Goal: Task Accomplishment & Management: Manage account settings

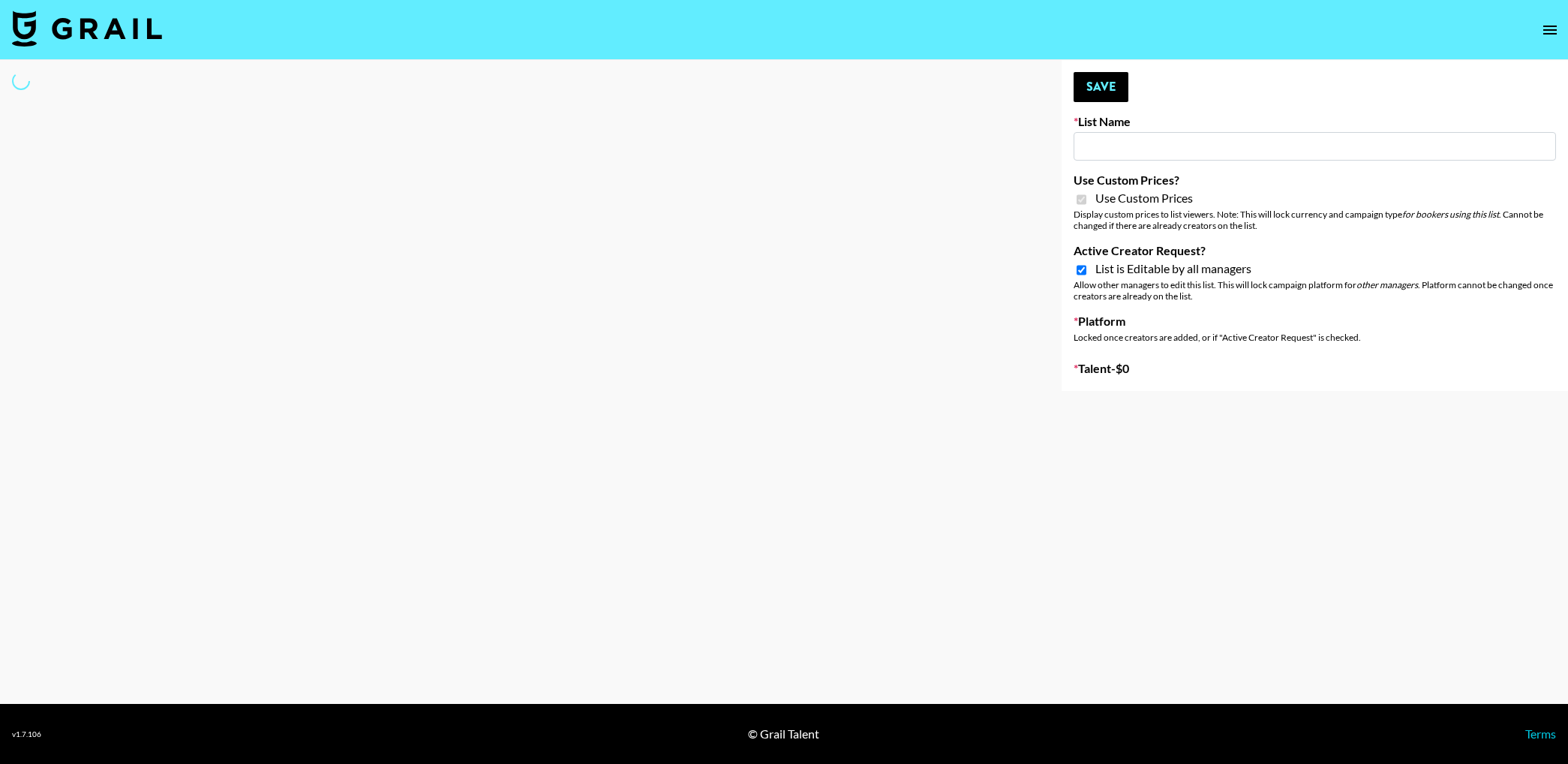
type input "[PERSON_NAME] Make-Up AI Assistant"
checkbox input "true"
select select "Brand"
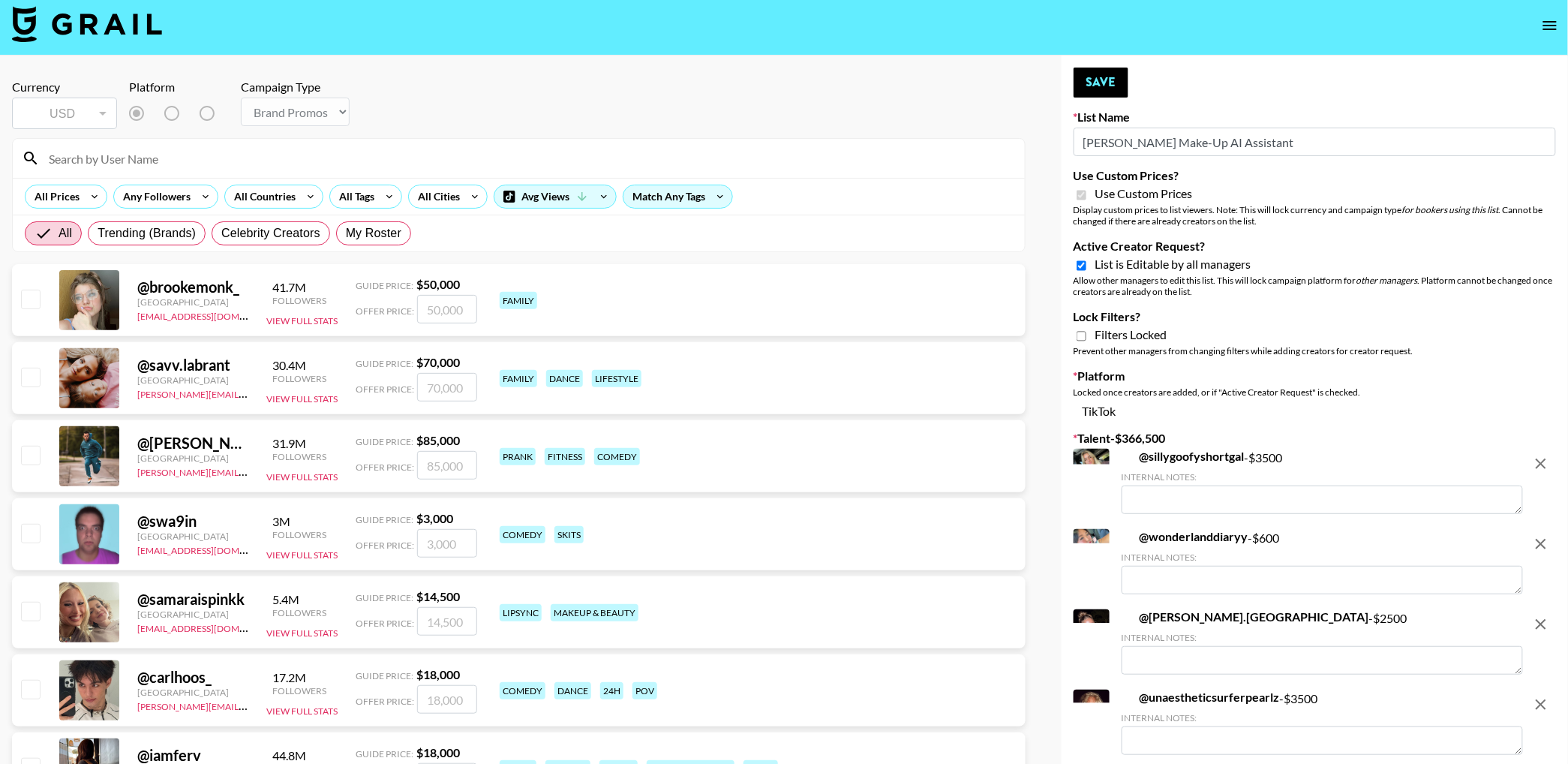
scroll to position [3, 0]
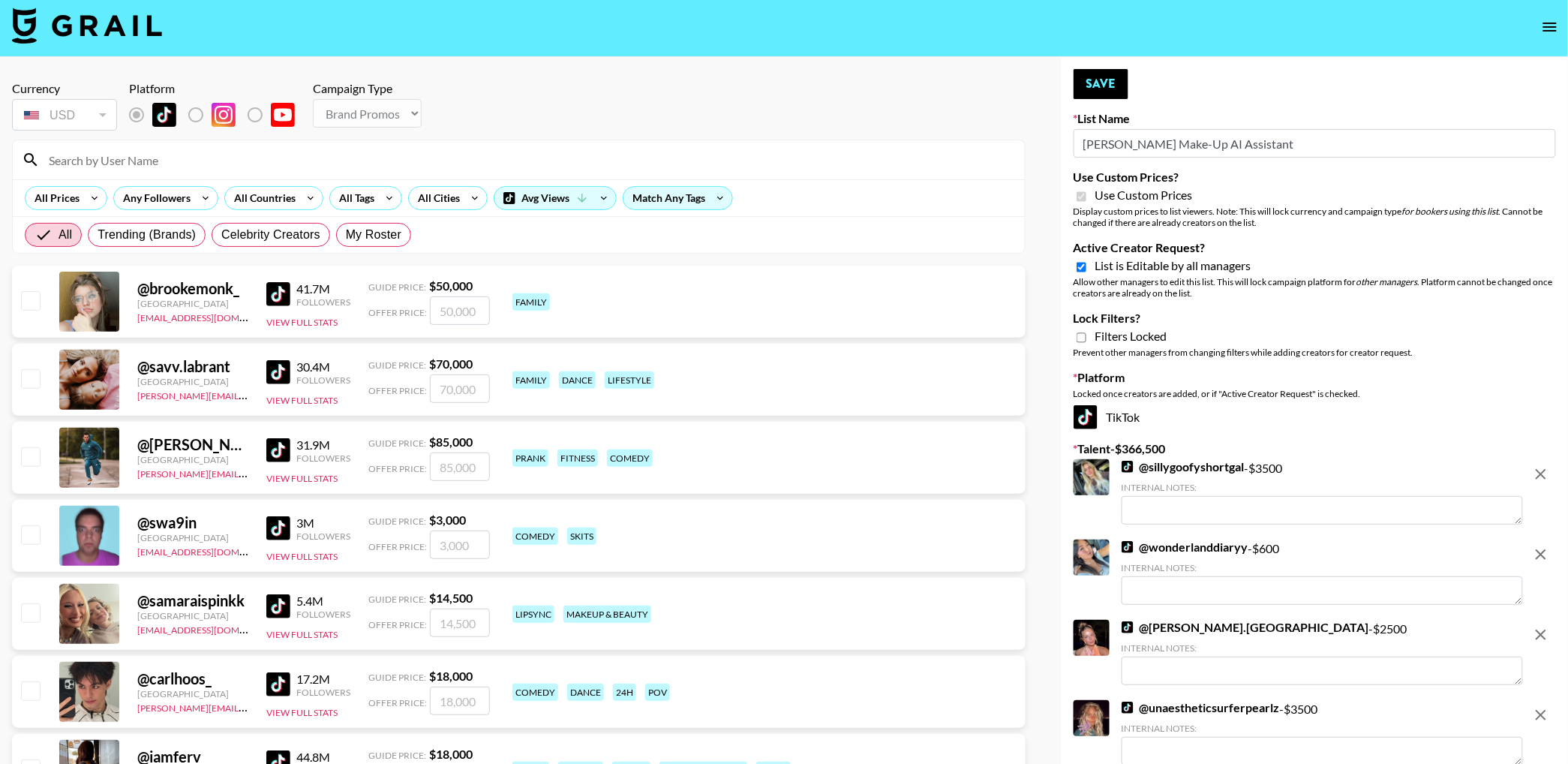
drag, startPoint x: 1082, startPoint y: 266, endPoint x: 1105, endPoint y: 180, distance: 89.0
click at [1082, 266] on input "Active Creator Request?" at bounding box center [1081, 267] width 10 height 14
checkbox input "false"
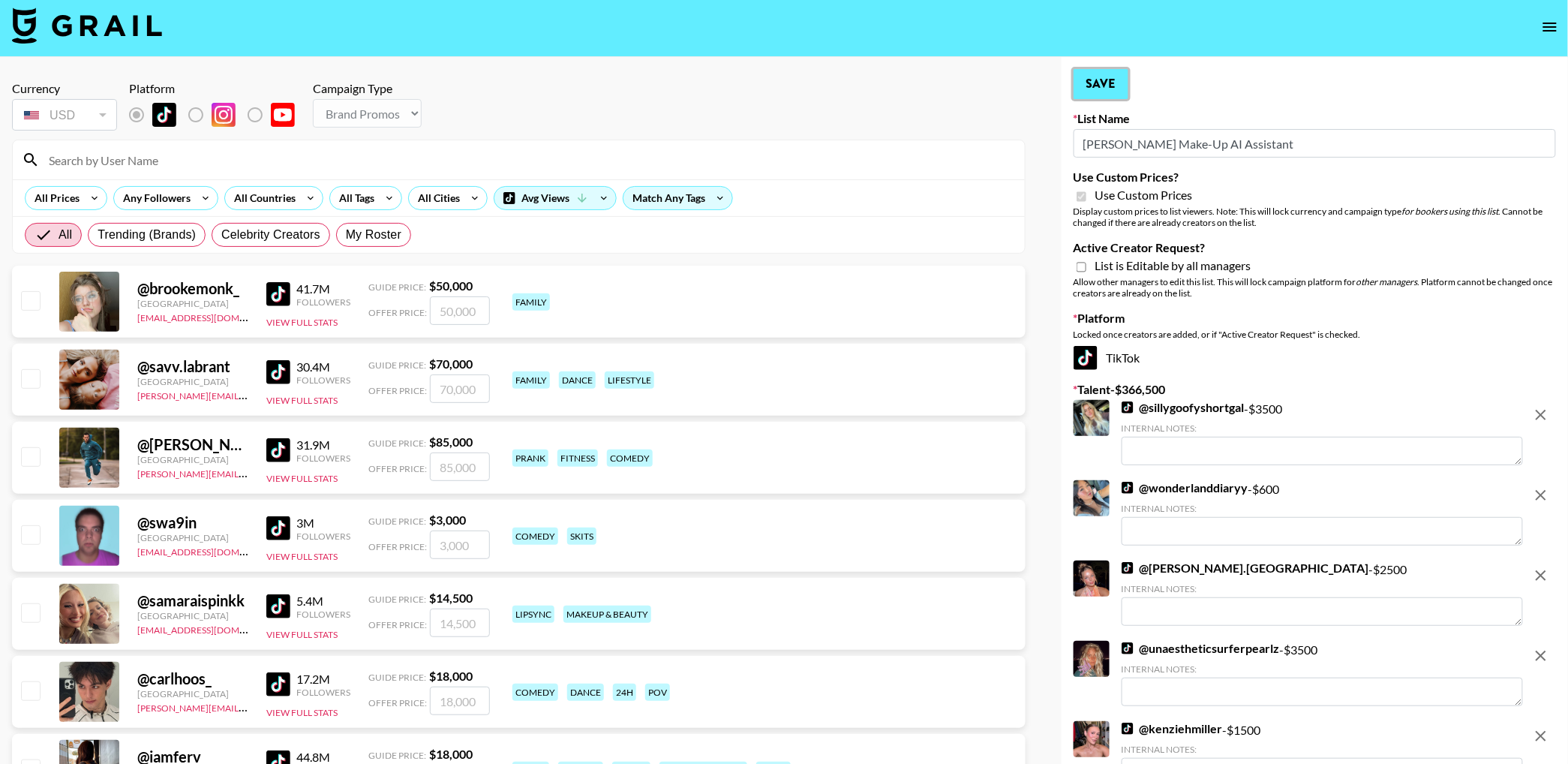
click at [1091, 84] on button "Save" at bounding box center [1102, 84] width 55 height 30
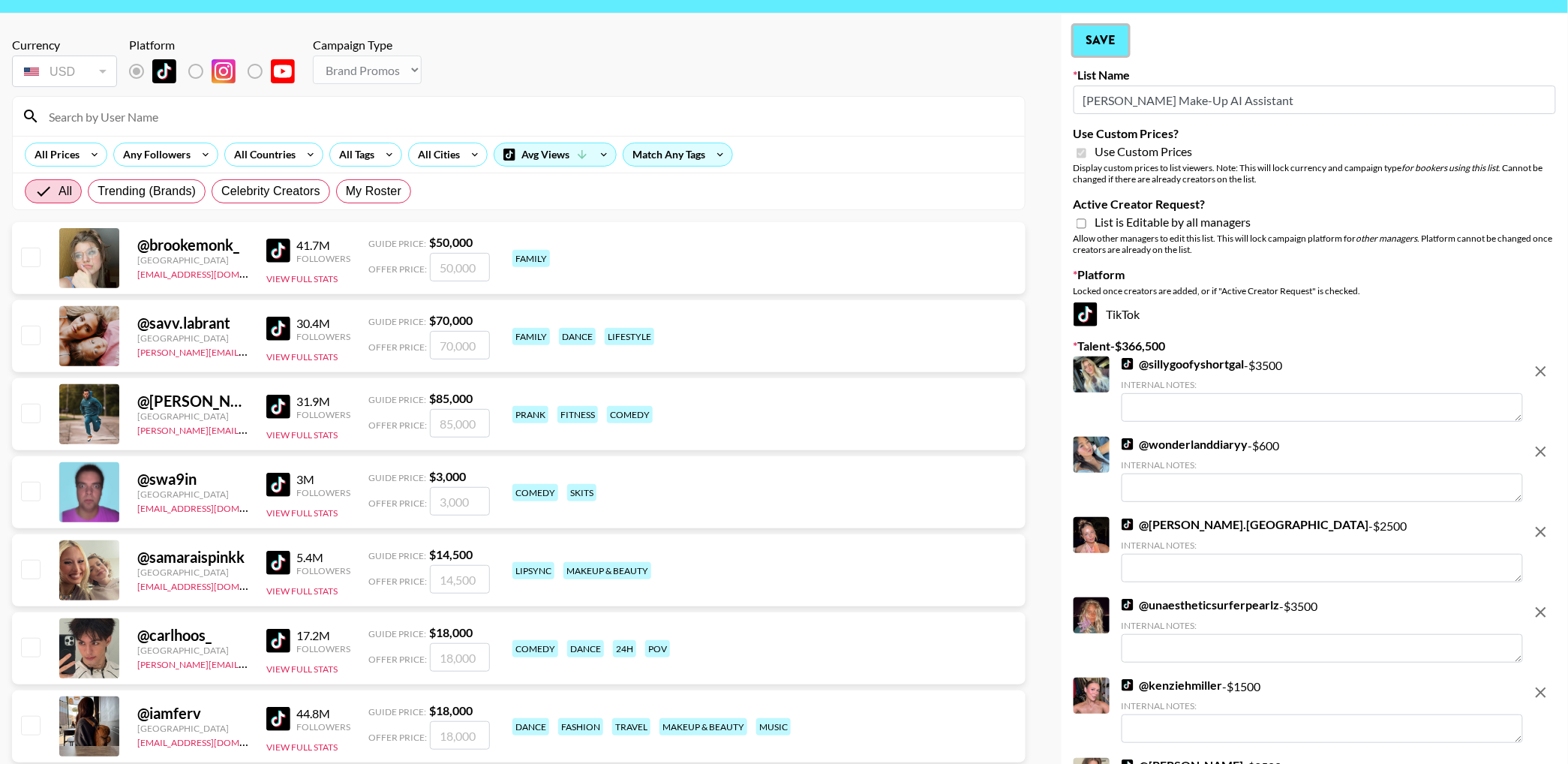
scroll to position [1085, 0]
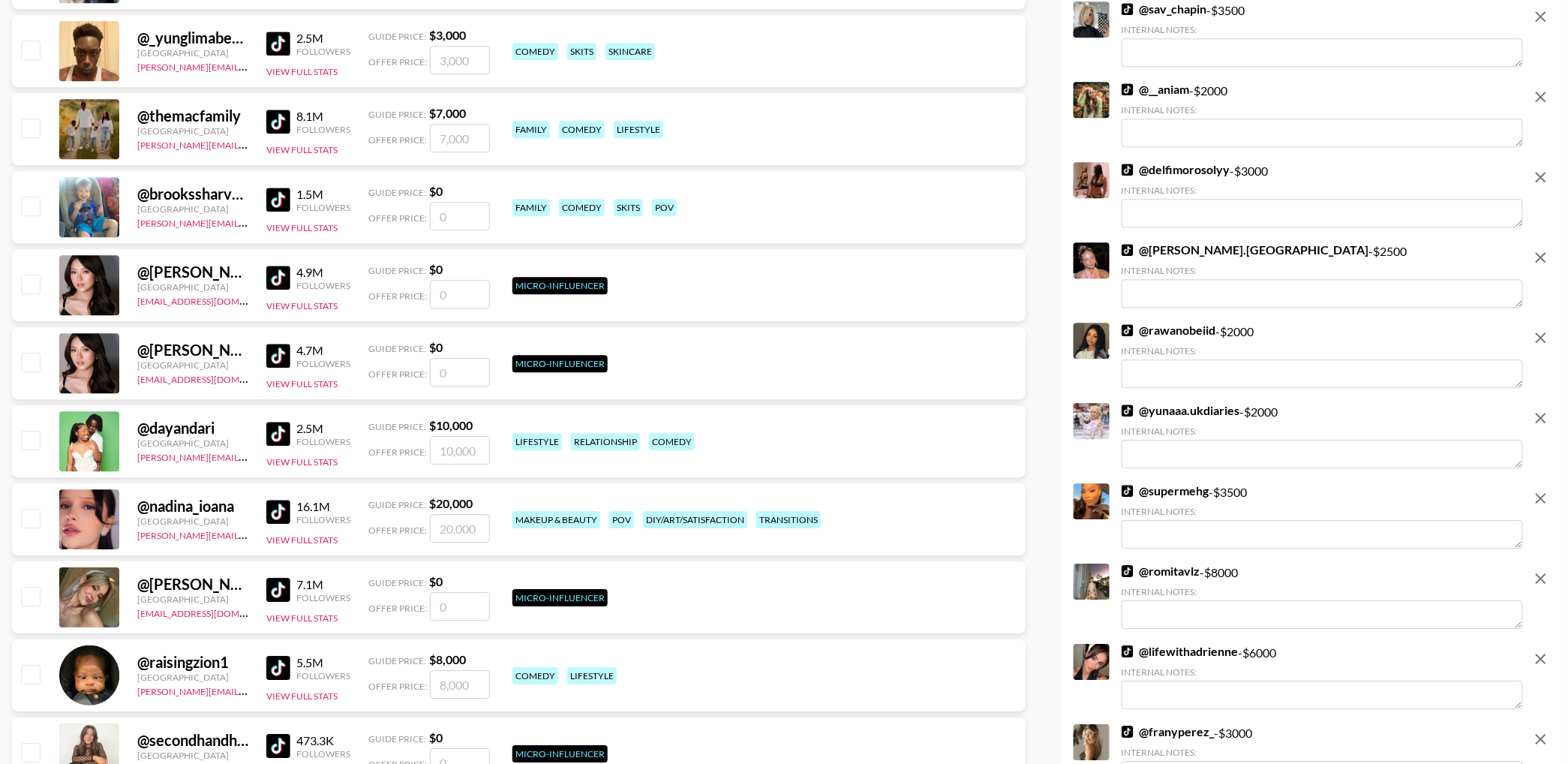
scroll to position [6621, 0]
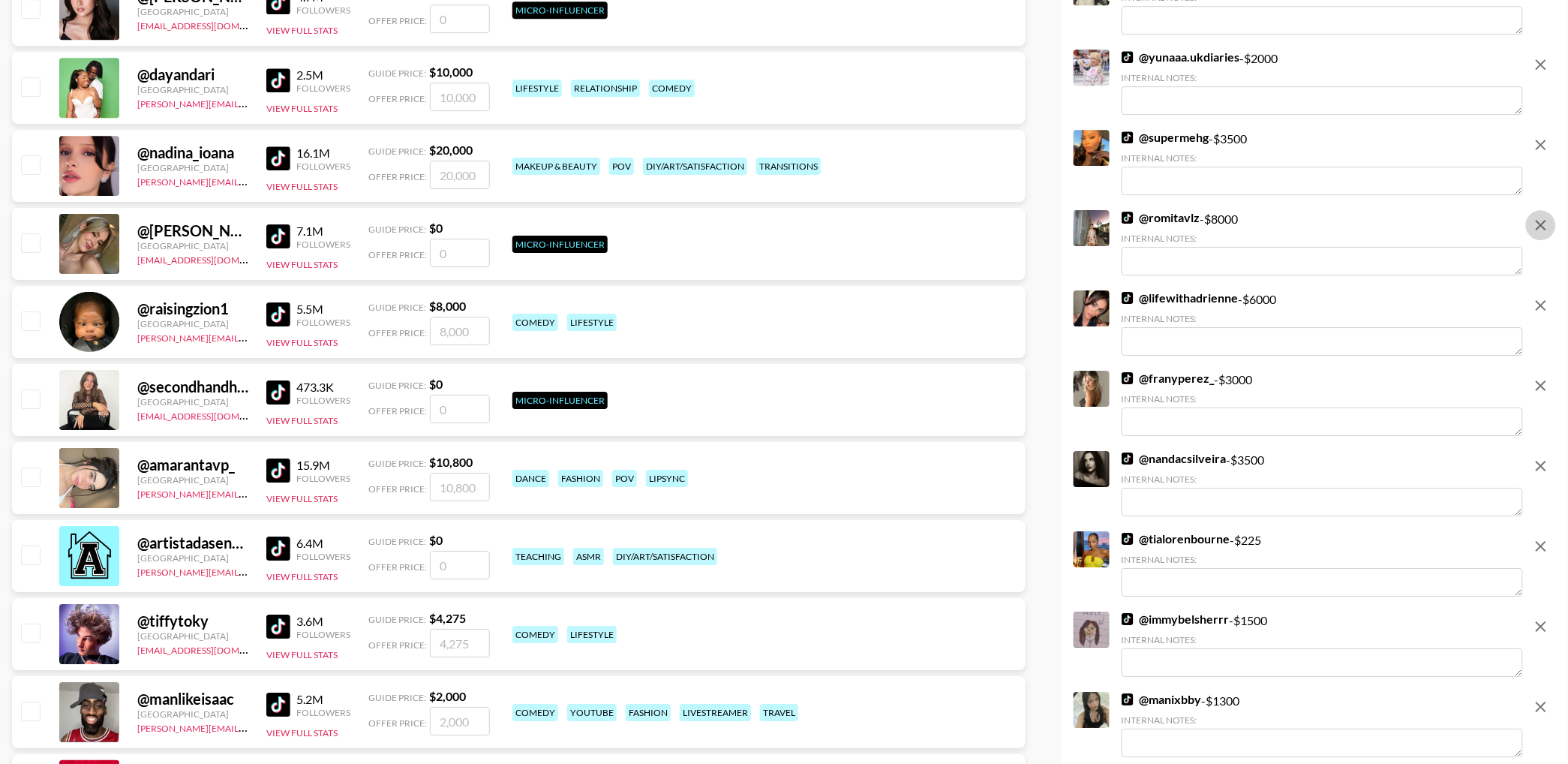
drag, startPoint x: 1533, startPoint y: 222, endPoint x: 1317, endPoint y: 232, distance: 216.2
click at [1533, 222] on icon "remove" at bounding box center [1542, 225] width 18 height 18
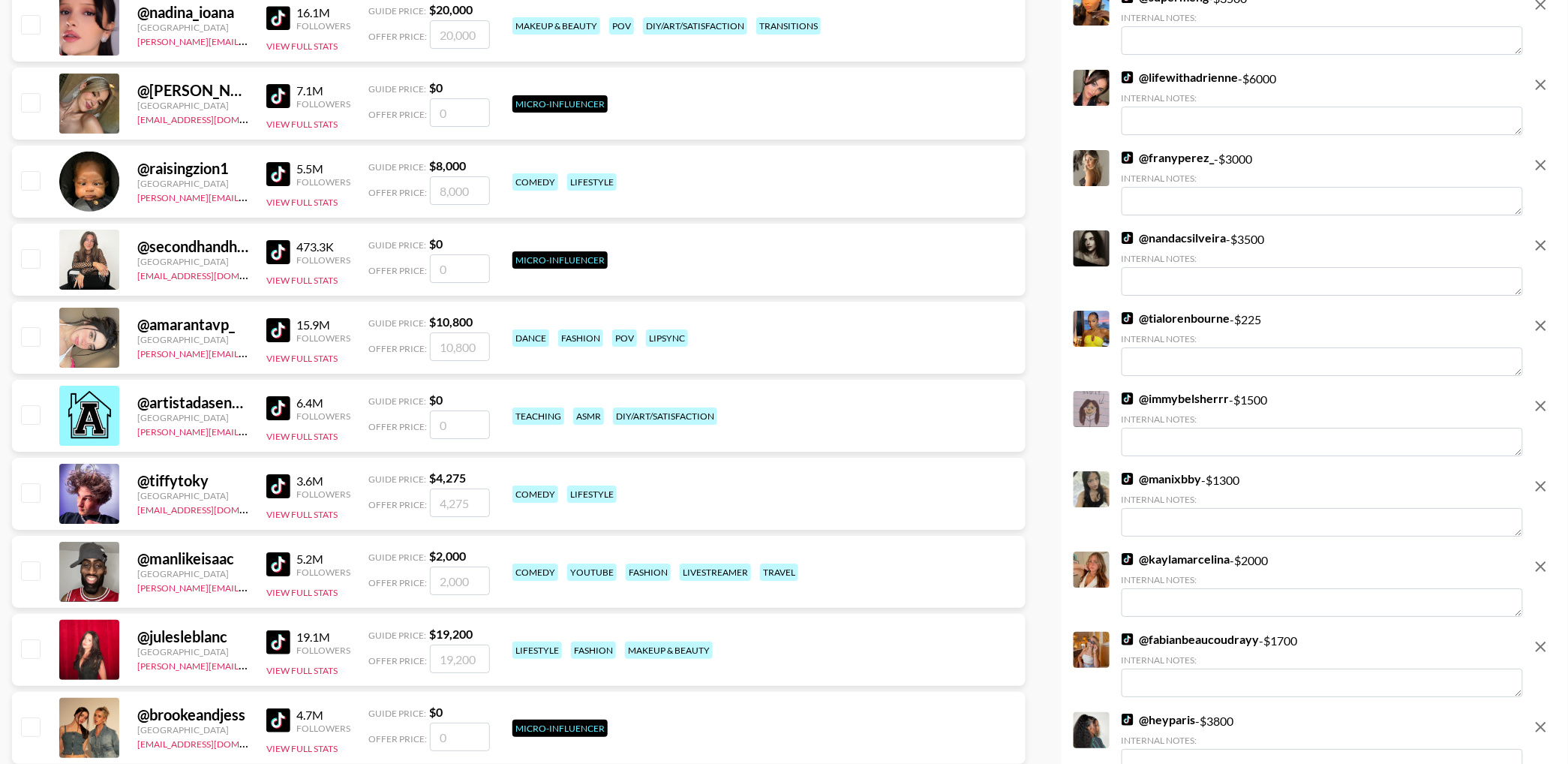
scroll to position [6759, 0]
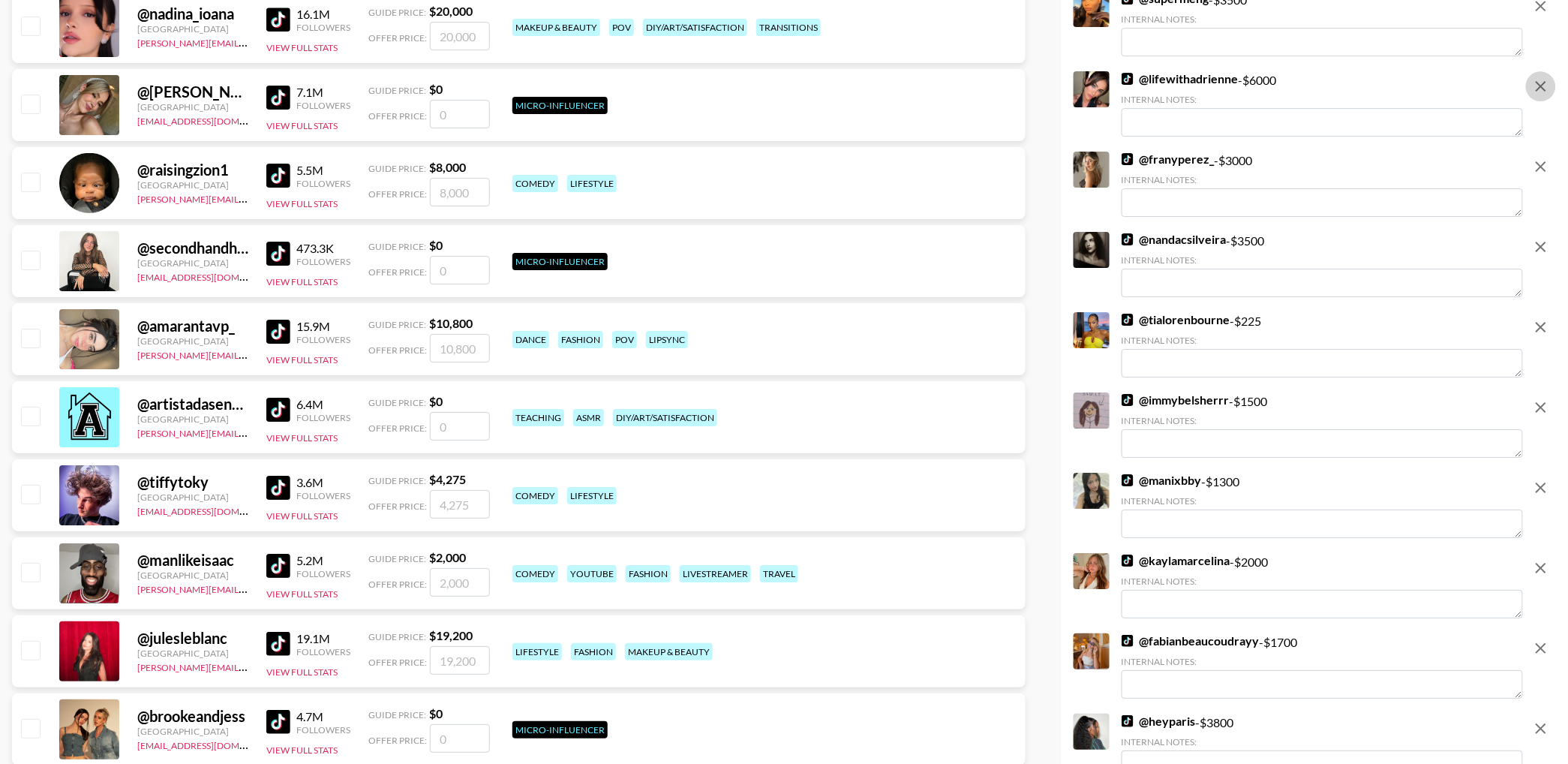
click at [1540, 88] on icon "remove" at bounding box center [1542, 87] width 11 height 11
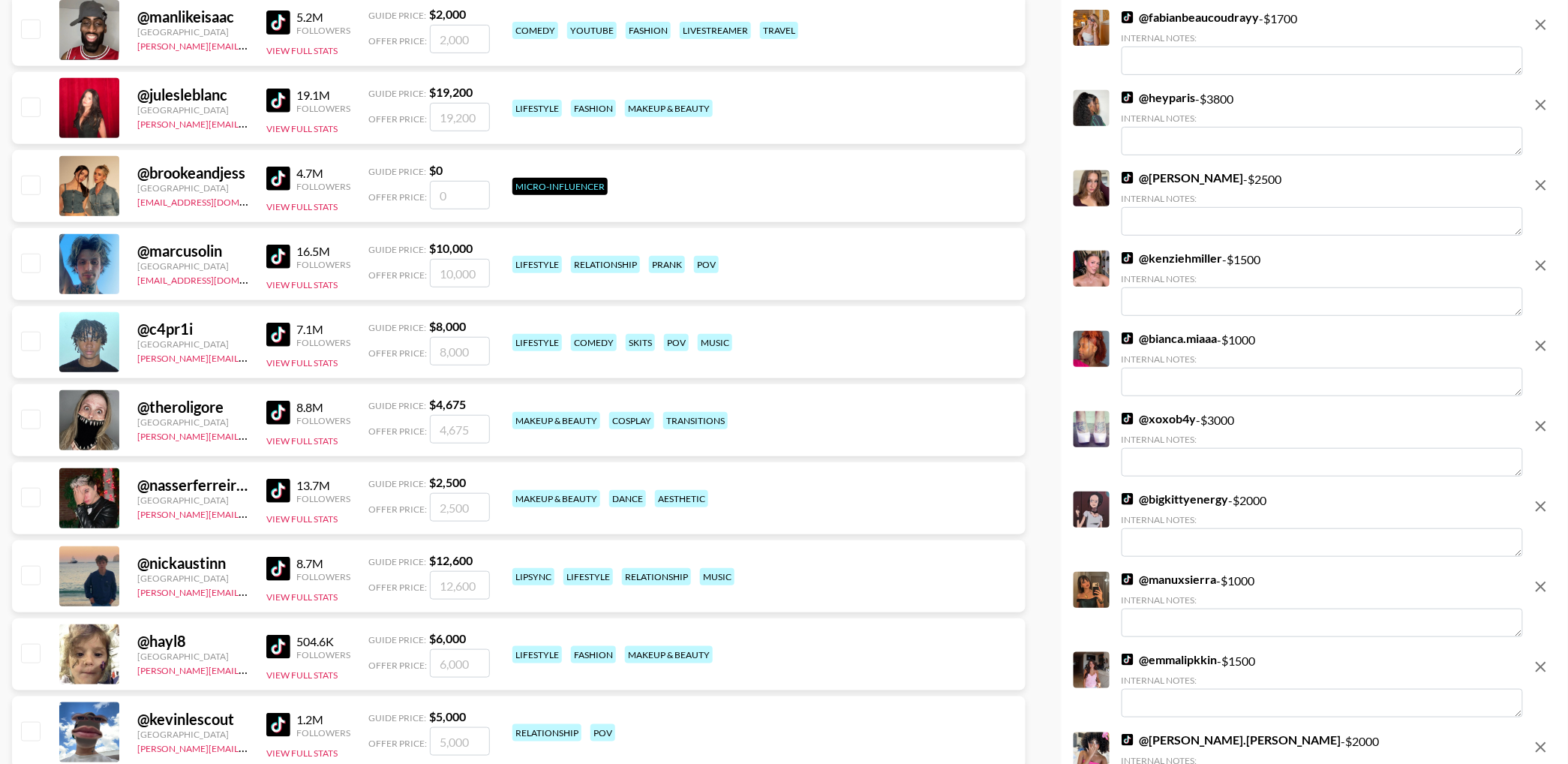
scroll to position [7327, 0]
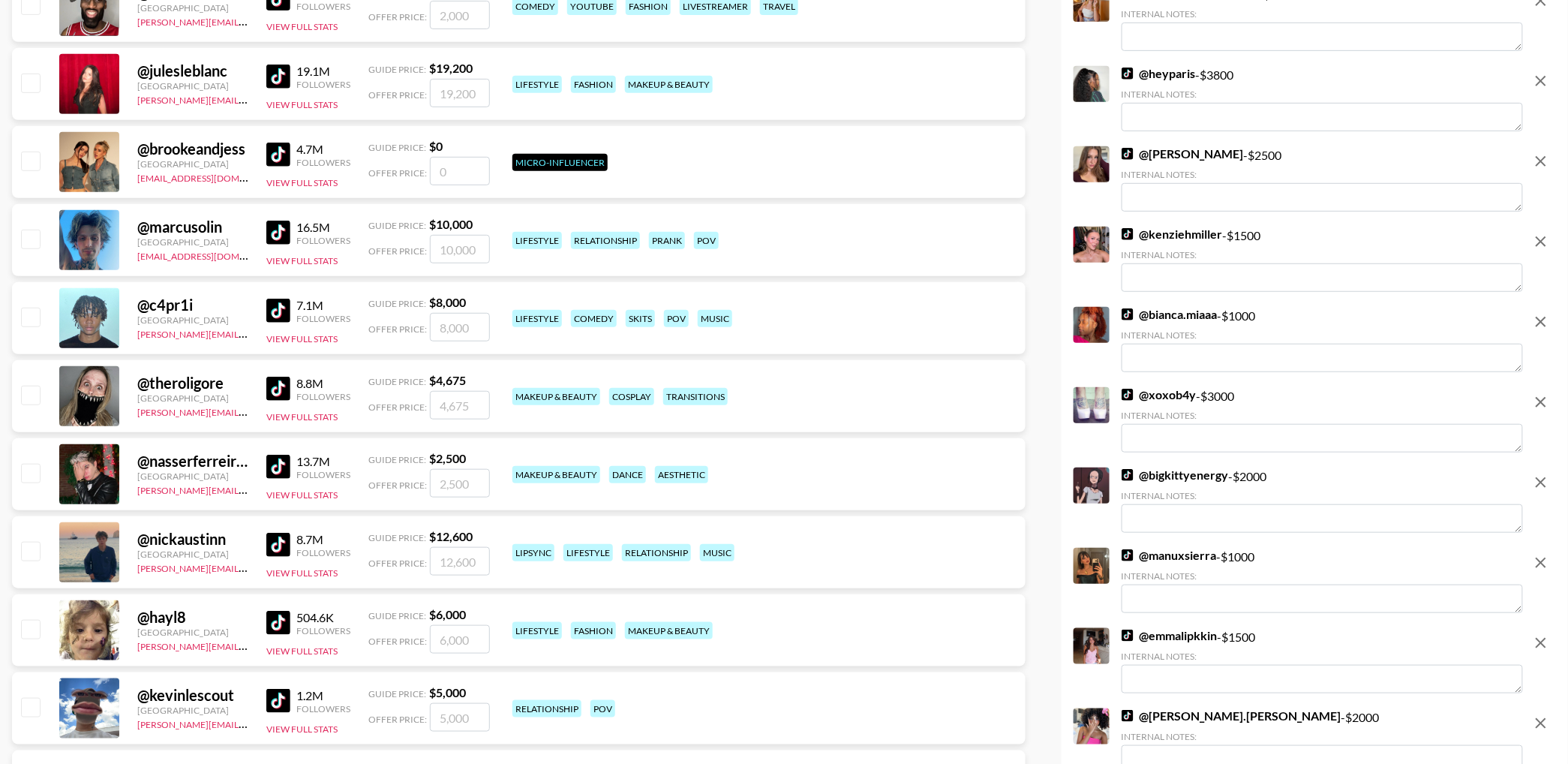
click at [1542, 79] on icon "remove" at bounding box center [1542, 81] width 11 height 11
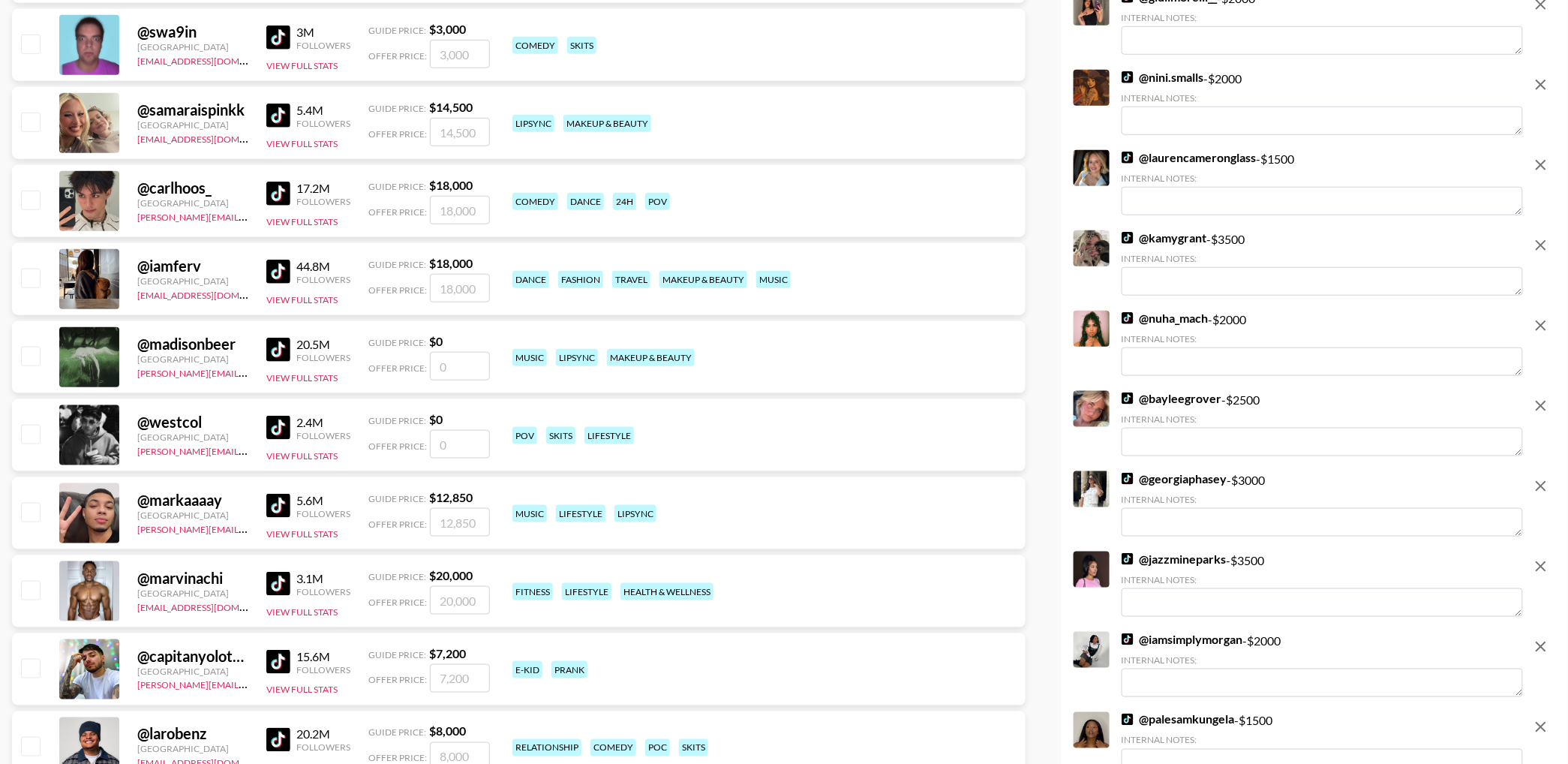
scroll to position [0, 0]
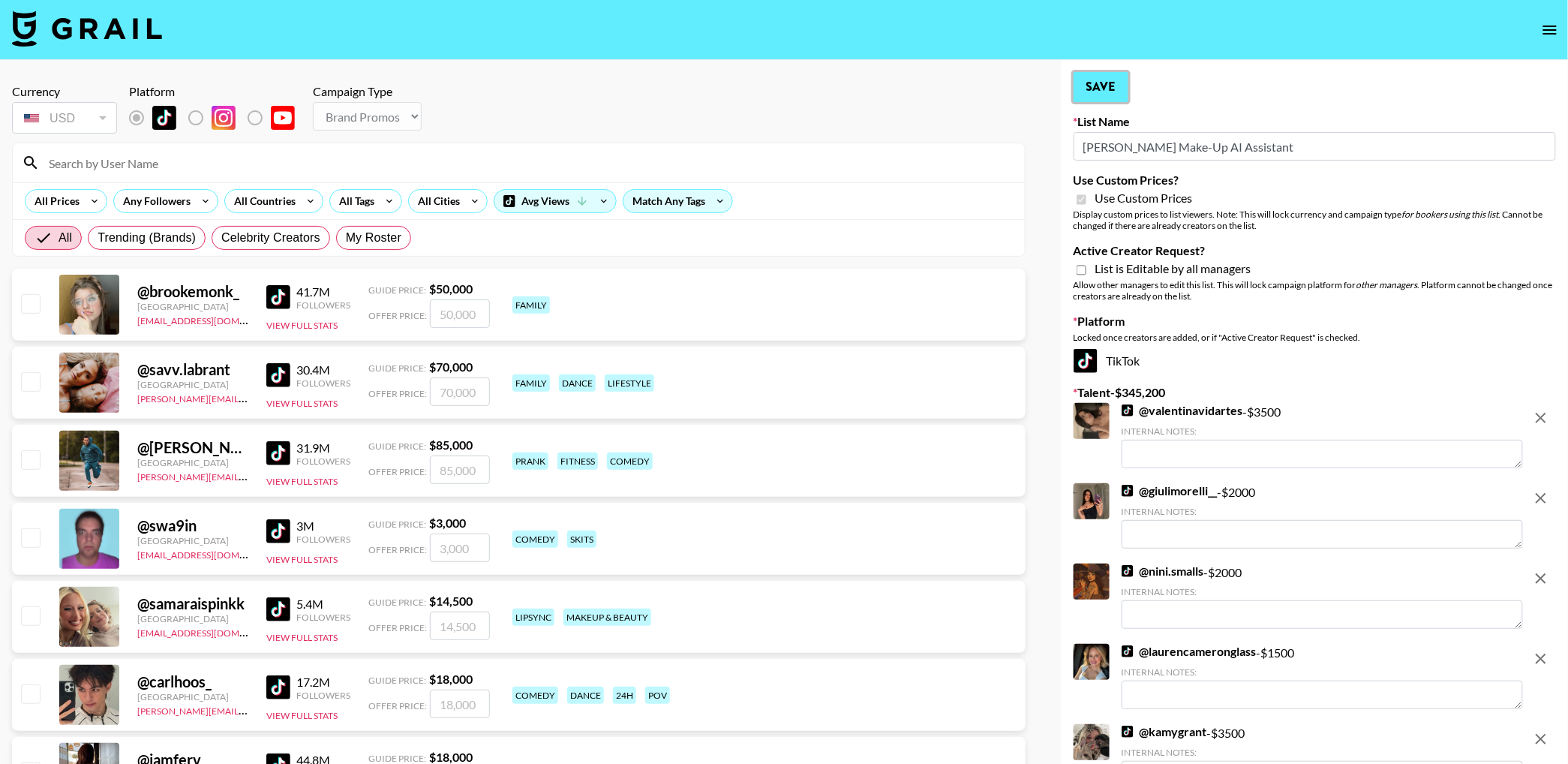
click at [1095, 94] on button "Save" at bounding box center [1102, 87] width 55 height 30
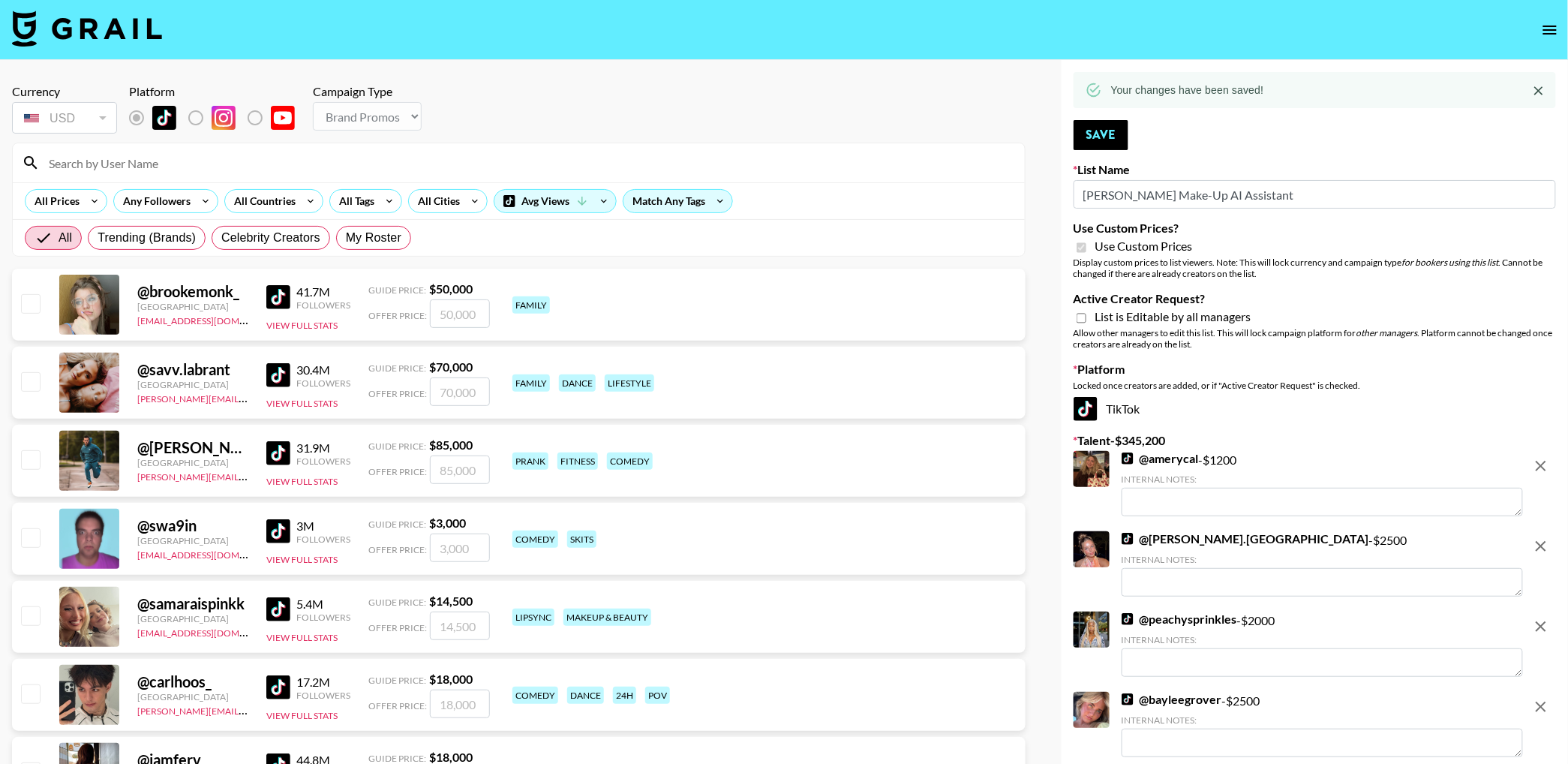
click at [1542, 29] on icon "open drawer" at bounding box center [1551, 30] width 18 height 18
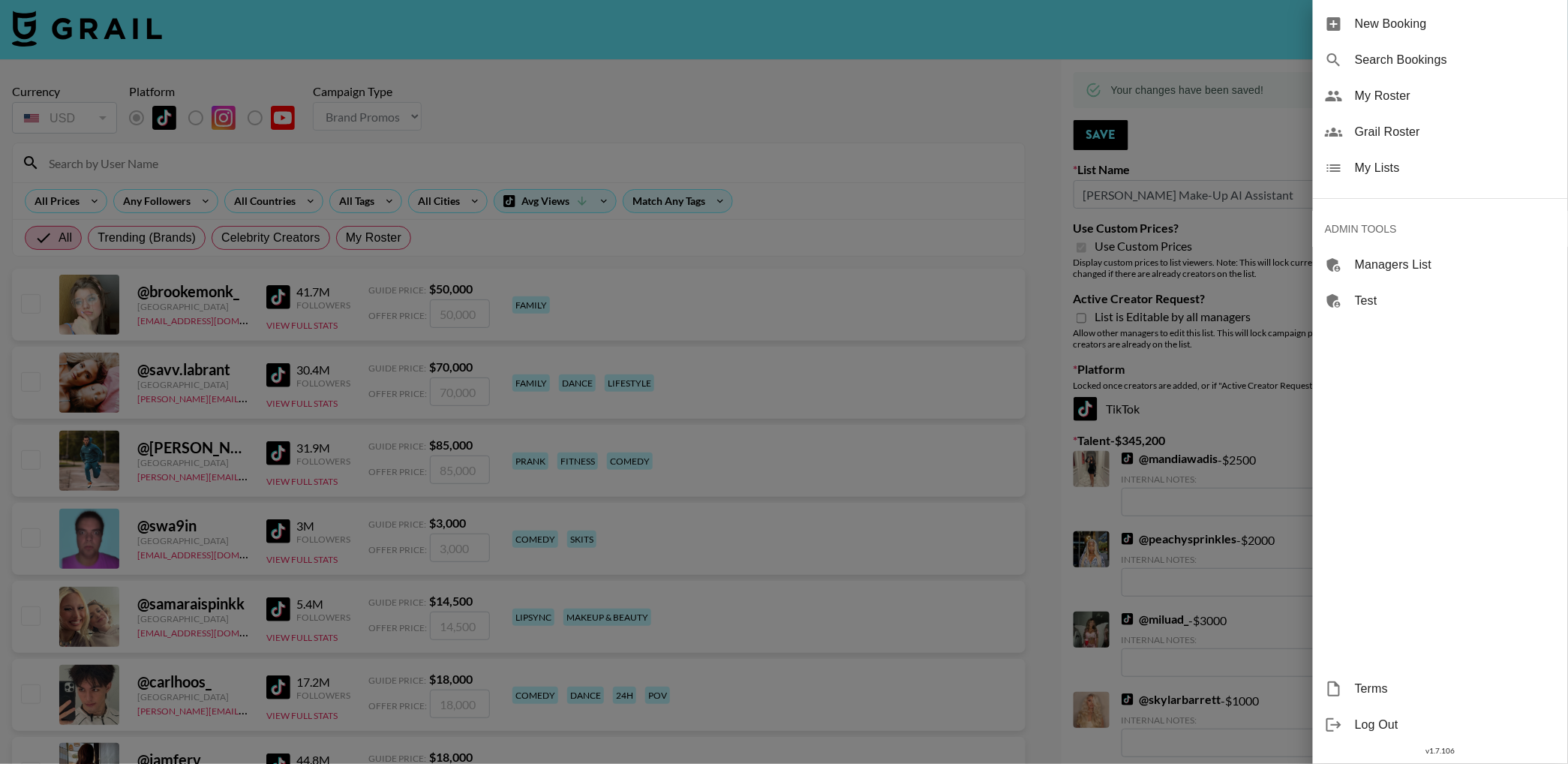
click at [1385, 172] on span "My Lists" at bounding box center [1455, 169] width 201 height 18
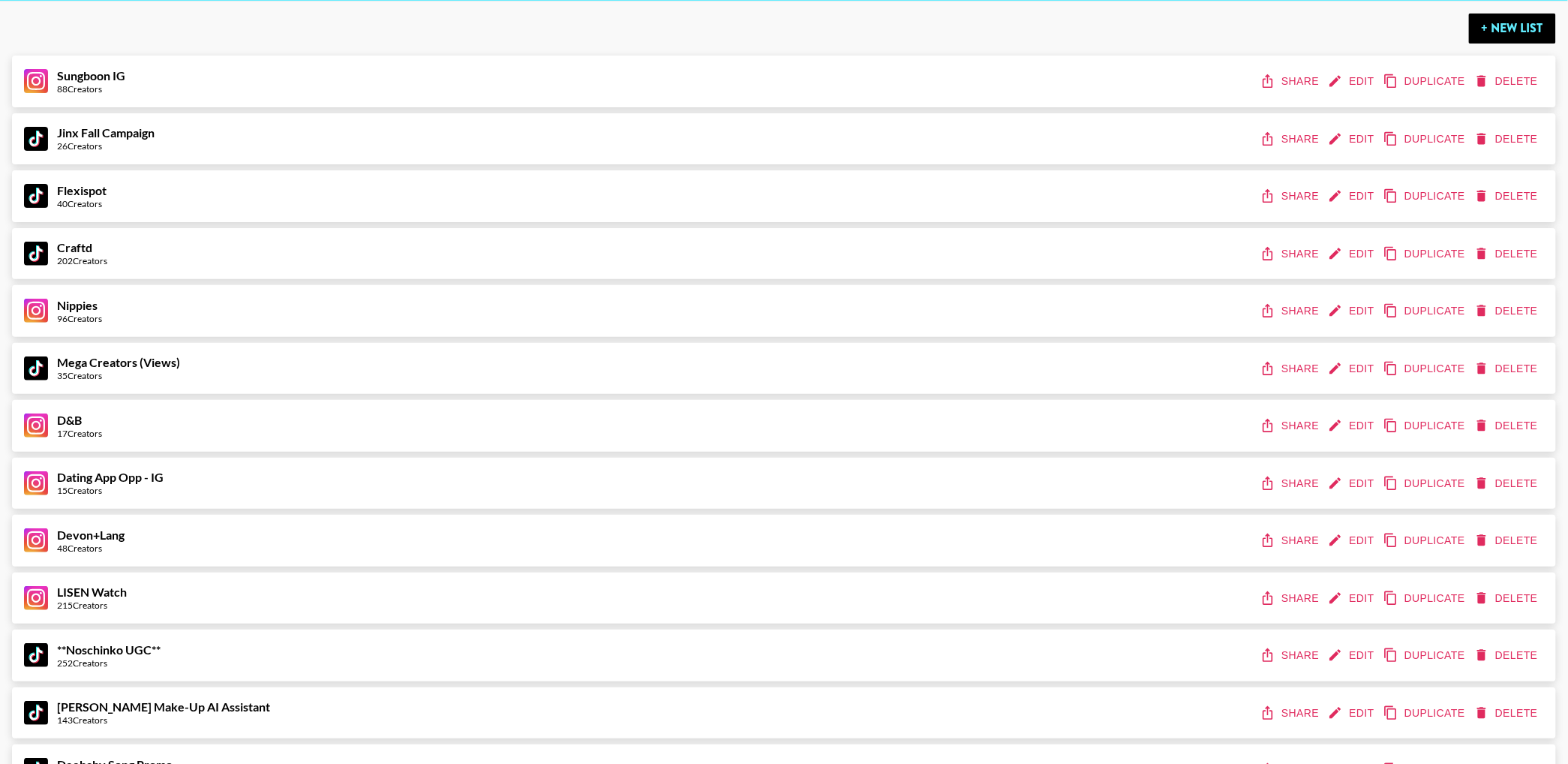
scroll to position [66, 0]
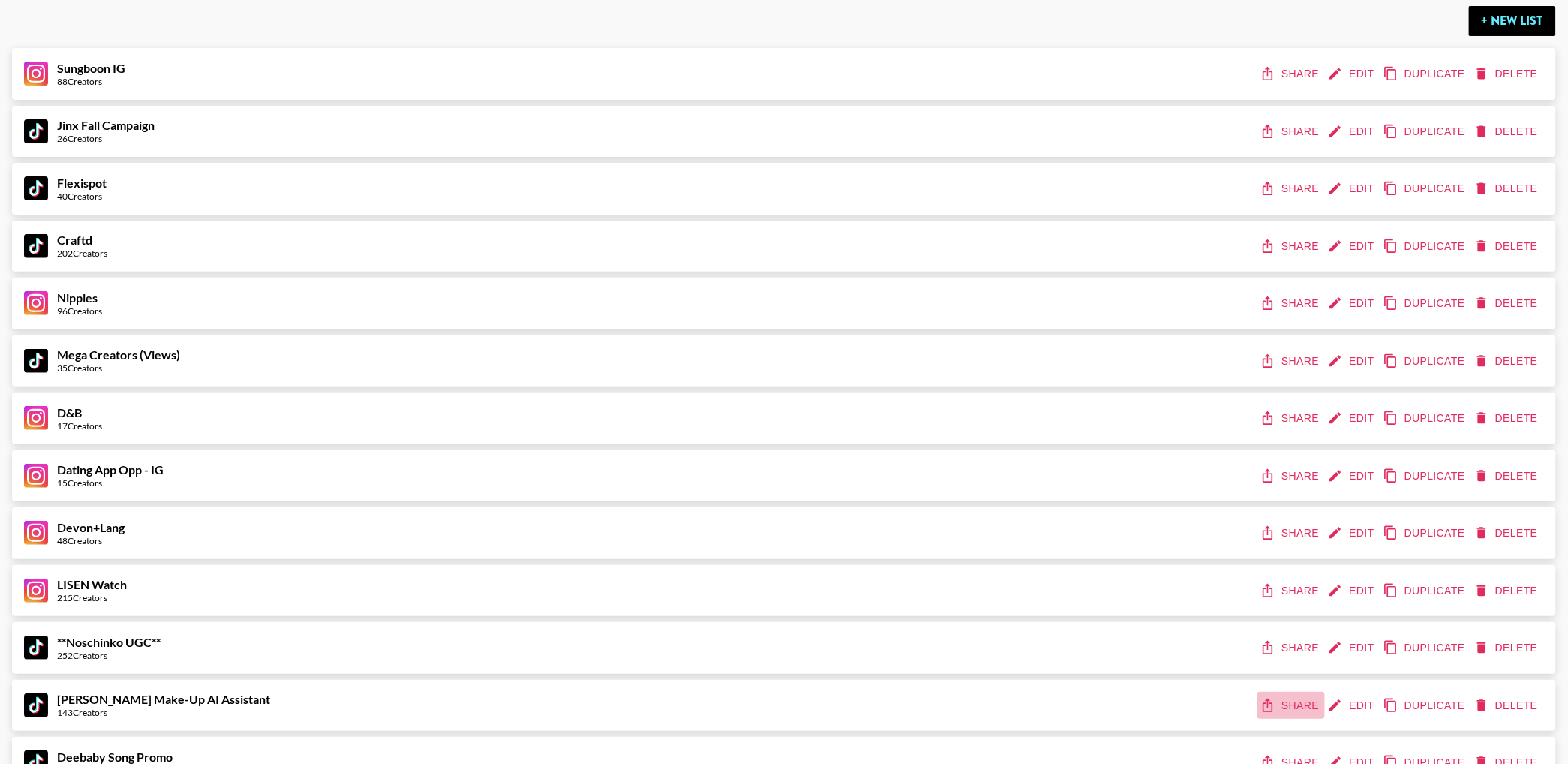
click at [1293, 702] on button "Share" at bounding box center [1291, 706] width 67 height 27
click at [1288, 651] on button "Share" at bounding box center [1291, 648] width 67 height 27
click at [1287, 588] on button "Share" at bounding box center [1291, 591] width 67 height 27
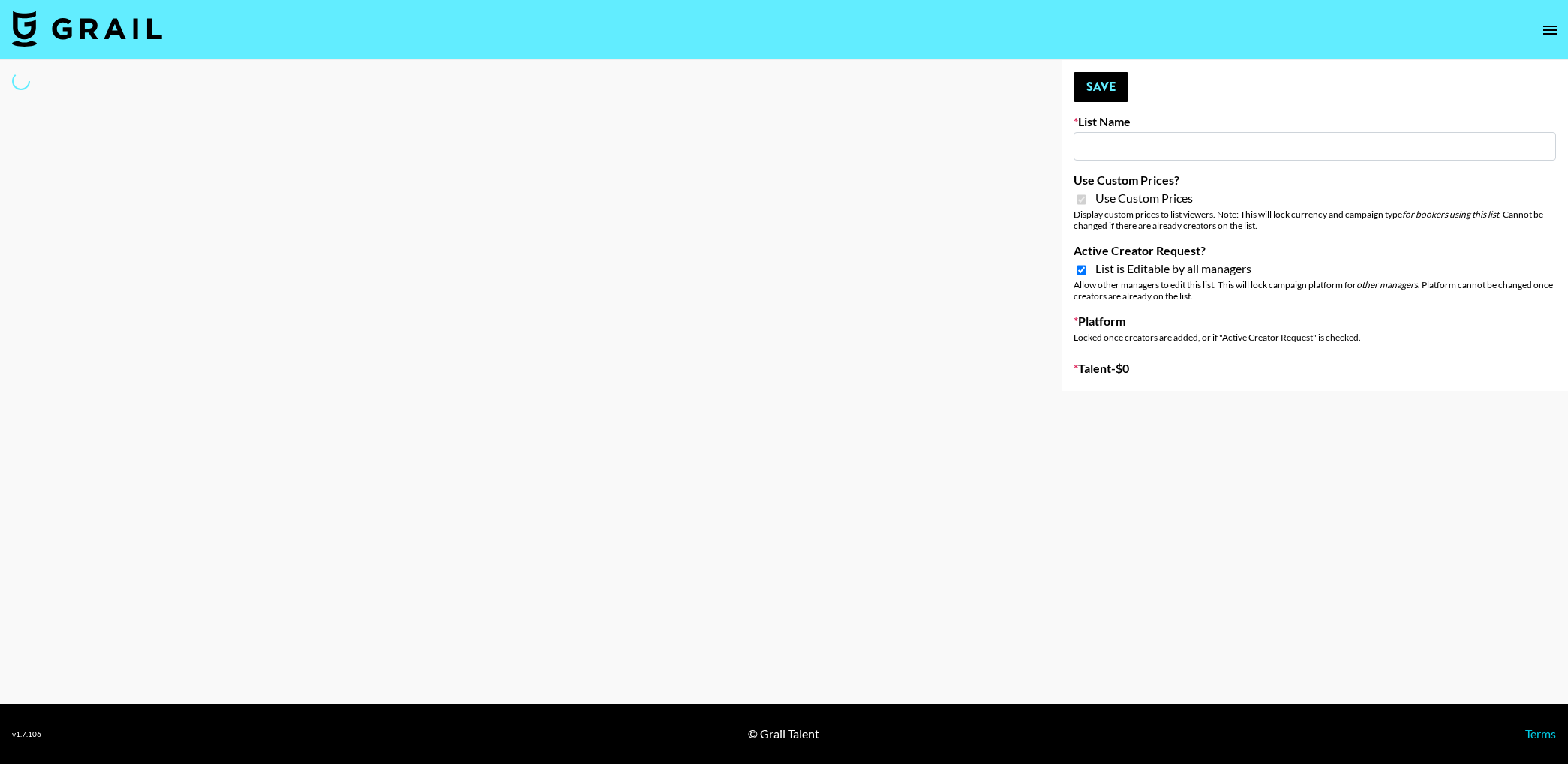
type input "Devon+Lang"
checkbox input "true"
select select "Song"
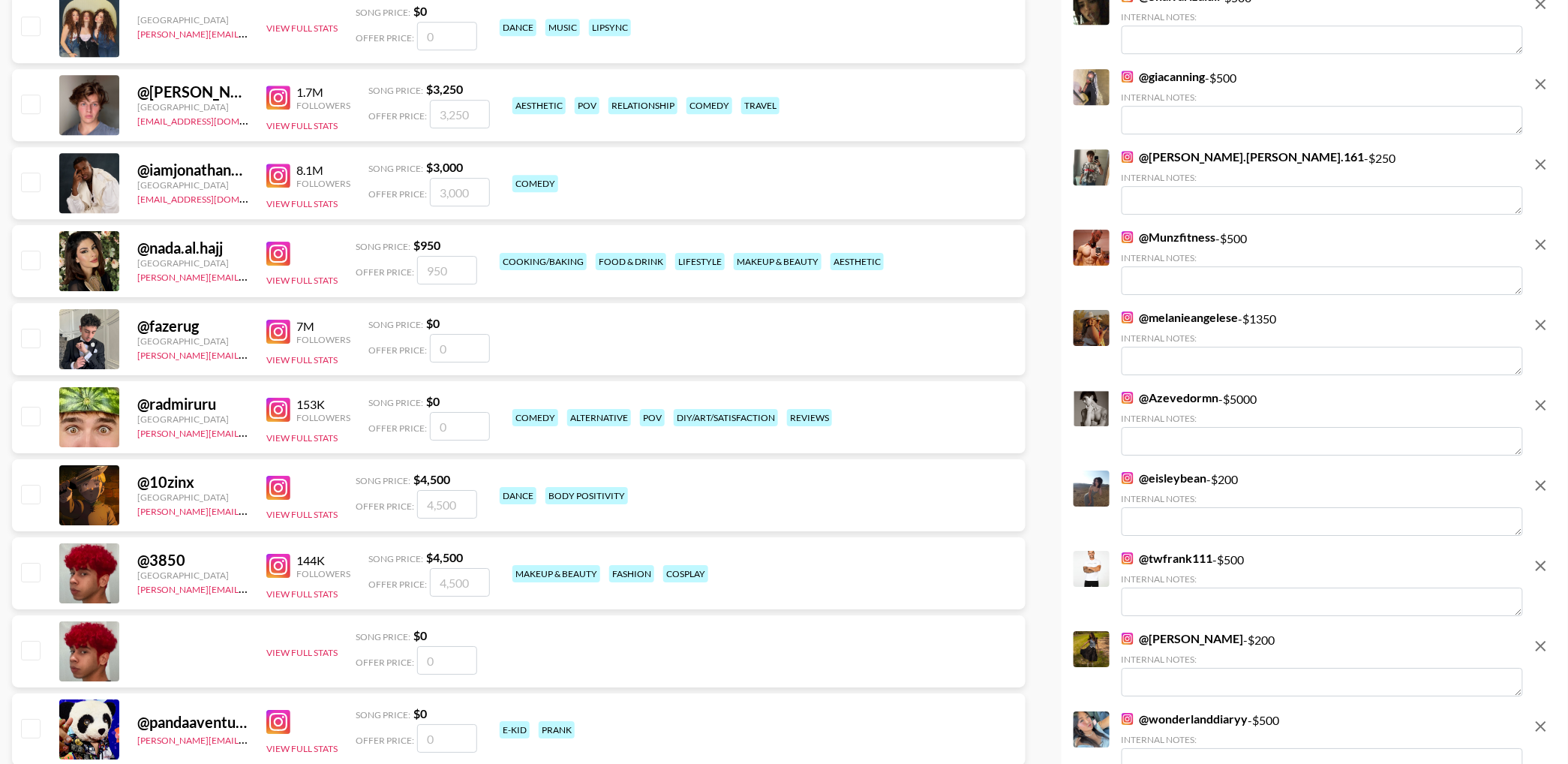
scroll to position [2079, 0]
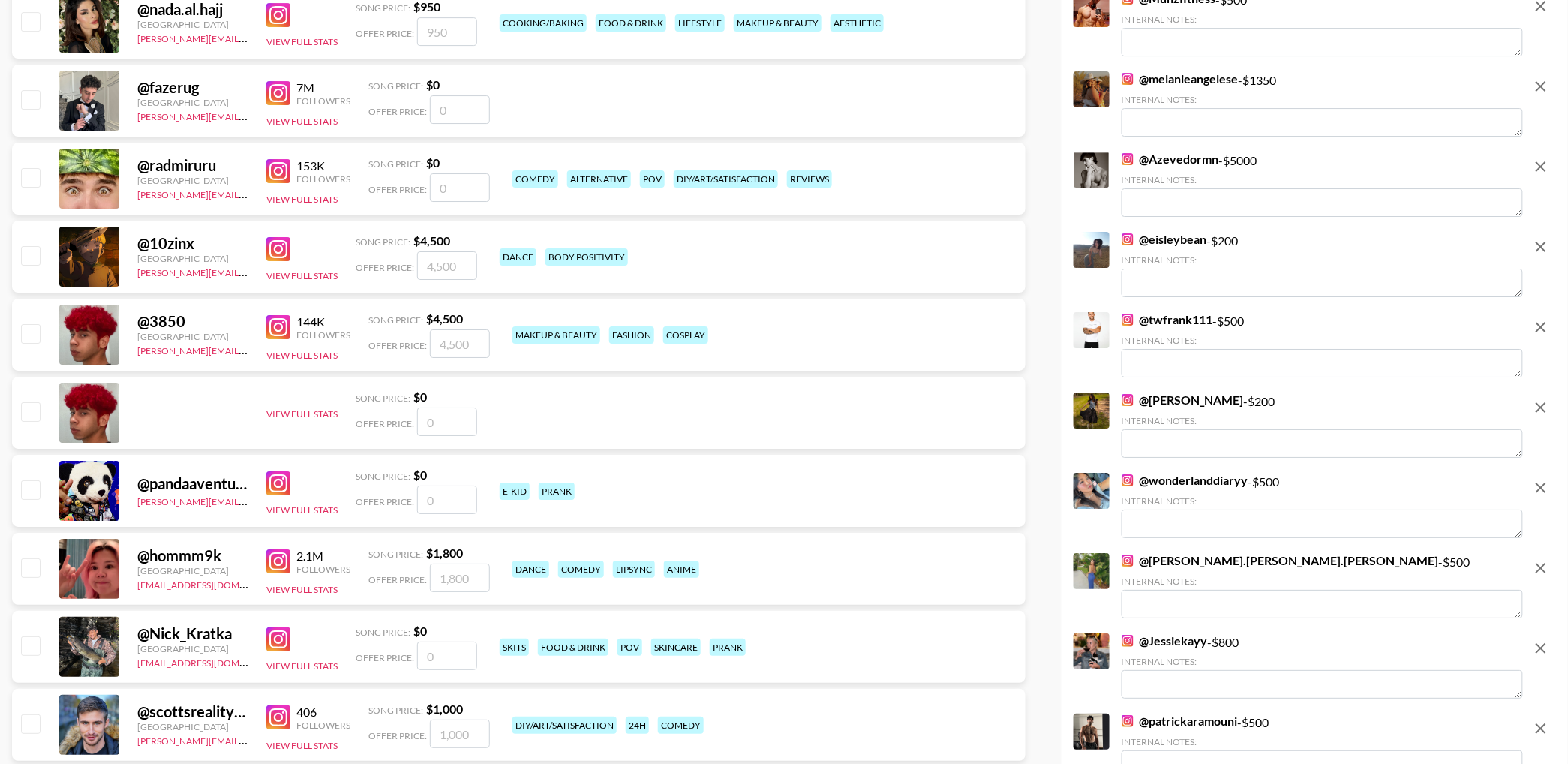
click at [1539, 88] on icon "remove" at bounding box center [1542, 87] width 18 height 18
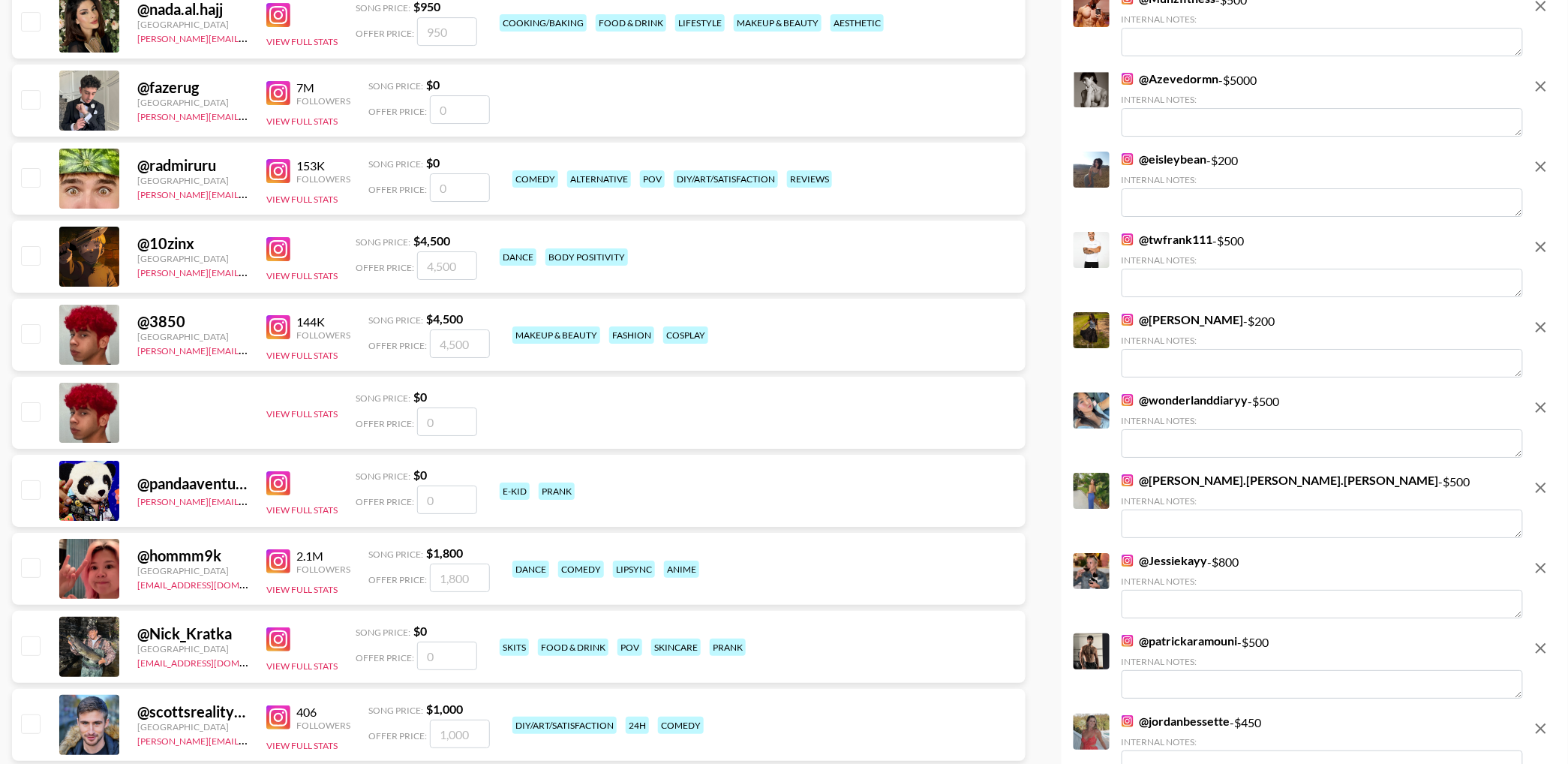
click at [1539, 88] on icon "remove" at bounding box center [1542, 87] width 18 height 18
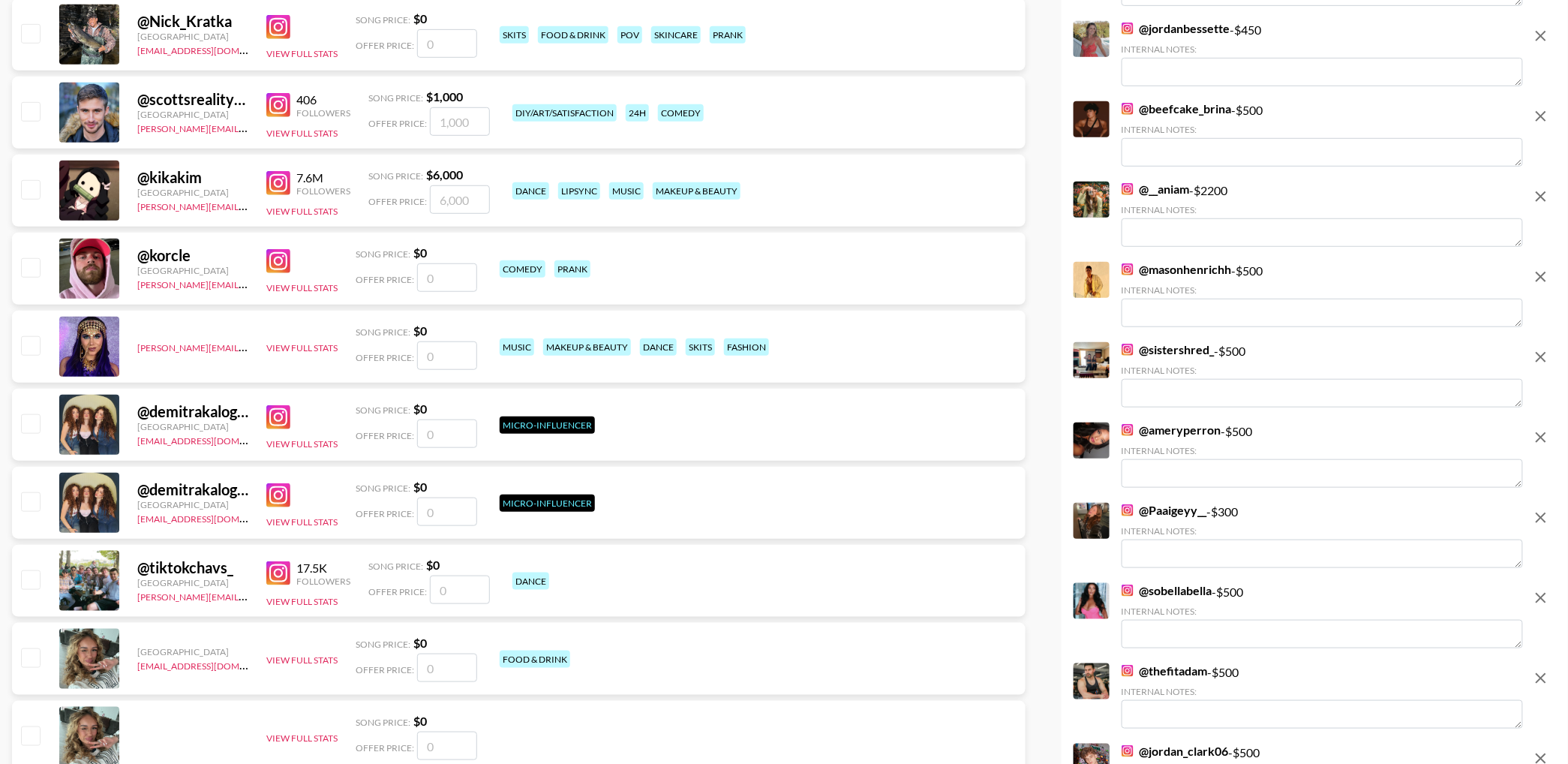
scroll to position [2692, 0]
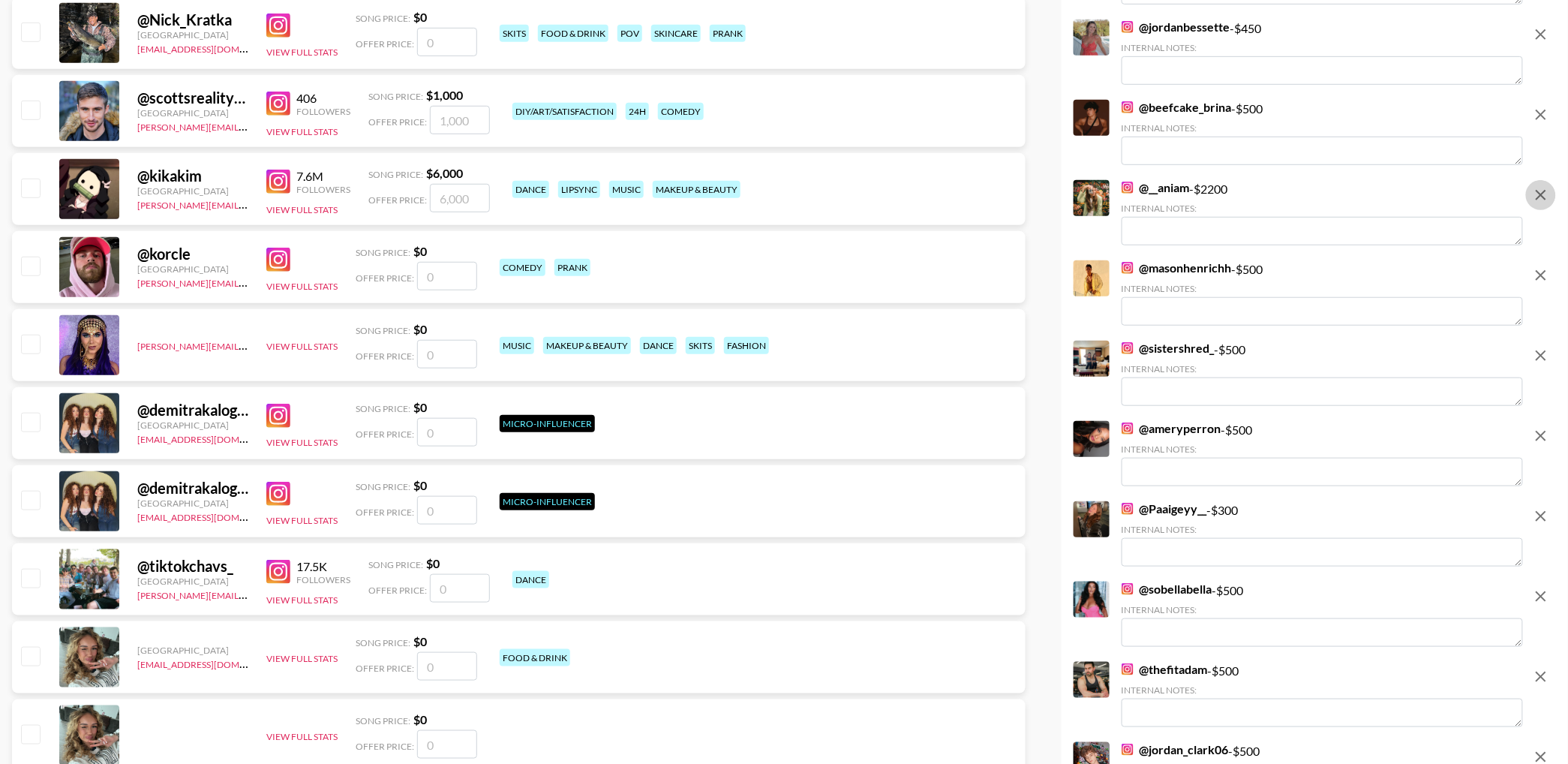
click at [1546, 191] on icon "remove" at bounding box center [1542, 195] width 18 height 18
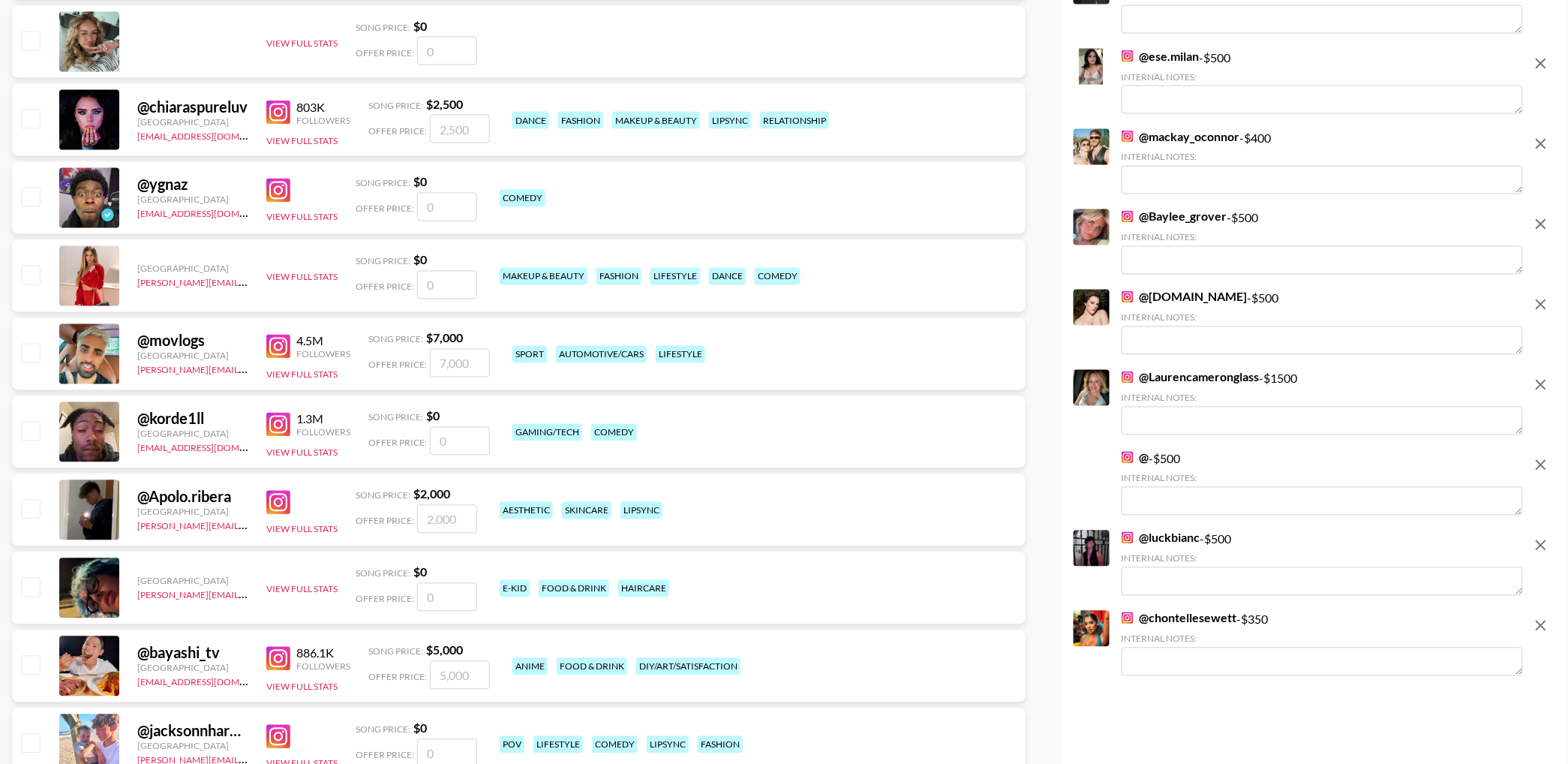
scroll to position [3394, 0]
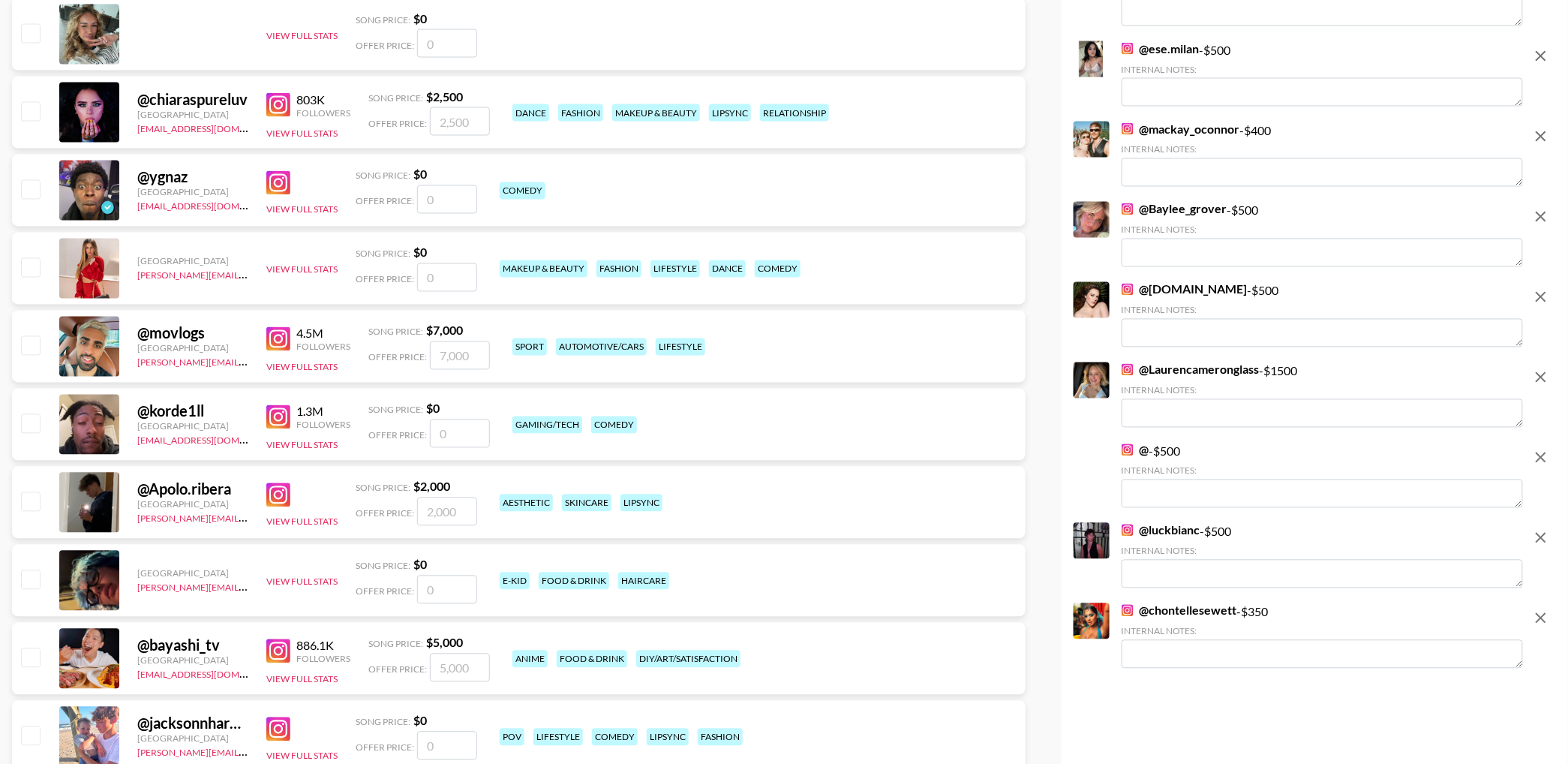
click at [1548, 378] on icon "remove" at bounding box center [1542, 377] width 18 height 18
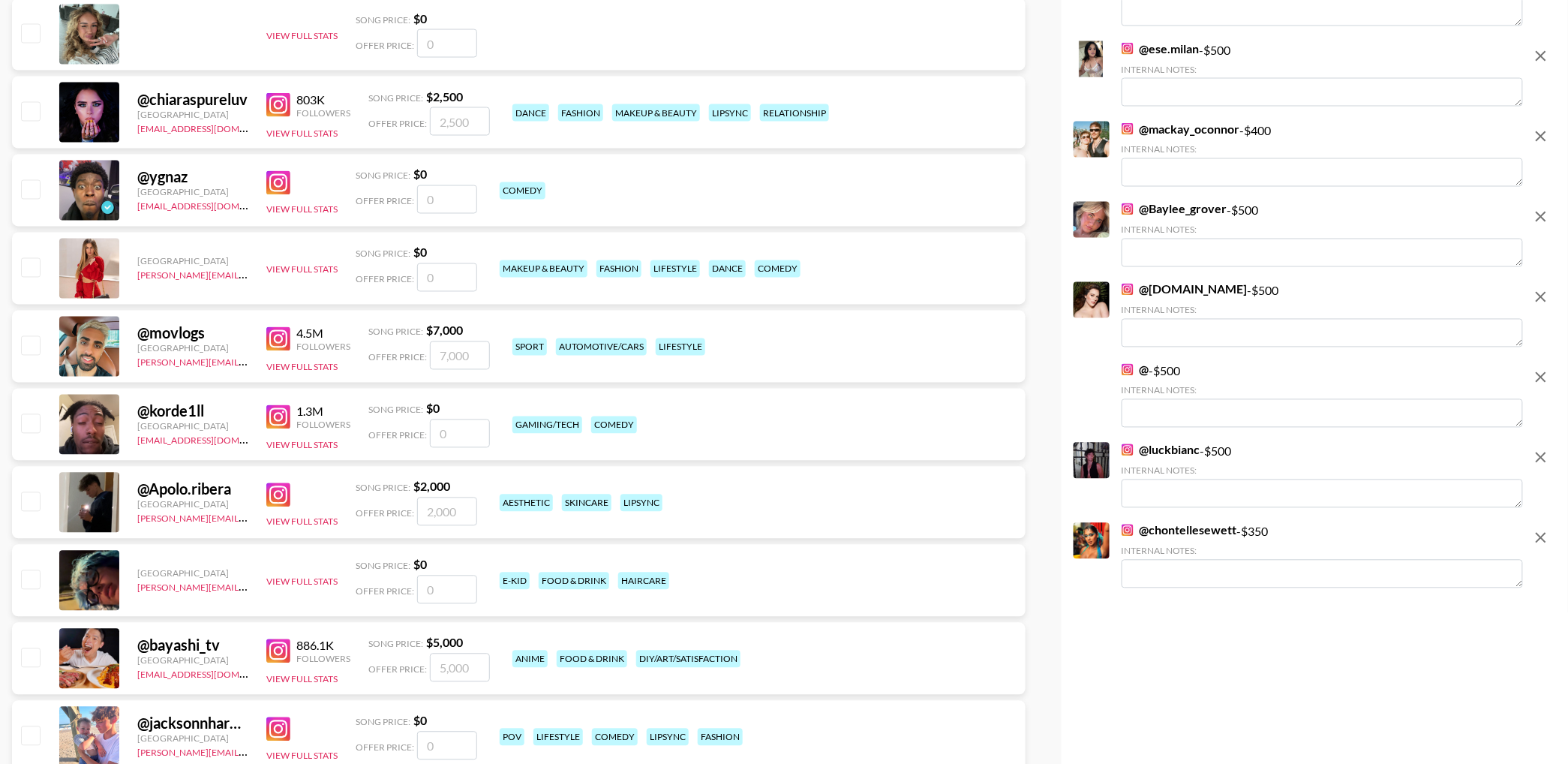
drag, startPoint x: 1536, startPoint y: 380, endPoint x: 1430, endPoint y: 357, distance: 108.5
click at [1536, 380] on icon "remove" at bounding box center [1542, 377] width 18 height 18
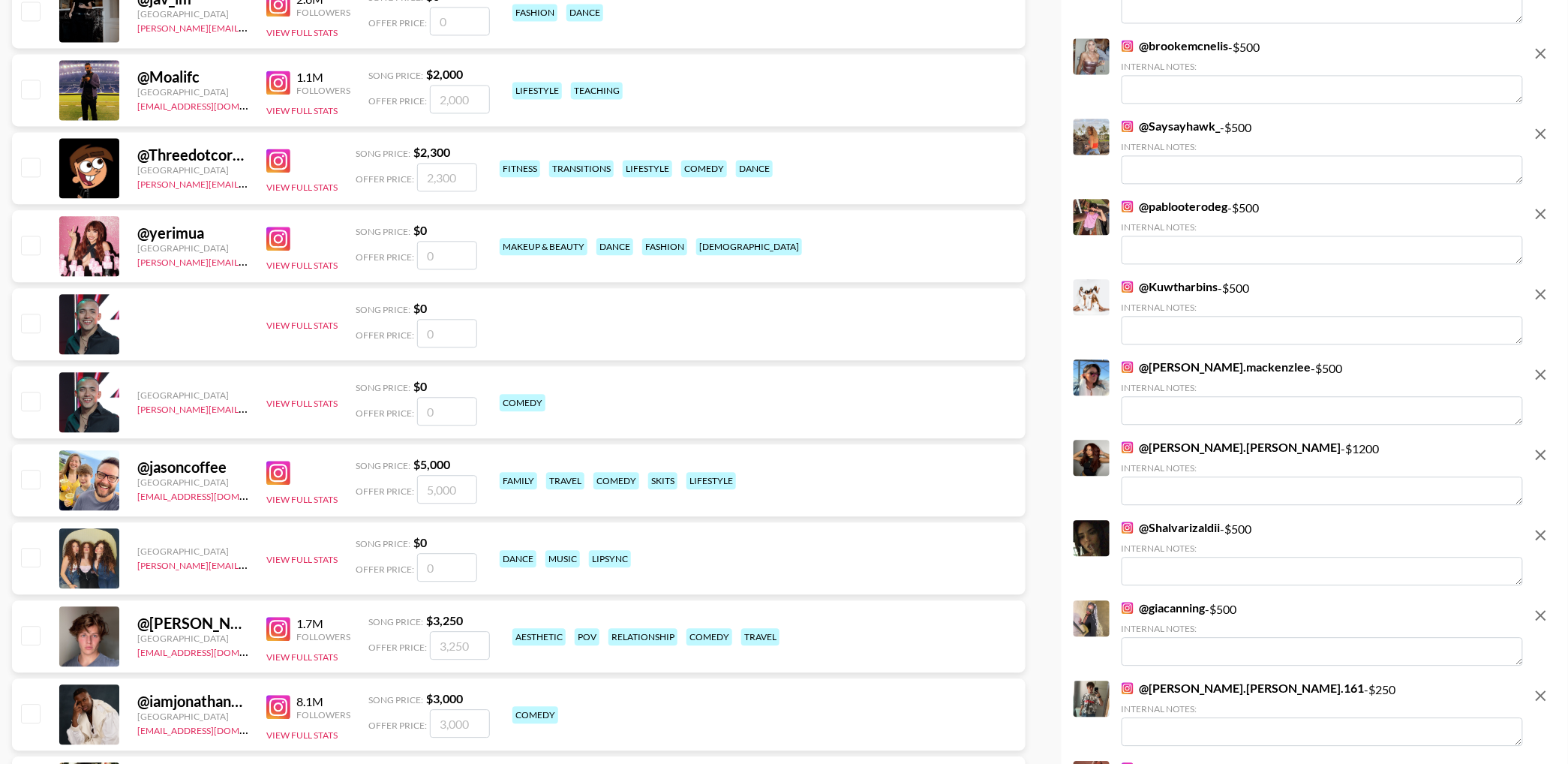
scroll to position [1305, 0]
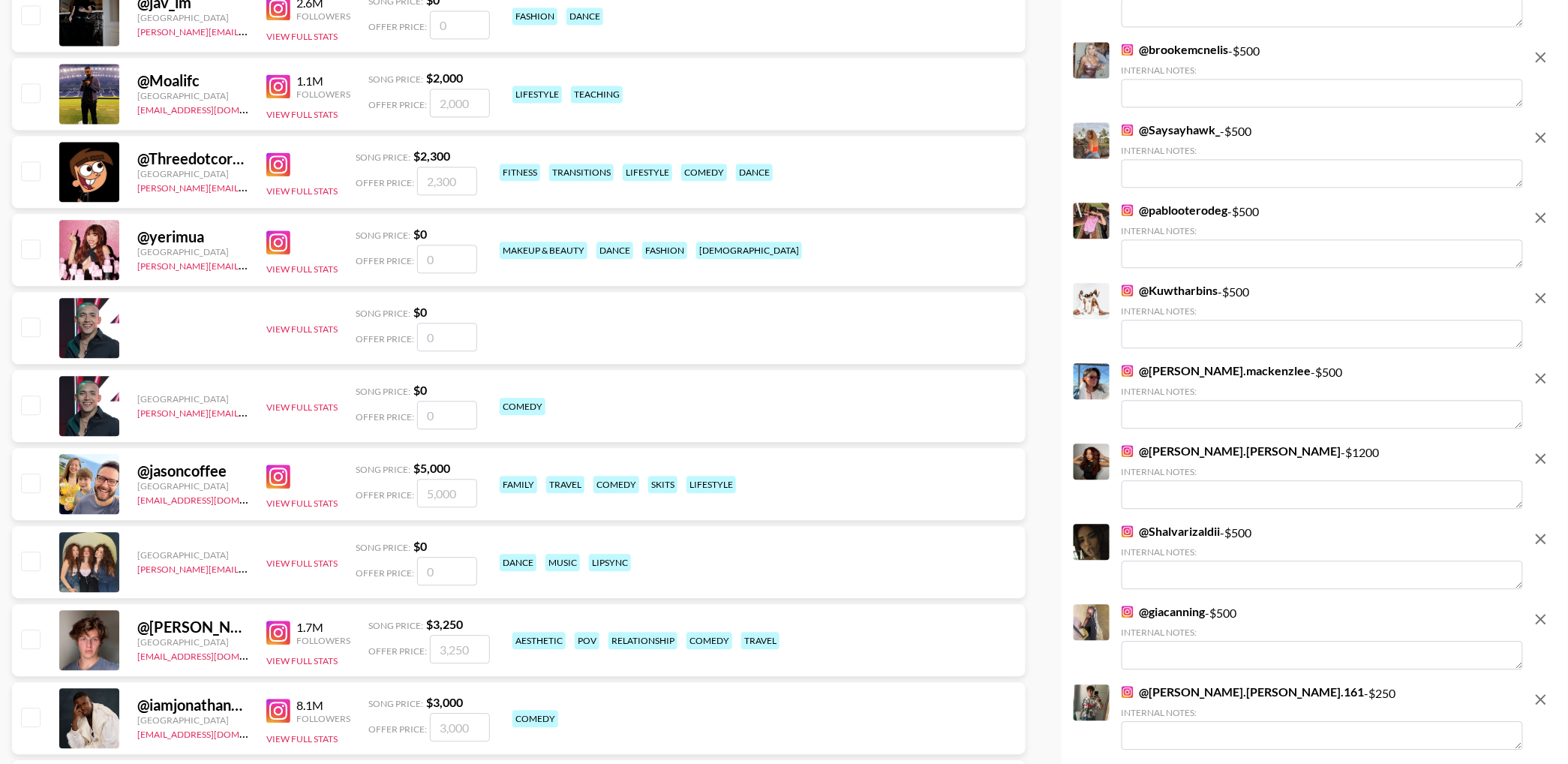
click at [1542, 459] on icon "remove" at bounding box center [1542, 459] width 11 height 11
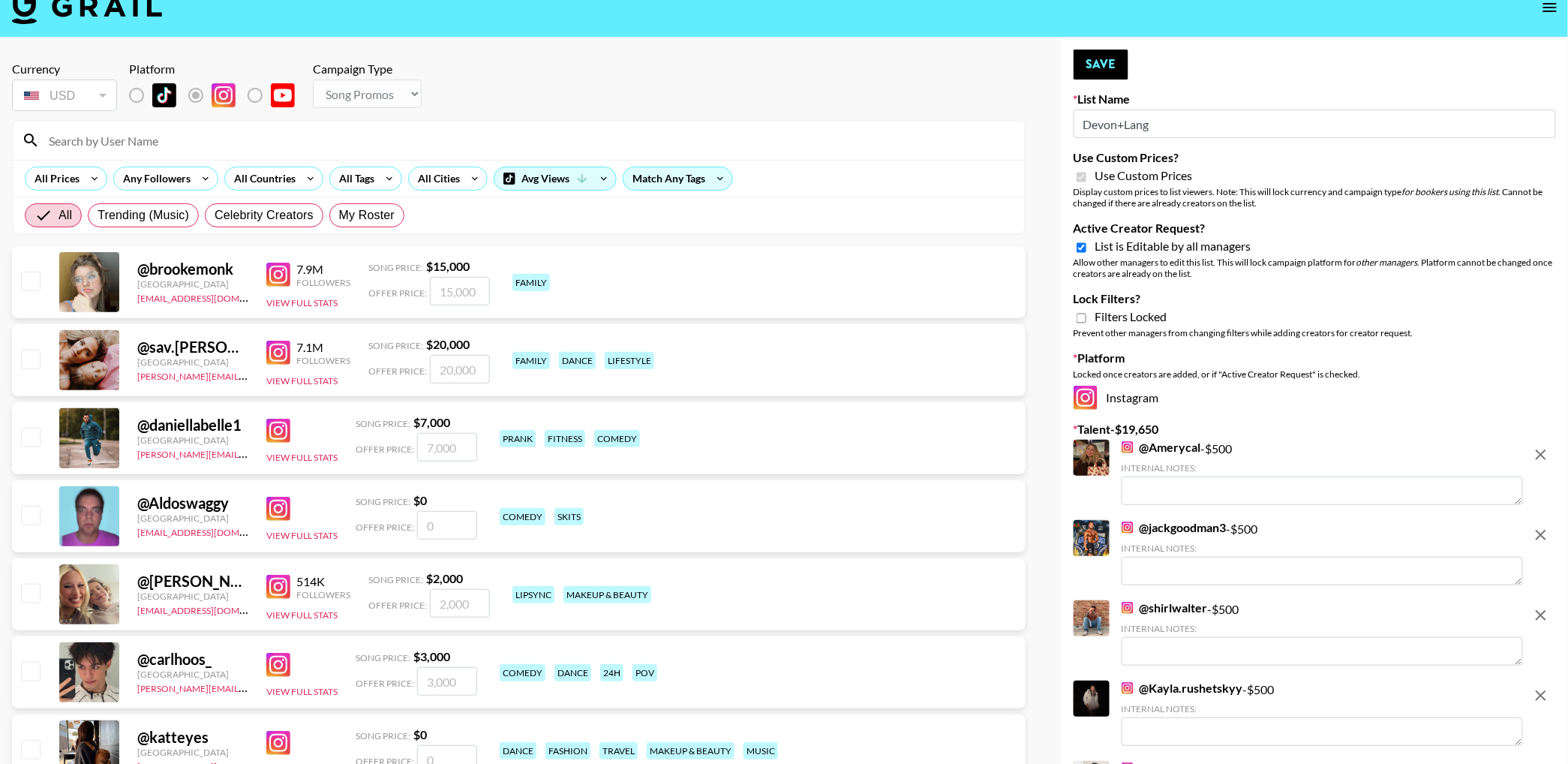
scroll to position [0, 0]
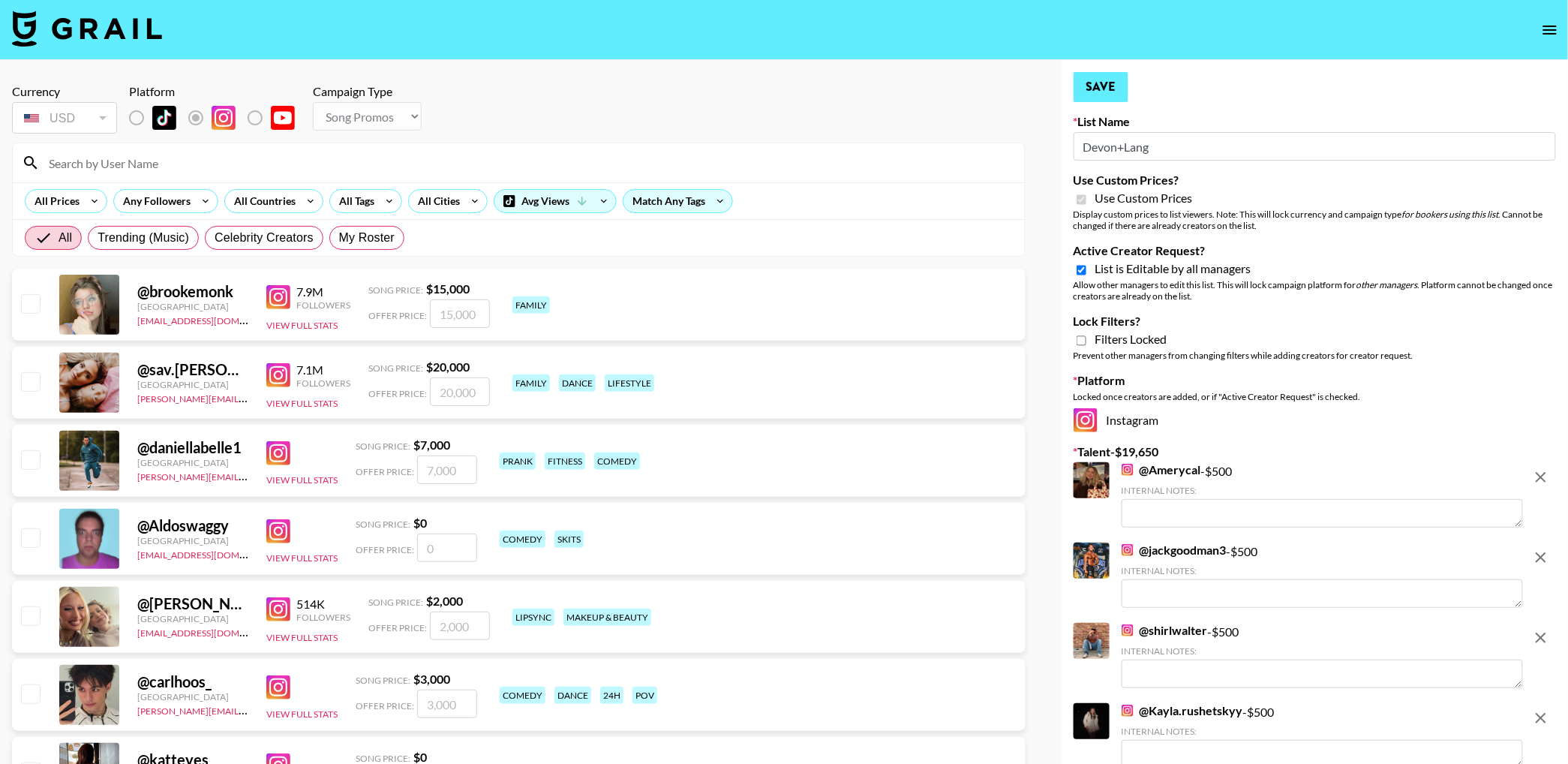
click at [1080, 270] on input "Active Creator Request?" at bounding box center [1081, 270] width 10 height 14
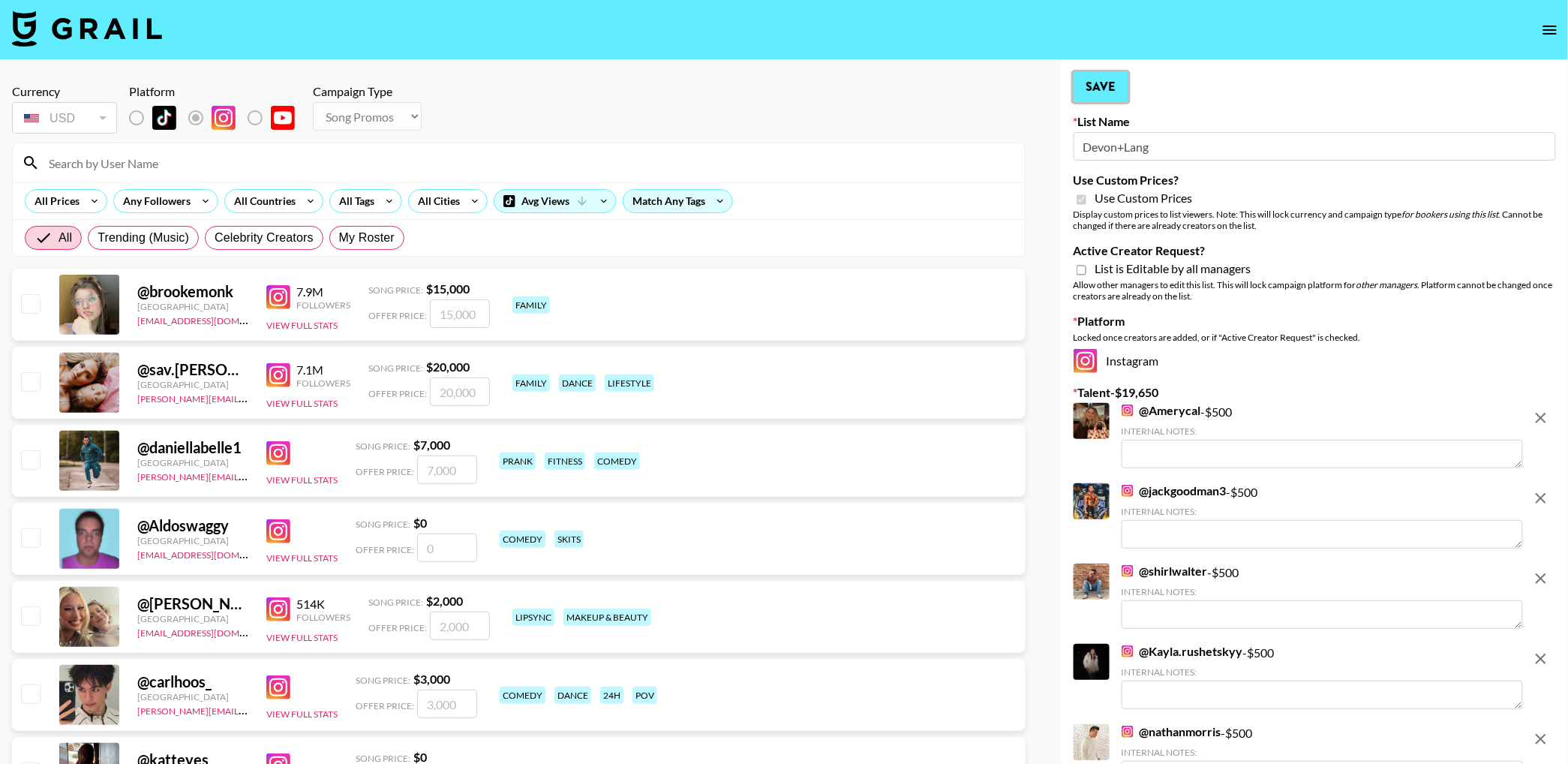
click at [1091, 88] on button "Save" at bounding box center [1102, 87] width 55 height 30
checkbox input "false"
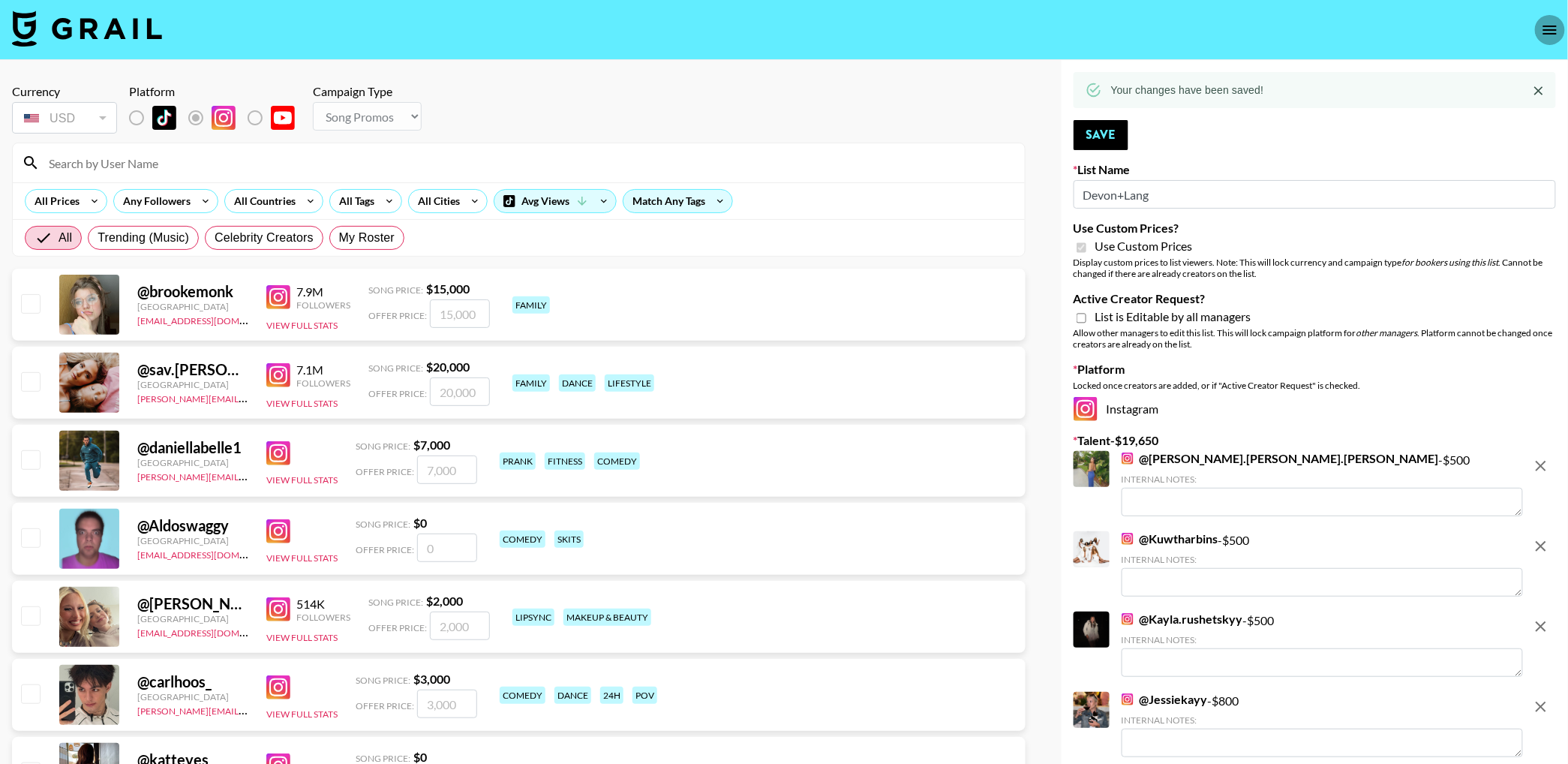
click at [1550, 25] on icon "open drawer" at bounding box center [1551, 30] width 18 height 18
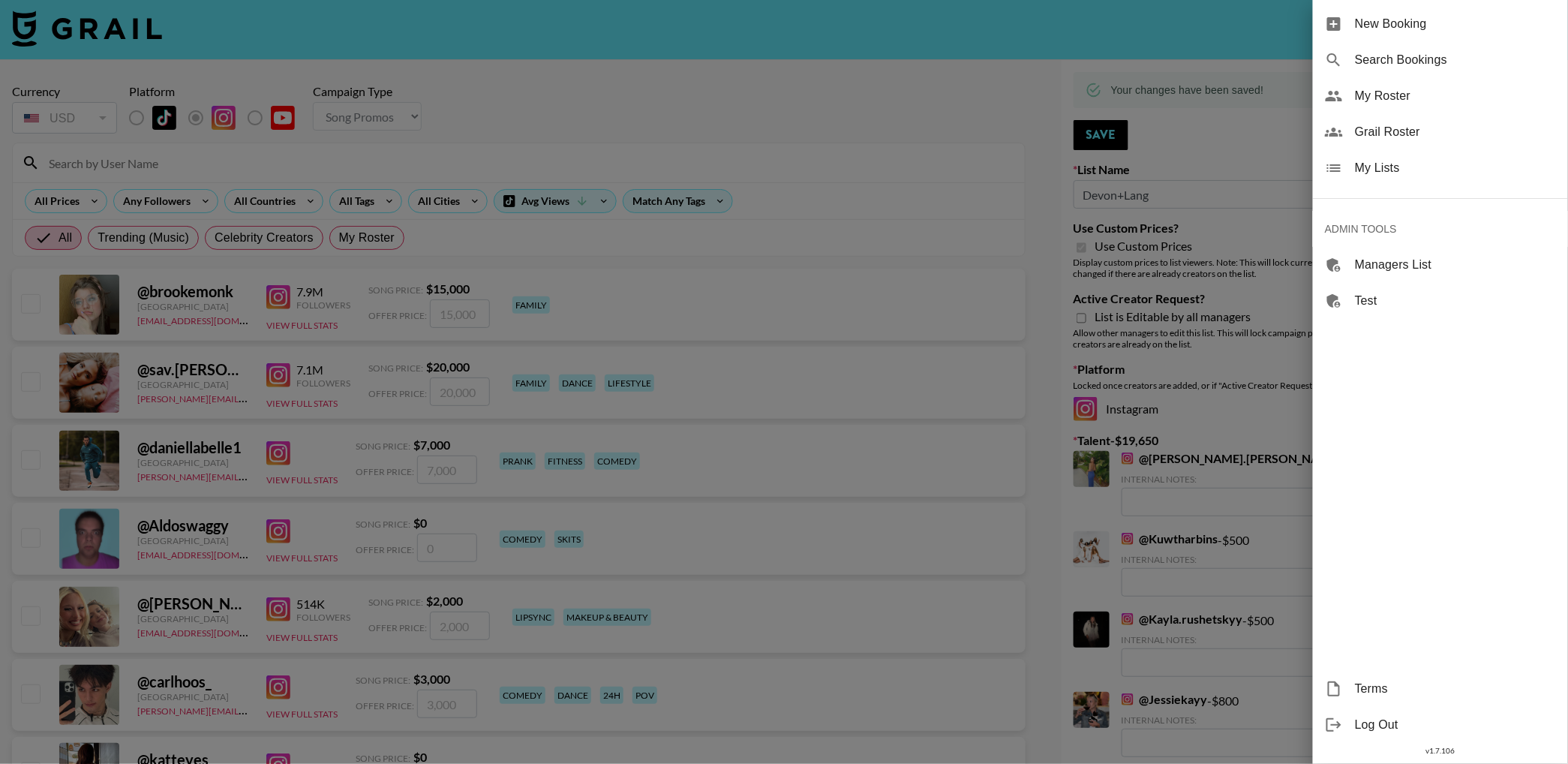
click at [1398, 167] on span "My Lists" at bounding box center [1455, 169] width 201 height 18
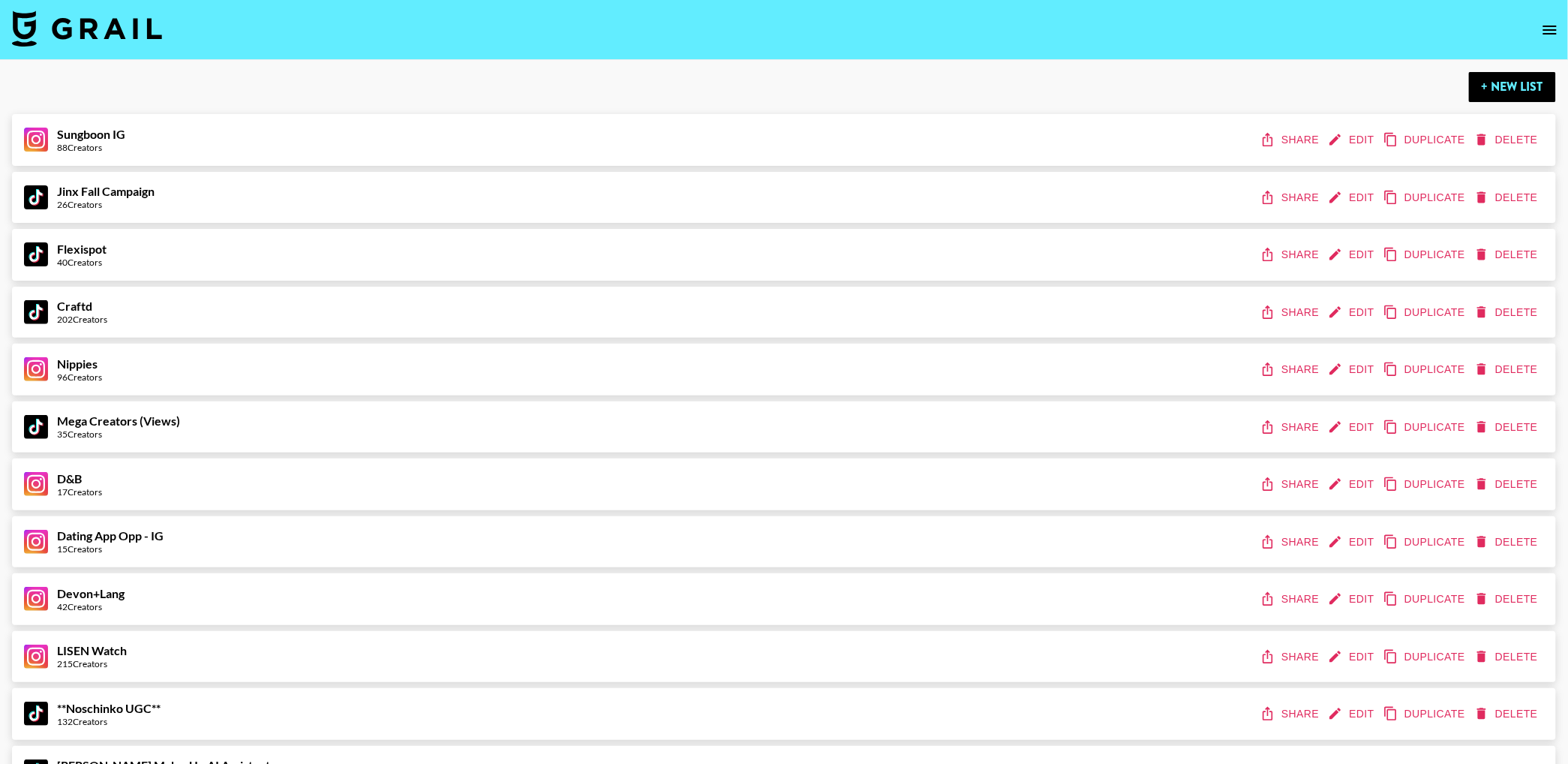
click at [1286, 601] on button "Share" at bounding box center [1291, 599] width 67 height 27
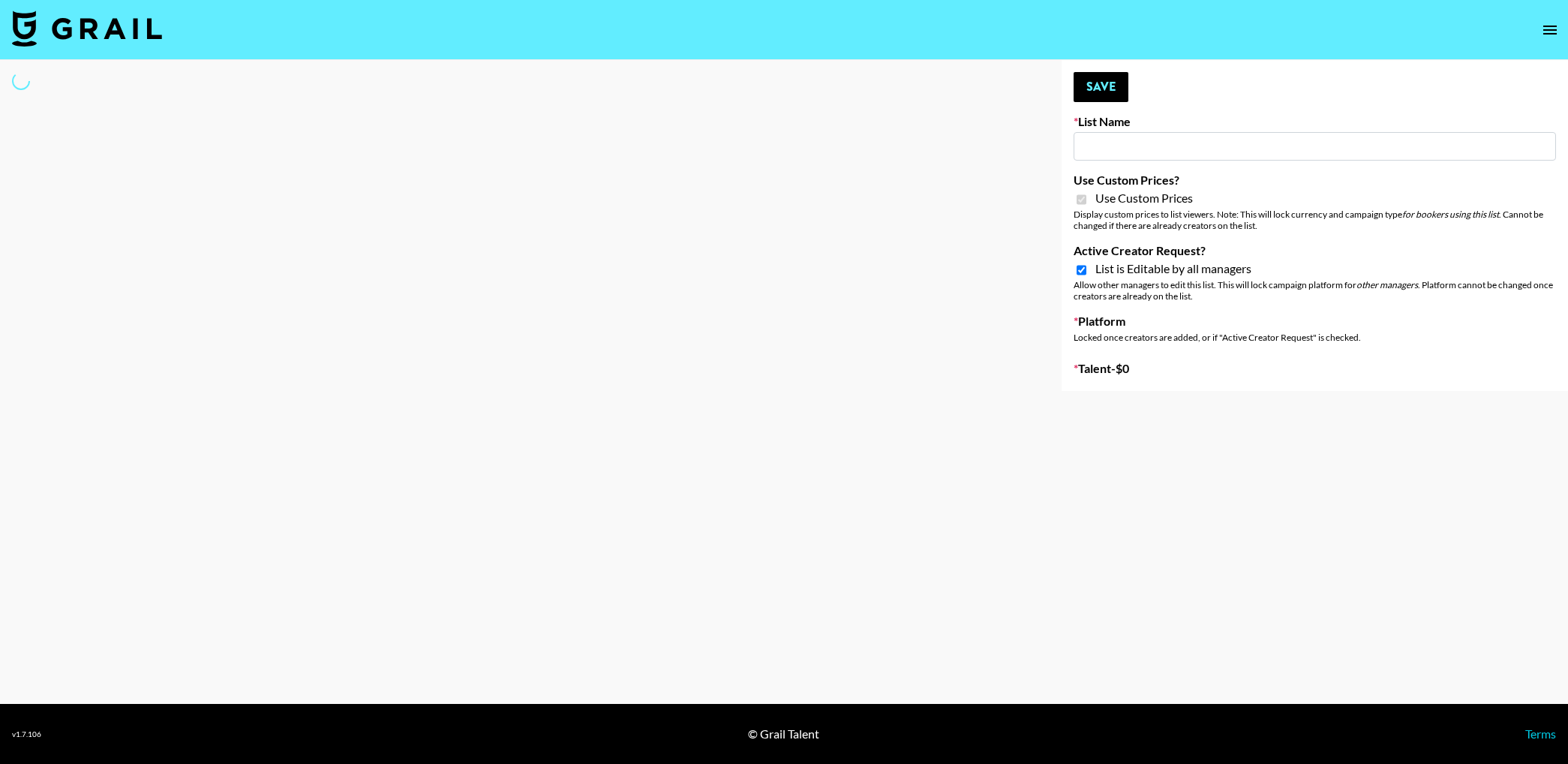
type input "LISEN Watch"
checkbox input "true"
select select "Brand"
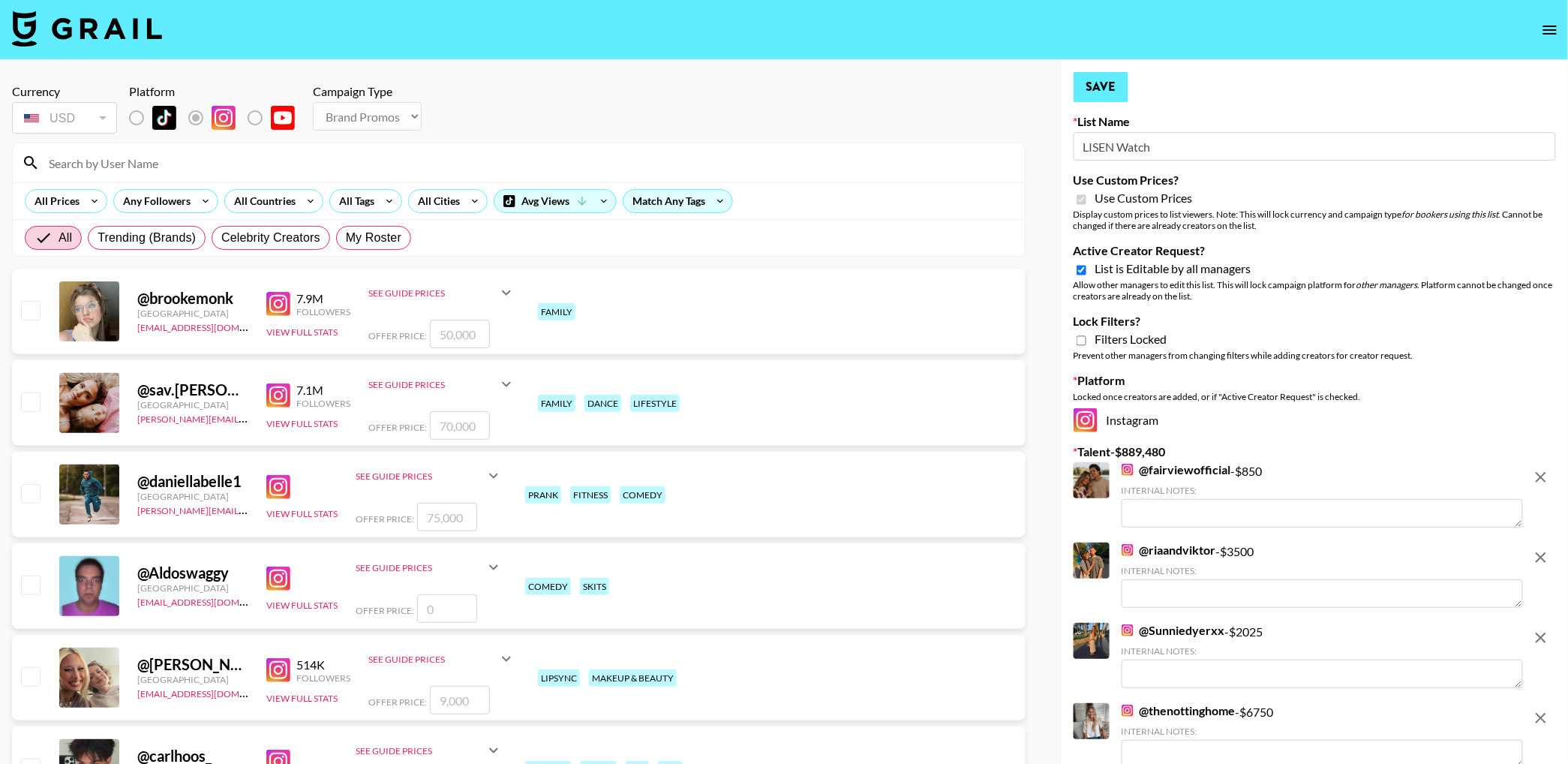
click at [1080, 270] on input "Active Creator Request?" at bounding box center [1081, 270] width 10 height 14
checkbox input "false"
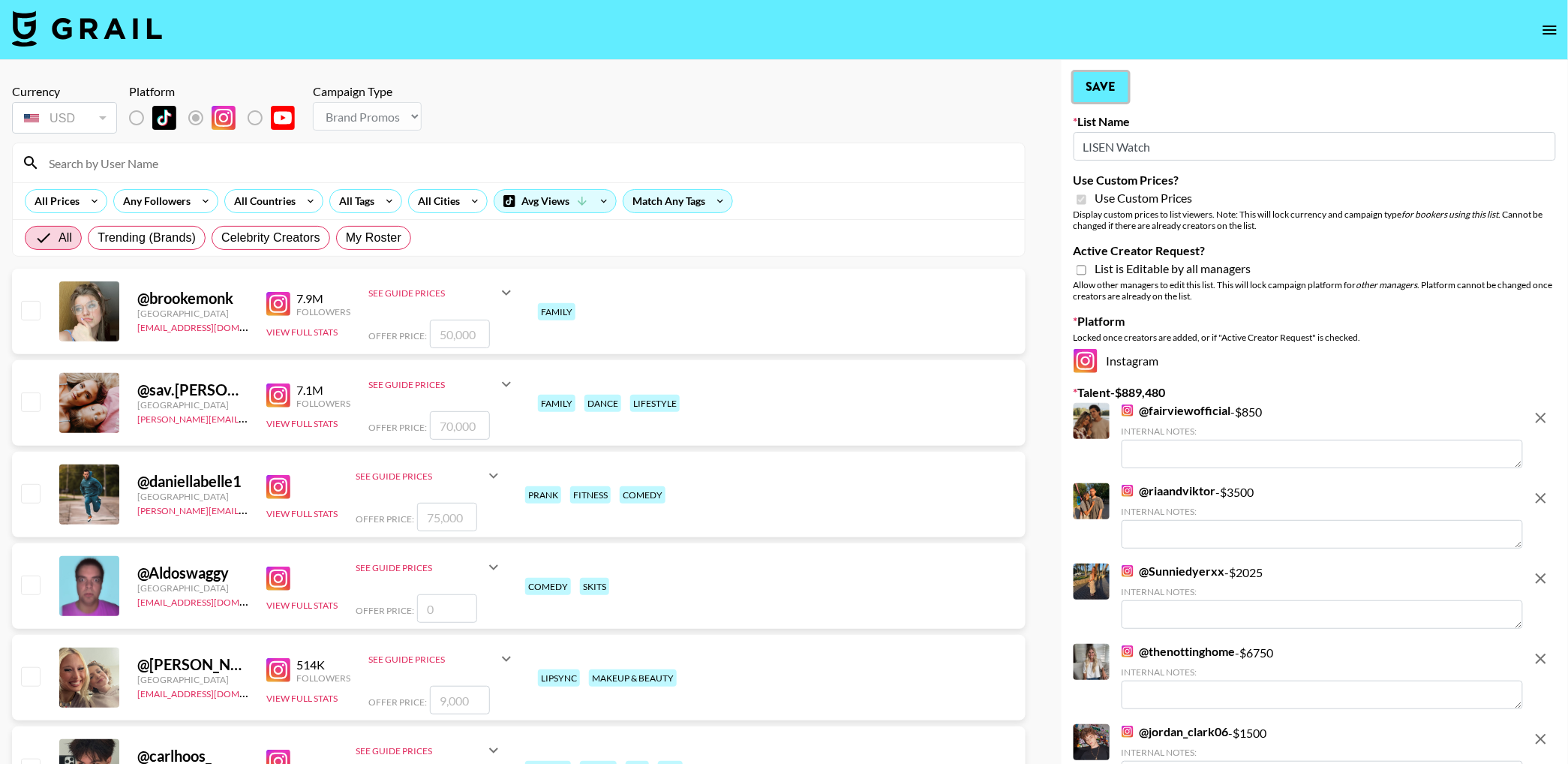
click at [1100, 83] on button "Save" at bounding box center [1102, 87] width 55 height 30
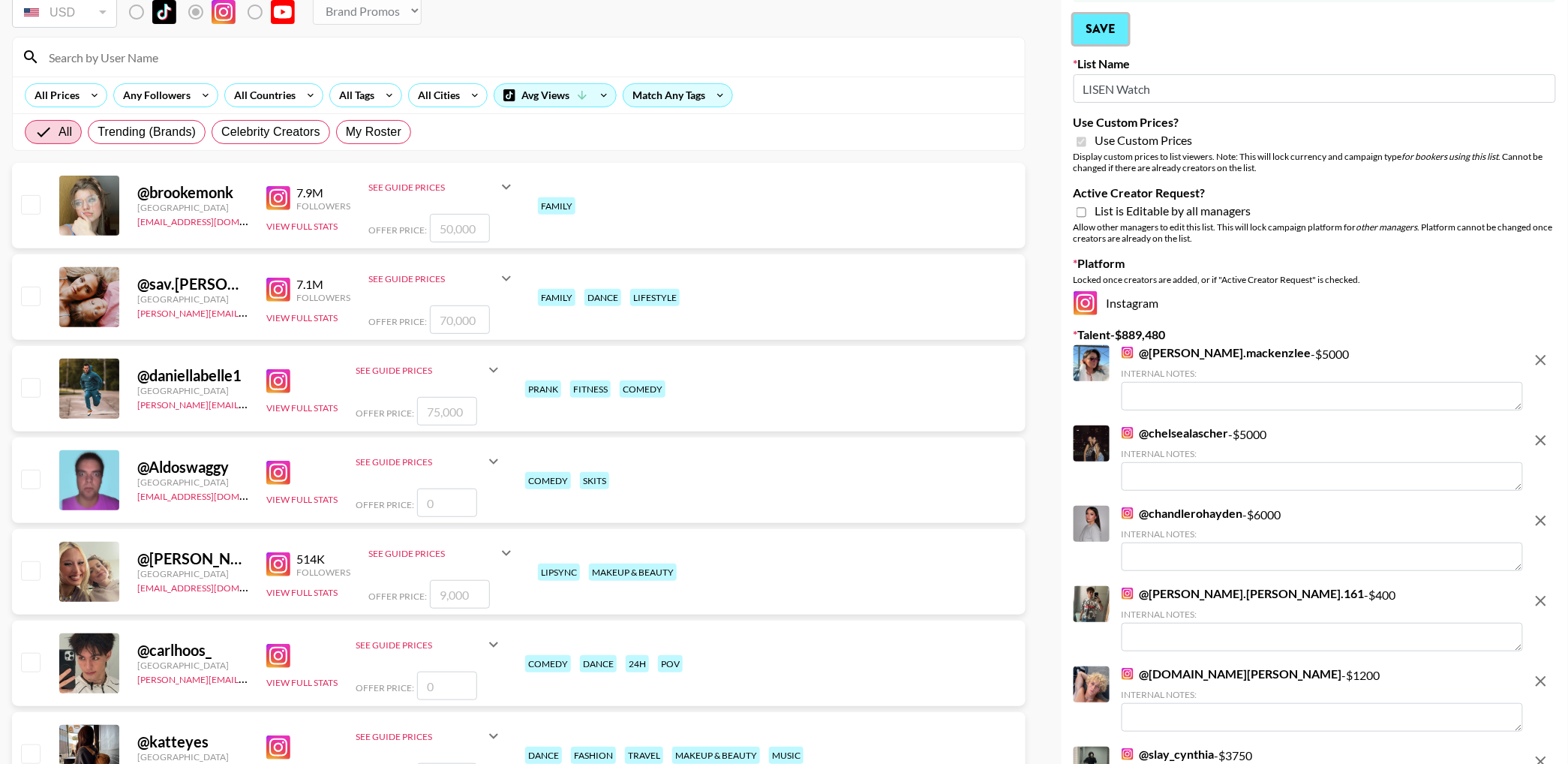
scroll to position [67, 0]
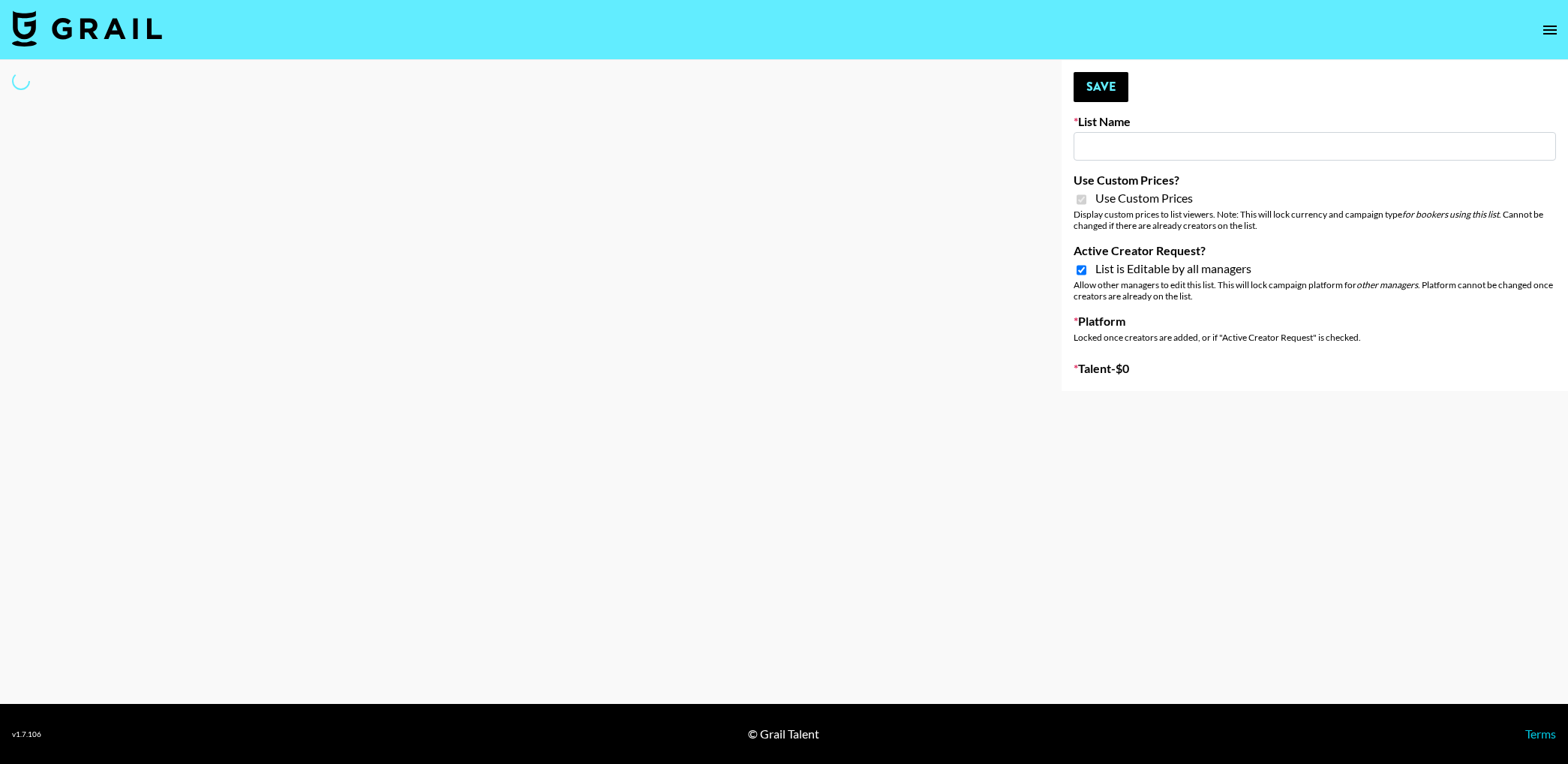
type input "Hetras"
checkbox input "true"
select select "Brand"
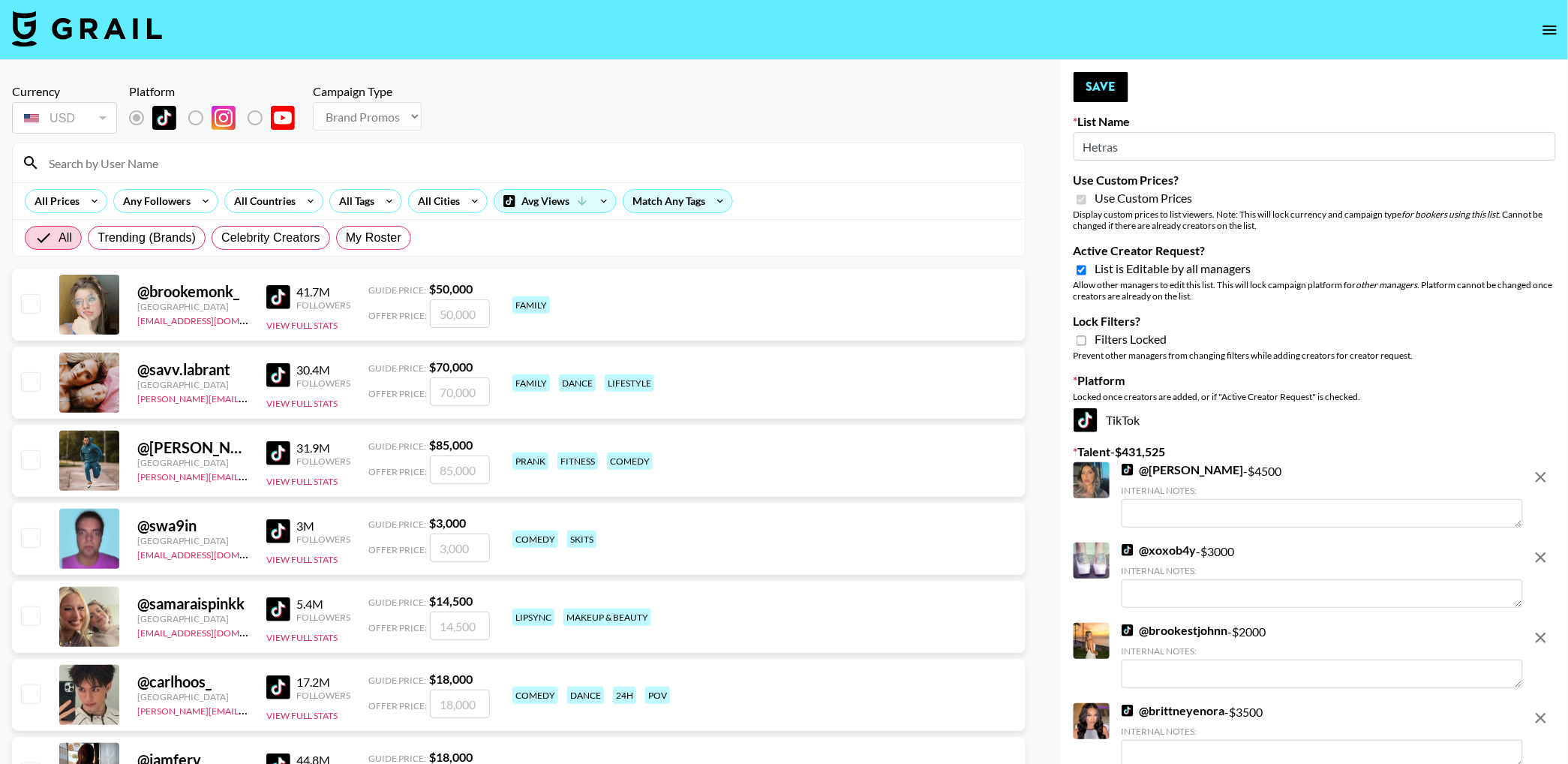
drag, startPoint x: 1078, startPoint y: 270, endPoint x: 1117, endPoint y: 121, distance: 154.0
click at [1078, 270] on input "Active Creator Request?" at bounding box center [1081, 270] width 10 height 14
checkbox input "false"
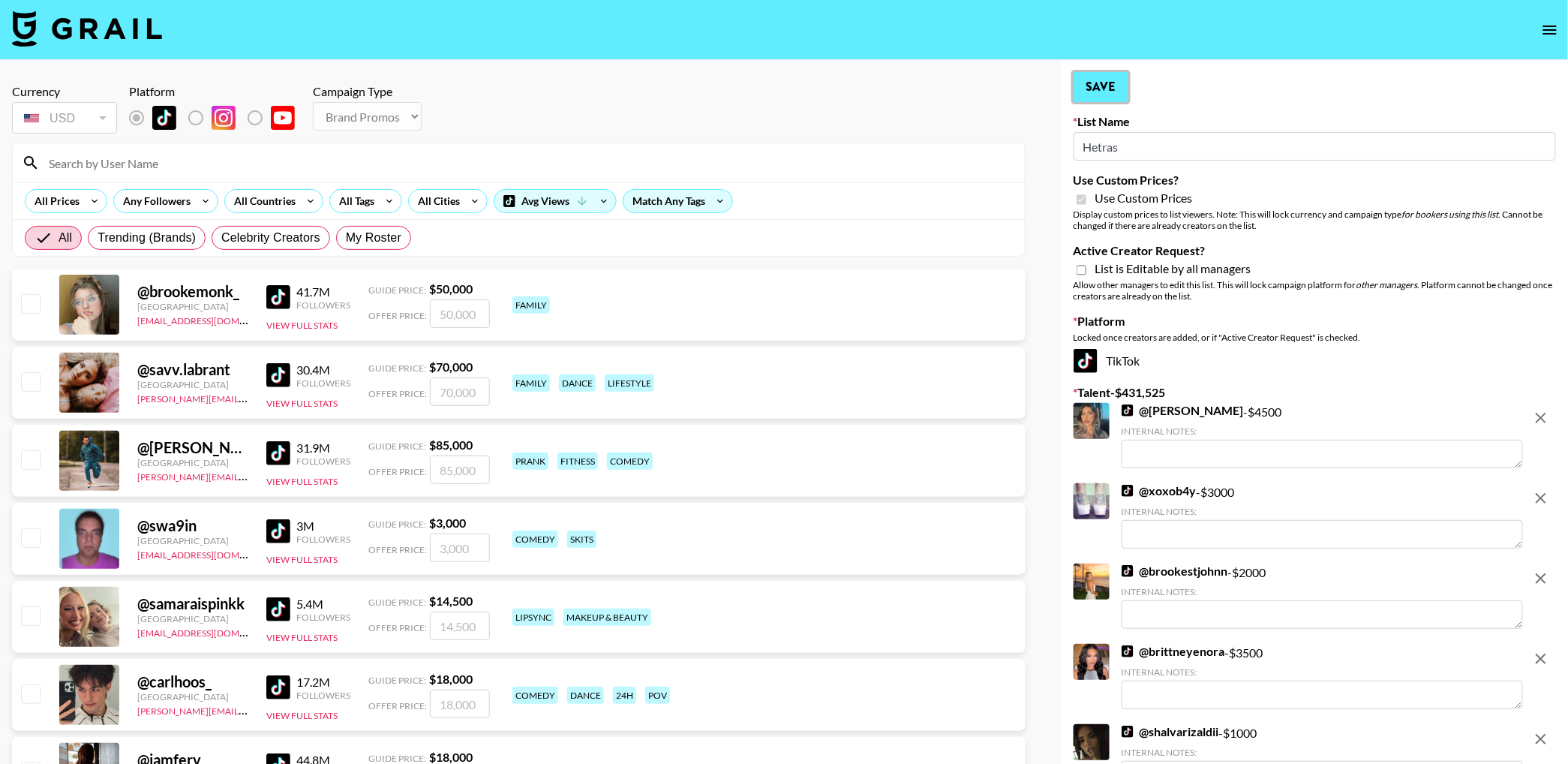
click at [1111, 100] on button "Save" at bounding box center [1102, 87] width 55 height 30
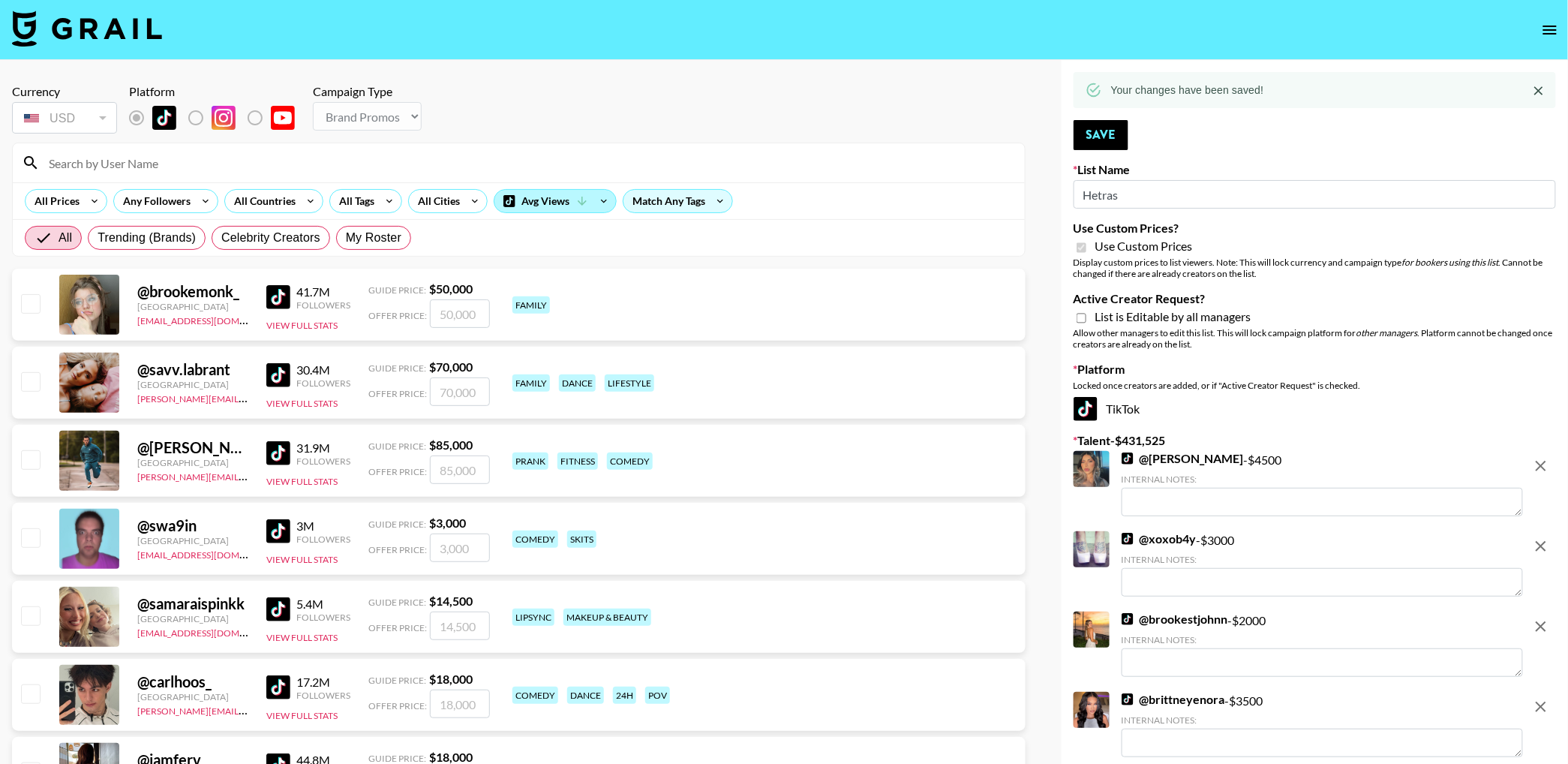
click at [537, 201] on div "Avg Views" at bounding box center [555, 201] width 121 height 23
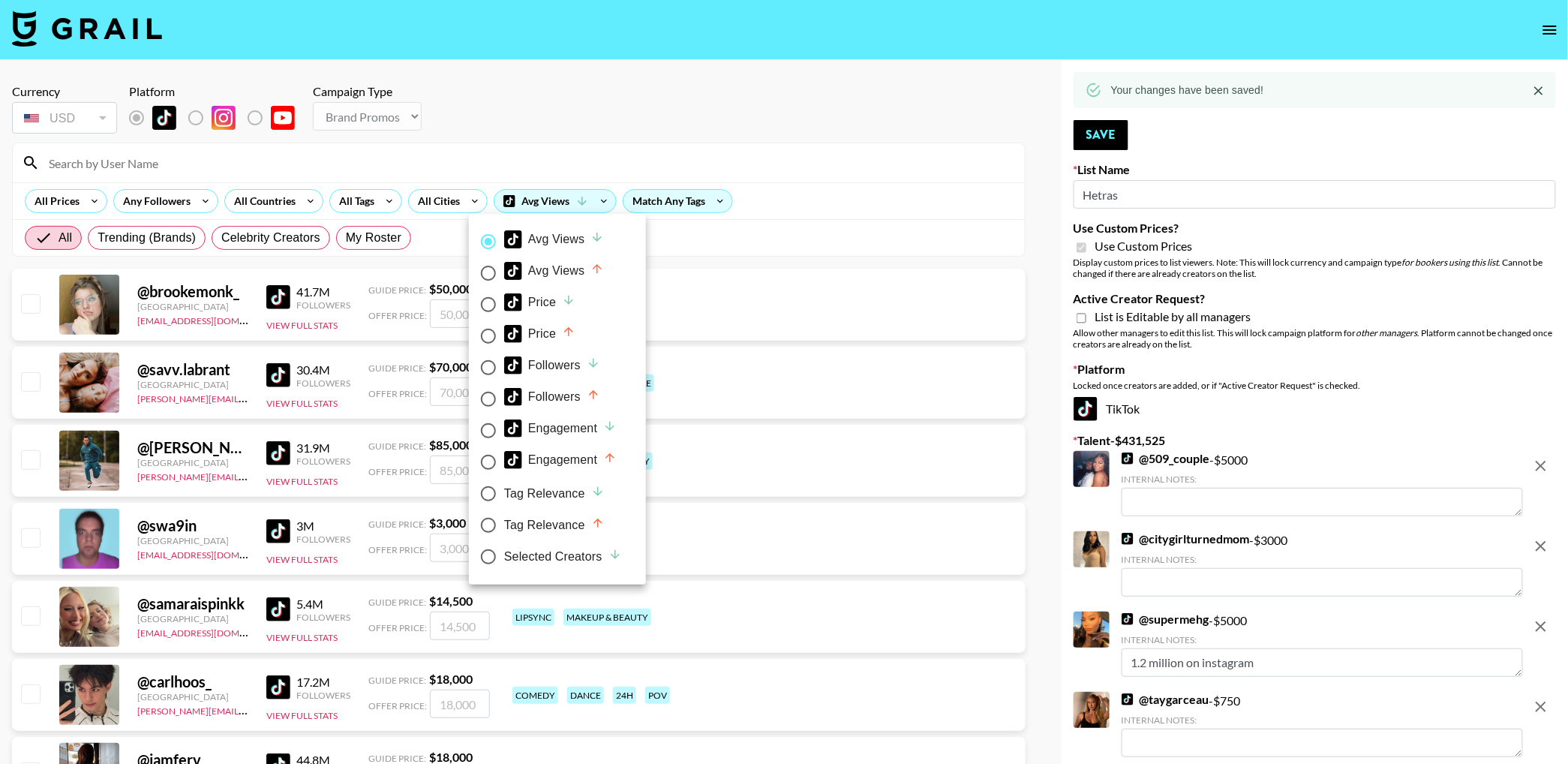
click at [555, 552] on div "Selected Creators" at bounding box center [562, 557] width 118 height 18
click at [504, 552] on input "Selected Creators" at bounding box center [488, 557] width 32 height 32
radio input "true"
radio input "false"
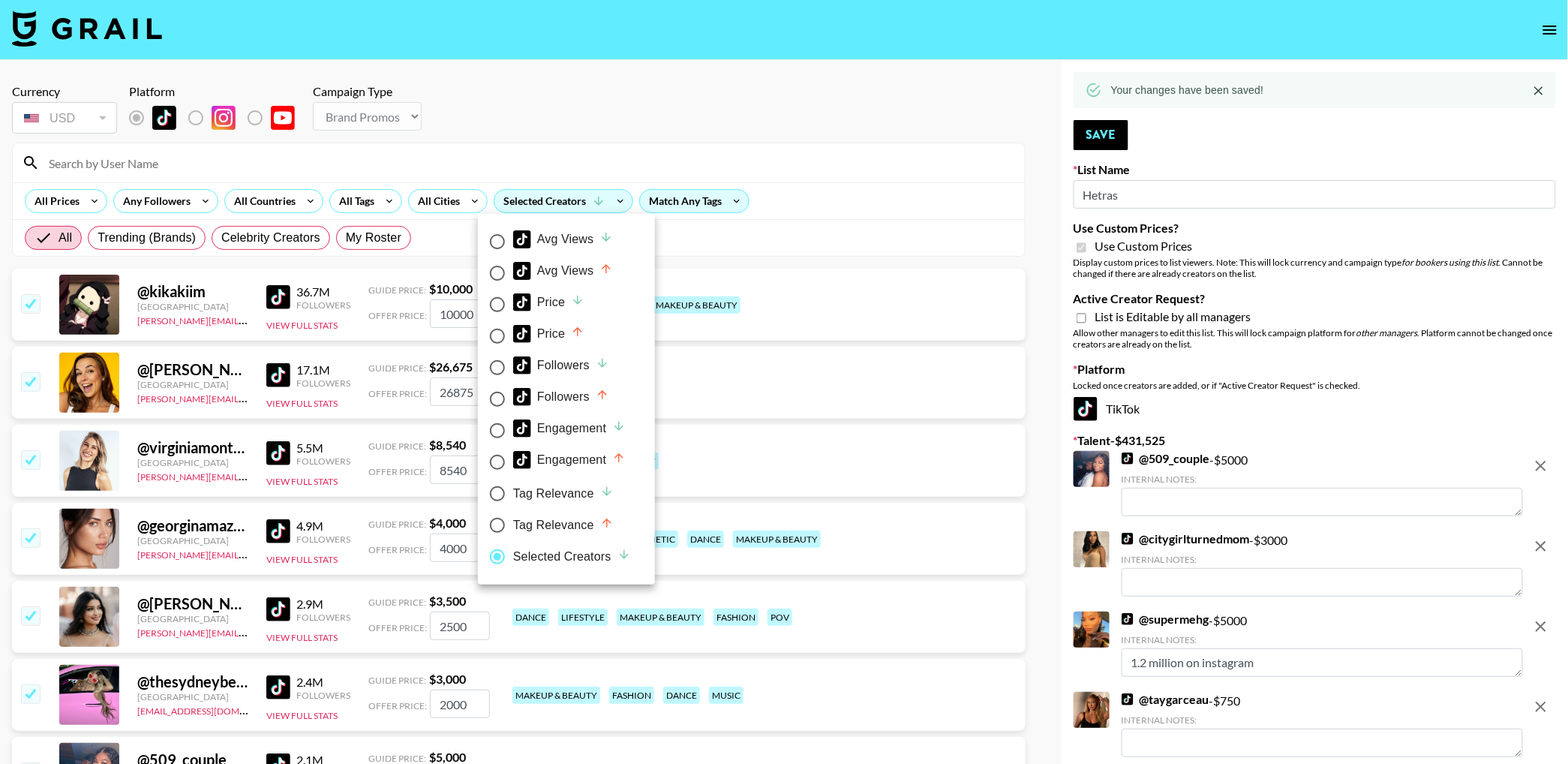
click at [648, 75] on div at bounding box center [784, 382] width 1568 height 764
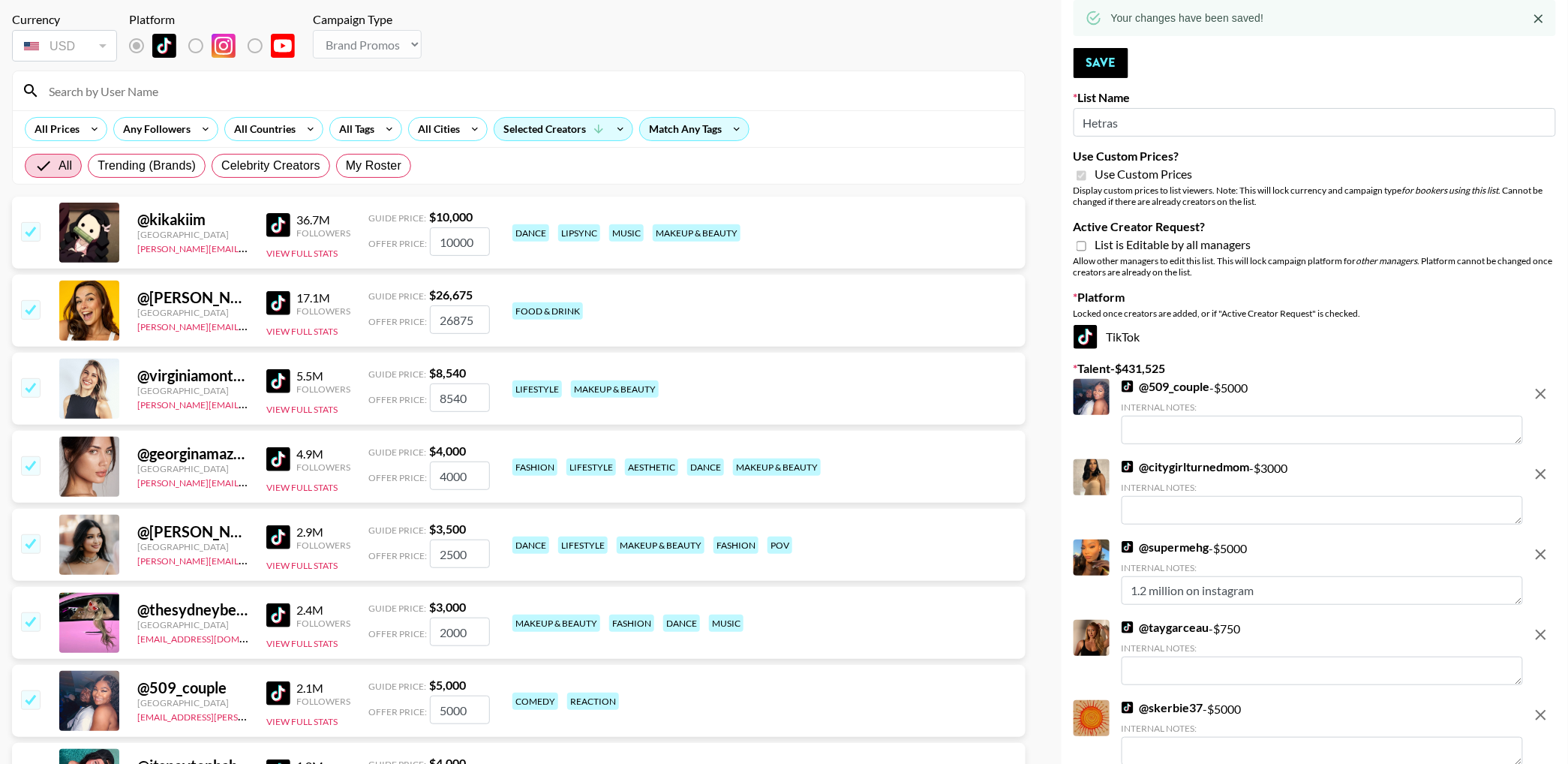
scroll to position [91, 0]
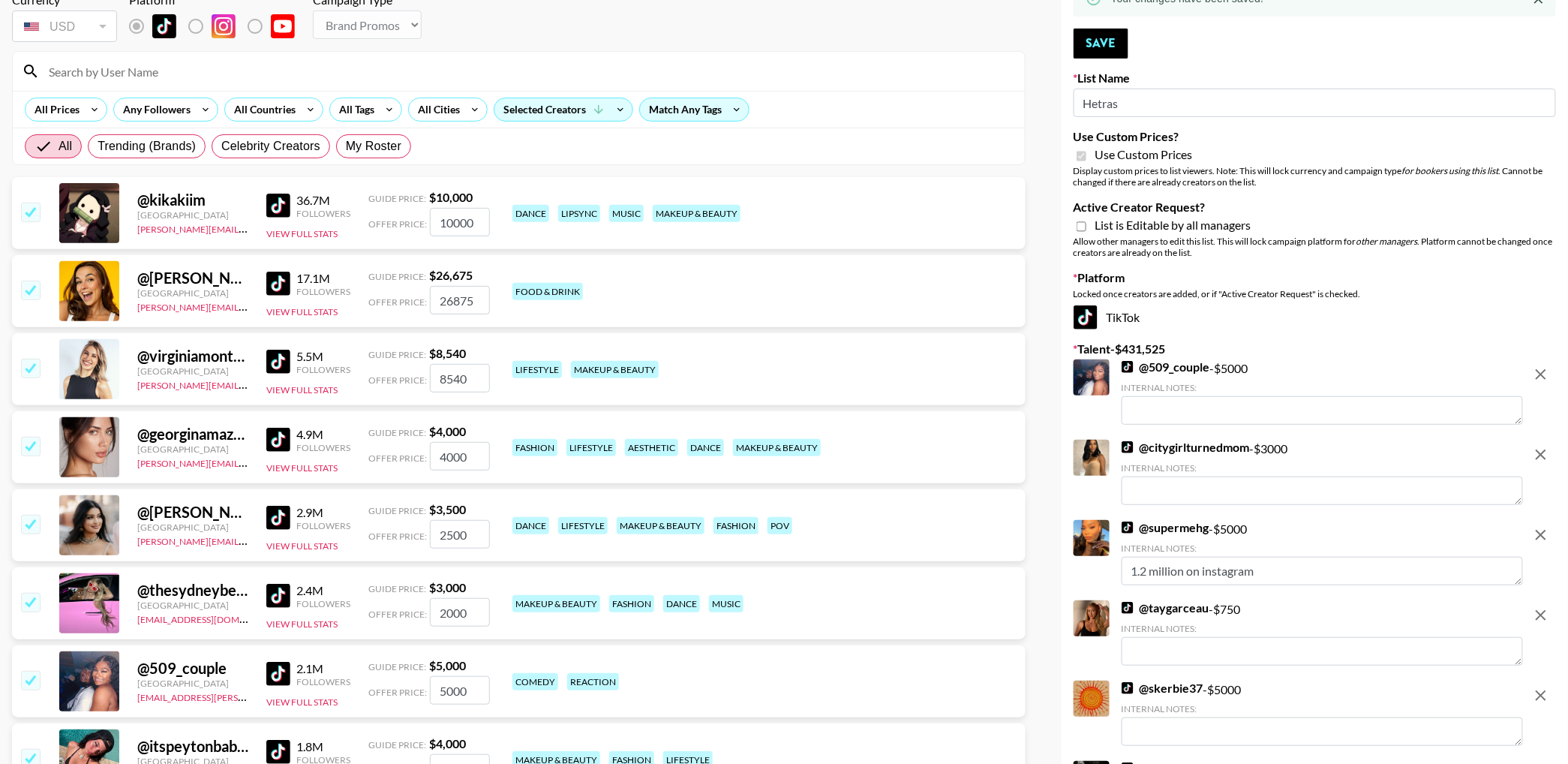
click at [27, 287] on input "checkbox" at bounding box center [30, 290] width 18 height 18
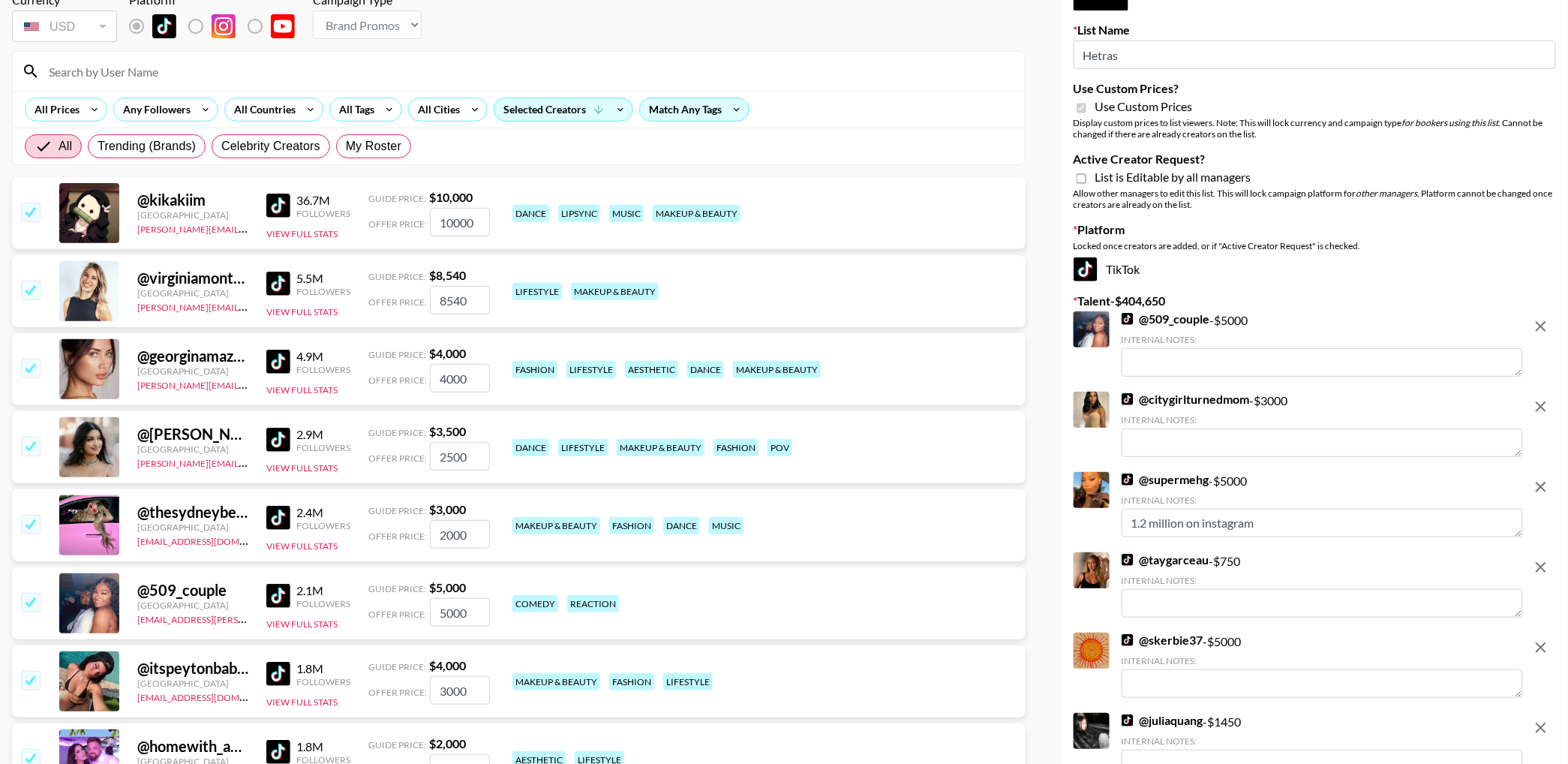
click at [26, 291] on input "checkbox" at bounding box center [30, 290] width 18 height 18
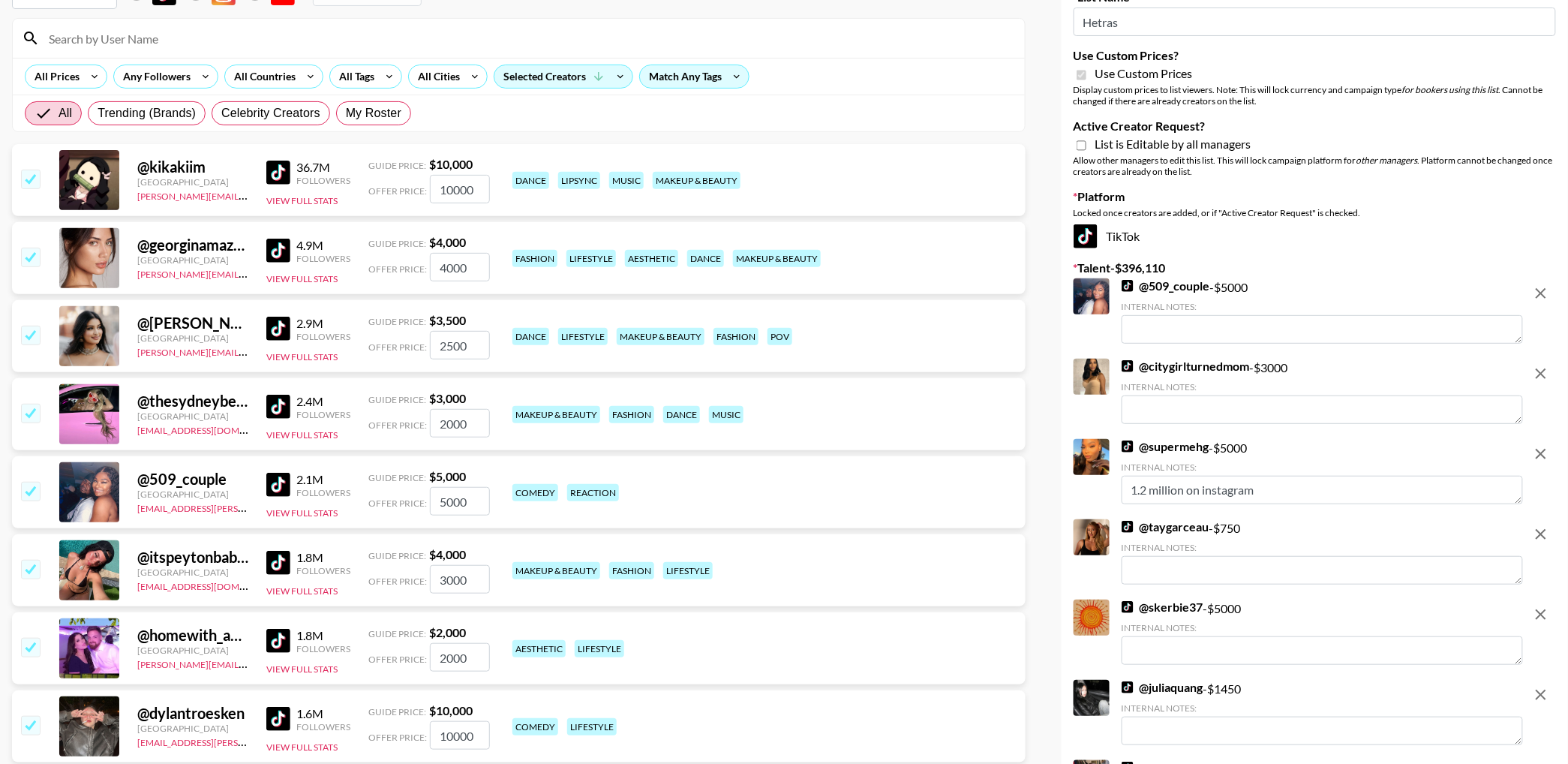
scroll to position [128, 0]
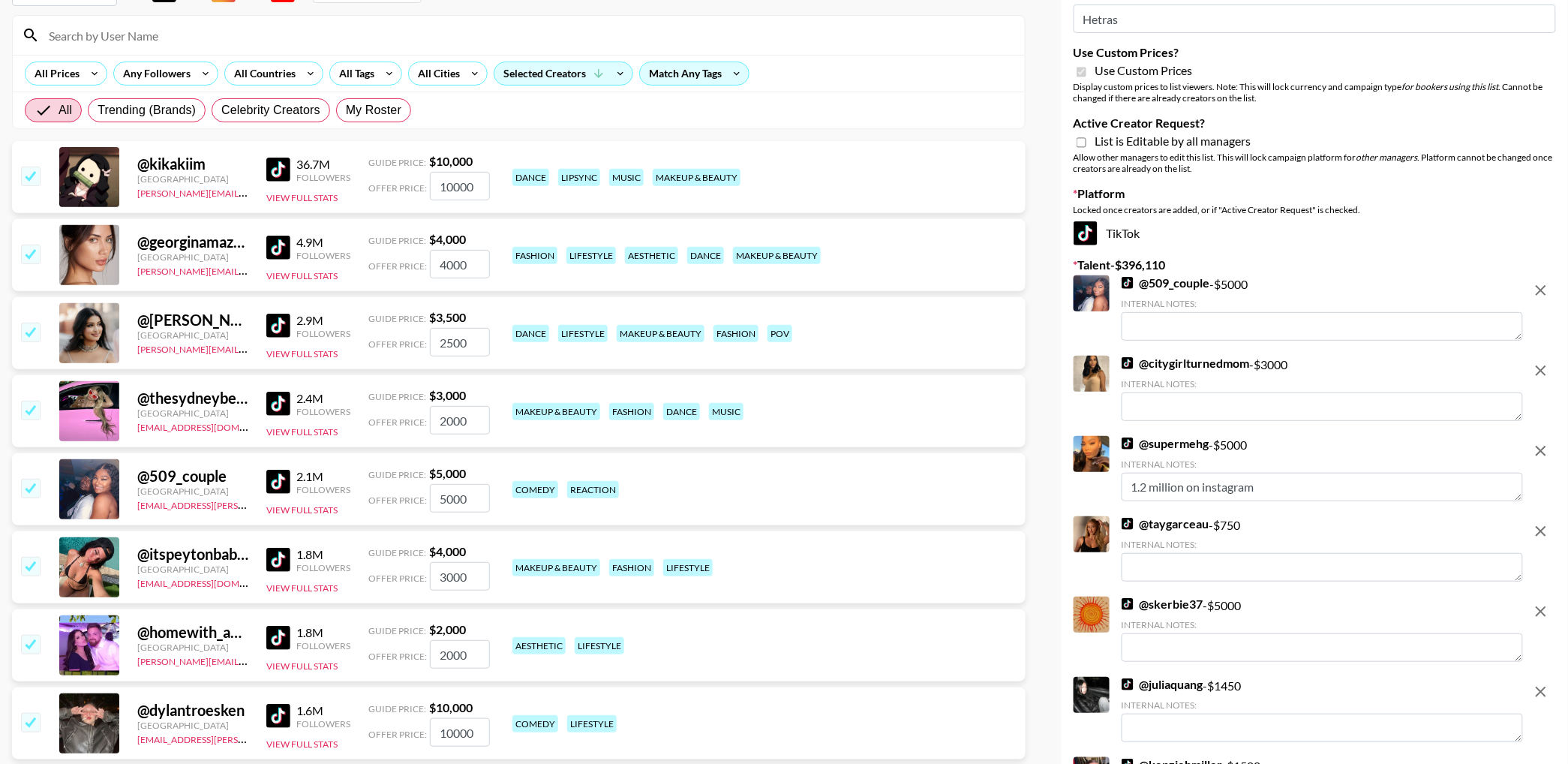
drag, startPoint x: 28, startPoint y: 490, endPoint x: 67, endPoint y: 274, distance: 219.5
click at [27, 490] on input "checkbox" at bounding box center [30, 488] width 18 height 18
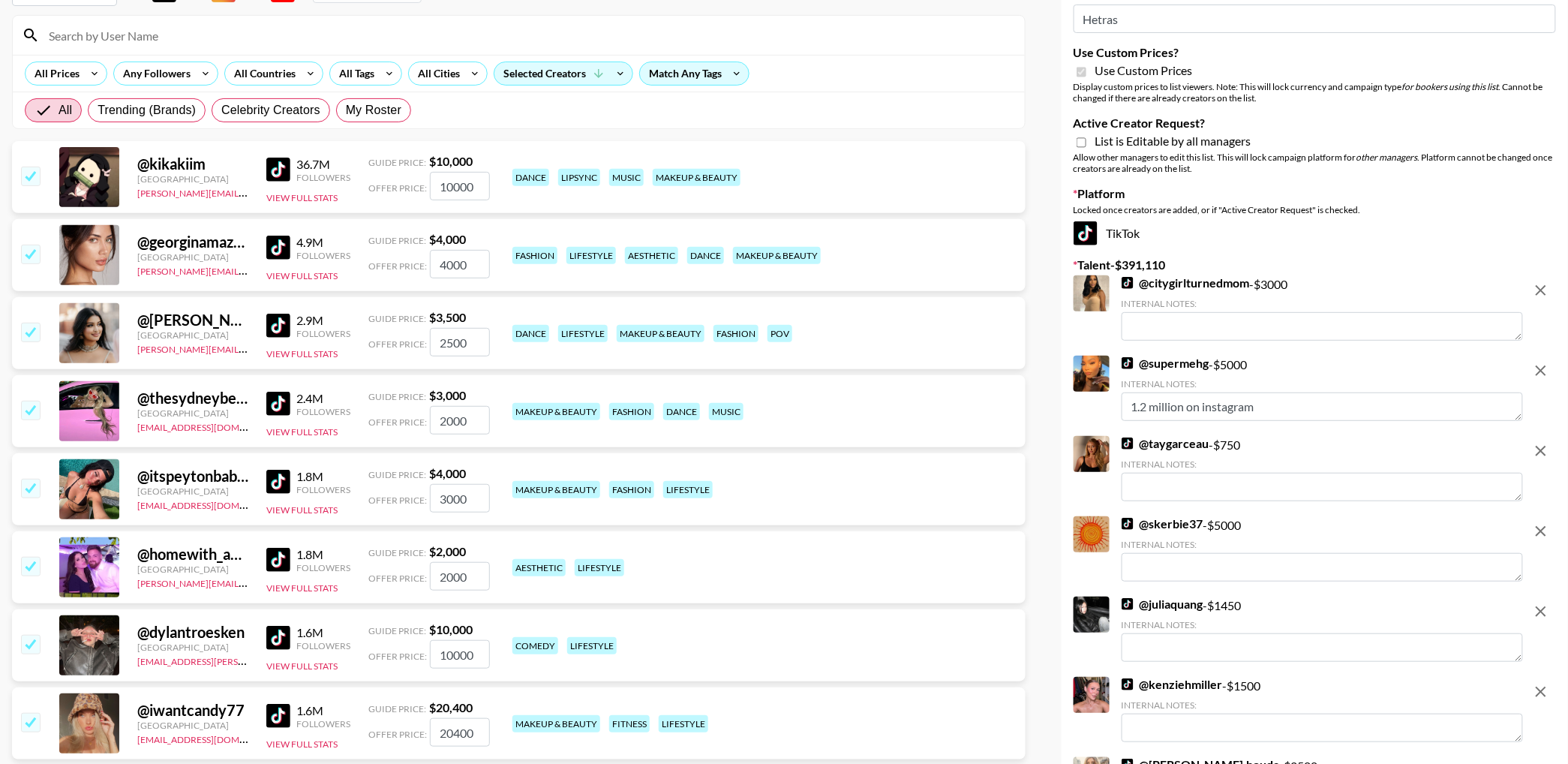
click at [32, 257] on input "checkbox" at bounding box center [30, 253] width 18 height 18
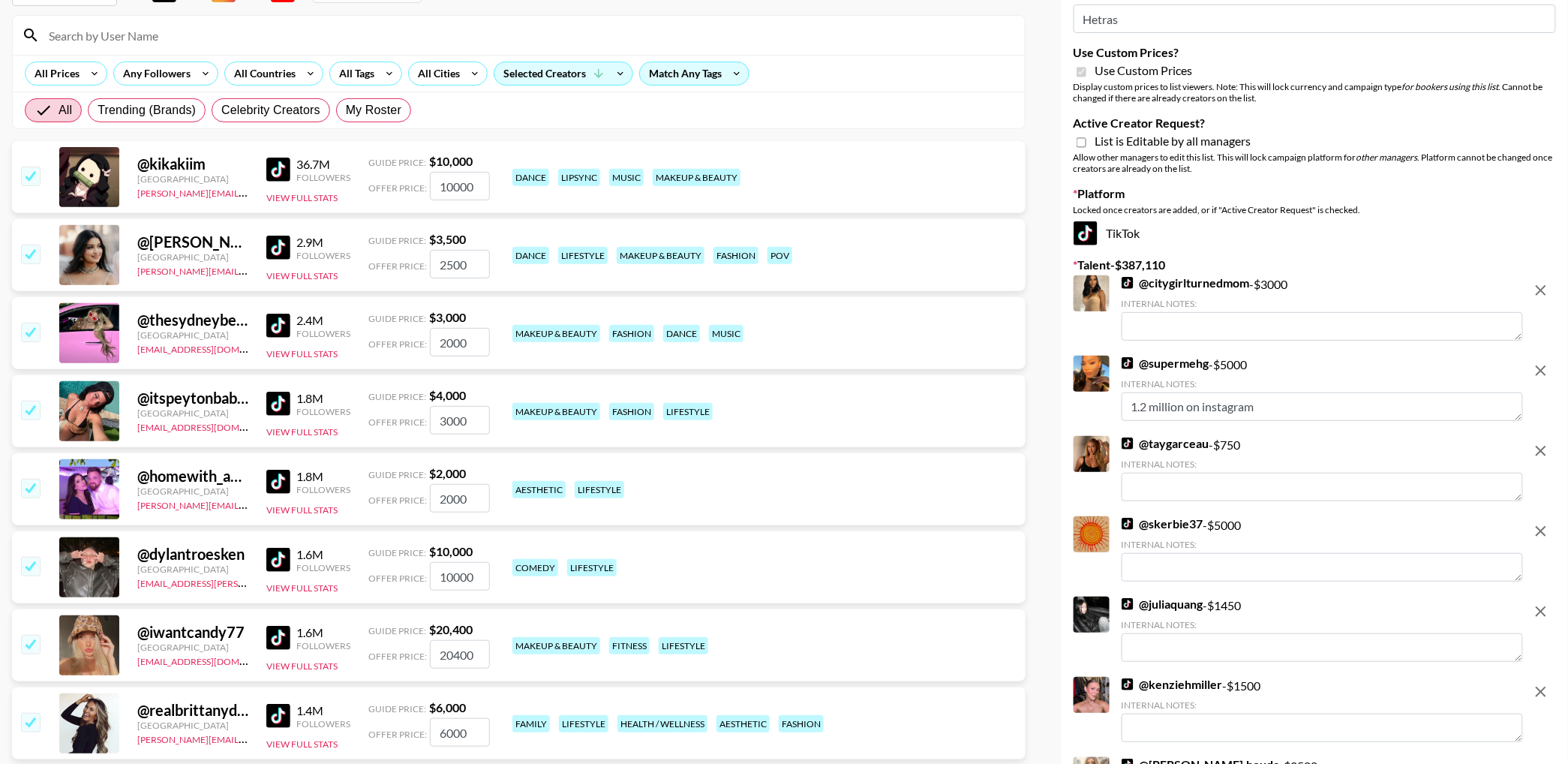
click at [35, 260] on input "checkbox" at bounding box center [30, 253] width 18 height 18
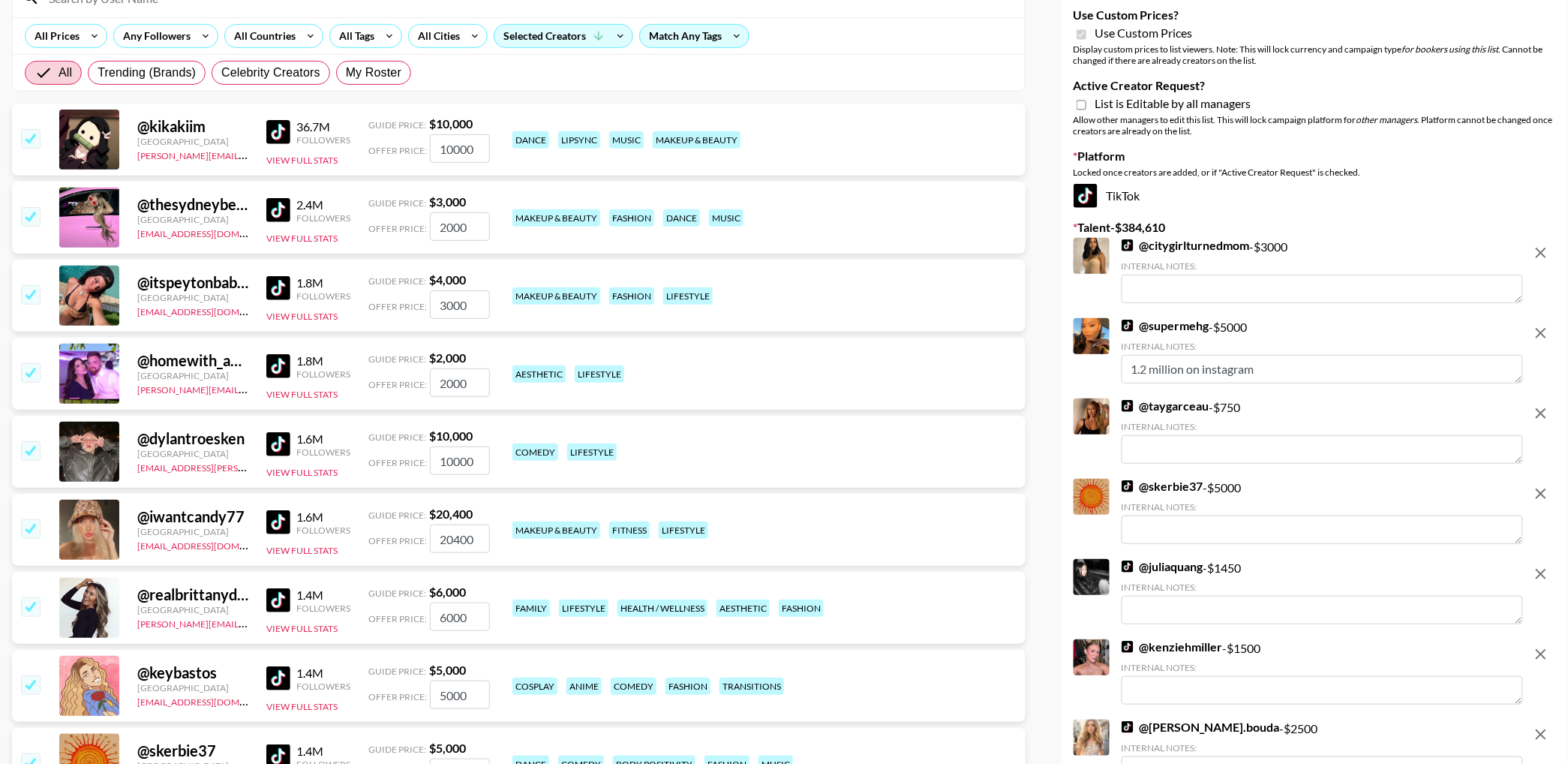
scroll to position [179, 0]
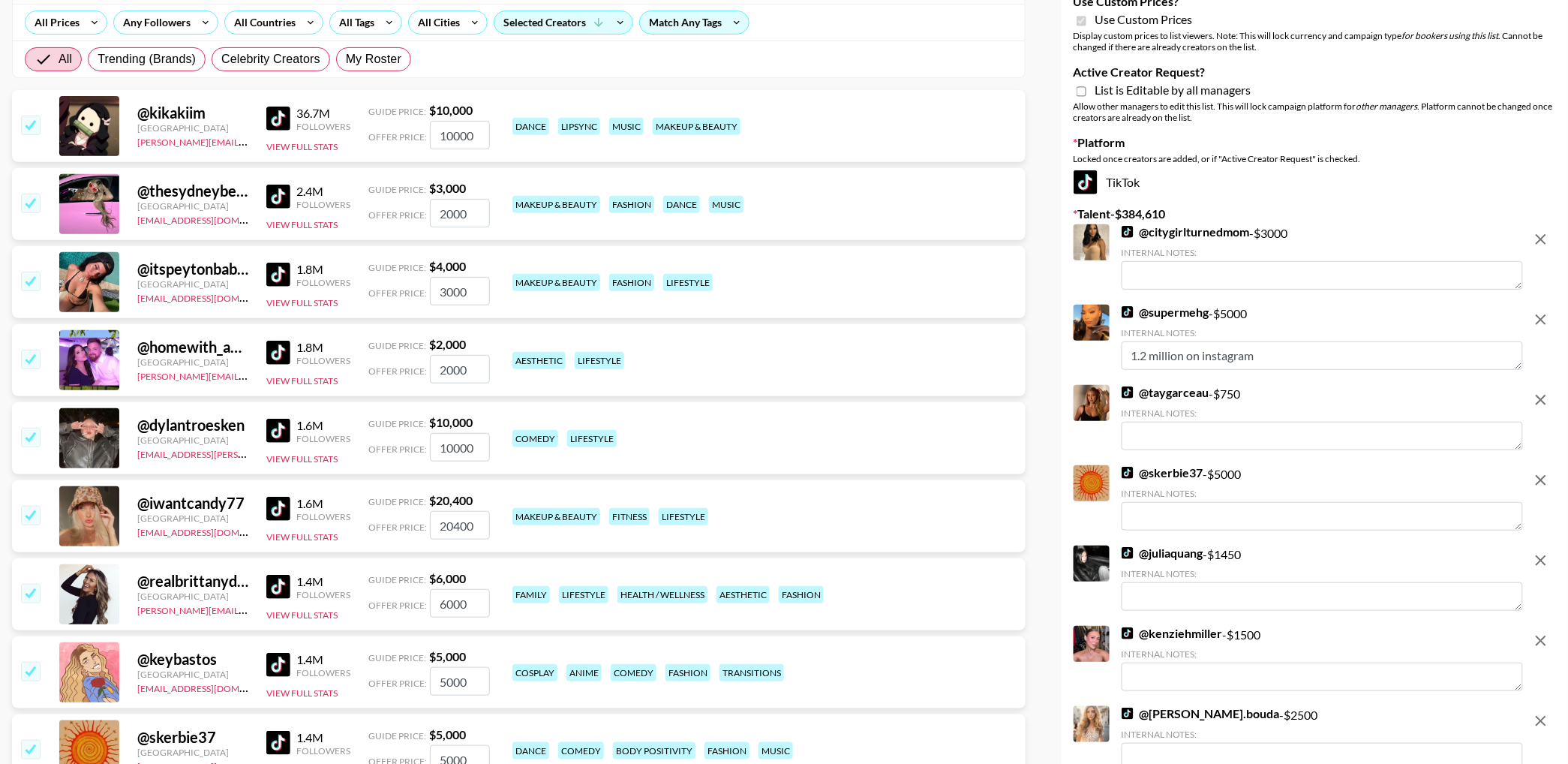
click at [33, 356] on input "checkbox" at bounding box center [30, 359] width 18 height 18
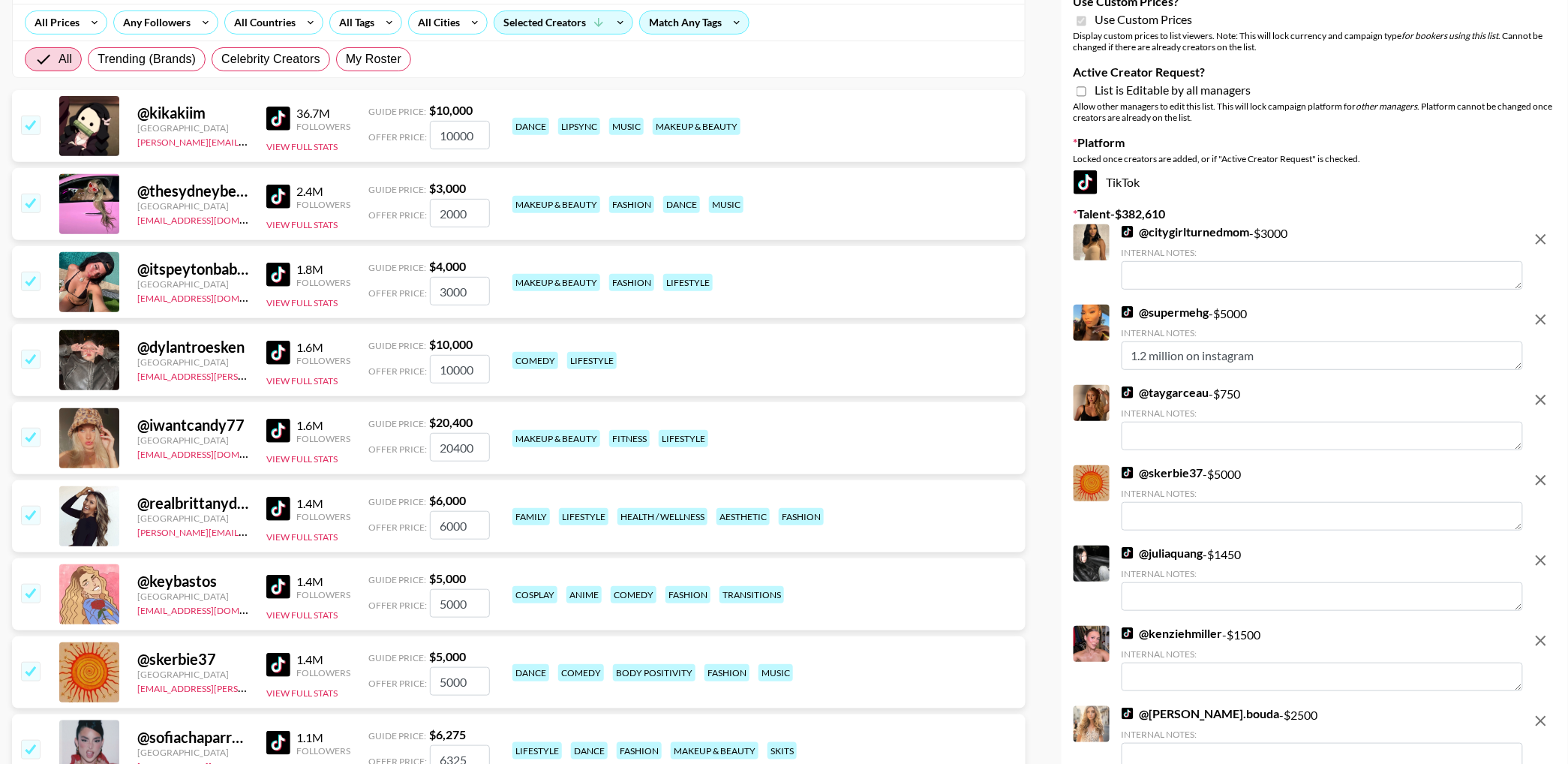
click at [282, 353] on img at bounding box center [278, 353] width 24 height 24
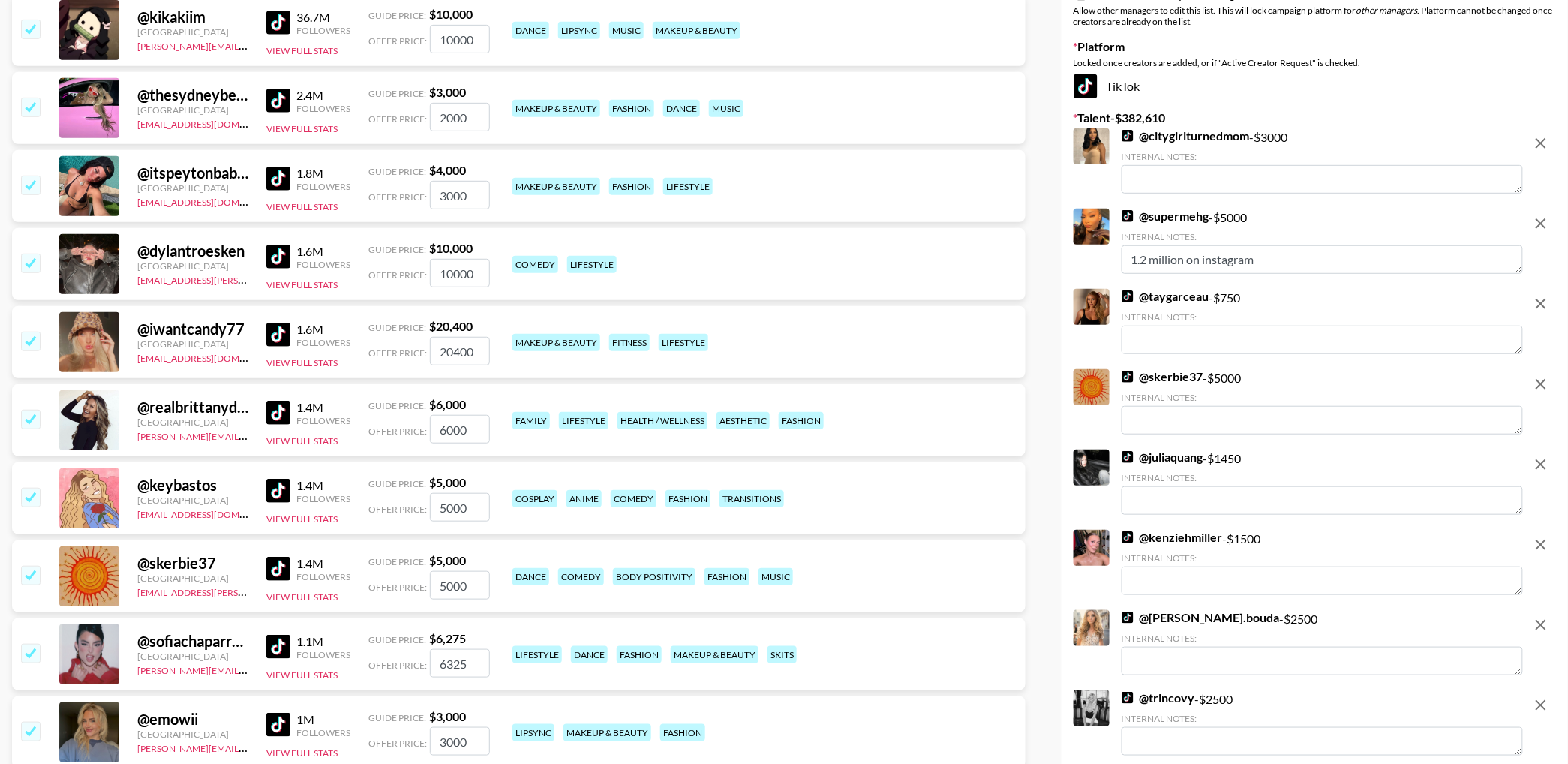
scroll to position [280, 0]
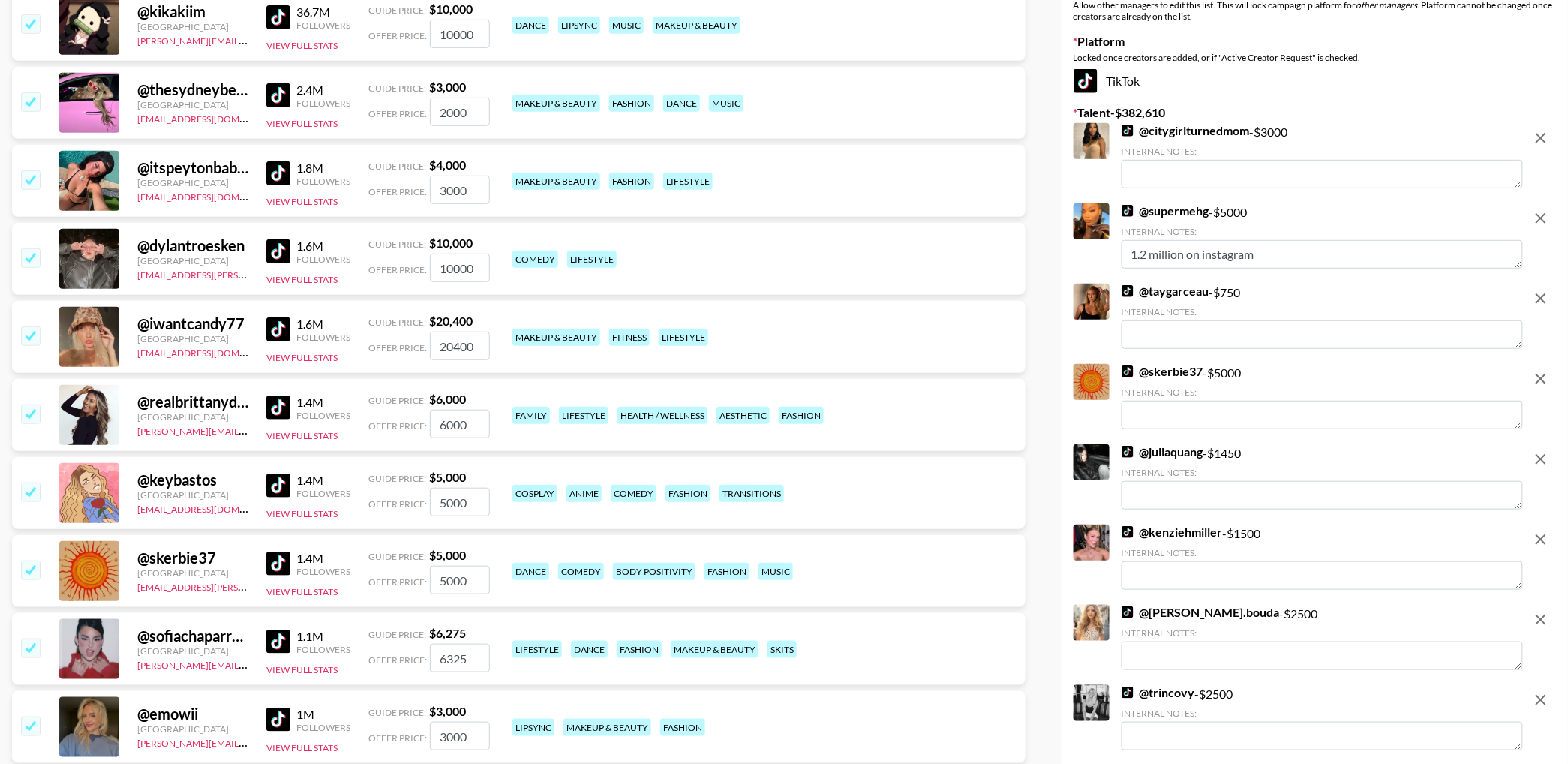
drag, startPoint x: 29, startPoint y: 417, endPoint x: 25, endPoint y: 298, distance: 119.1
click at [28, 417] on input "checkbox" at bounding box center [30, 414] width 18 height 18
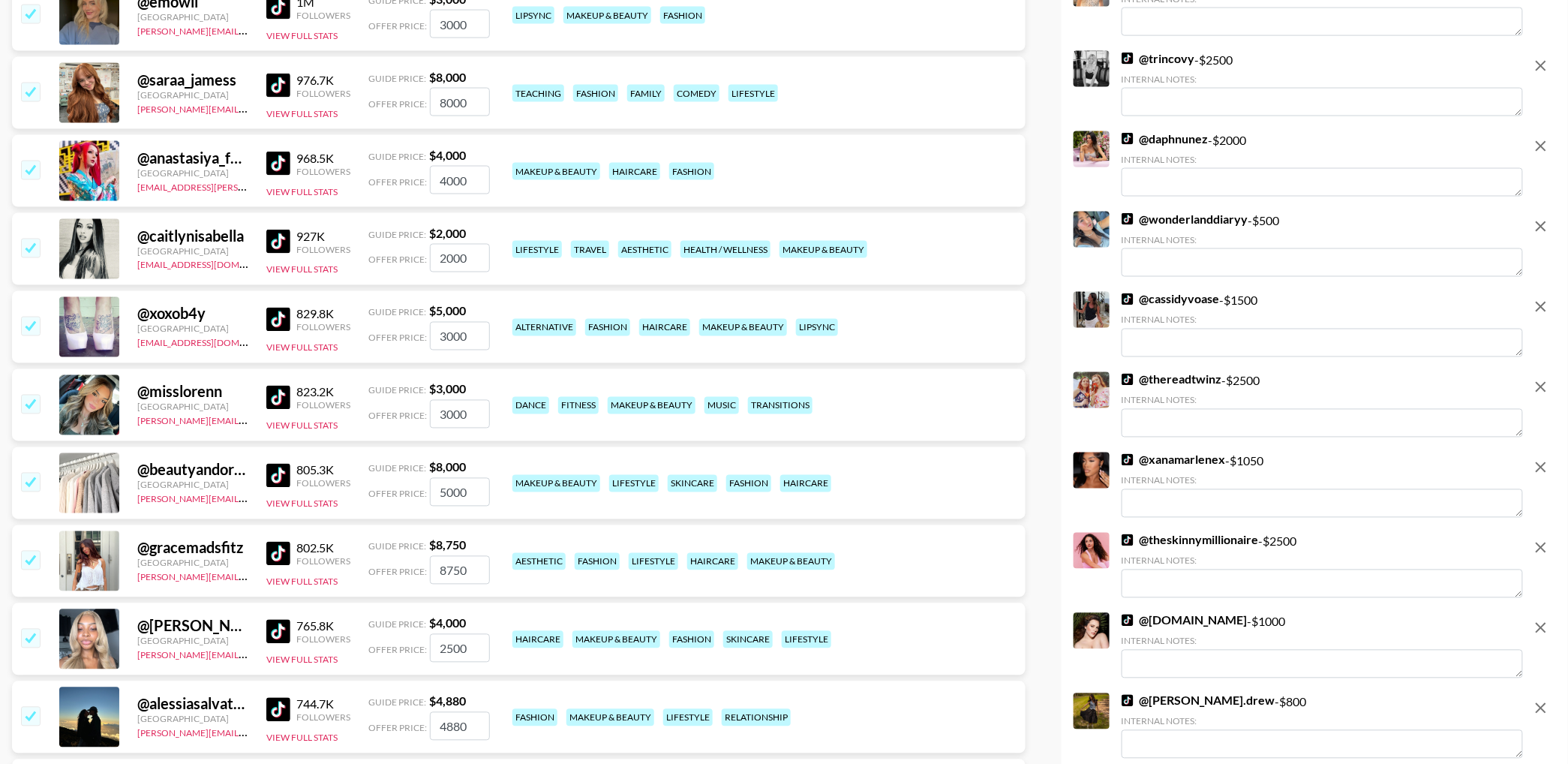
scroll to position [929, 0]
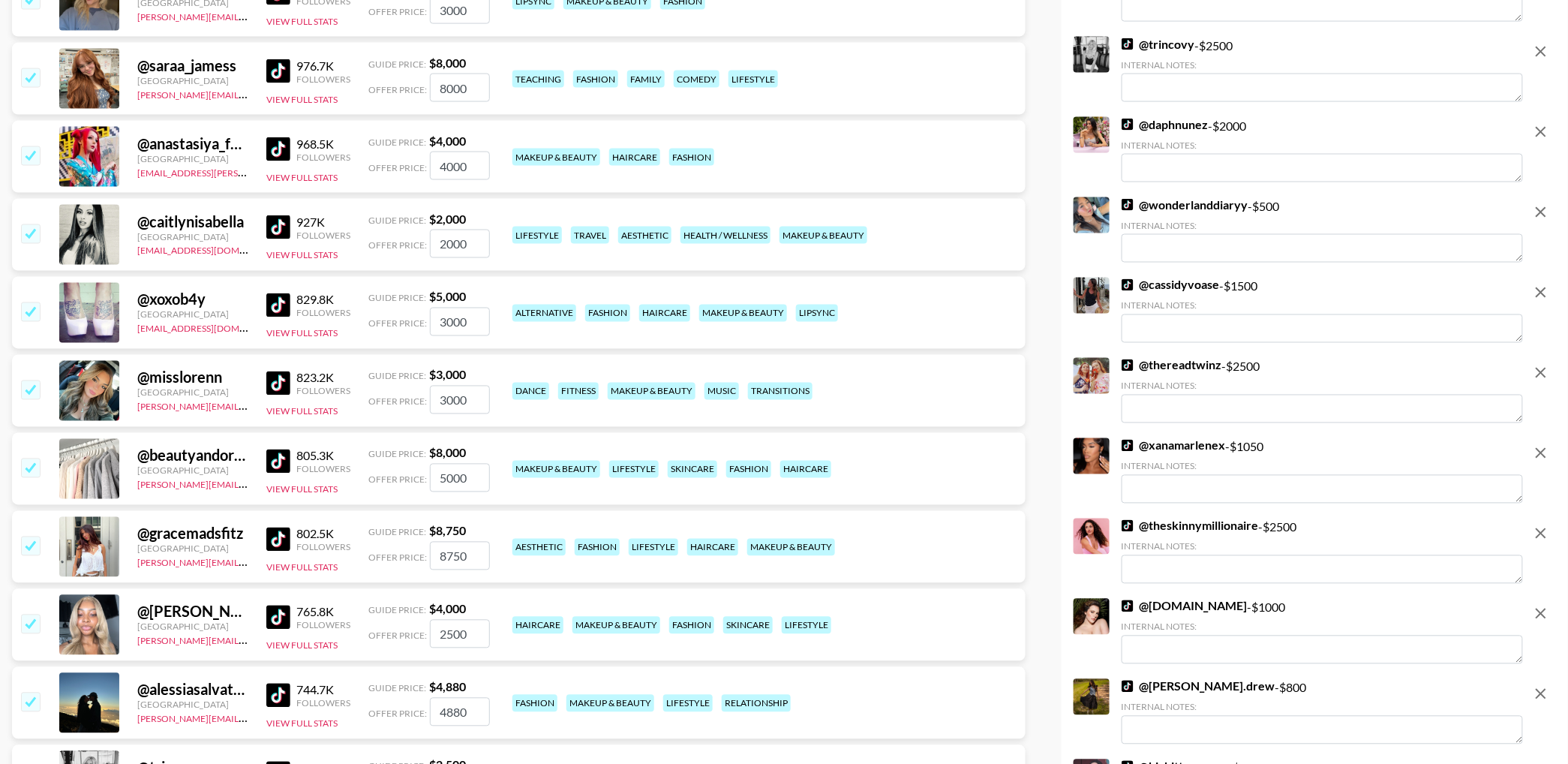
click at [28, 237] on input "checkbox" at bounding box center [30, 233] width 18 height 18
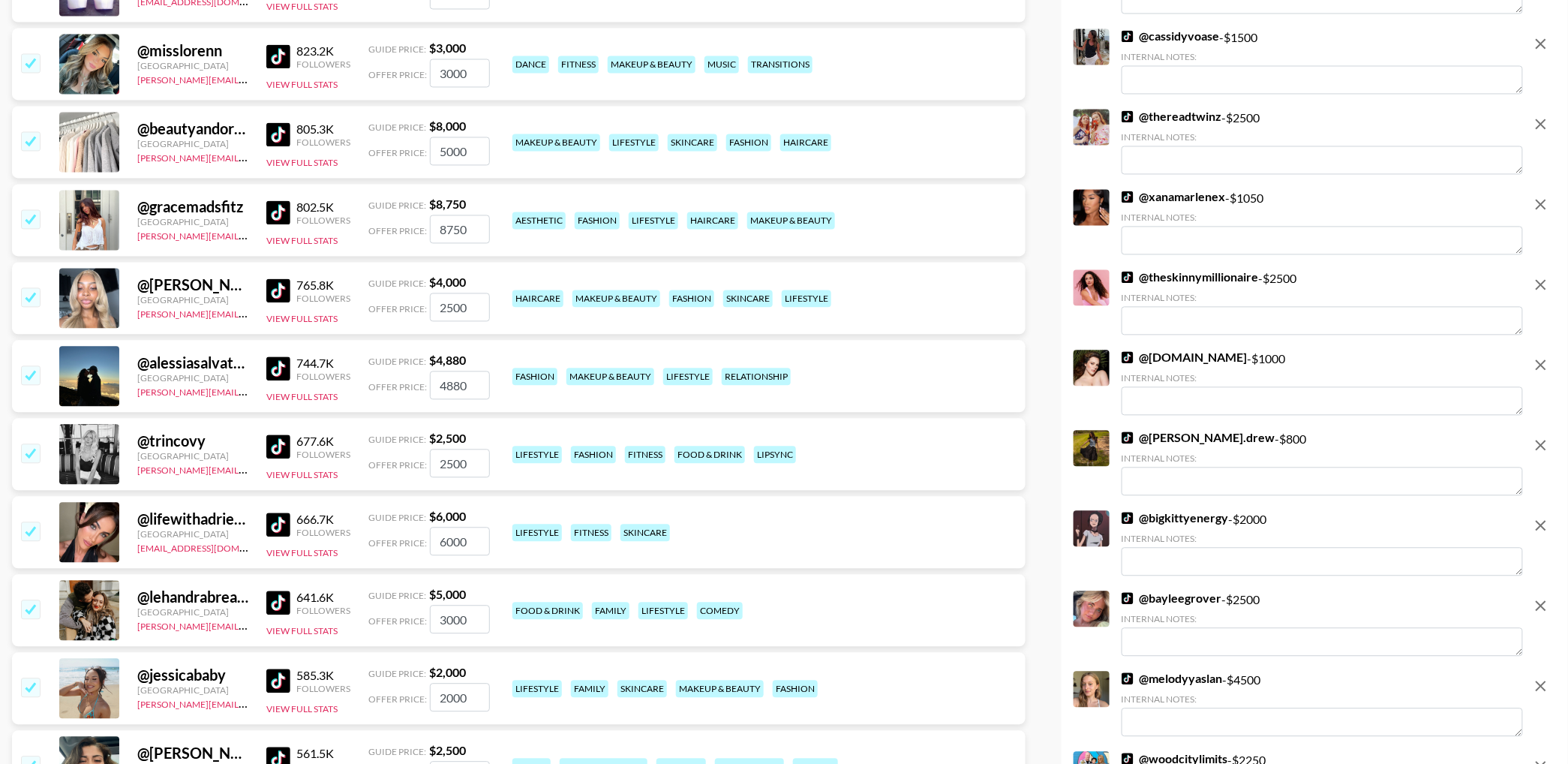
scroll to position [1182, 0]
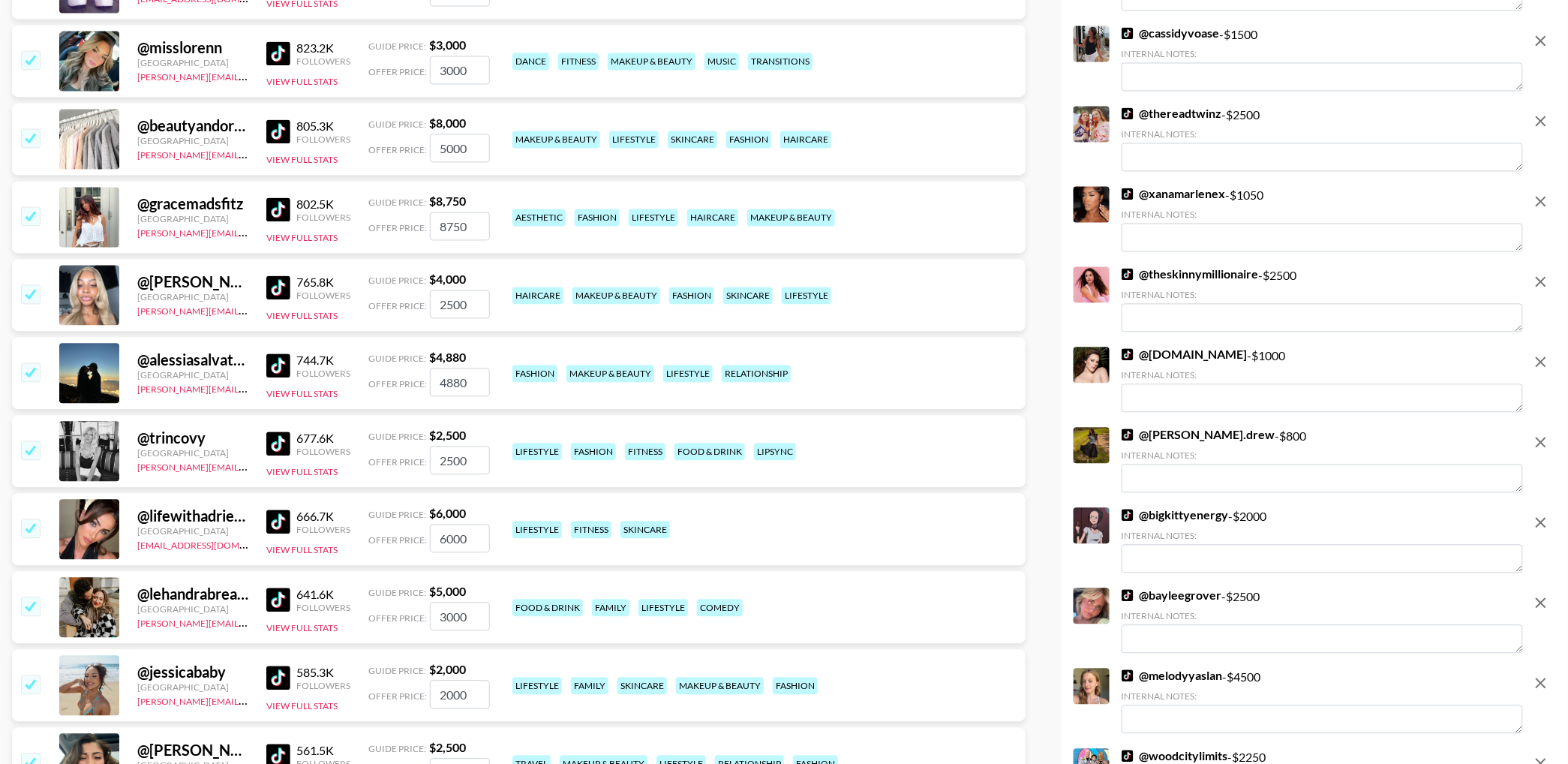
click at [32, 369] on input "checkbox" at bounding box center [30, 372] width 18 height 18
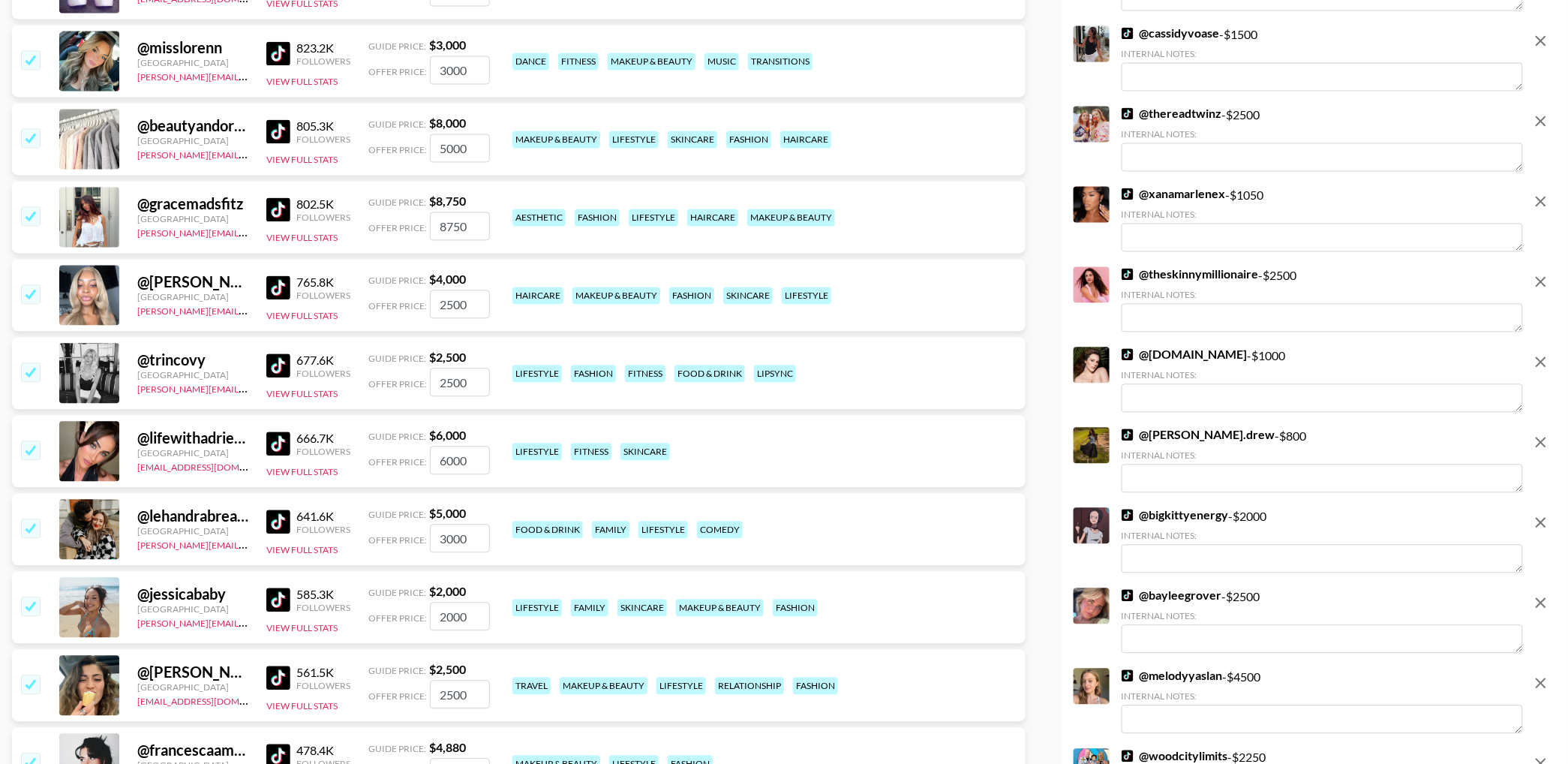
click at [26, 373] on input "checkbox" at bounding box center [30, 372] width 18 height 18
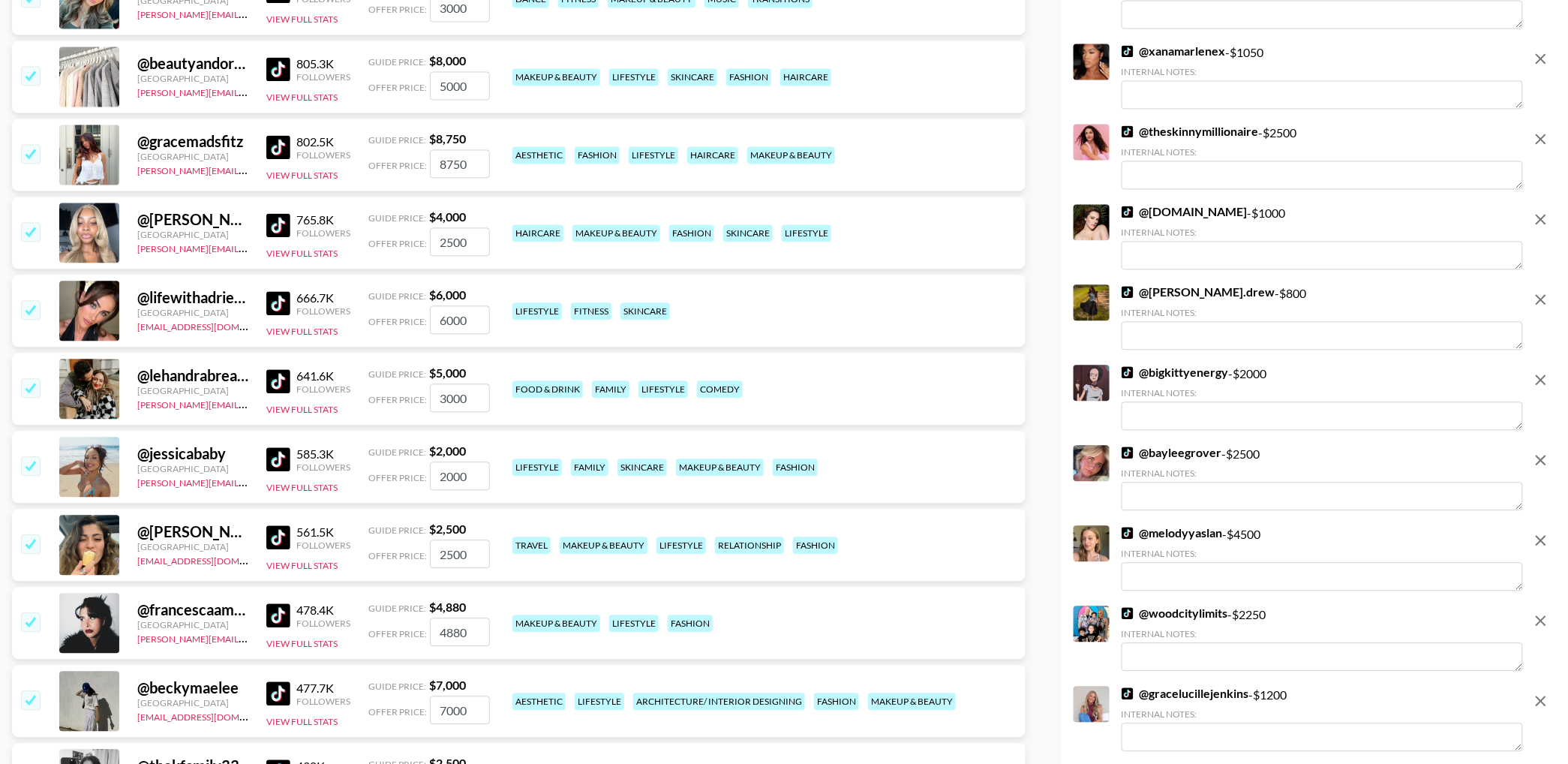
scroll to position [1253, 0]
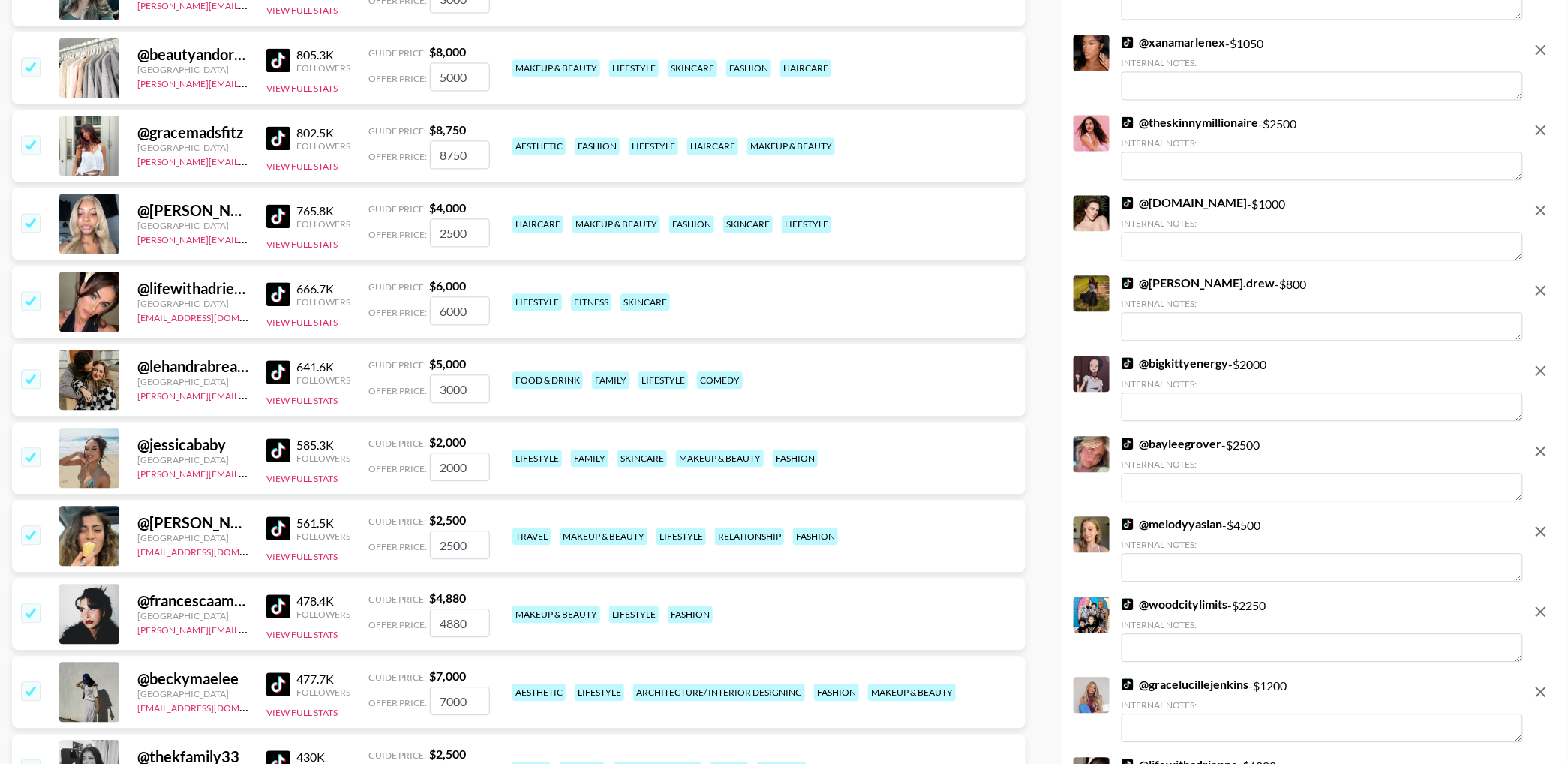
click at [32, 387] on input "checkbox" at bounding box center [30, 378] width 18 height 18
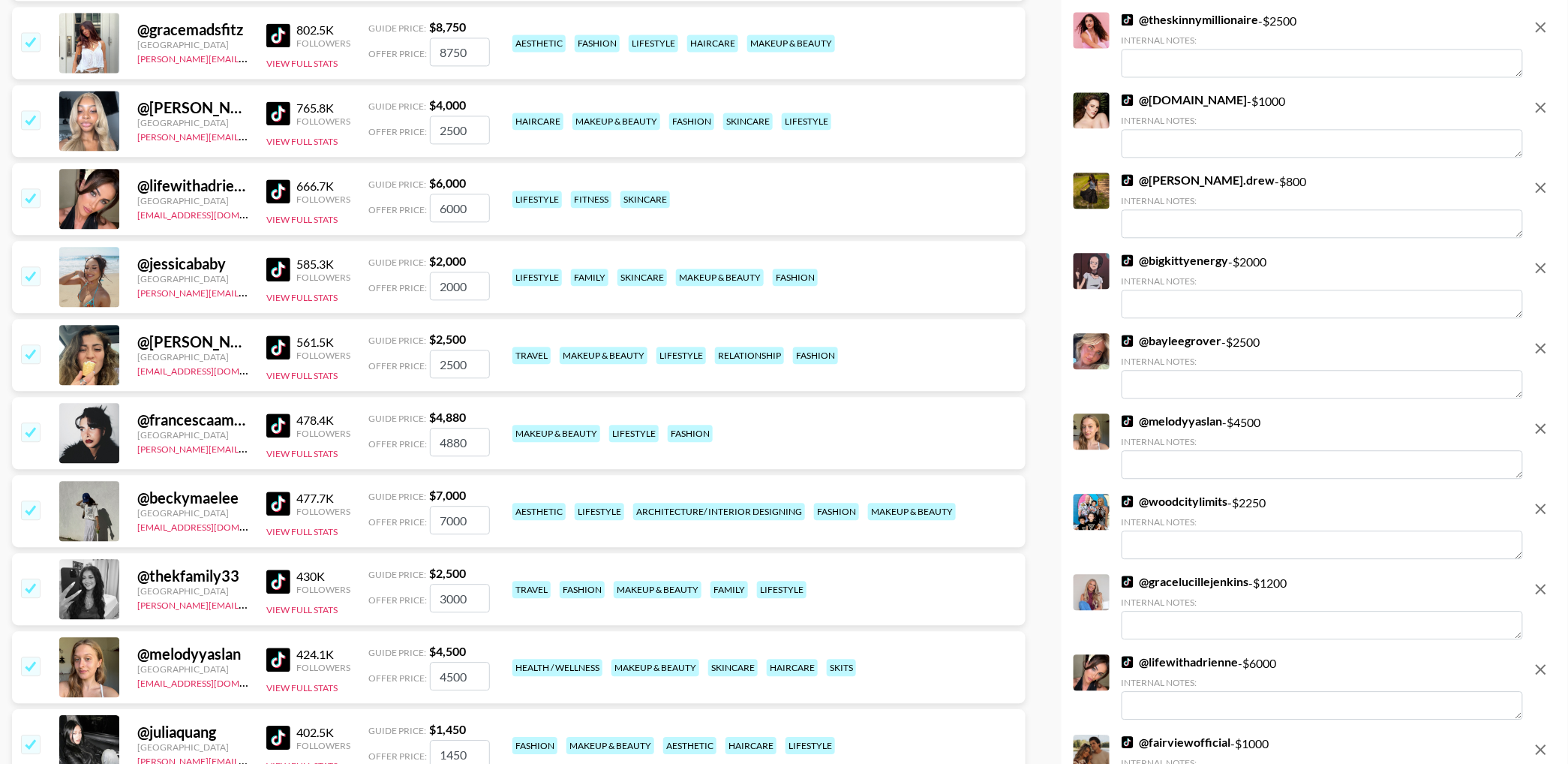
scroll to position [1388, 0]
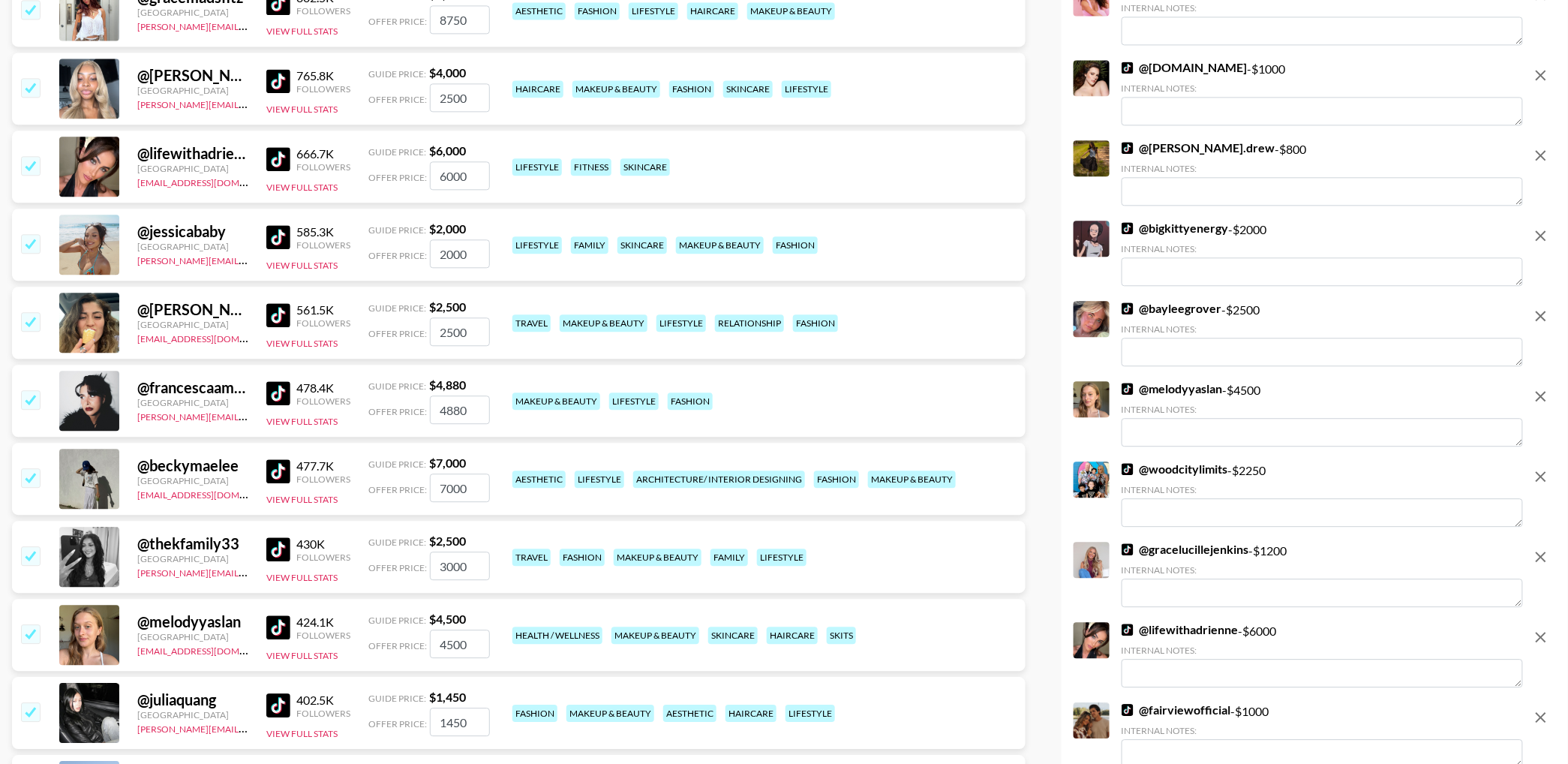
click at [28, 400] on input "checkbox" at bounding box center [30, 399] width 18 height 18
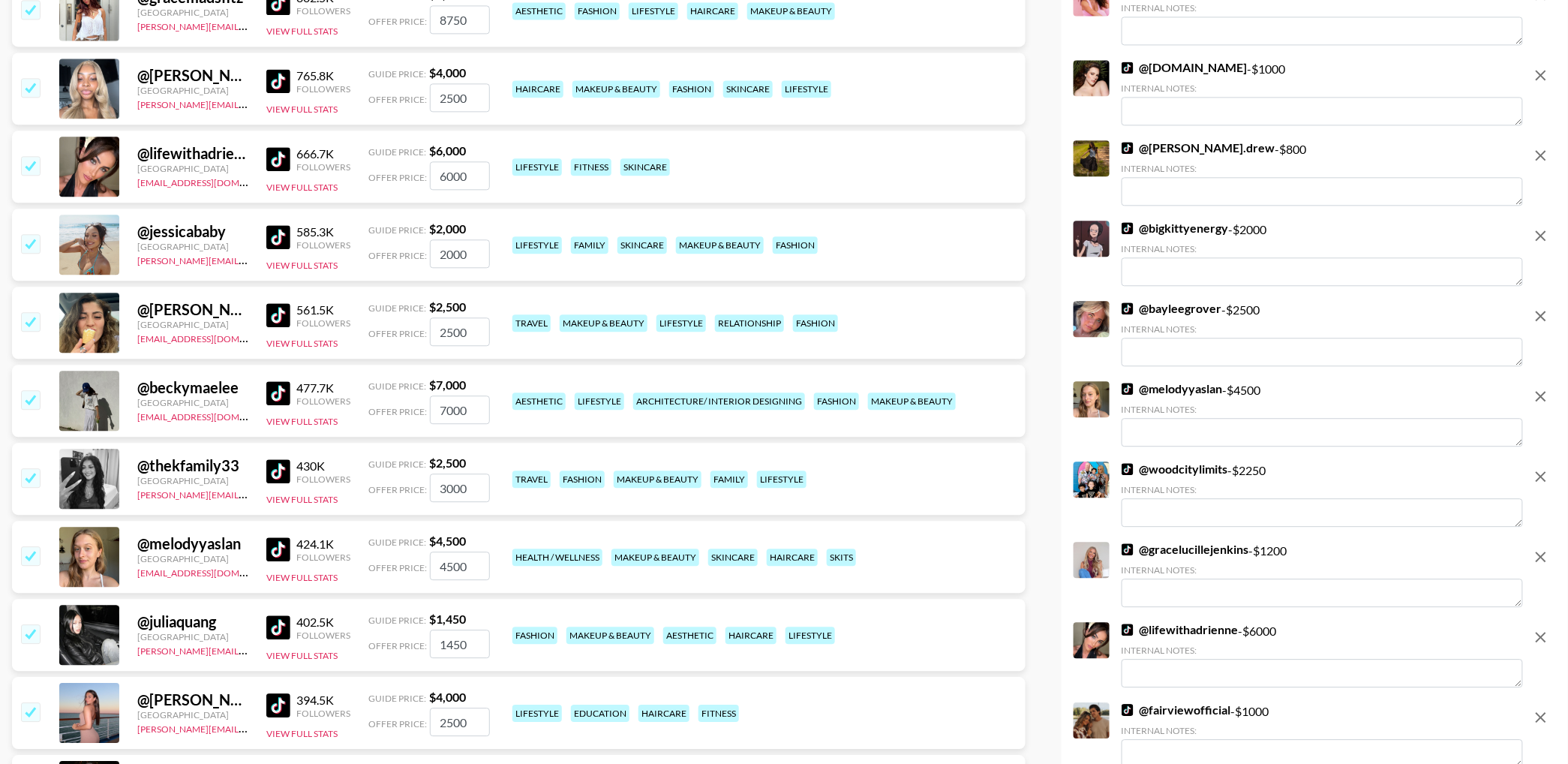
click at [28, 400] on input "checkbox" at bounding box center [30, 399] width 18 height 18
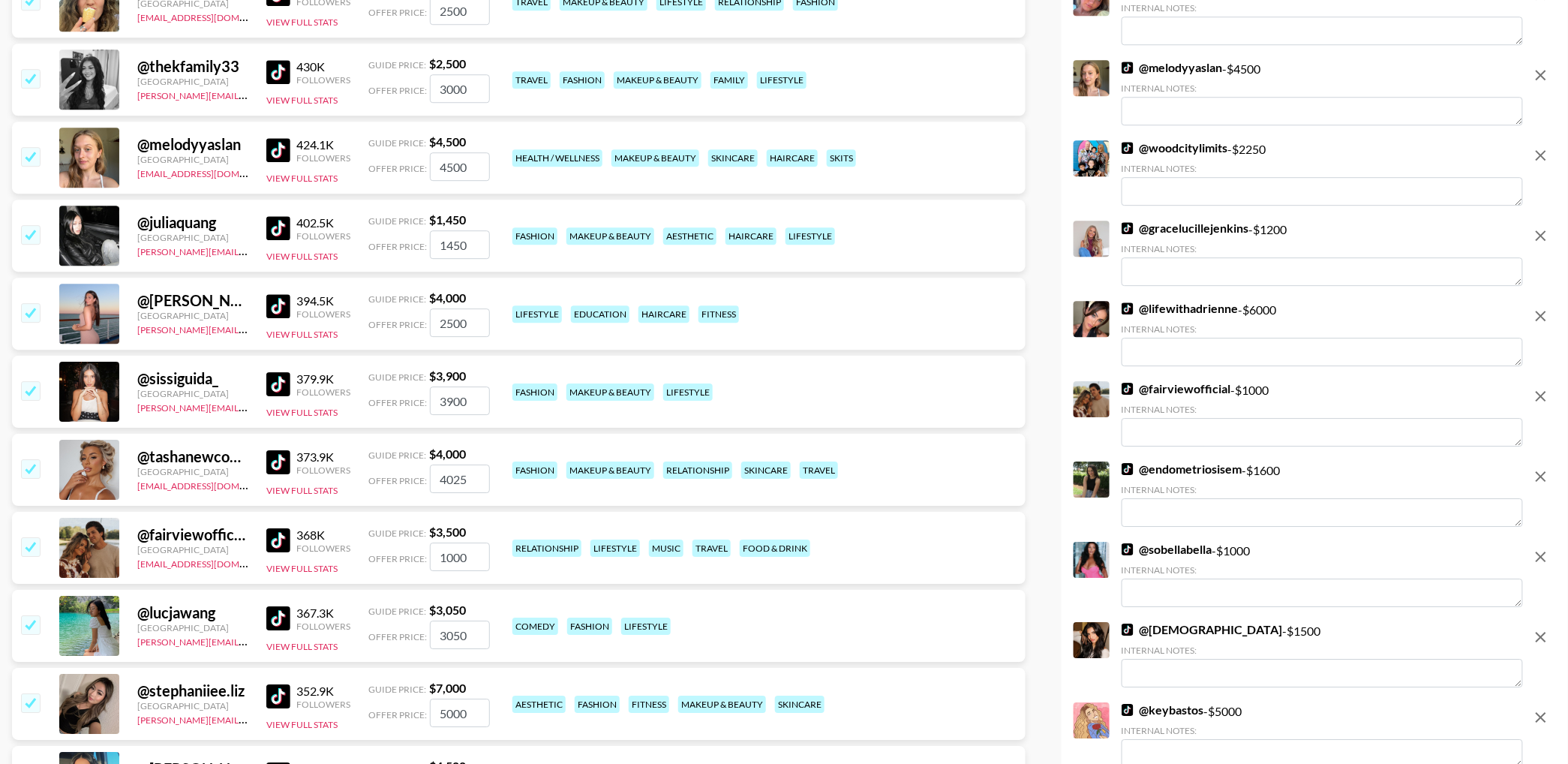
scroll to position [1752, 0]
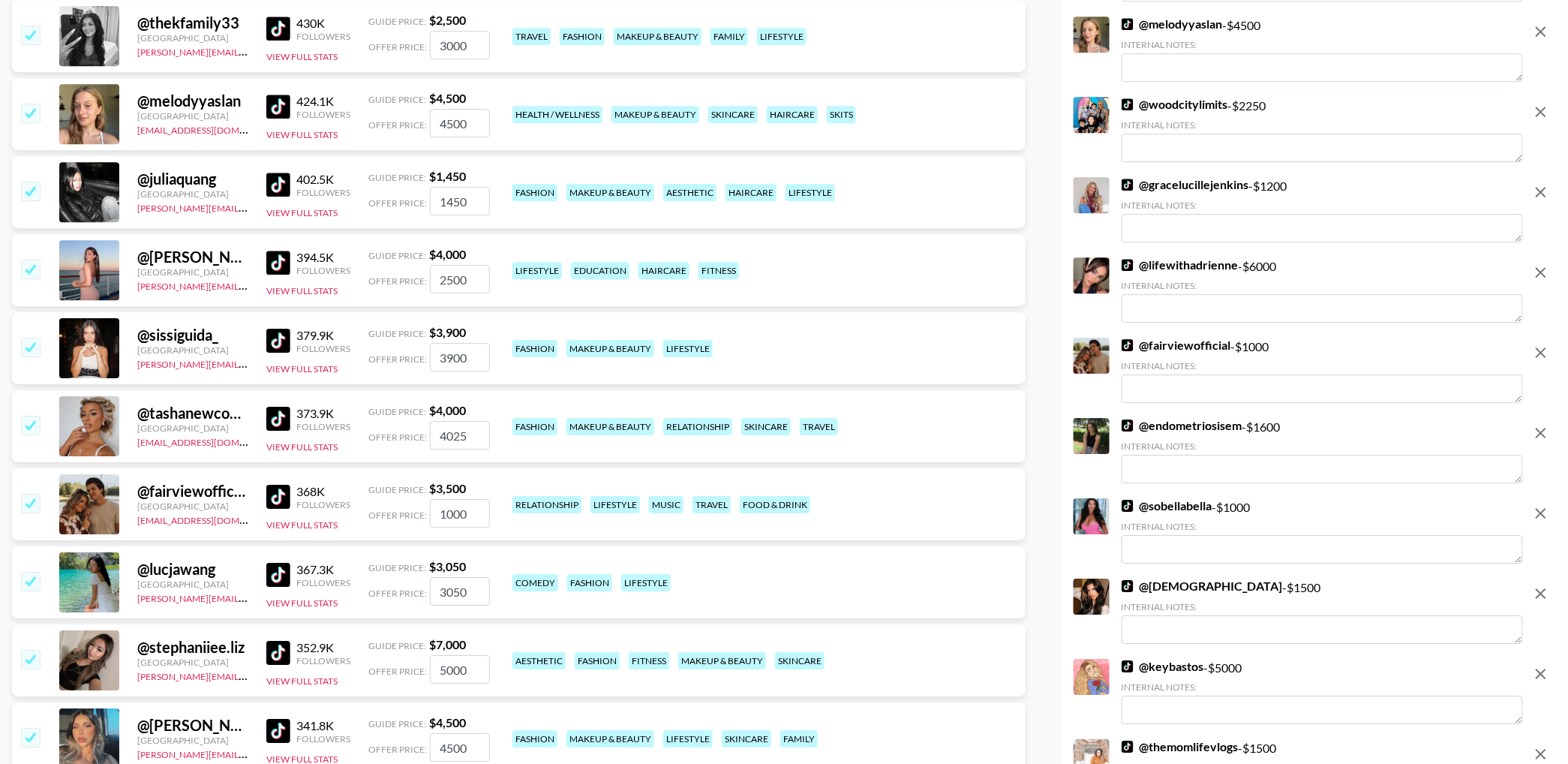
click at [279, 334] on img at bounding box center [278, 341] width 24 height 24
click at [29, 349] on input "checkbox" at bounding box center [30, 347] width 18 height 18
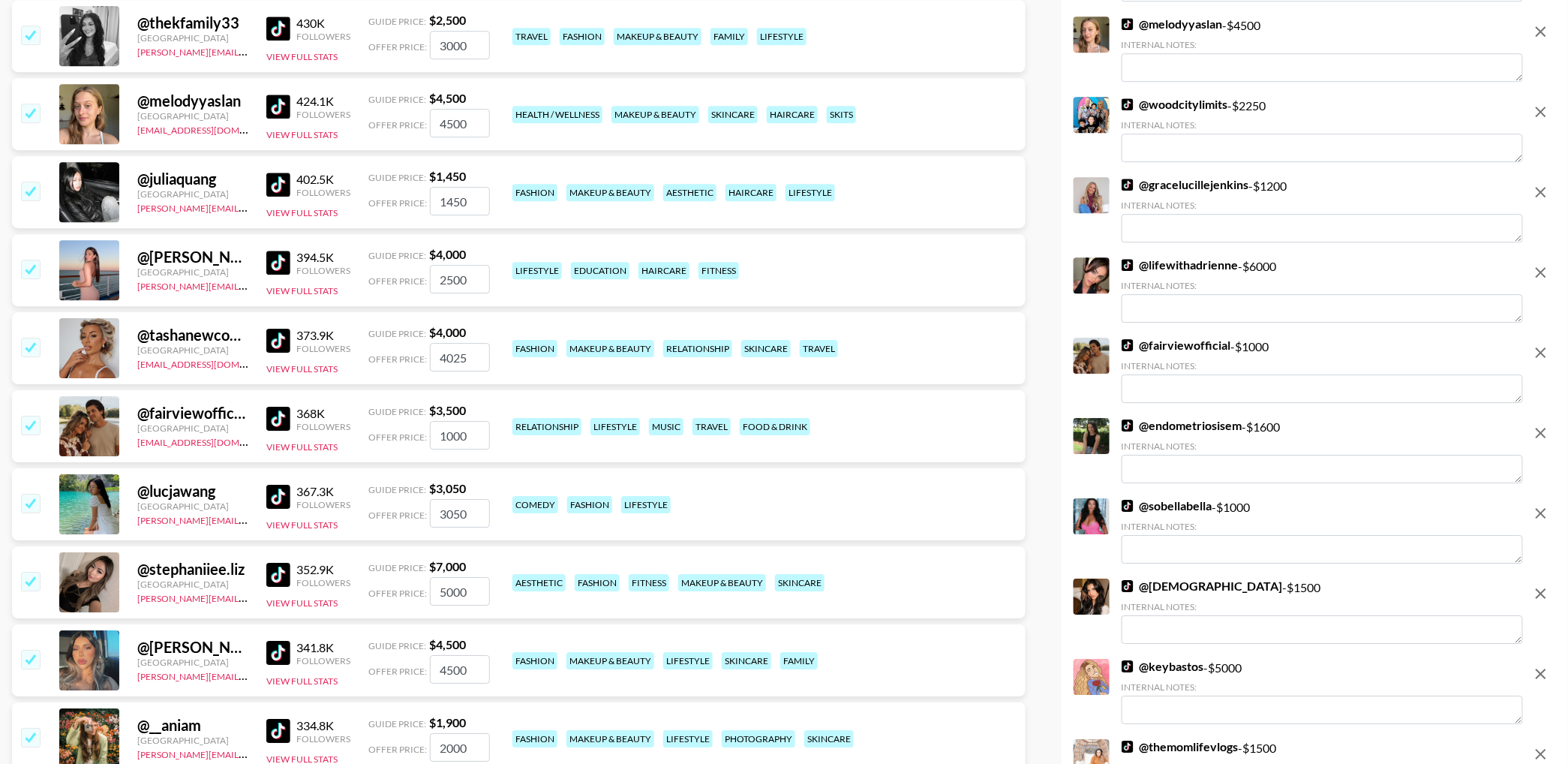
click at [29, 349] on input "checkbox" at bounding box center [30, 347] width 18 height 18
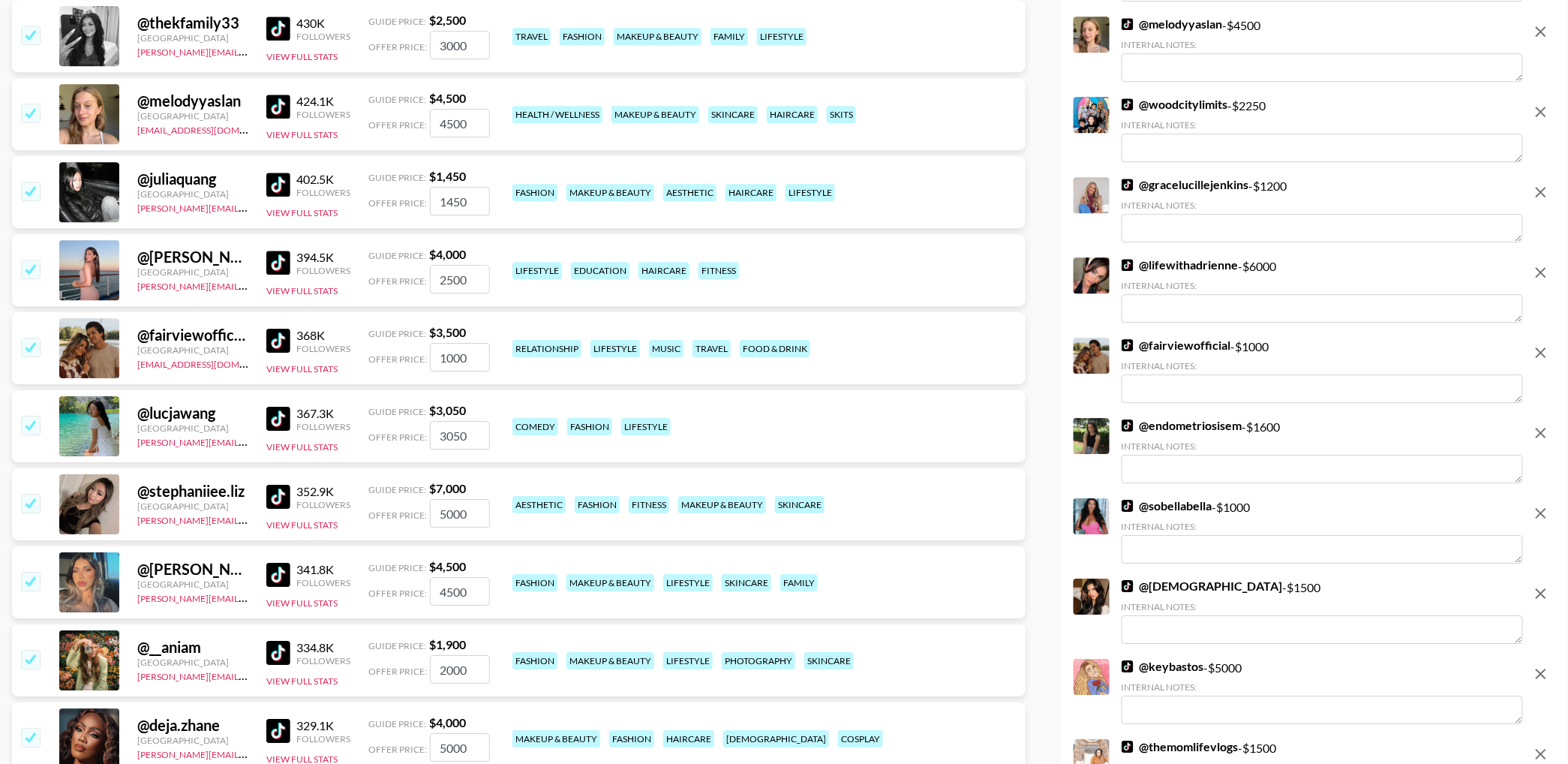
click at [29, 349] on input "checkbox" at bounding box center [30, 347] width 18 height 18
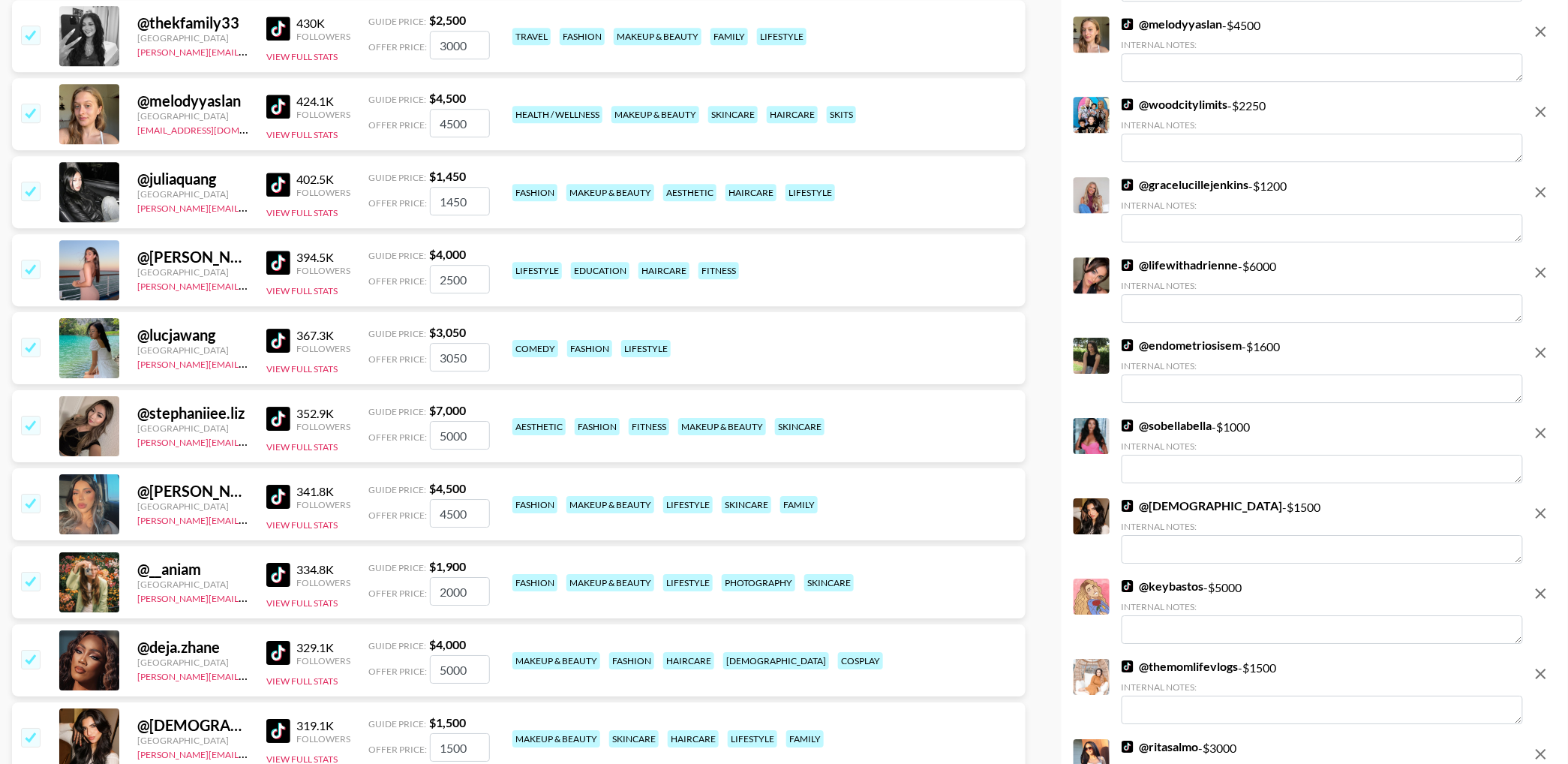
click at [29, 349] on input "checkbox" at bounding box center [30, 347] width 18 height 18
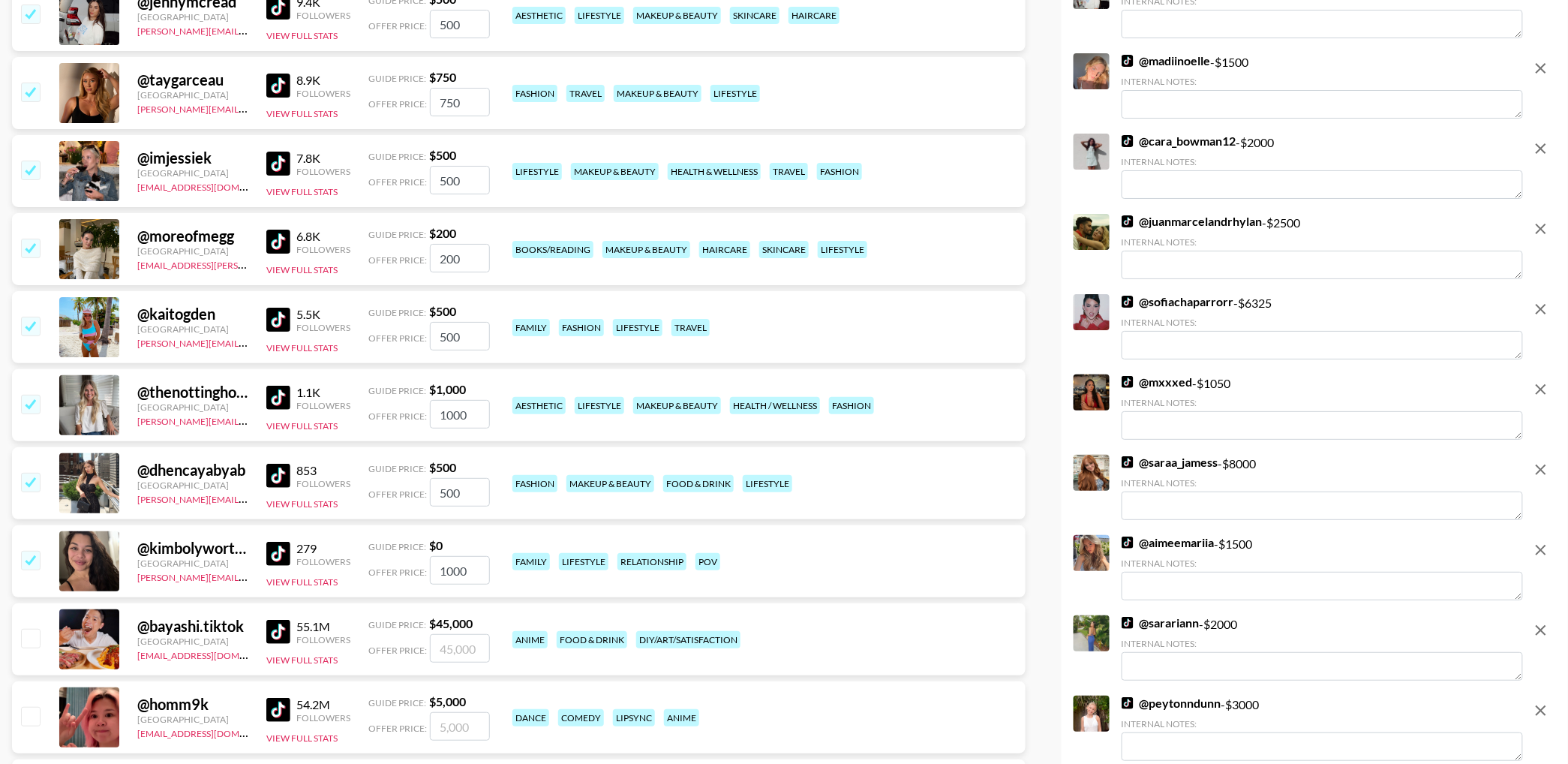
scroll to position [9342, 0]
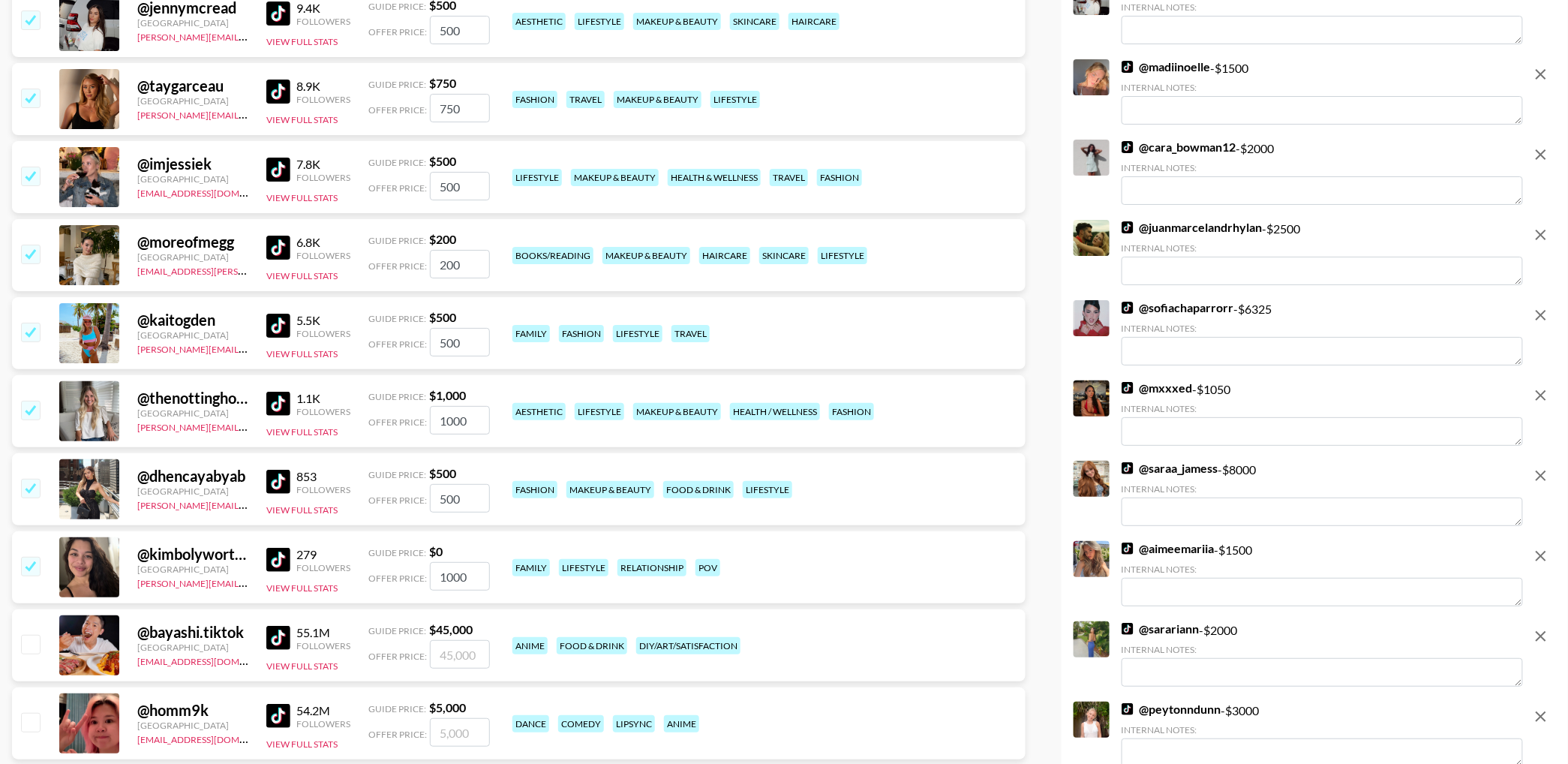
drag, startPoint x: 28, startPoint y: 565, endPoint x: 18, endPoint y: 508, distance: 57.9
click at [27, 565] on input "checkbox" at bounding box center [30, 566] width 18 height 18
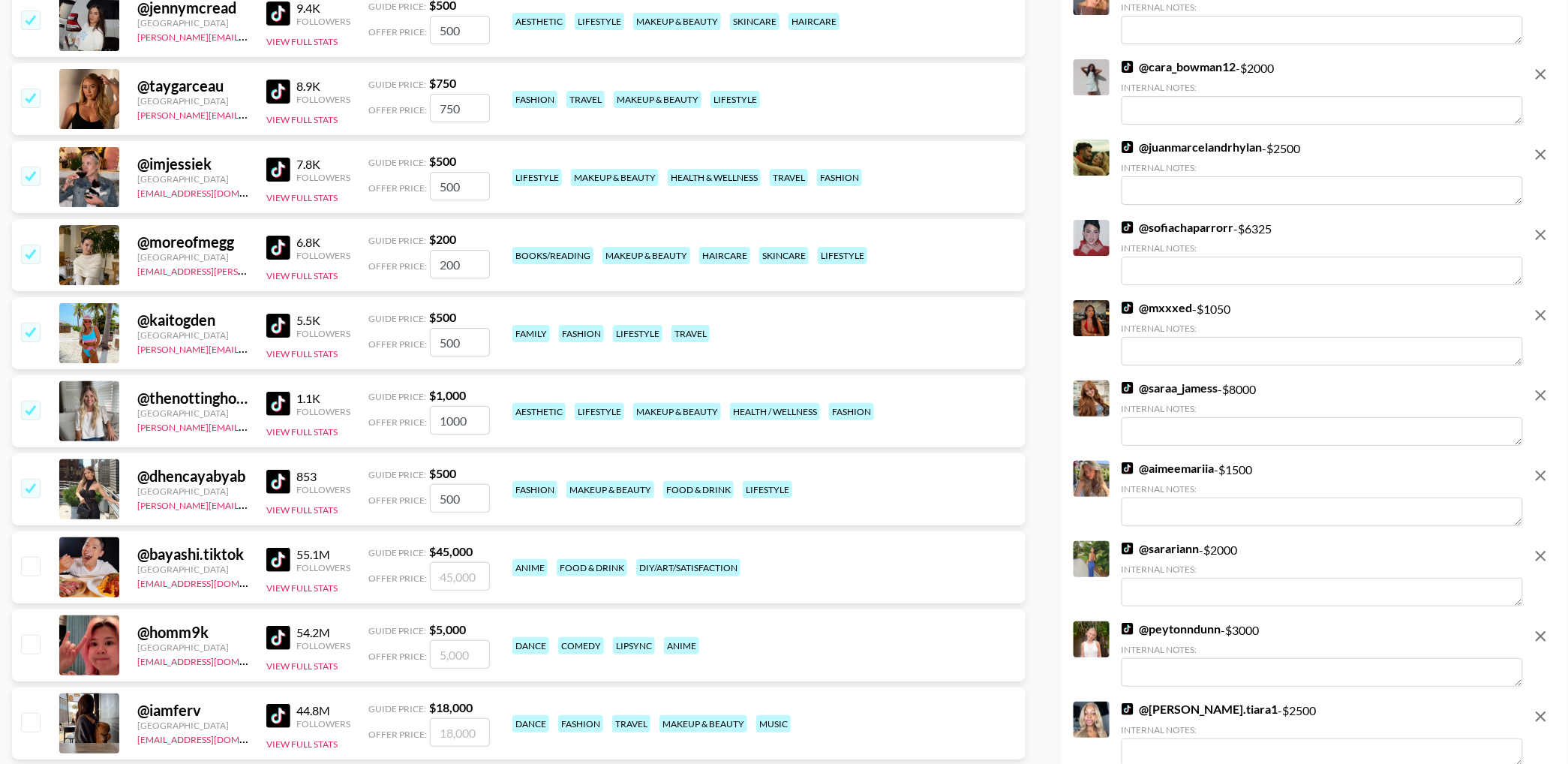
click at [32, 484] on input "checkbox" at bounding box center [30, 488] width 18 height 18
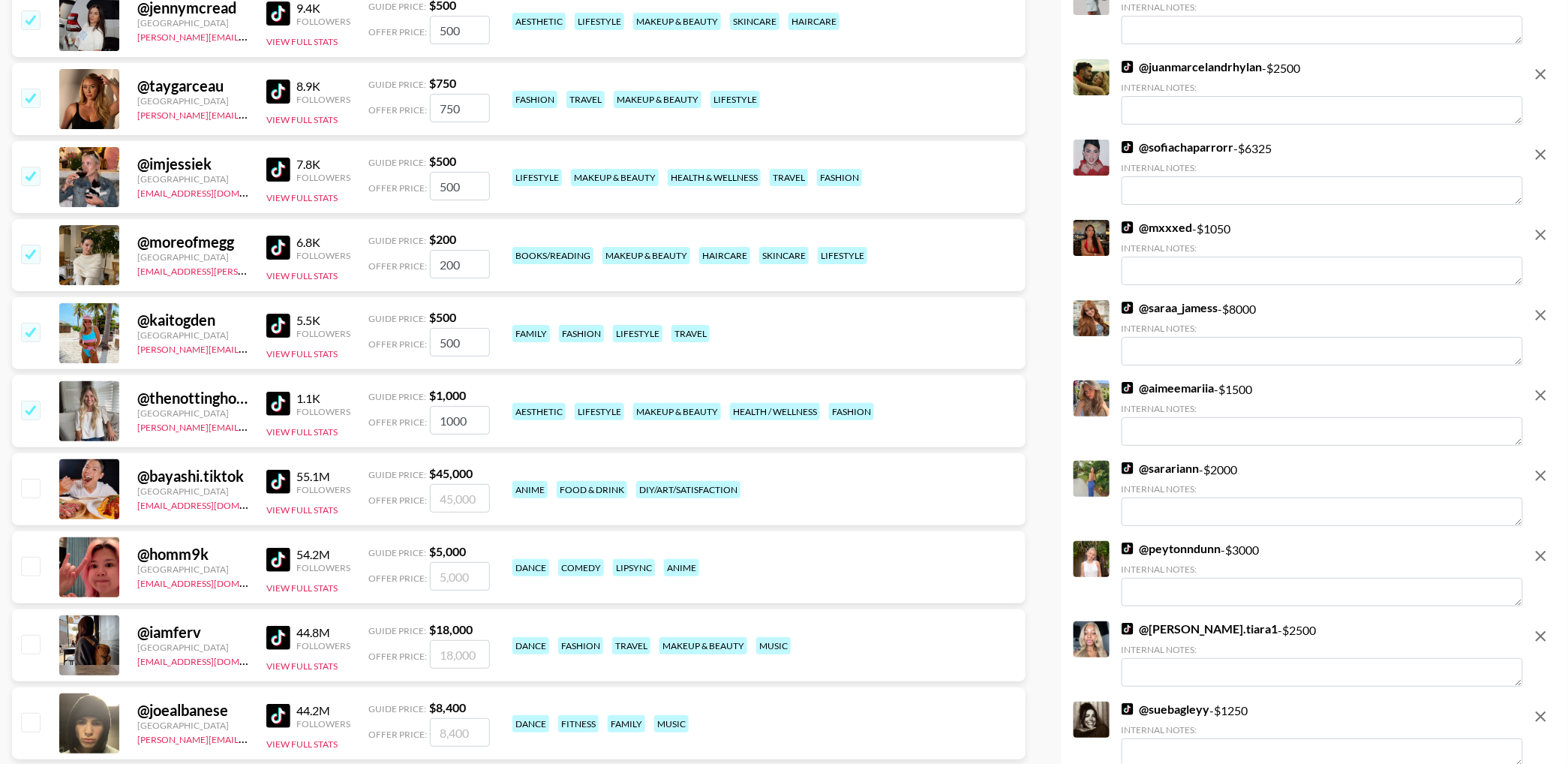
click at [29, 415] on input "checkbox" at bounding box center [30, 410] width 18 height 18
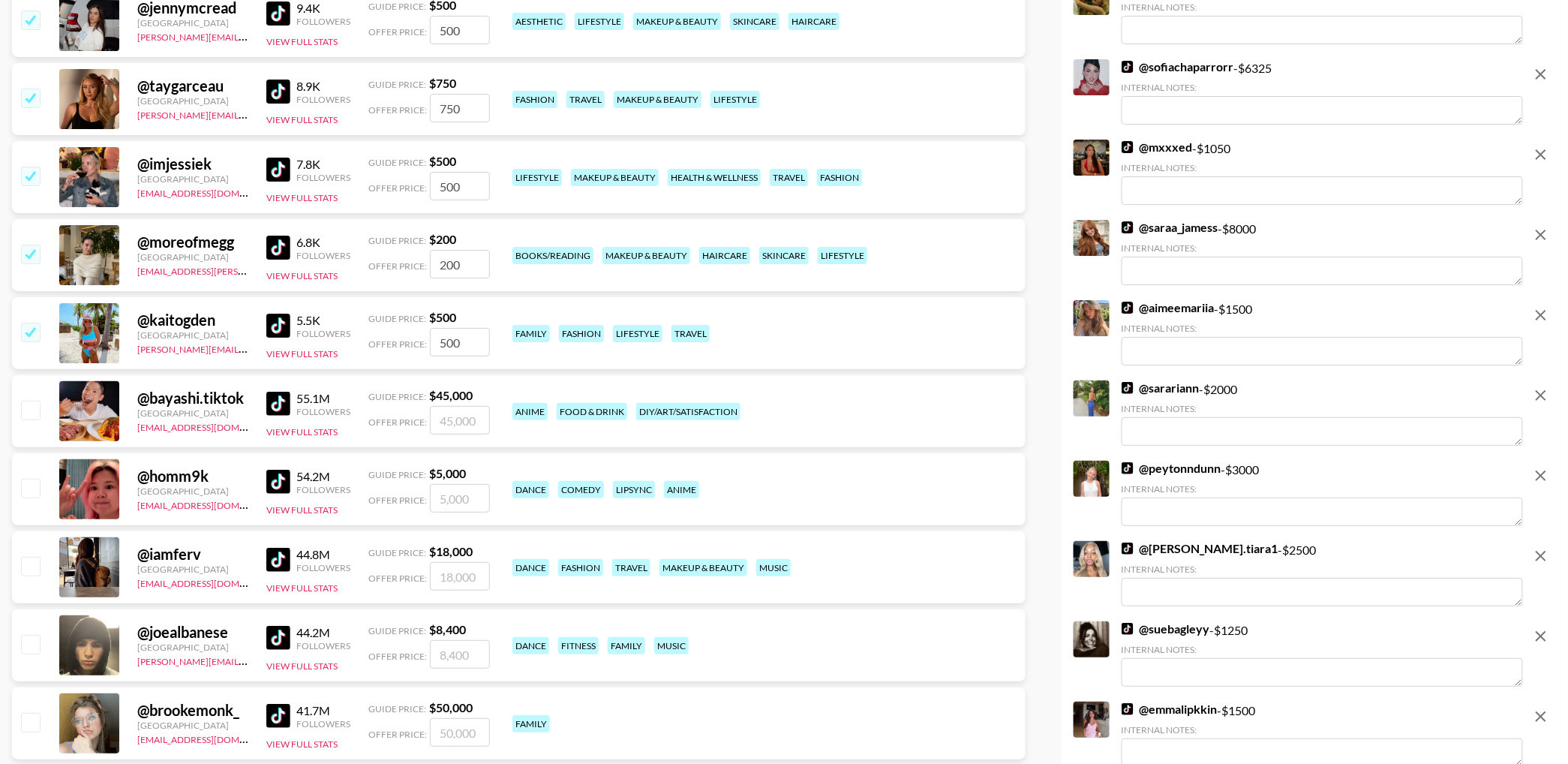
drag, startPoint x: 32, startPoint y: 332, endPoint x: 26, endPoint y: 263, distance: 69.3
click at [32, 332] on input "checkbox" at bounding box center [30, 332] width 18 height 18
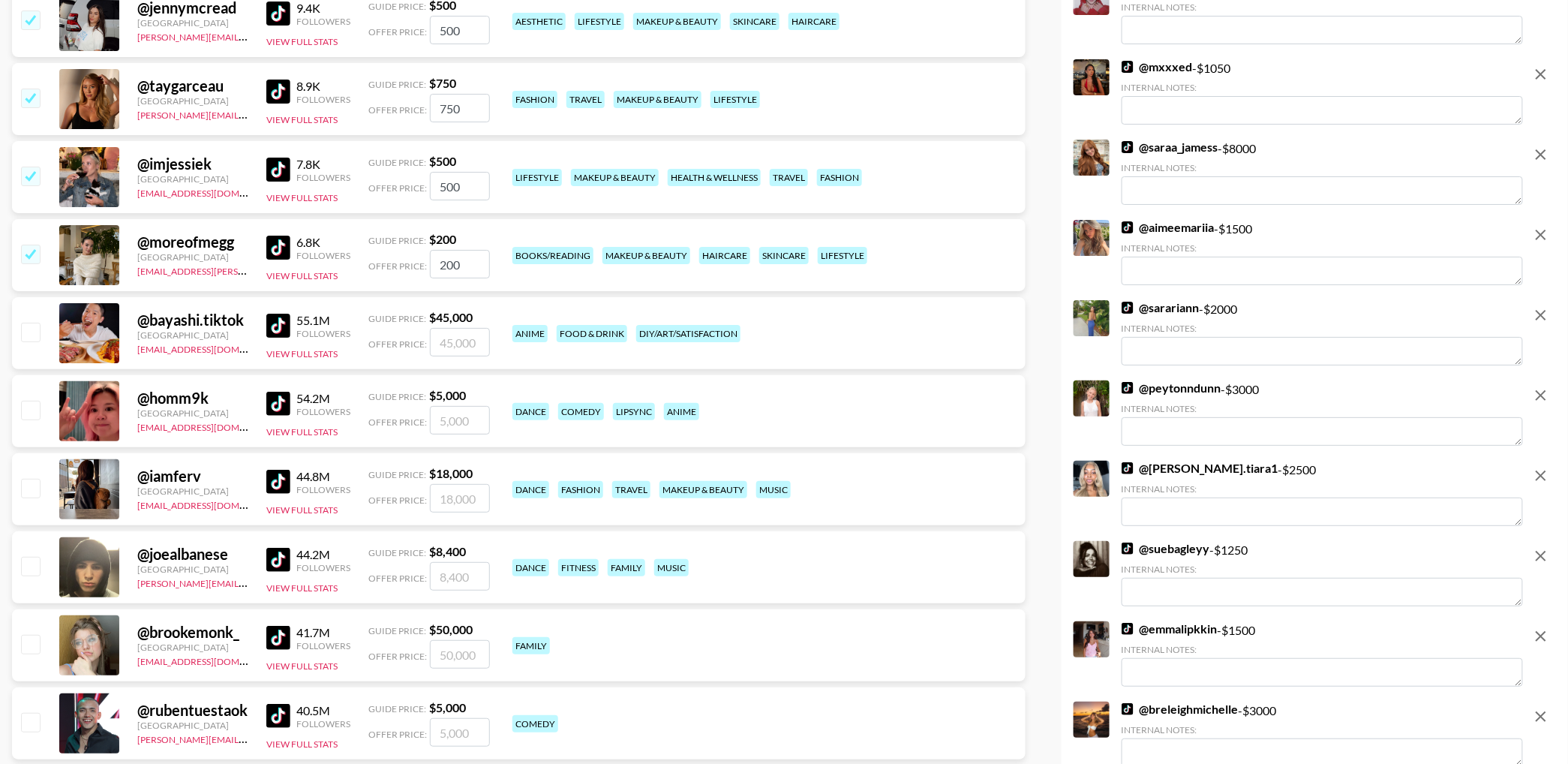
click at [30, 252] on input "checkbox" at bounding box center [30, 253] width 18 height 18
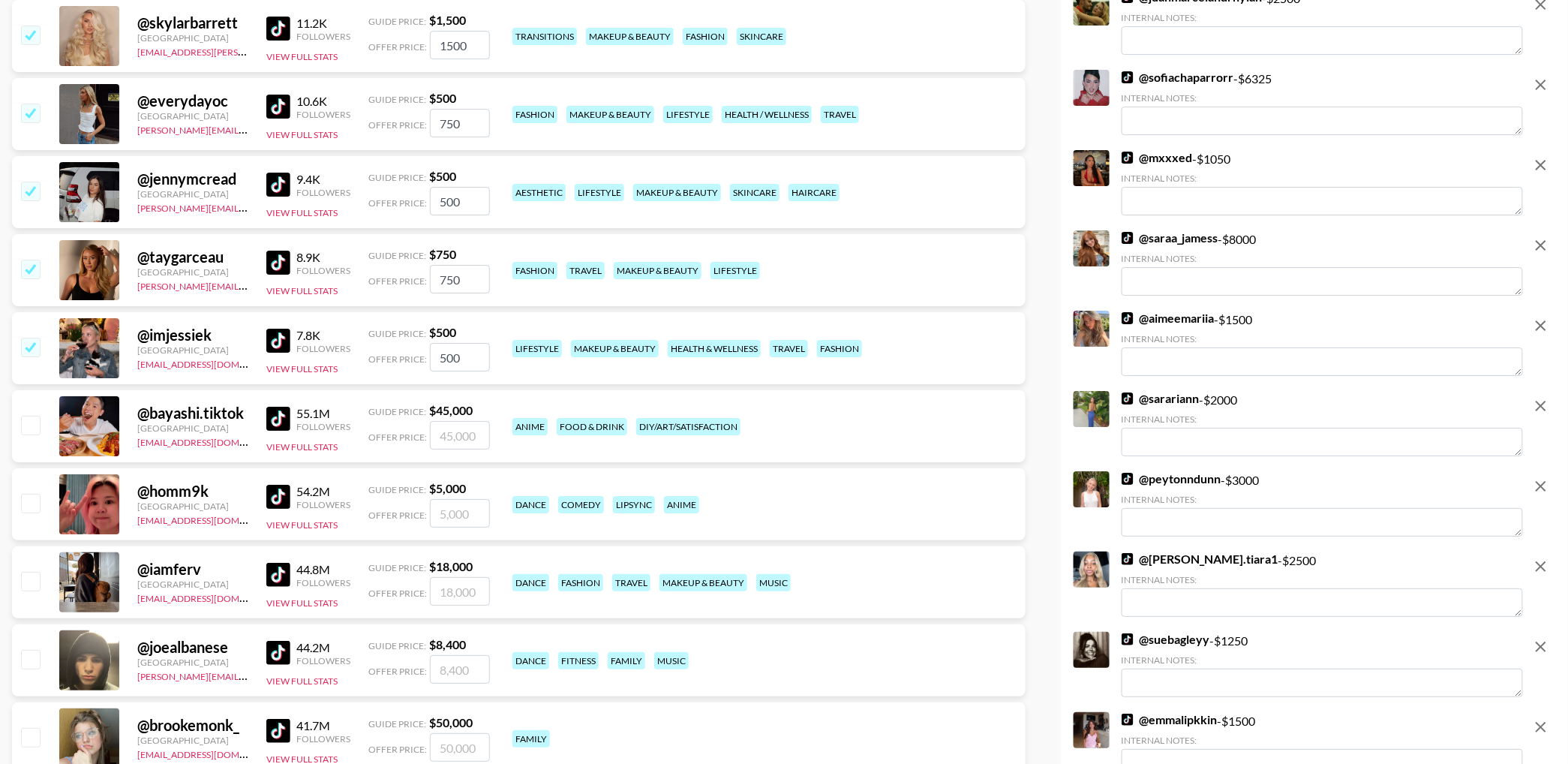
scroll to position [9163, 0]
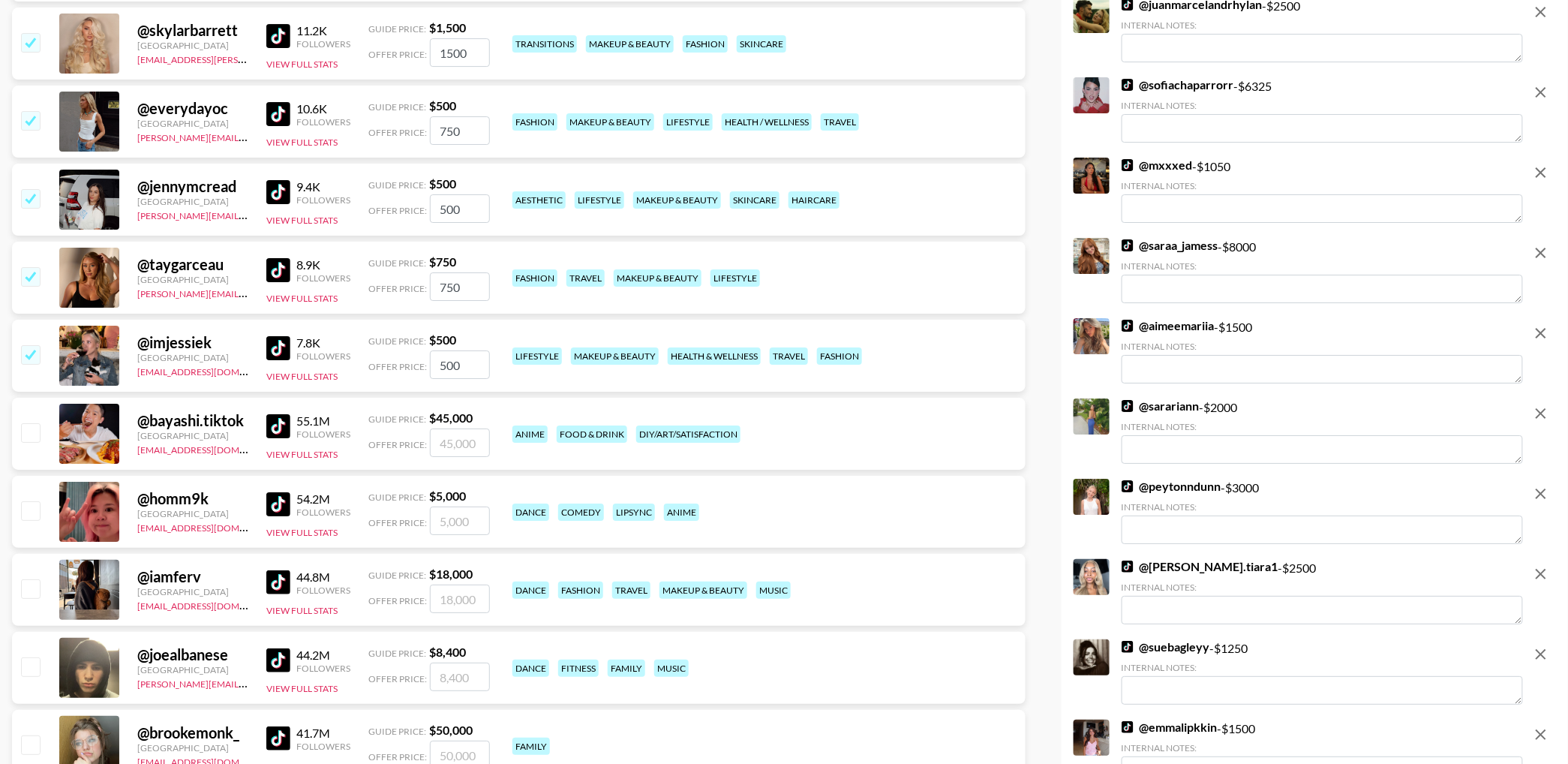
click at [30, 352] on input "checkbox" at bounding box center [30, 355] width 18 height 18
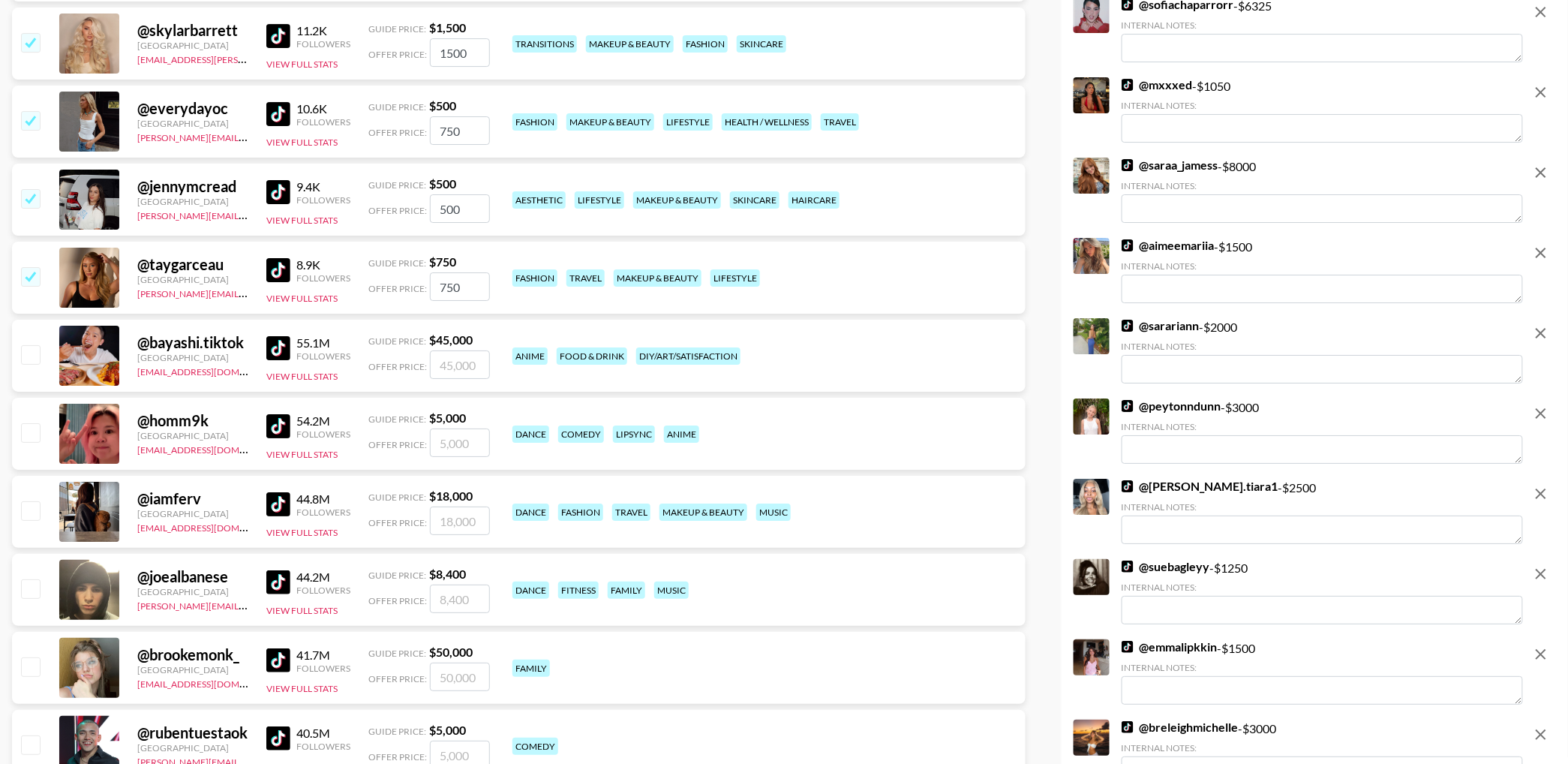
click at [36, 277] on input "checkbox" at bounding box center [30, 276] width 18 height 18
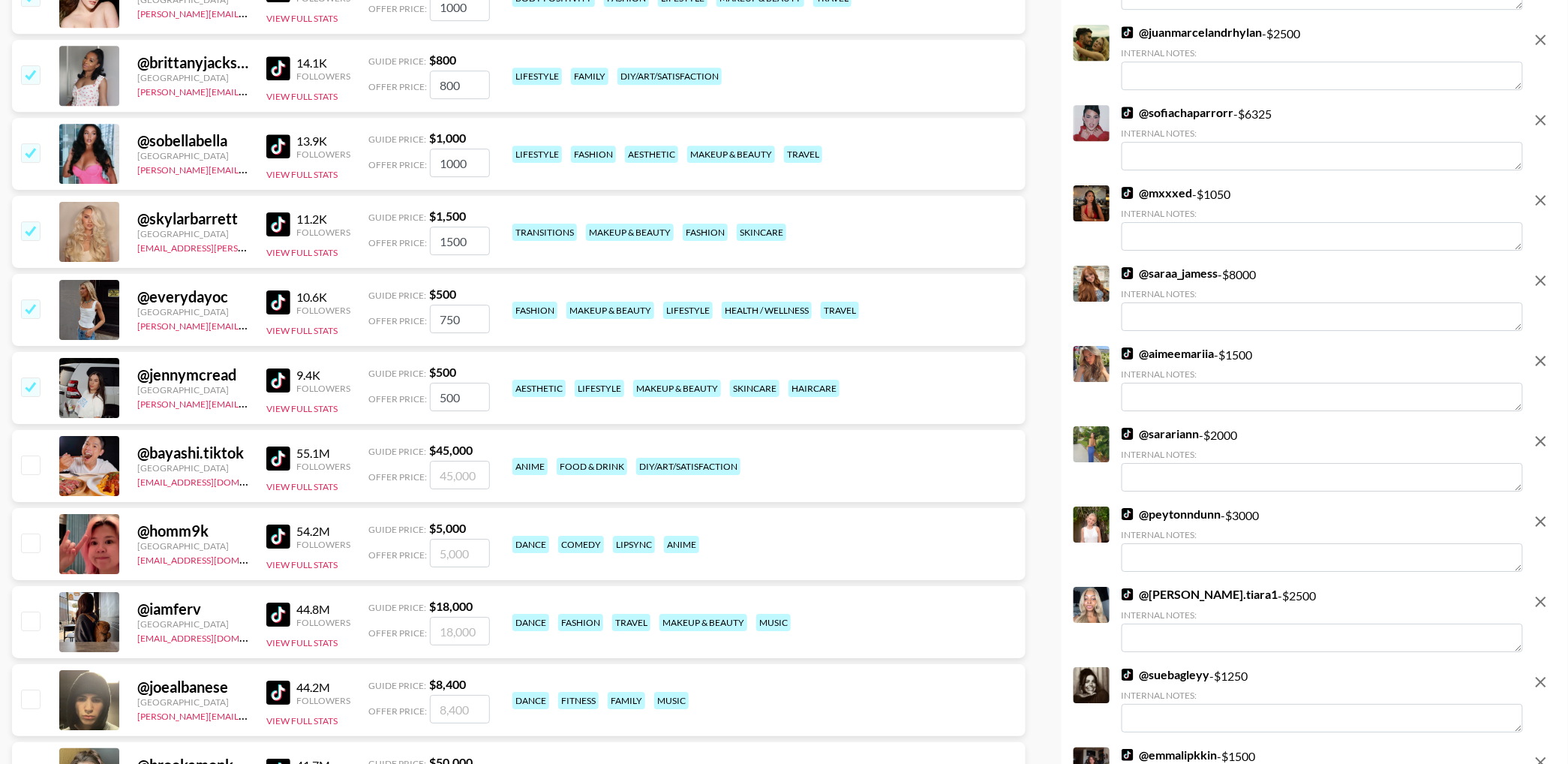
scroll to position [8973, 0]
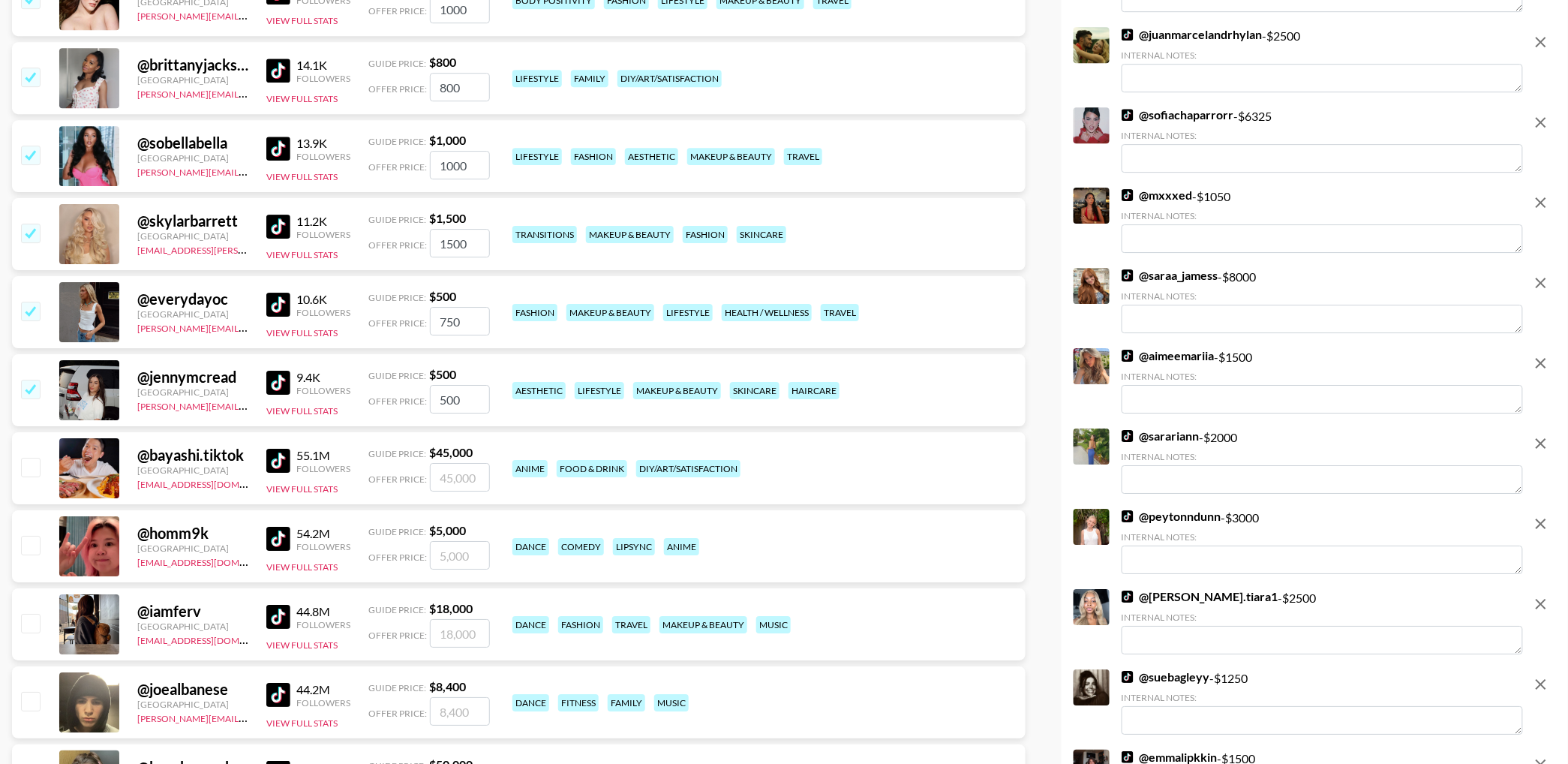
click at [32, 390] on input "checkbox" at bounding box center [30, 389] width 18 height 18
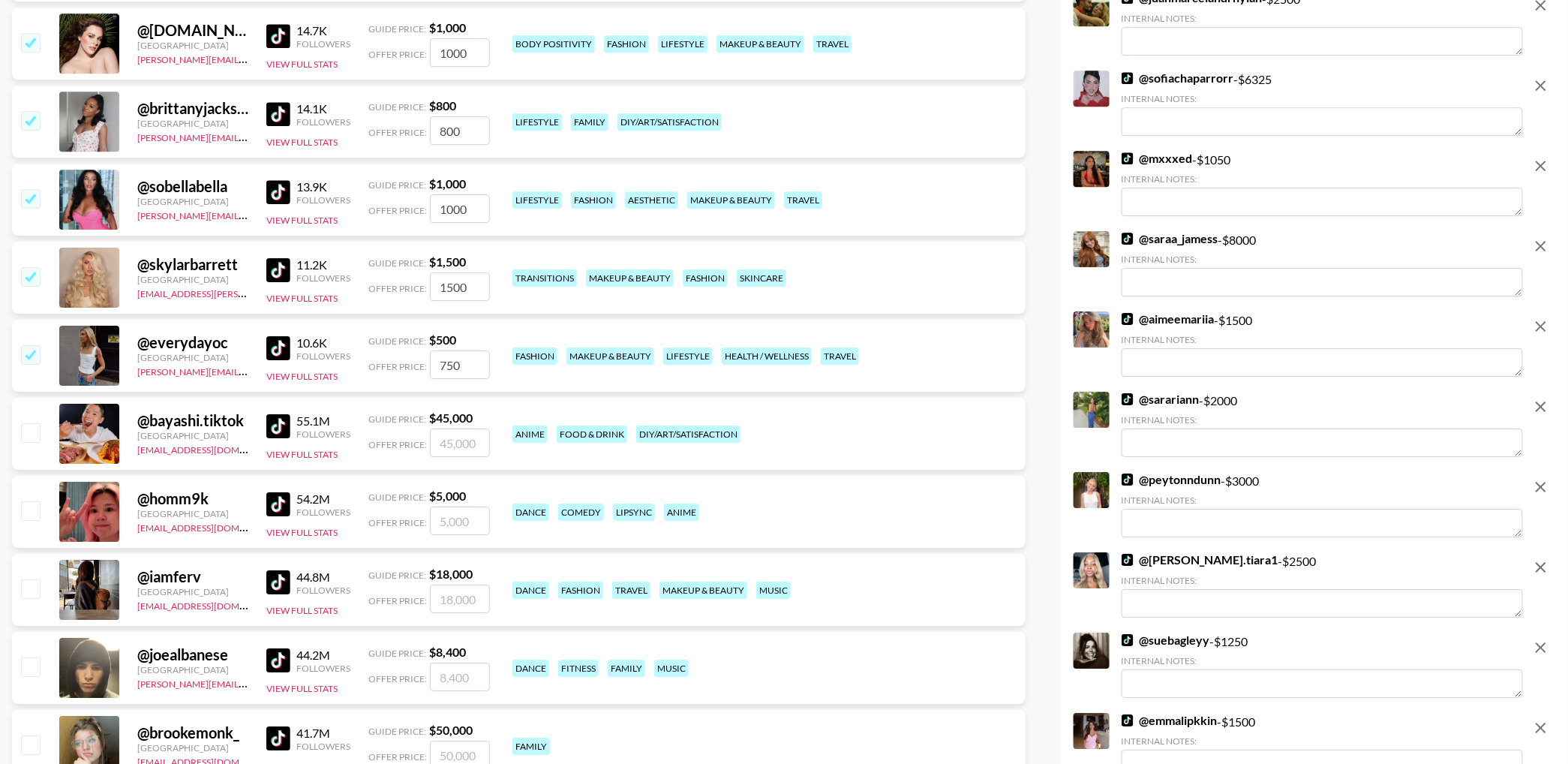
scroll to position [8927, 0]
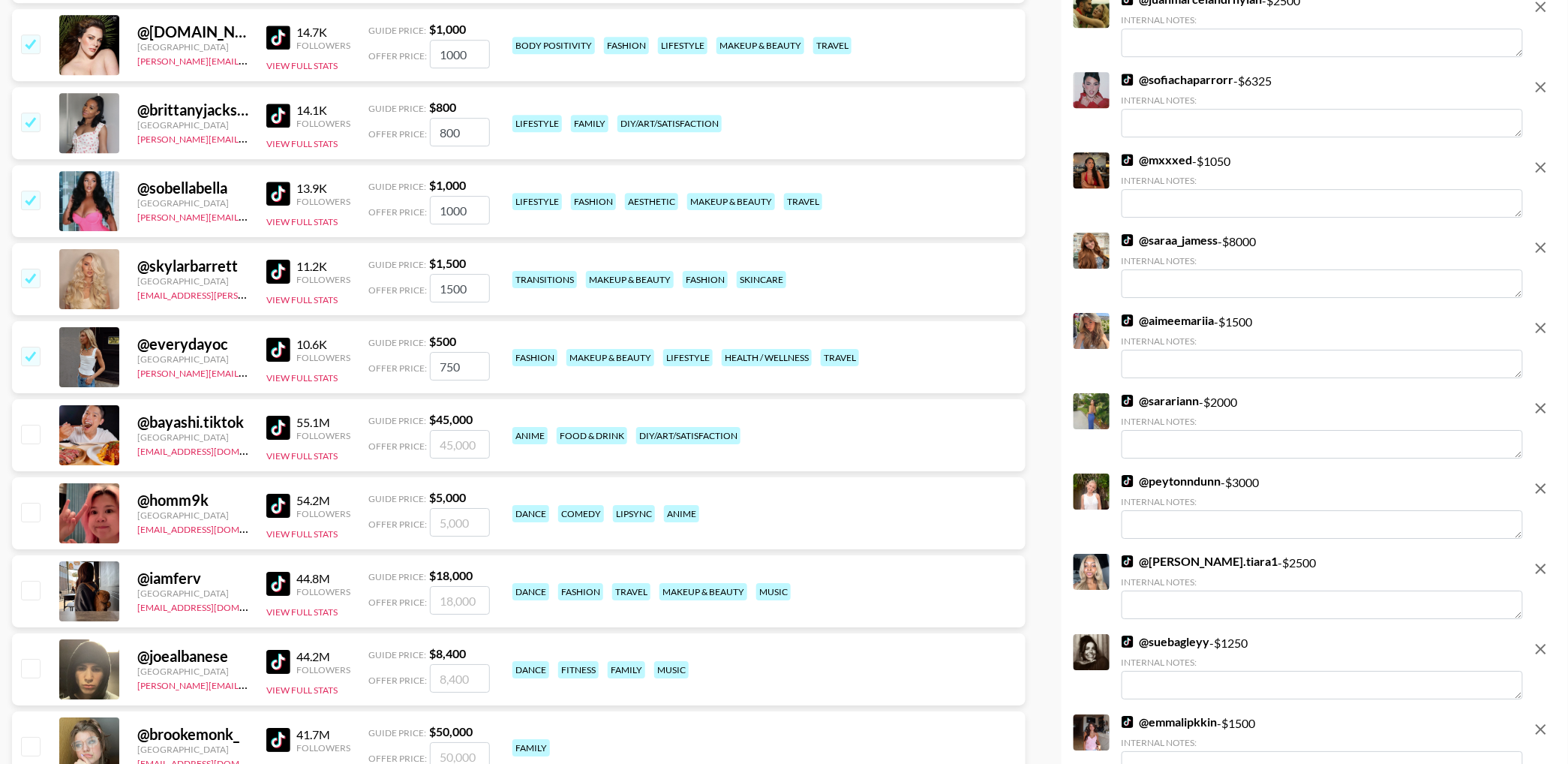
click at [31, 349] on input "checkbox" at bounding box center [30, 356] width 18 height 18
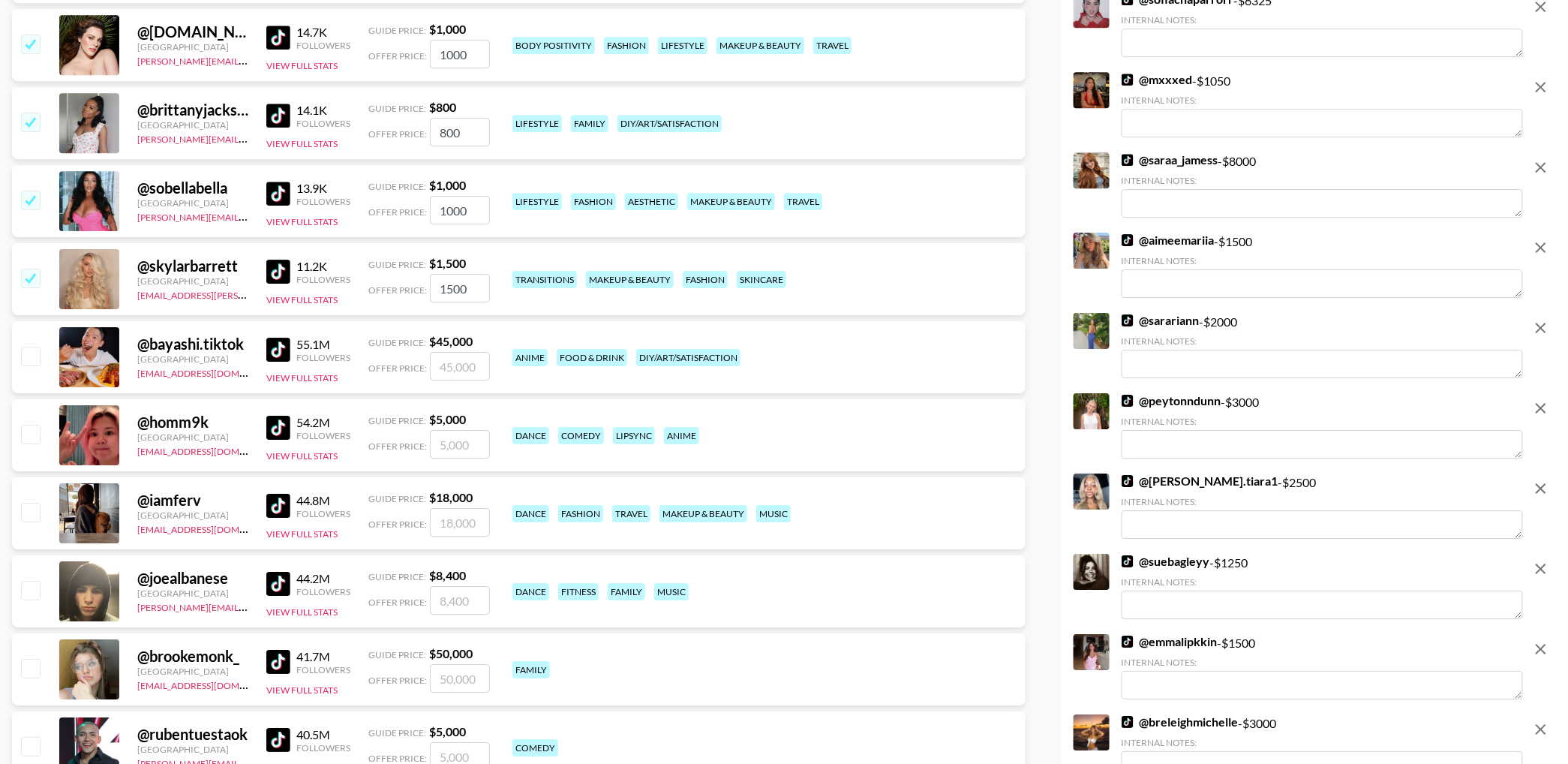
click at [32, 277] on input "checkbox" at bounding box center [30, 278] width 18 height 18
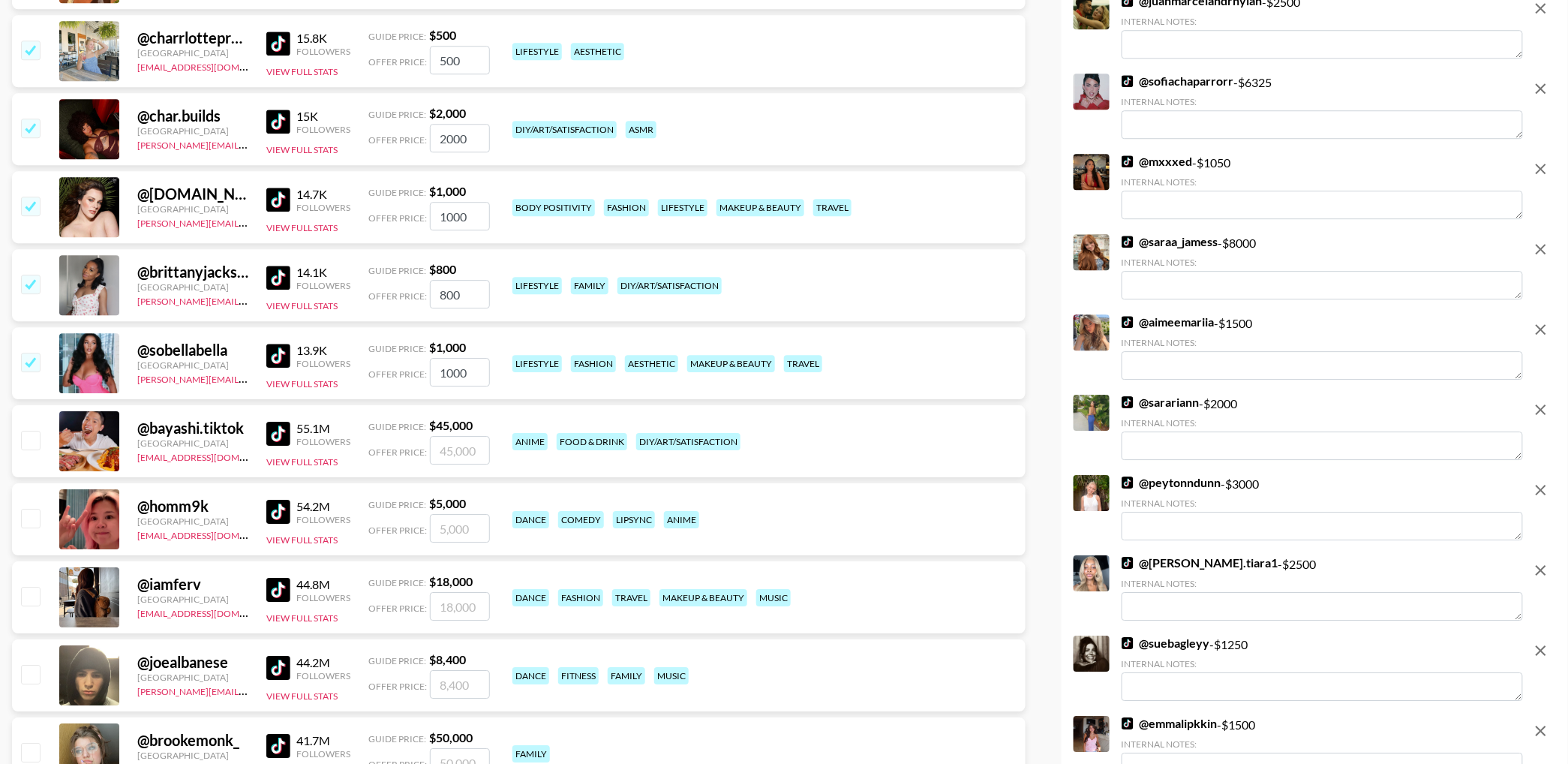
scroll to position [8762, 0]
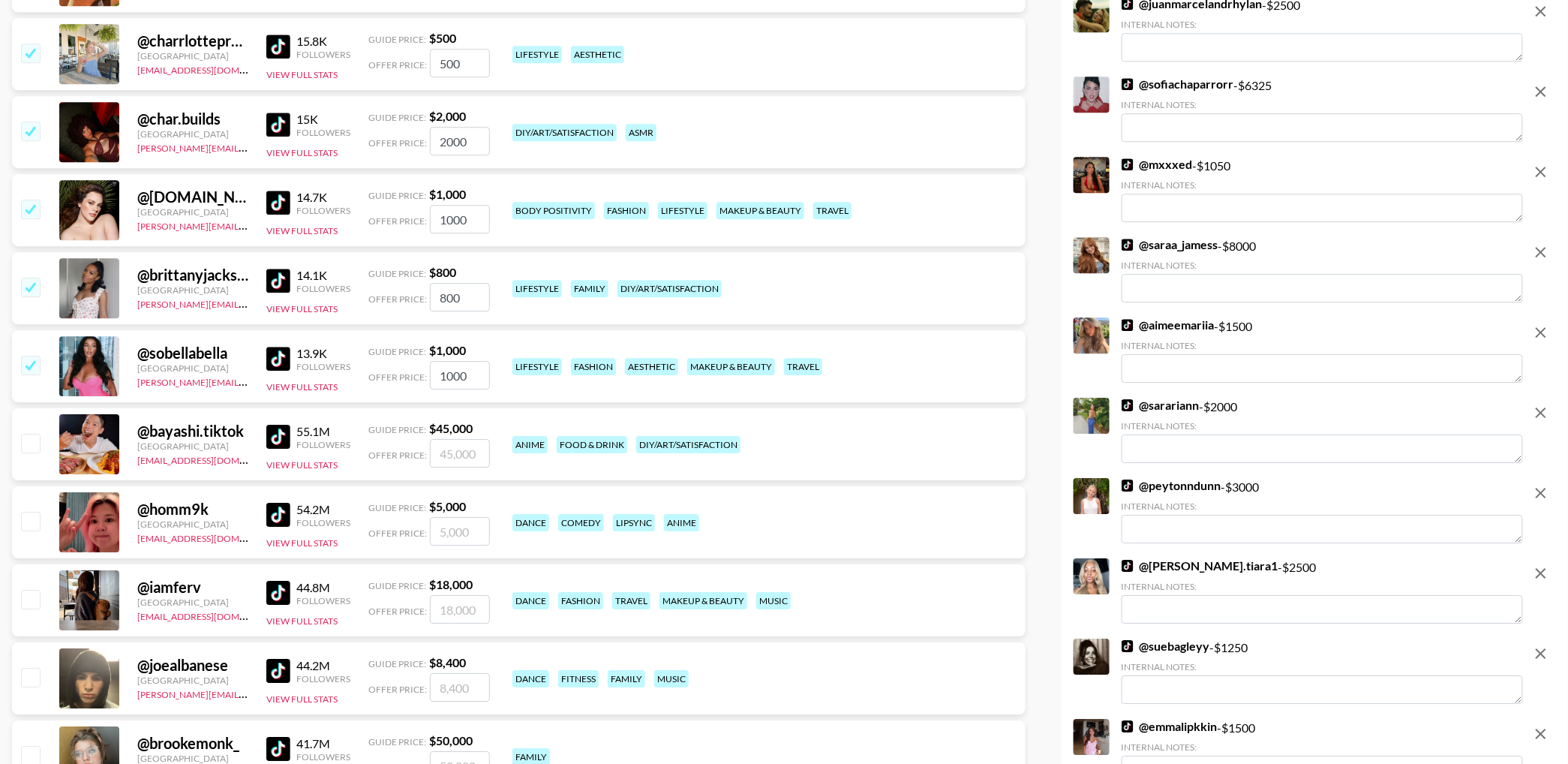
drag, startPoint x: 29, startPoint y: 364, endPoint x: 27, endPoint y: 282, distance: 82.0
click at [29, 364] on input "checkbox" at bounding box center [30, 365] width 18 height 18
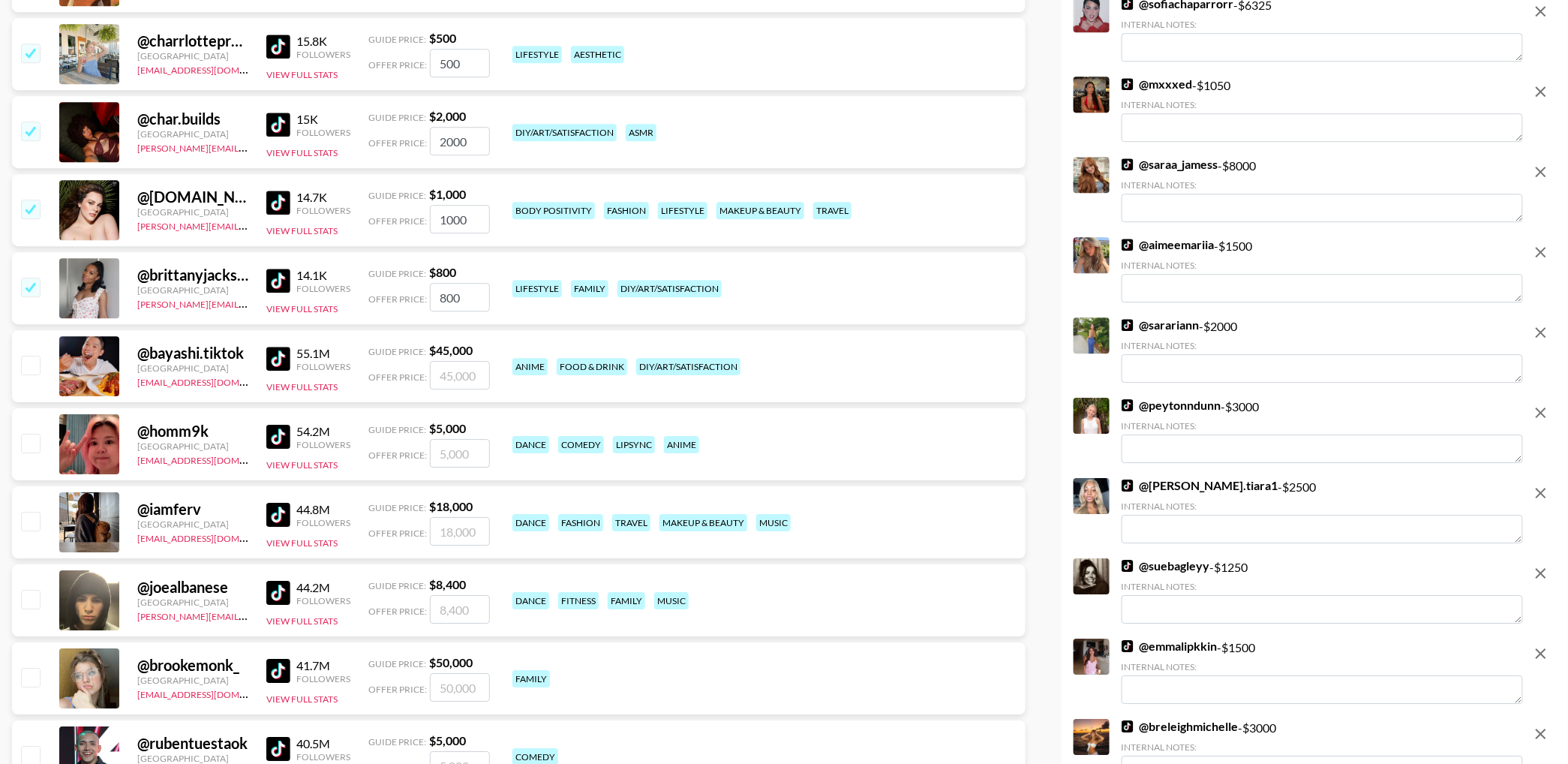
click at [24, 282] on input "checkbox" at bounding box center [30, 287] width 18 height 18
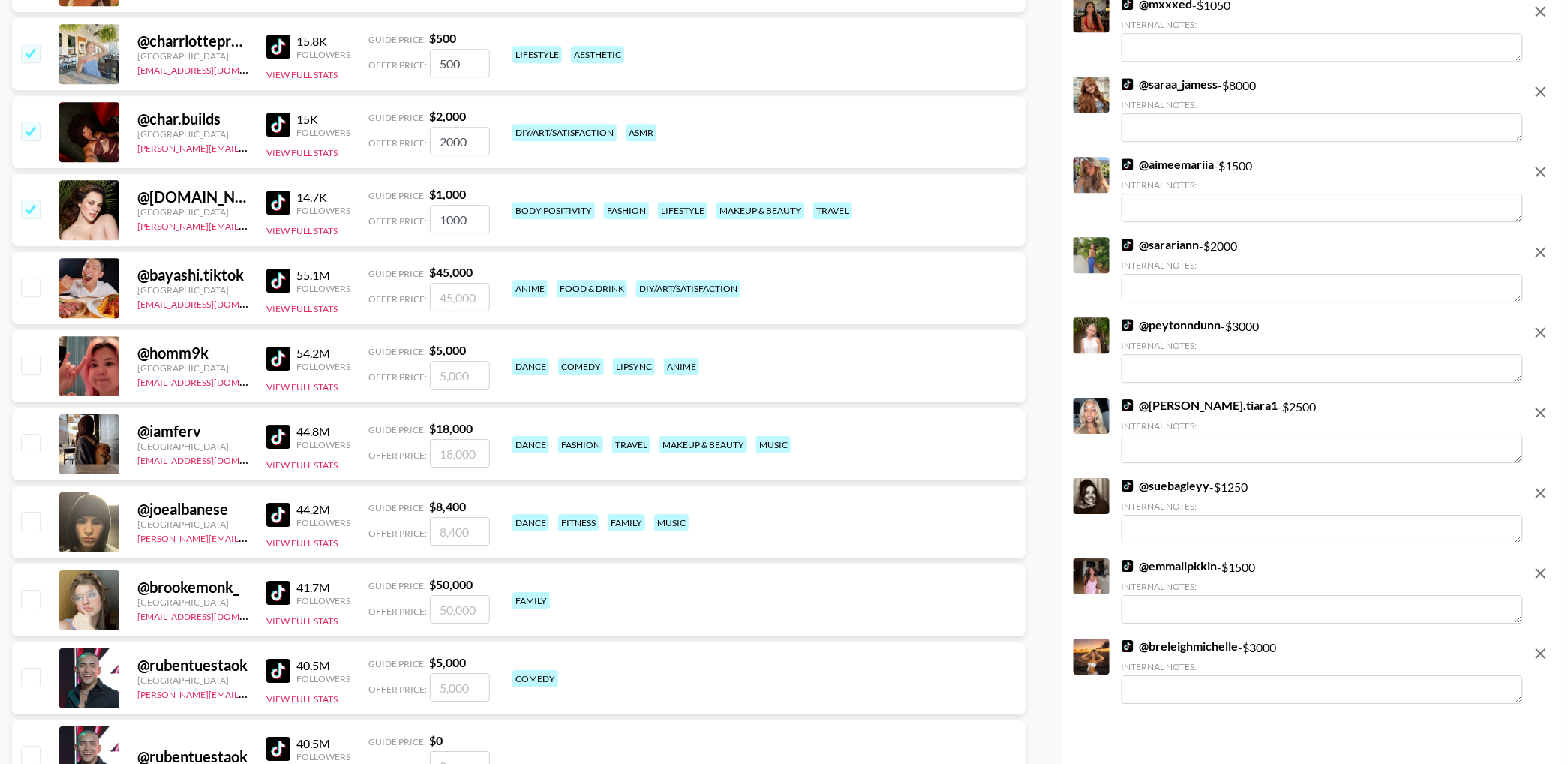
drag, startPoint x: 29, startPoint y: 210, endPoint x: 39, endPoint y: 305, distance: 95.5
click at [29, 210] on input "checkbox" at bounding box center [30, 209] width 18 height 18
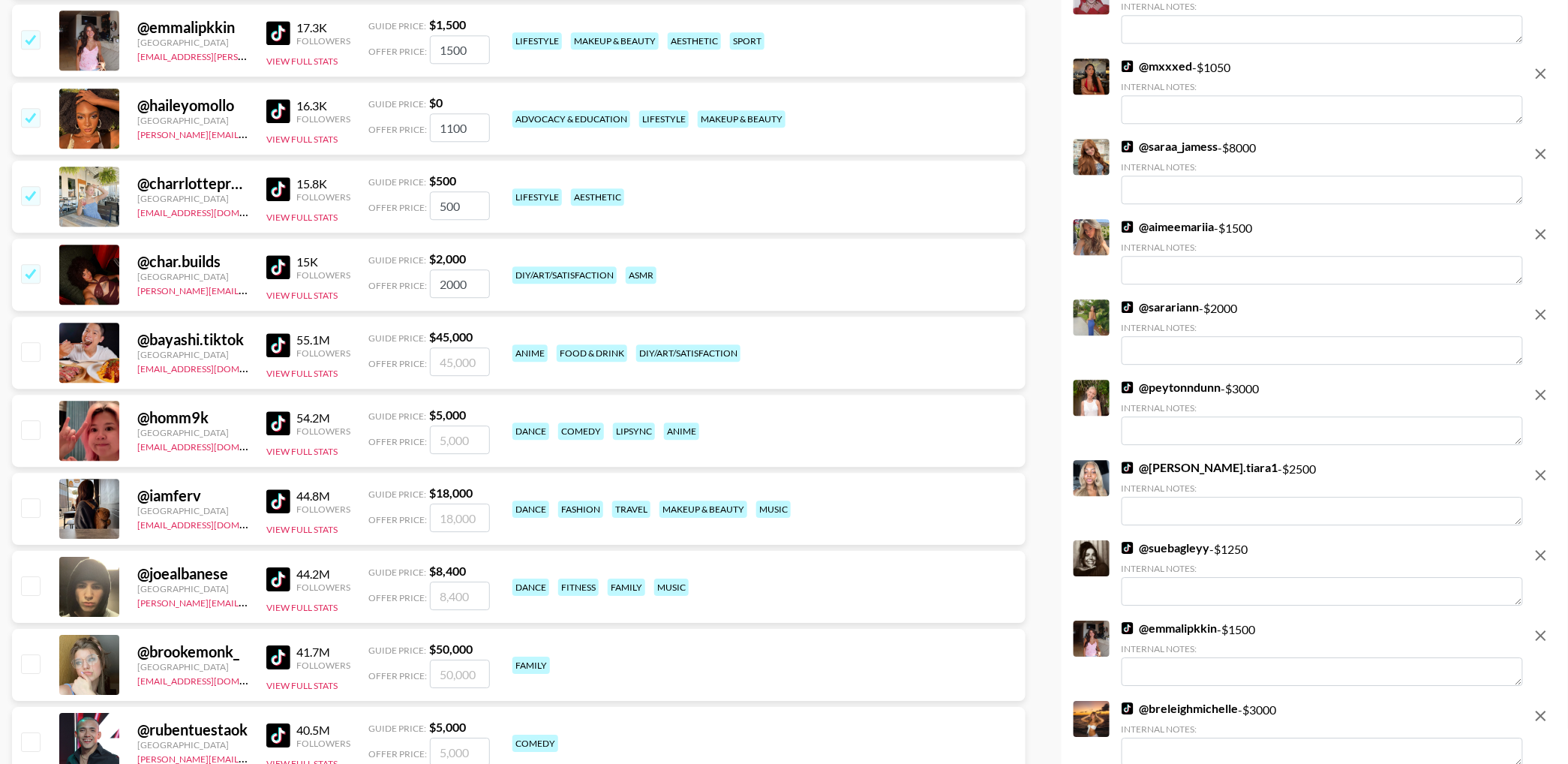
scroll to position [8617, 0]
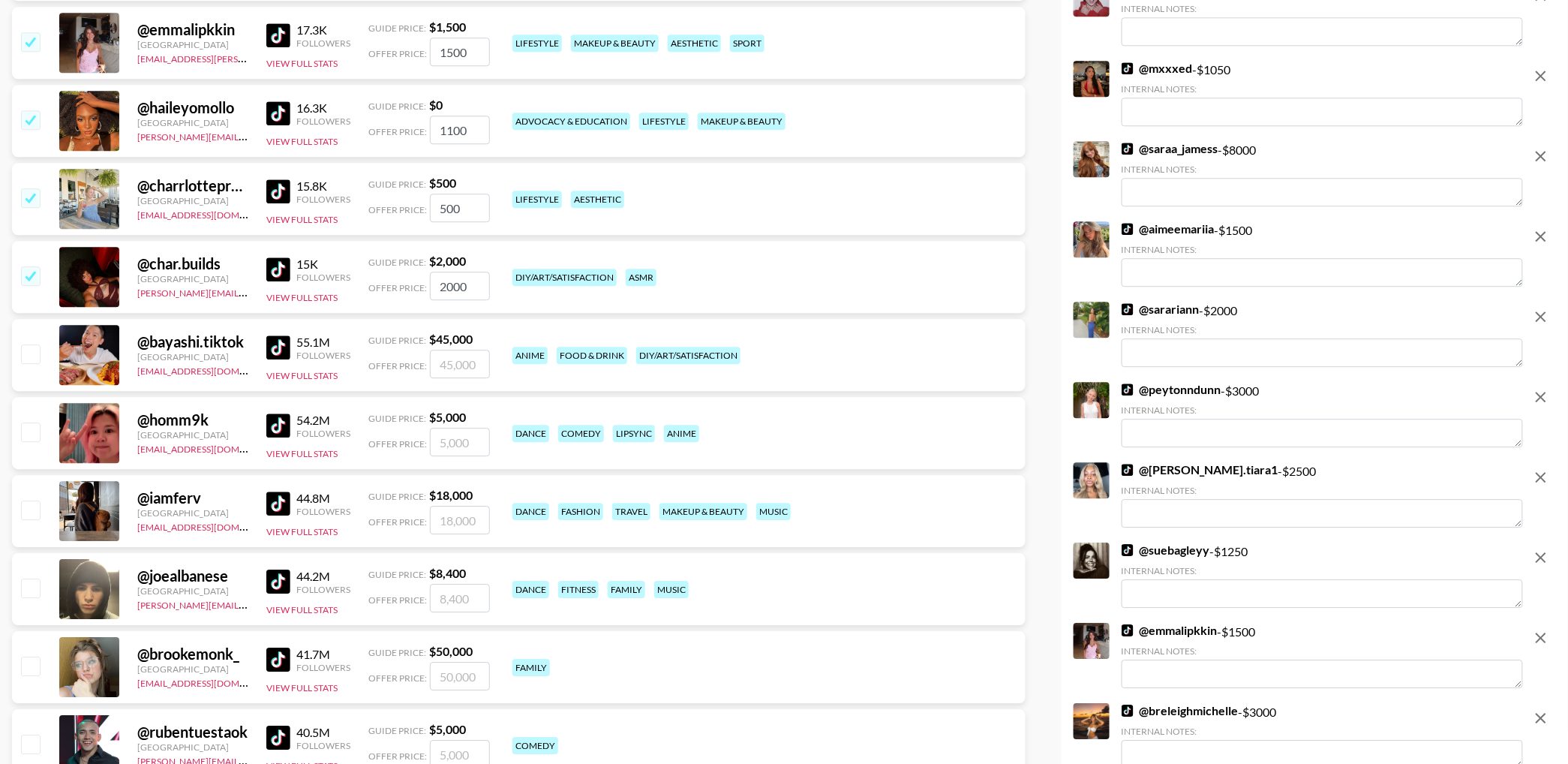
click at [29, 279] on input "checkbox" at bounding box center [30, 275] width 18 height 18
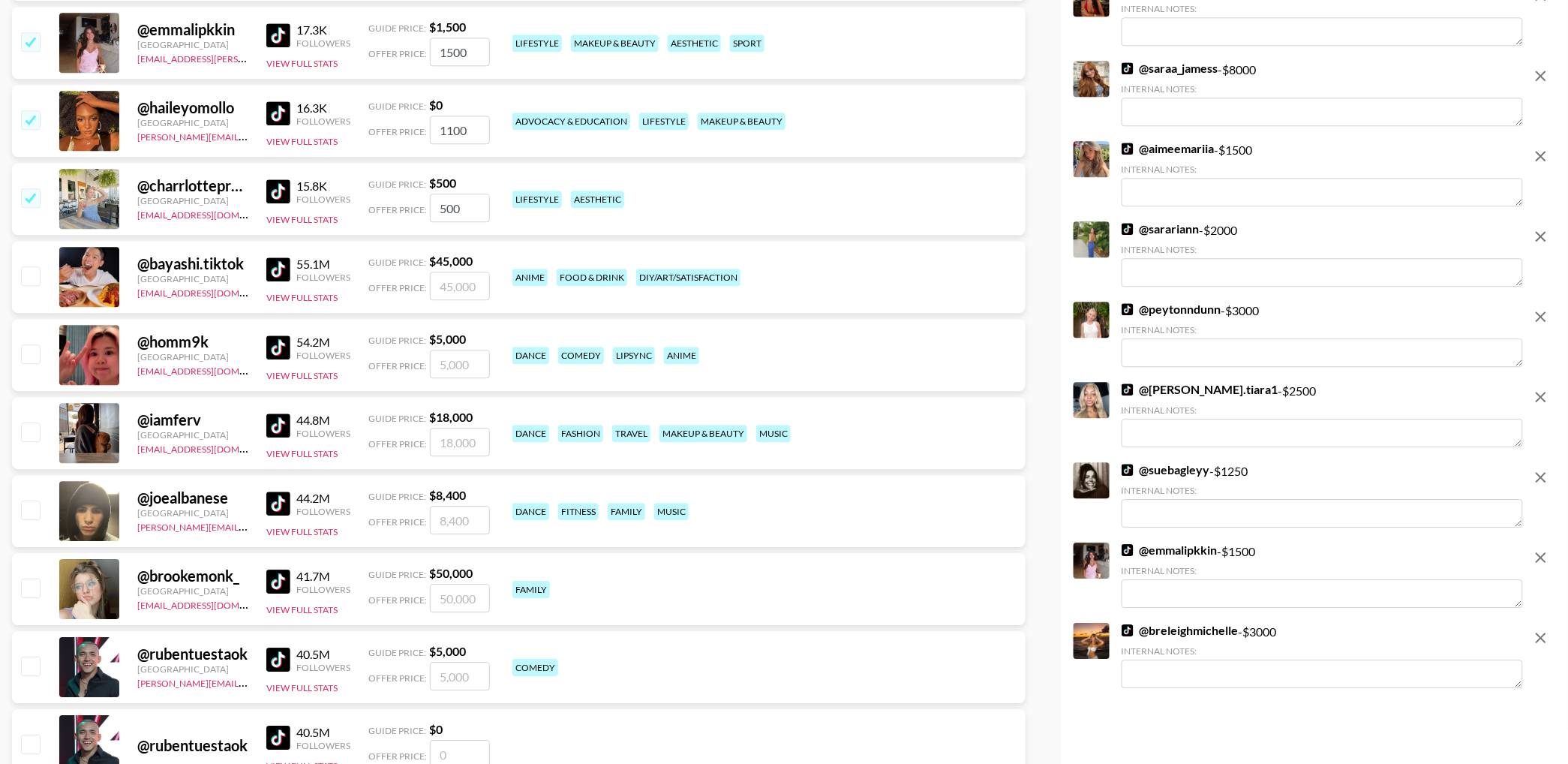
scroll to position [8569, 0]
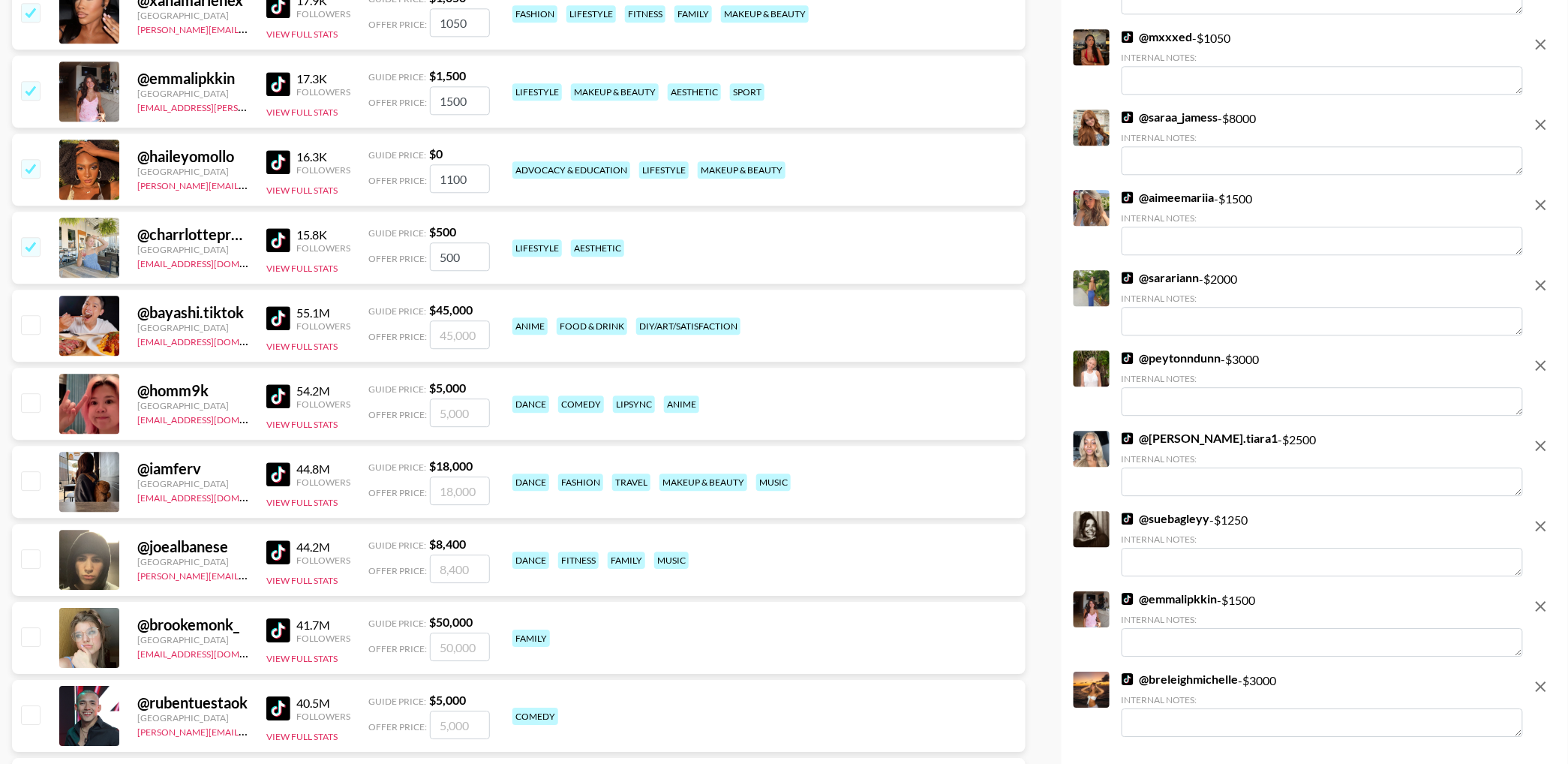
click at [285, 236] on img at bounding box center [278, 240] width 24 height 24
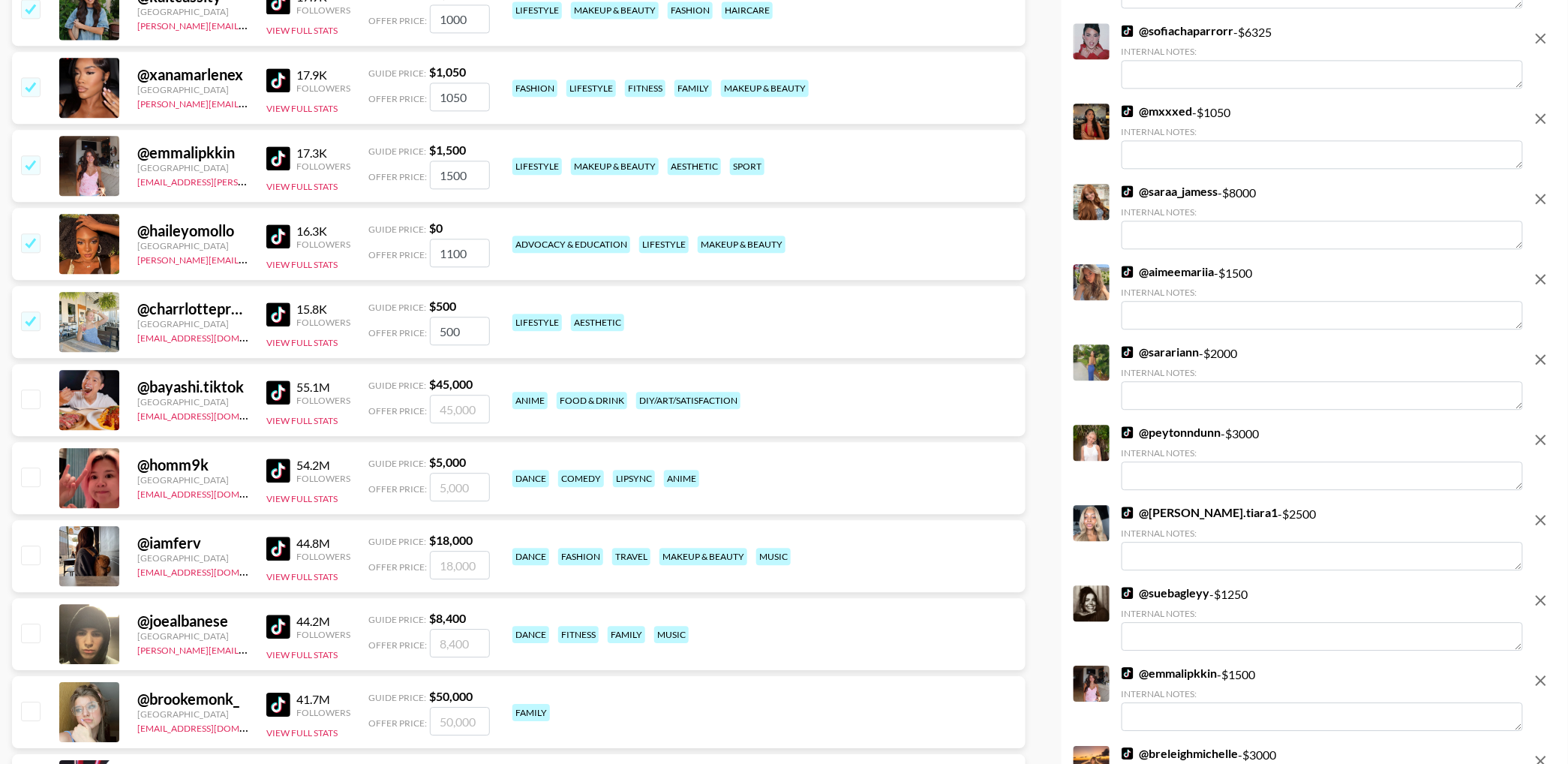
scroll to position [8471, 0]
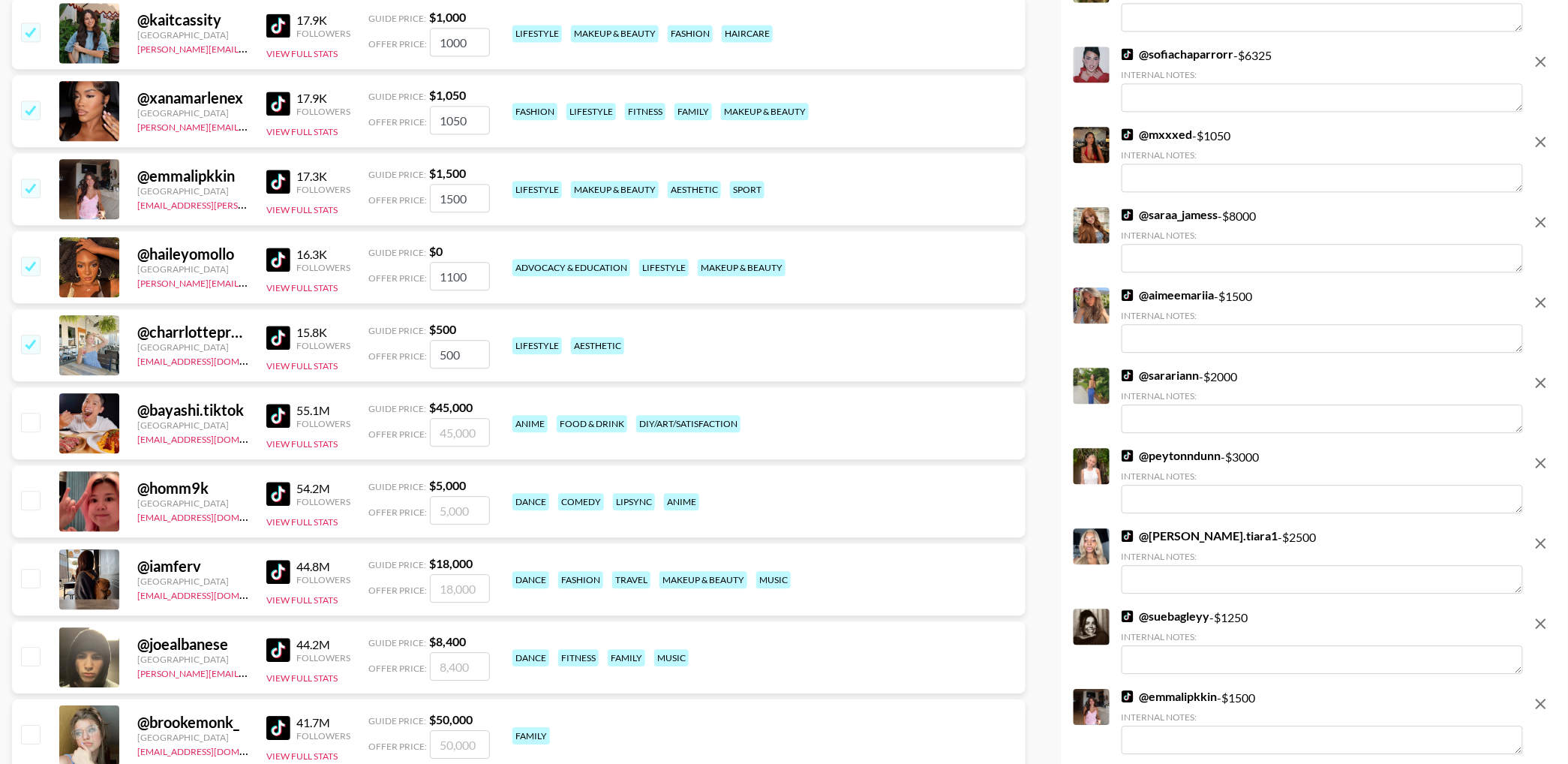
click at [35, 267] on input "checkbox" at bounding box center [30, 266] width 18 height 18
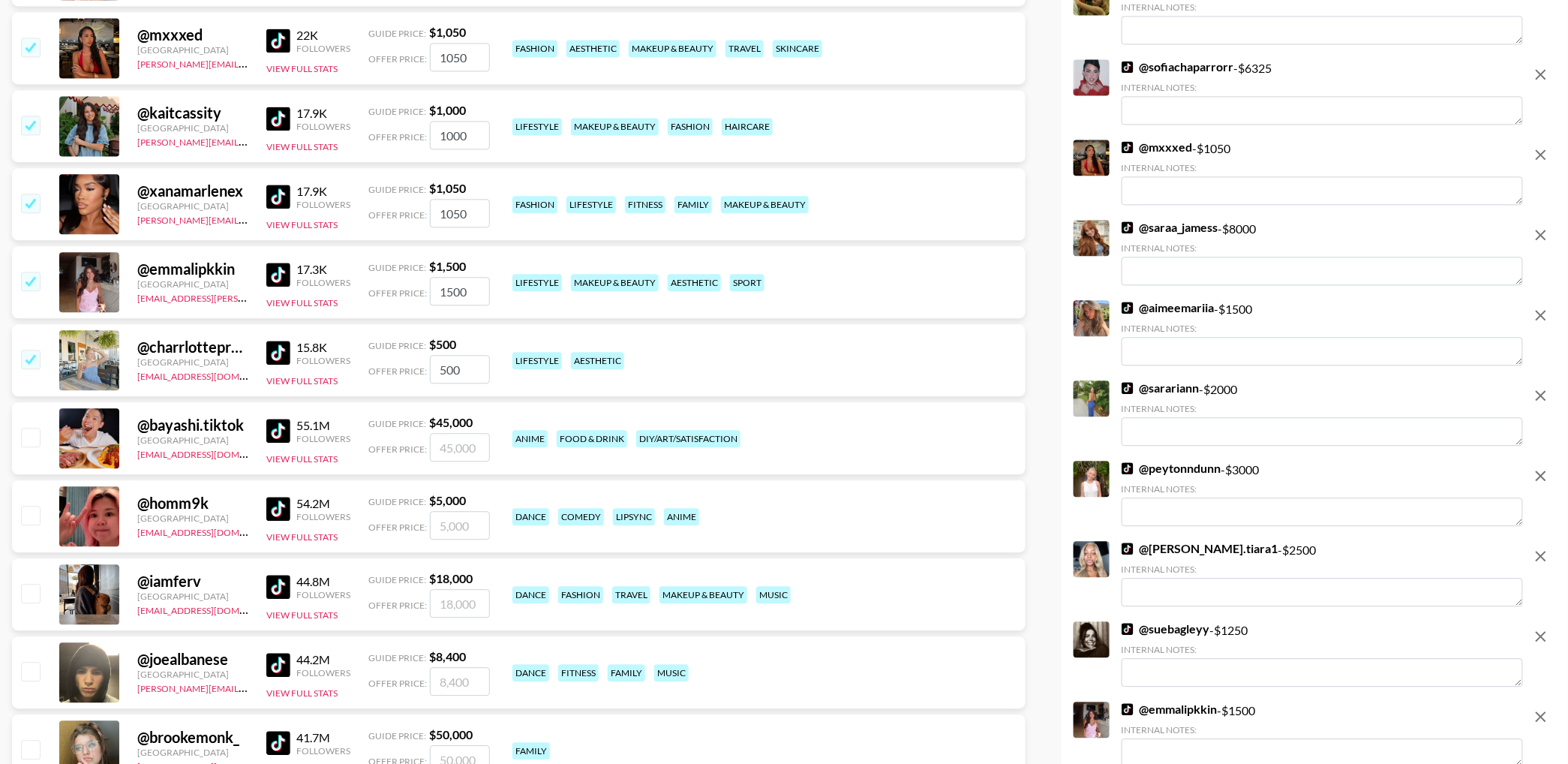
scroll to position [8378, 0]
click at [274, 196] on img at bounding box center [278, 197] width 24 height 24
click at [32, 207] on input "checkbox" at bounding box center [30, 203] width 18 height 18
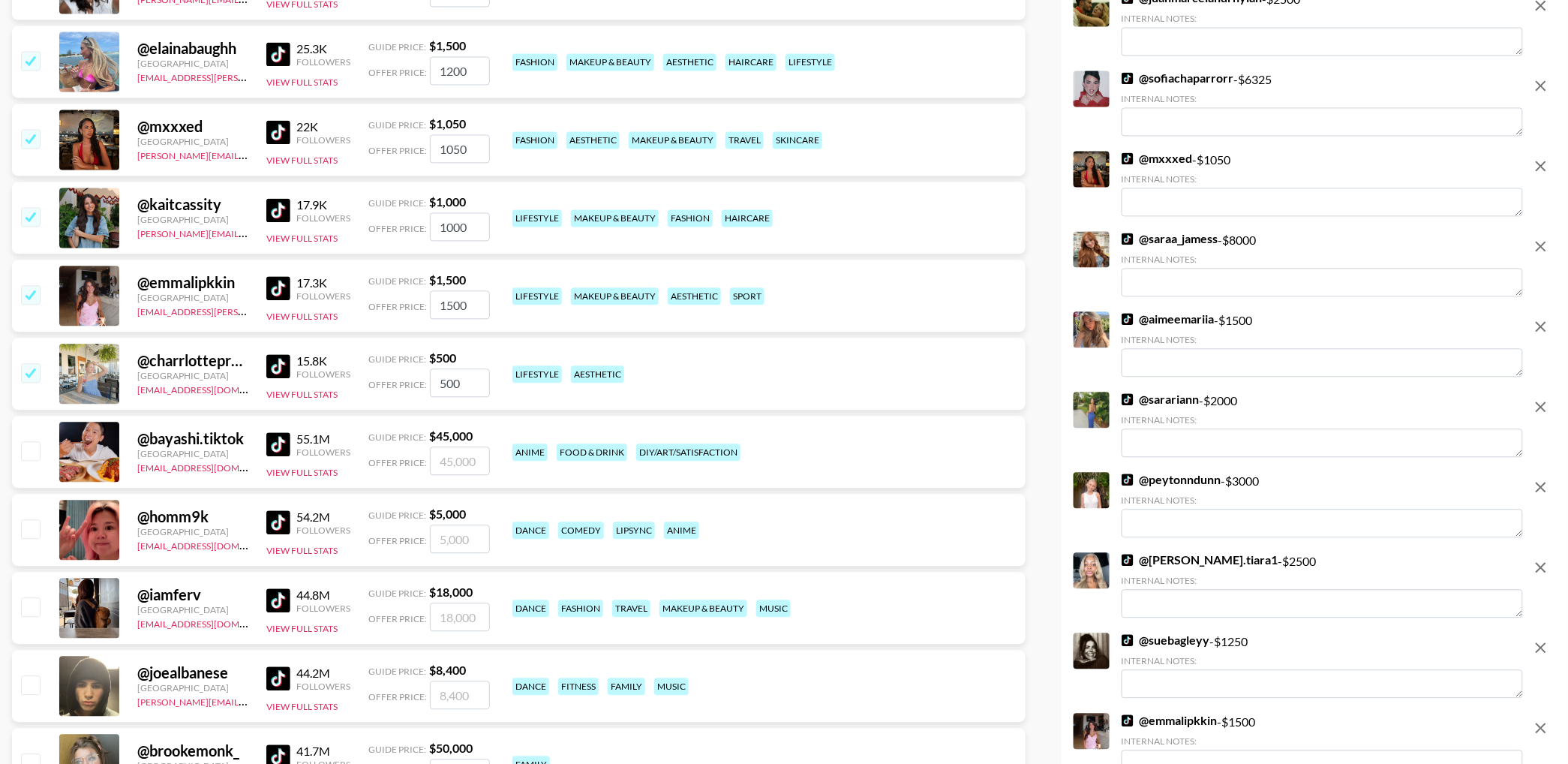
scroll to position [8275, 0]
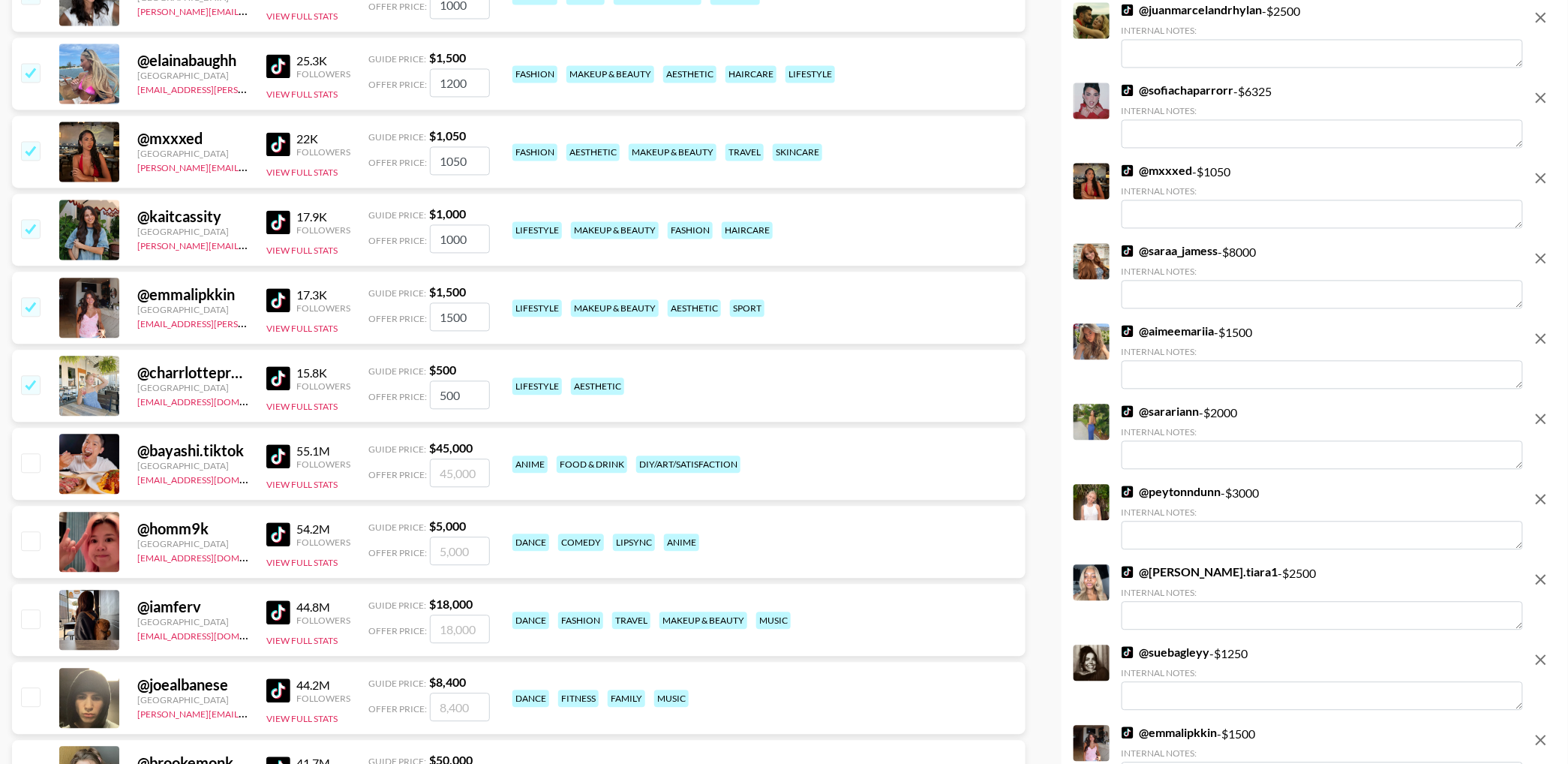
click at [28, 222] on input "checkbox" at bounding box center [30, 228] width 18 height 18
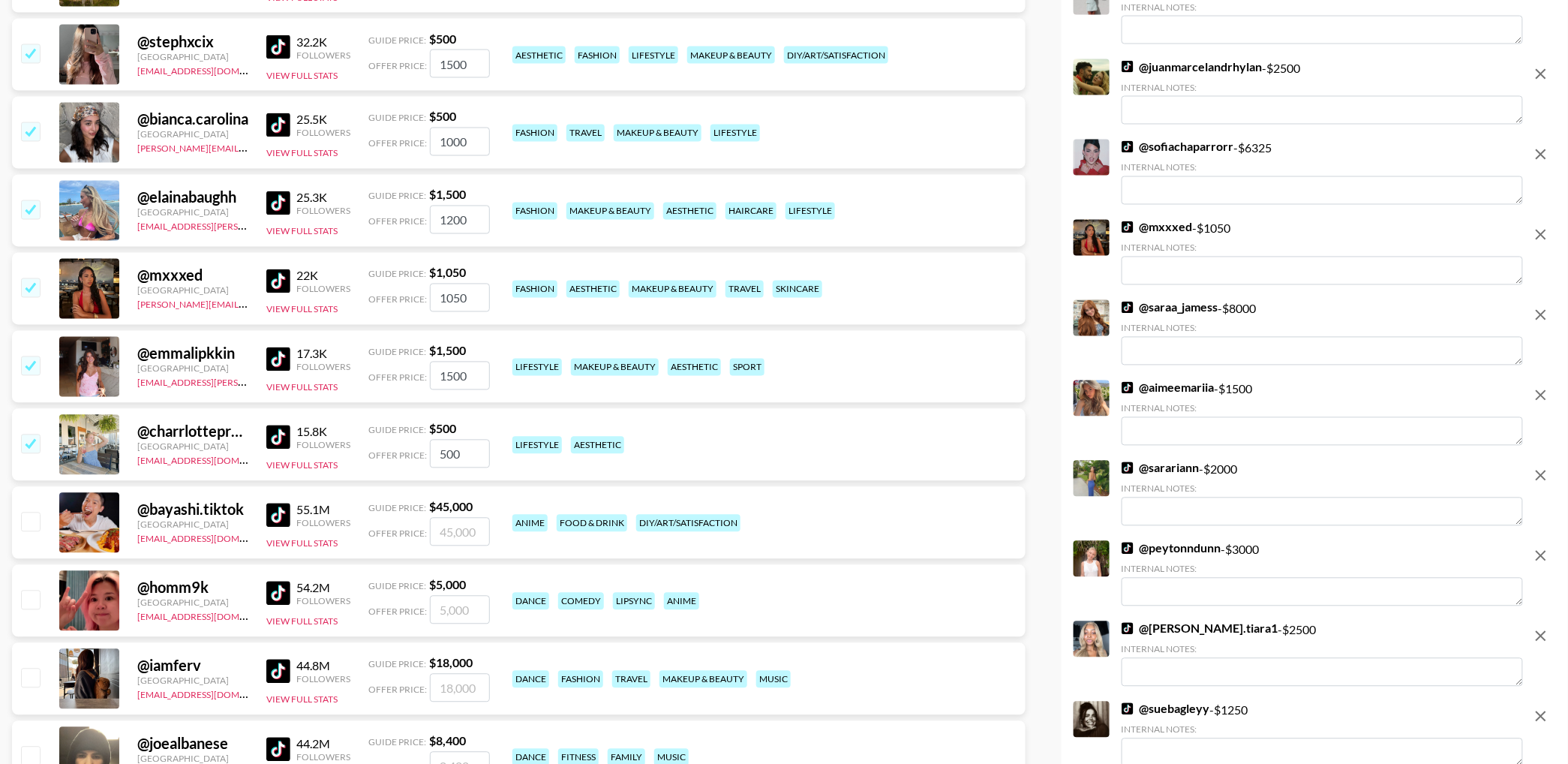
scroll to position [8134, 0]
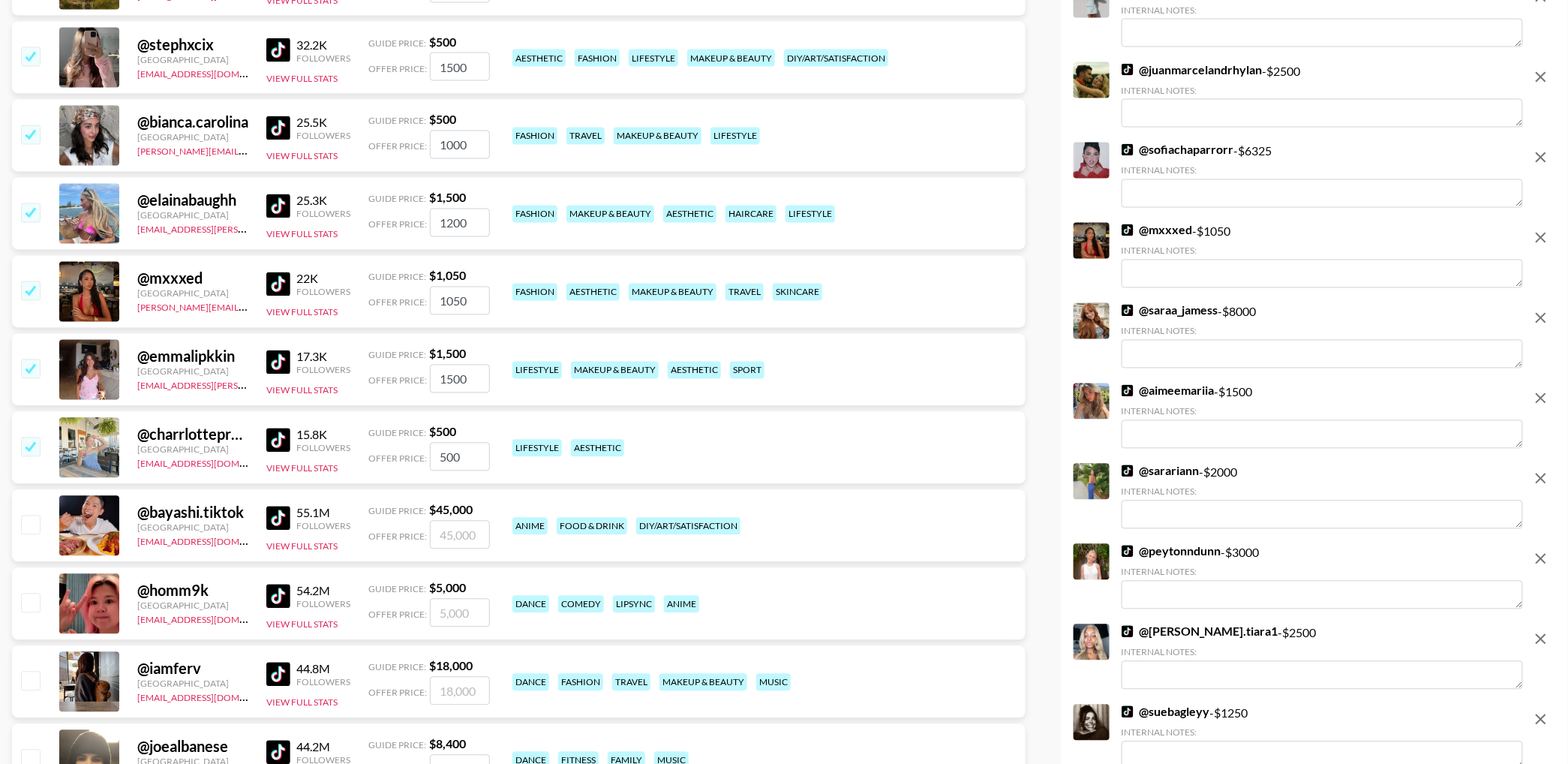
click at [274, 205] on img at bounding box center [278, 206] width 24 height 24
click at [35, 215] on input "checkbox" at bounding box center [30, 212] width 18 height 18
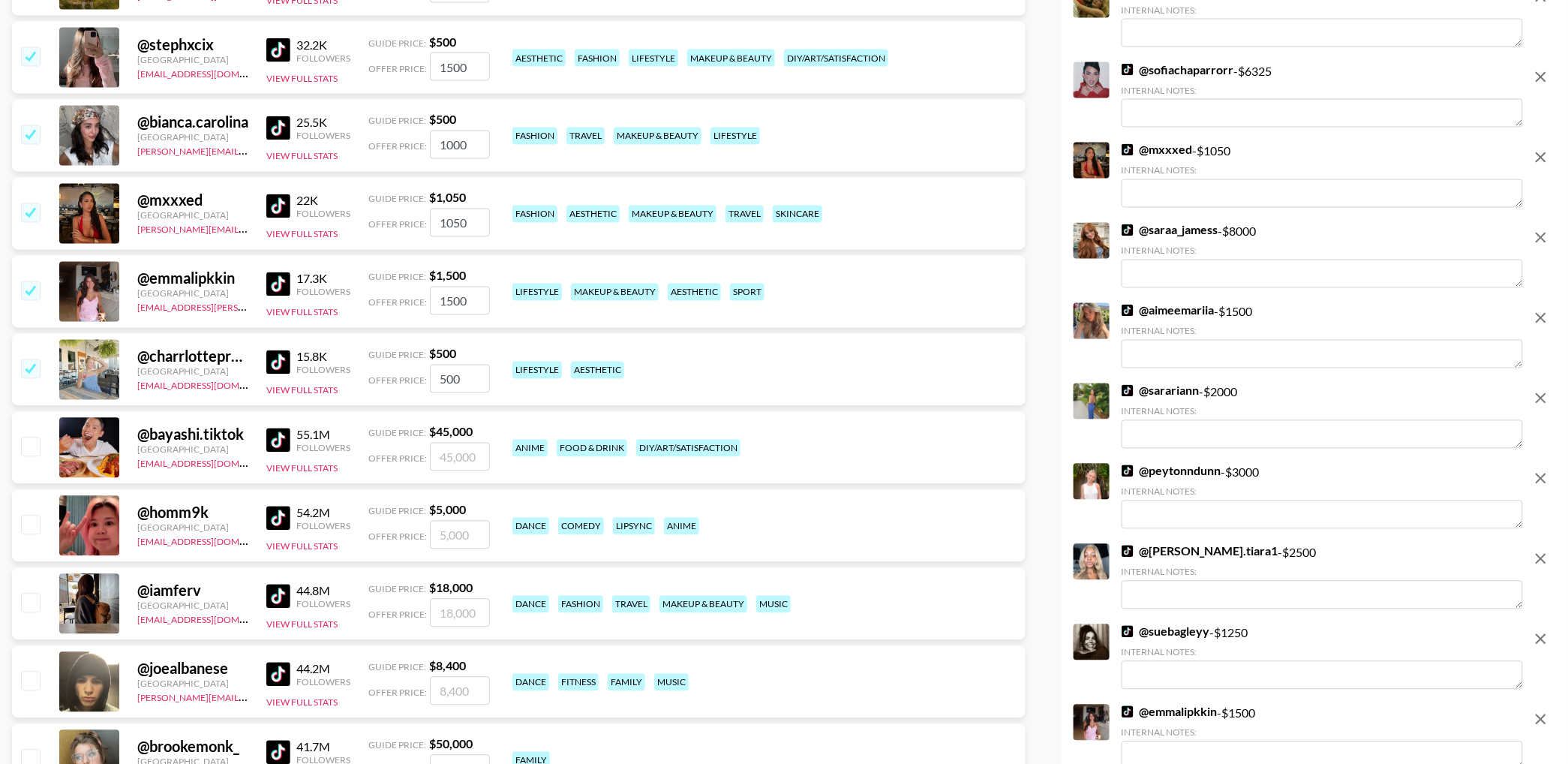
click at [35, 294] on input "checkbox" at bounding box center [30, 291] width 18 height 18
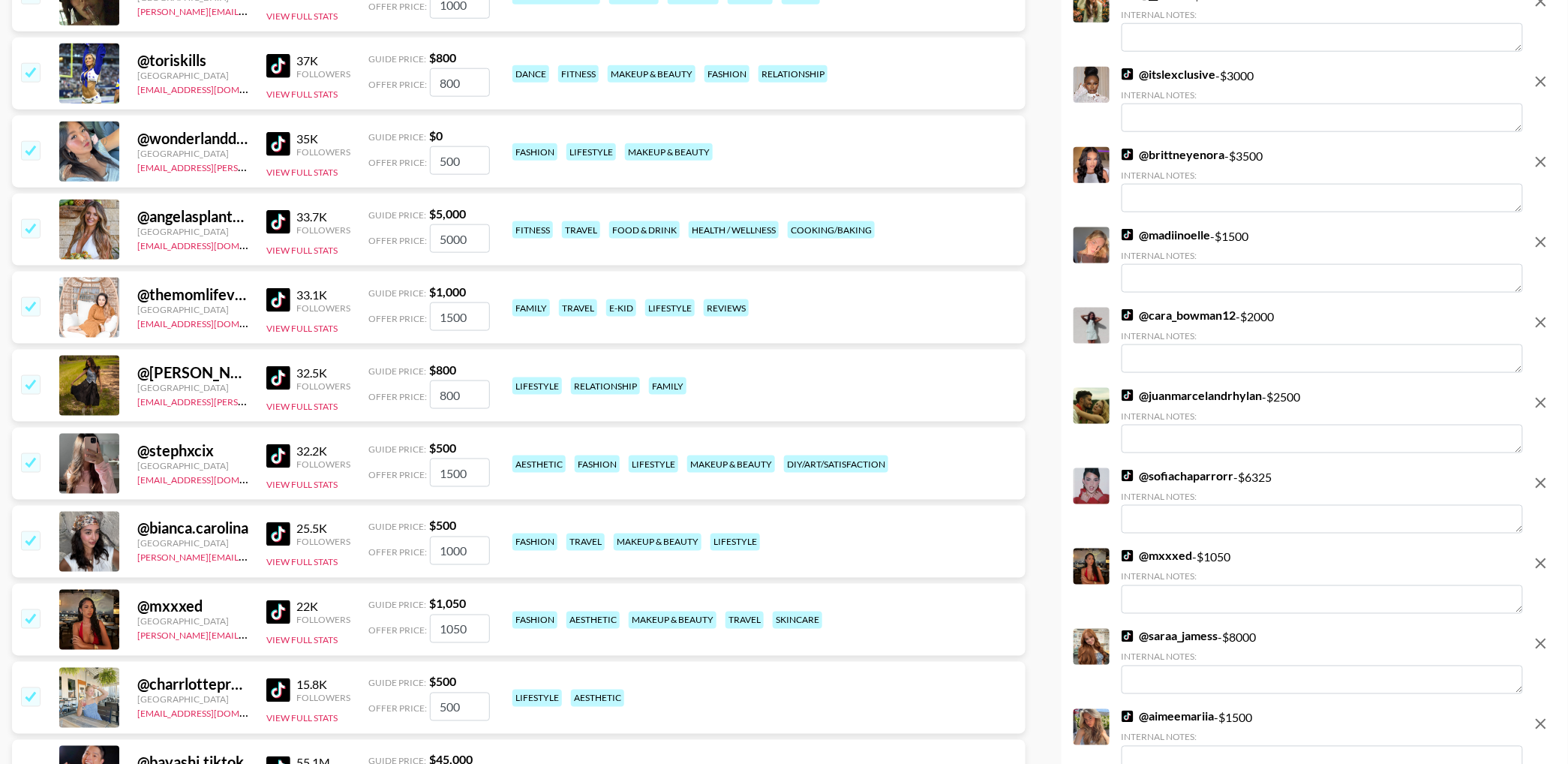
scroll to position [7704, 0]
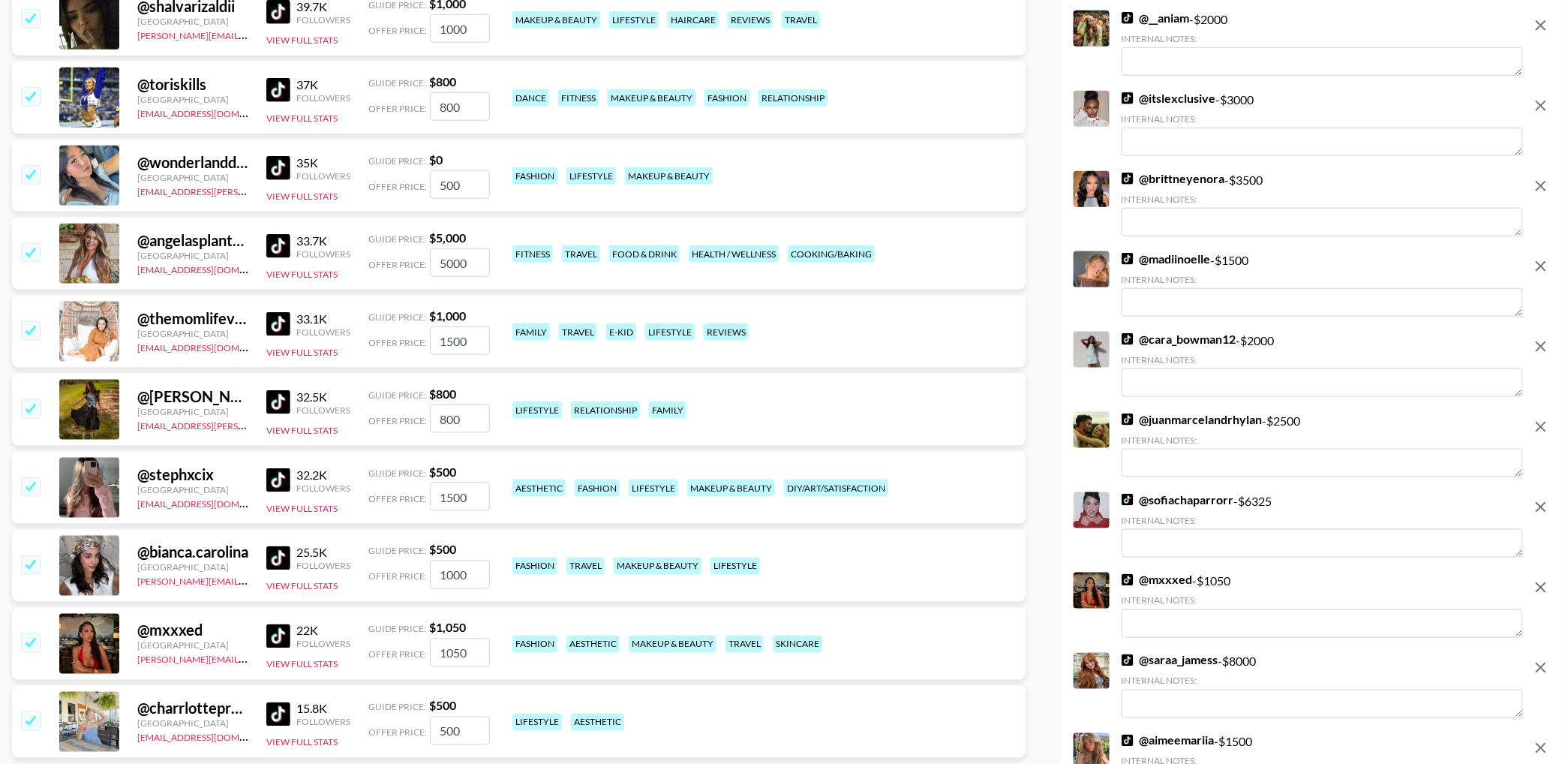
click at [31, 255] on input "checkbox" at bounding box center [30, 253] width 18 height 18
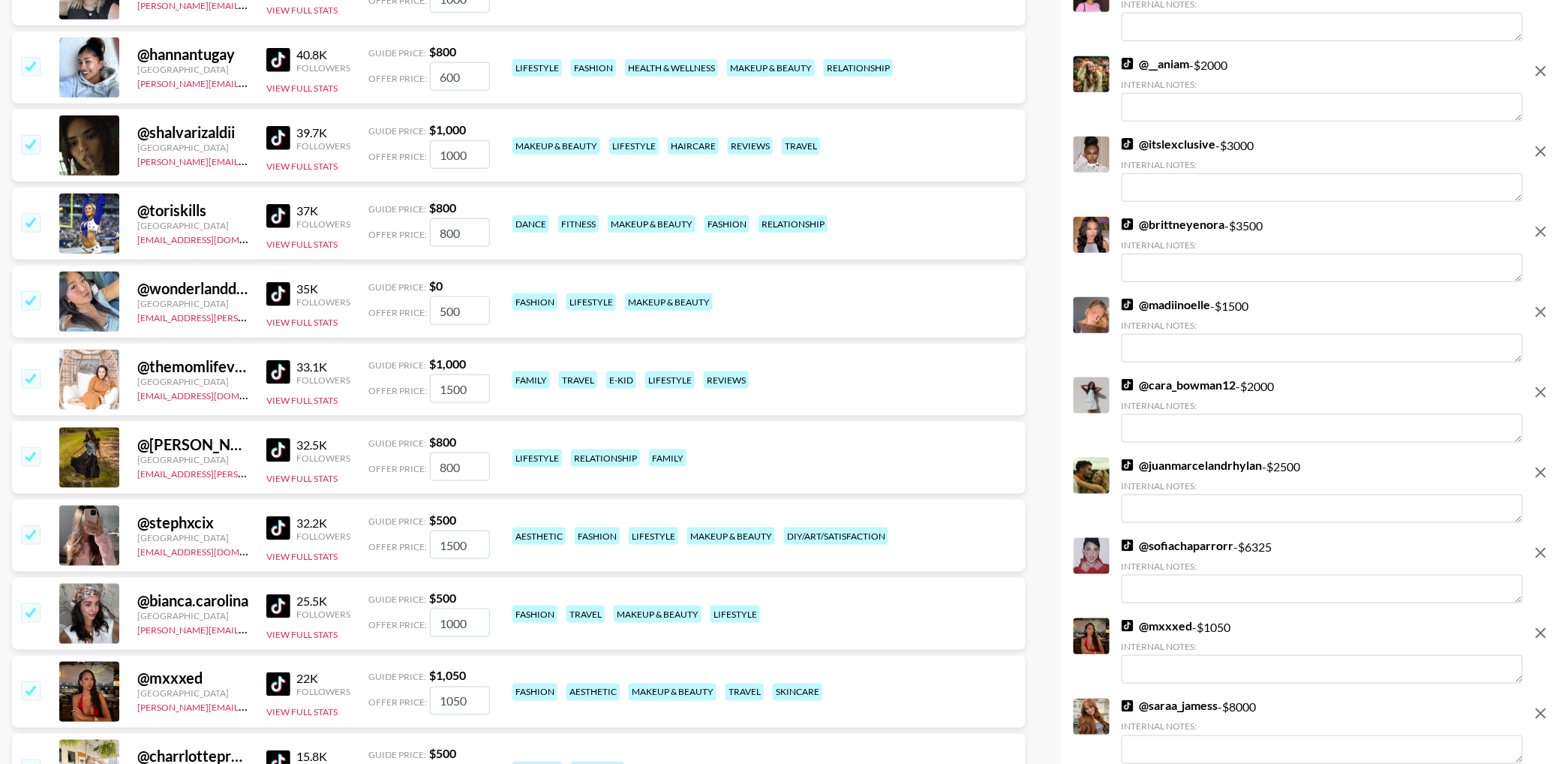
scroll to position [7563, 0]
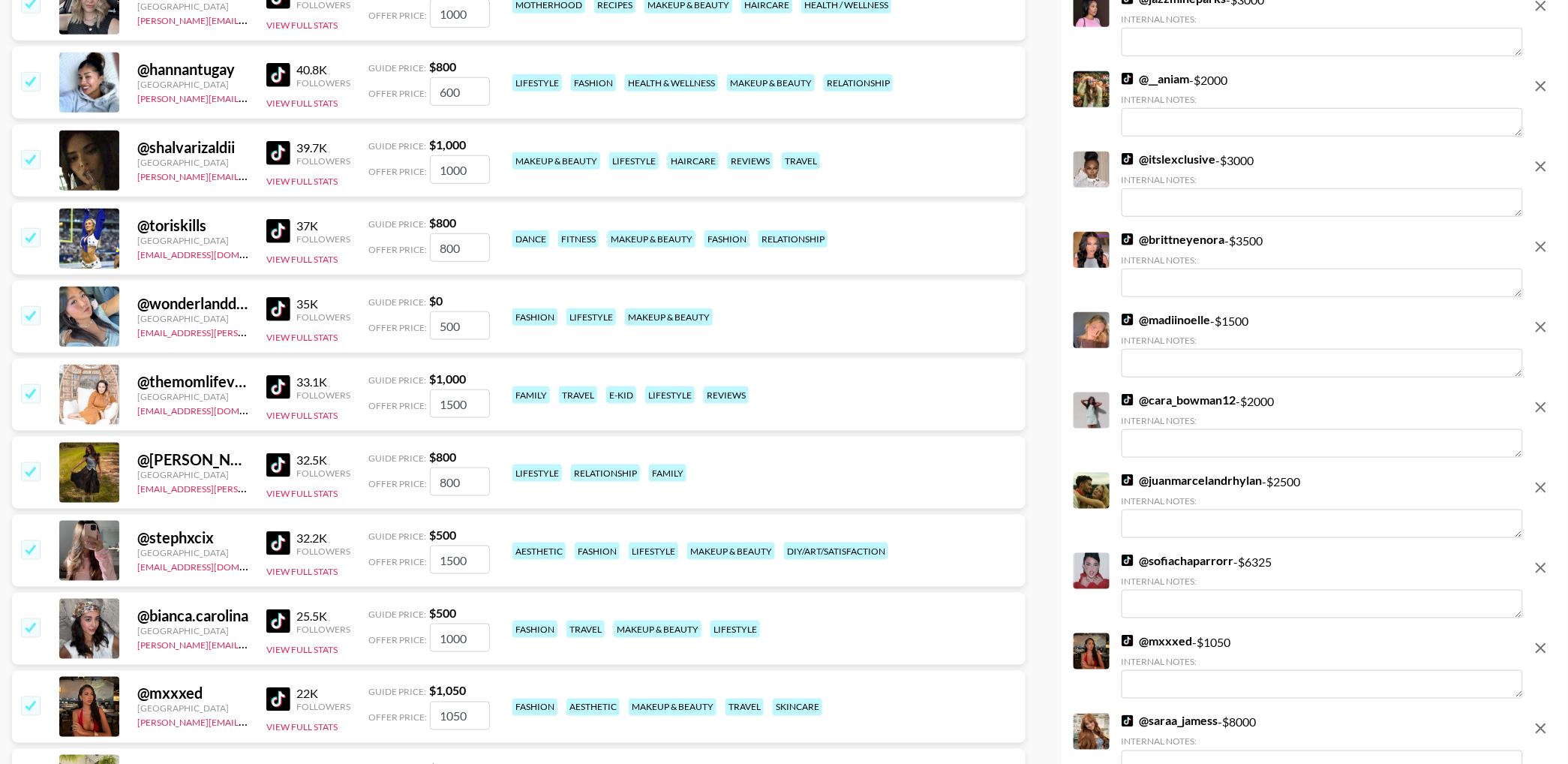
click at [38, 243] on input "checkbox" at bounding box center [30, 237] width 18 height 18
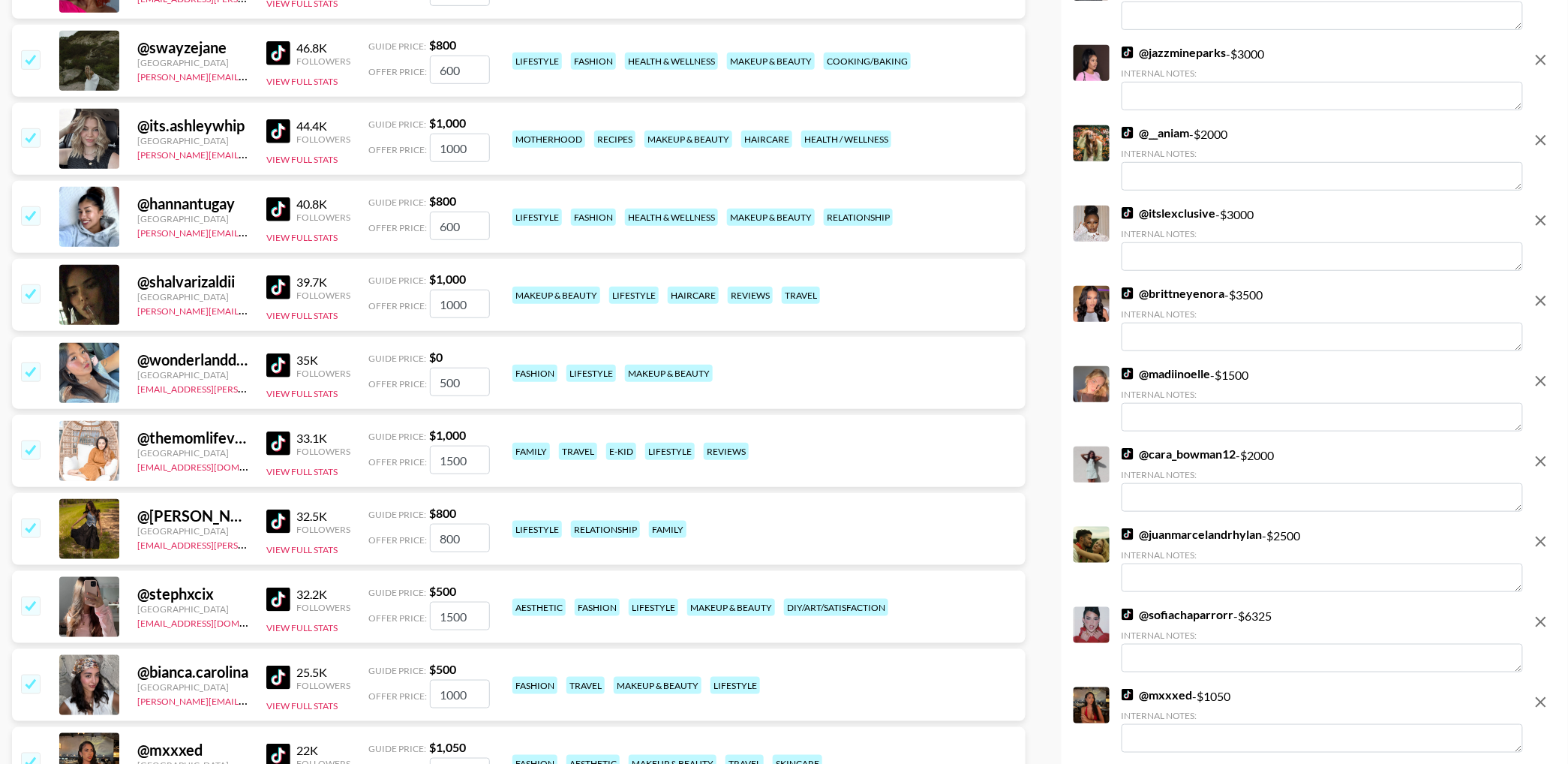
scroll to position [7417, 0]
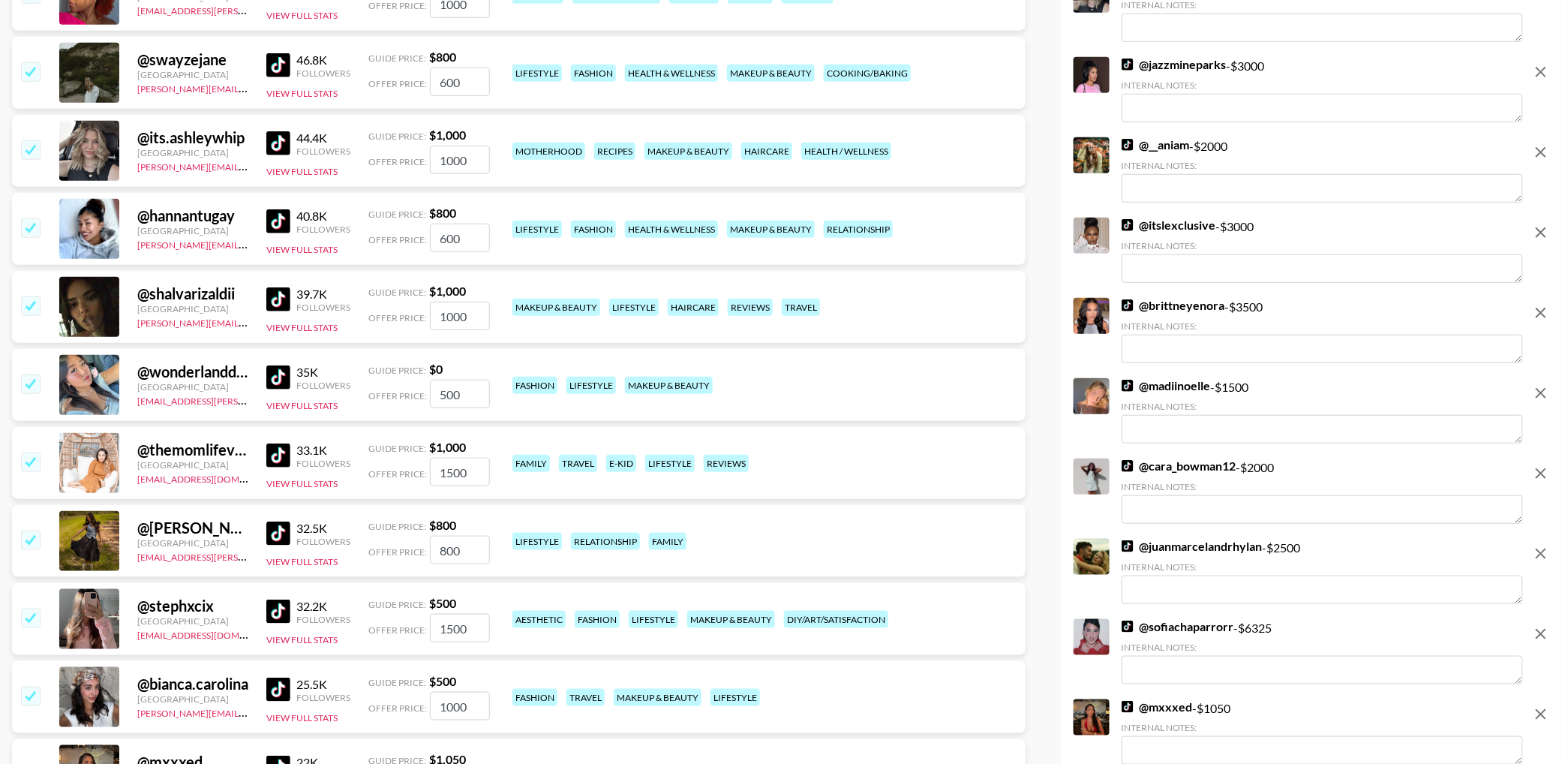
click at [282, 300] on img at bounding box center [278, 299] width 24 height 24
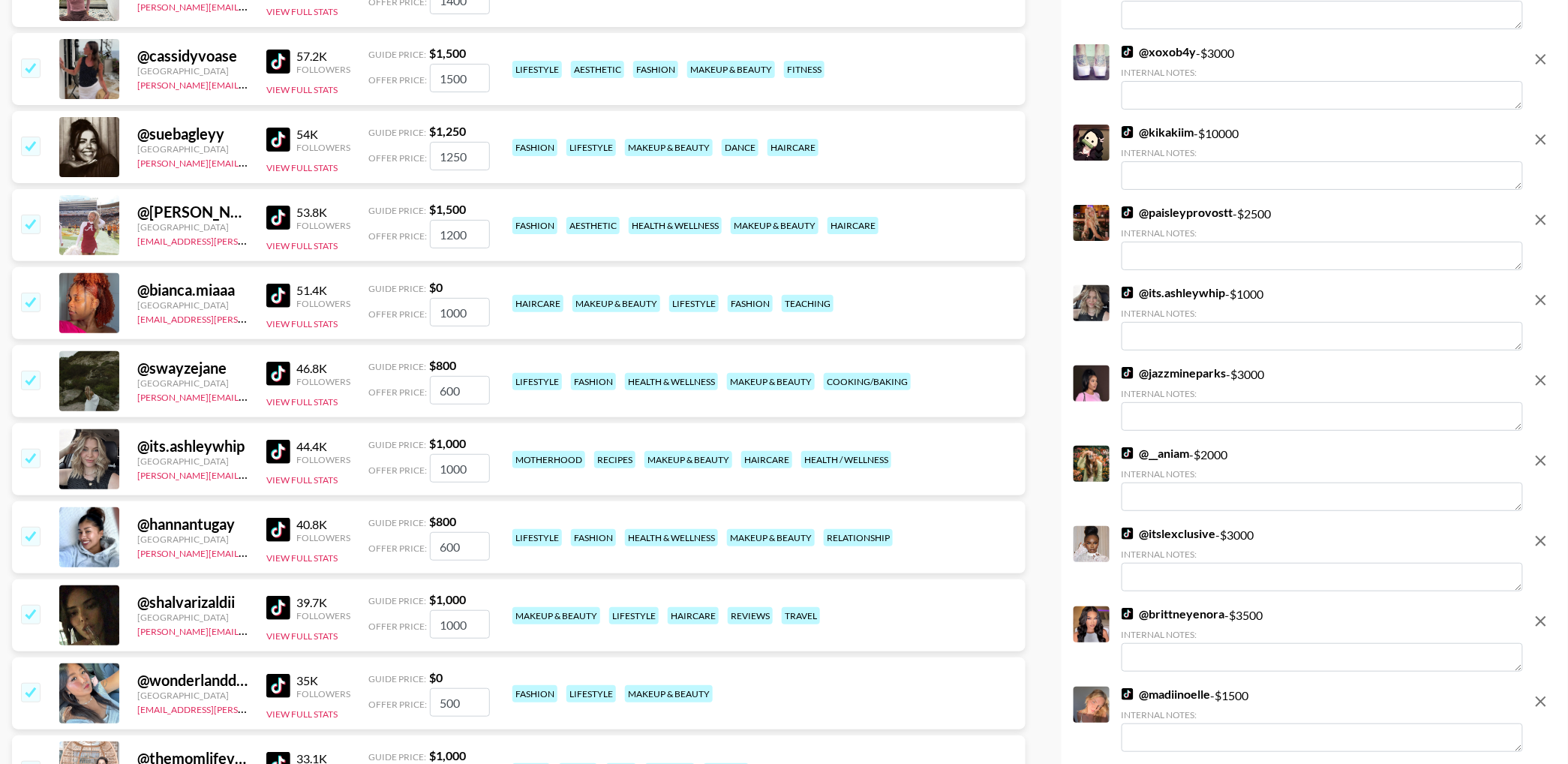
scroll to position [7043, 0]
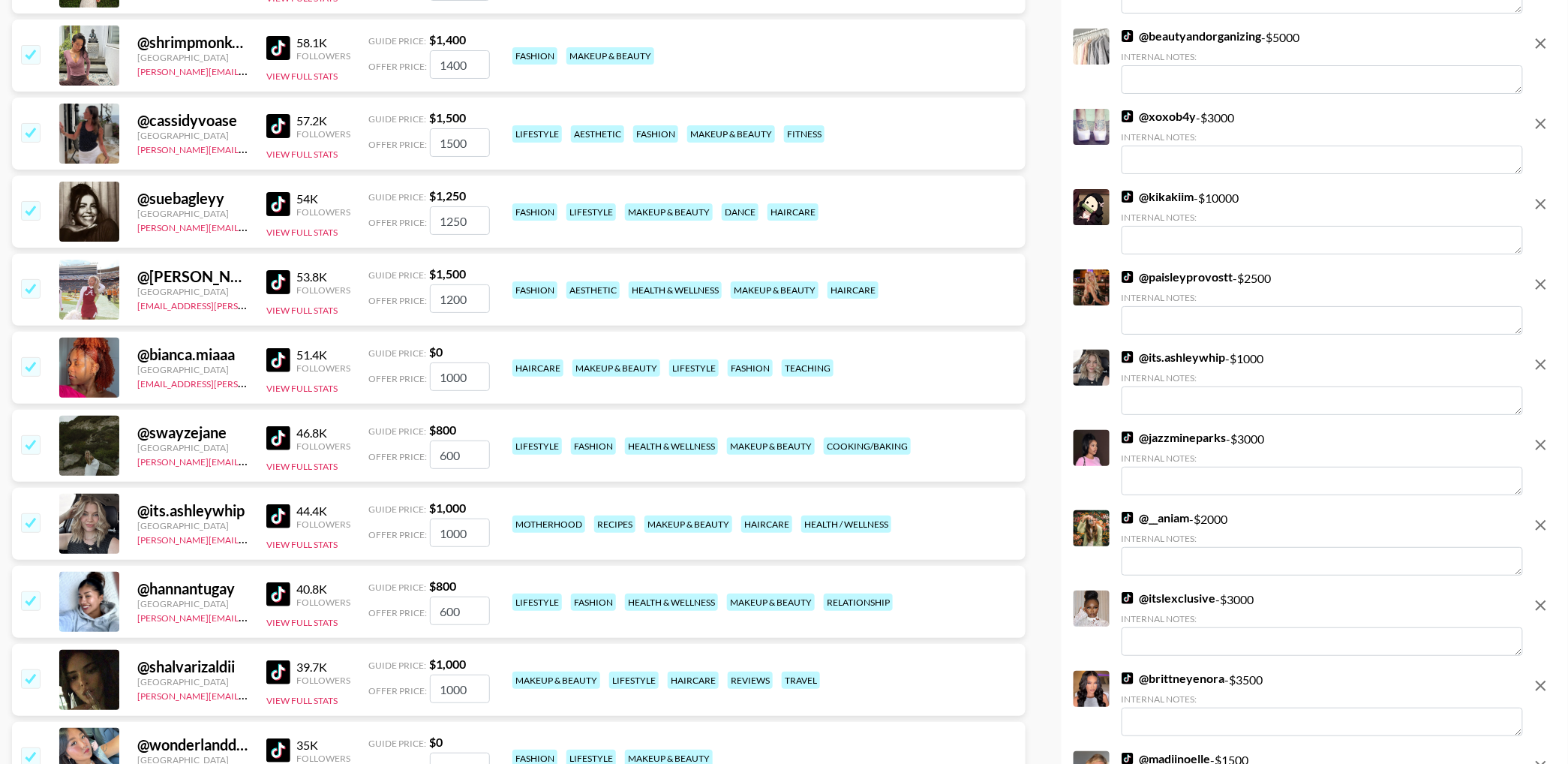
click at [27, 290] on input "checkbox" at bounding box center [30, 288] width 18 height 18
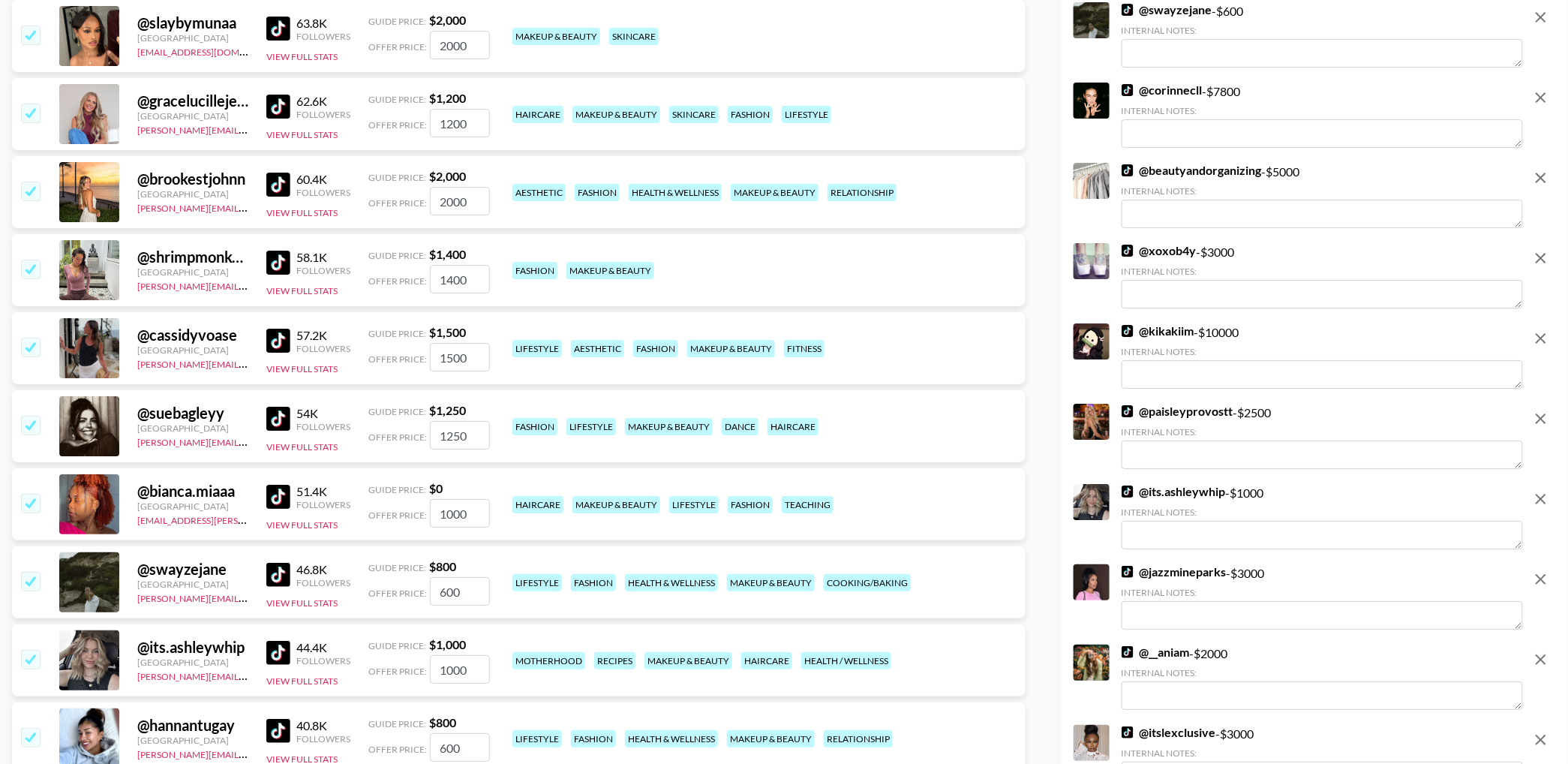
scroll to position [6803, 0]
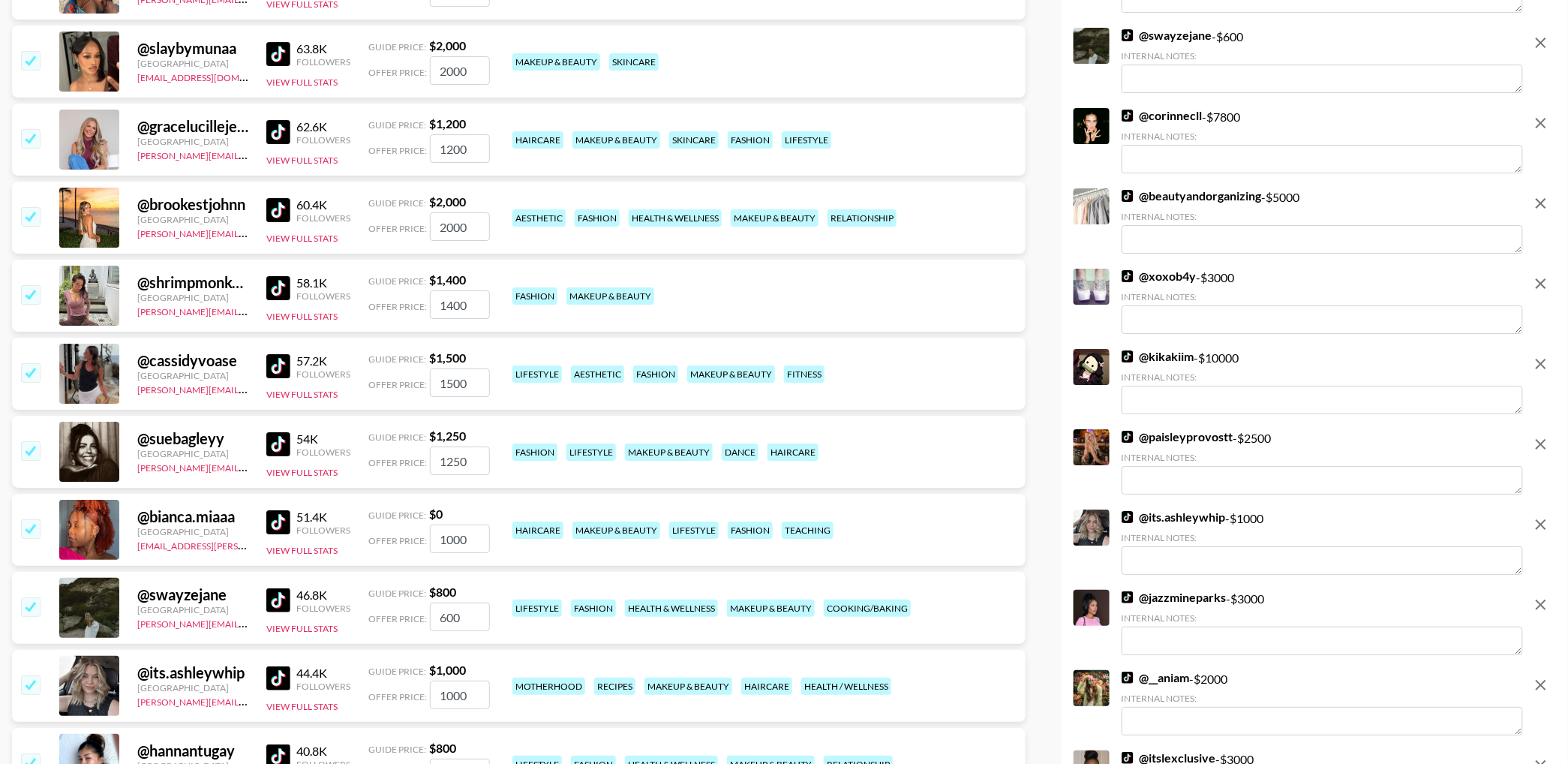
click at [276, 288] on img at bounding box center [278, 288] width 24 height 24
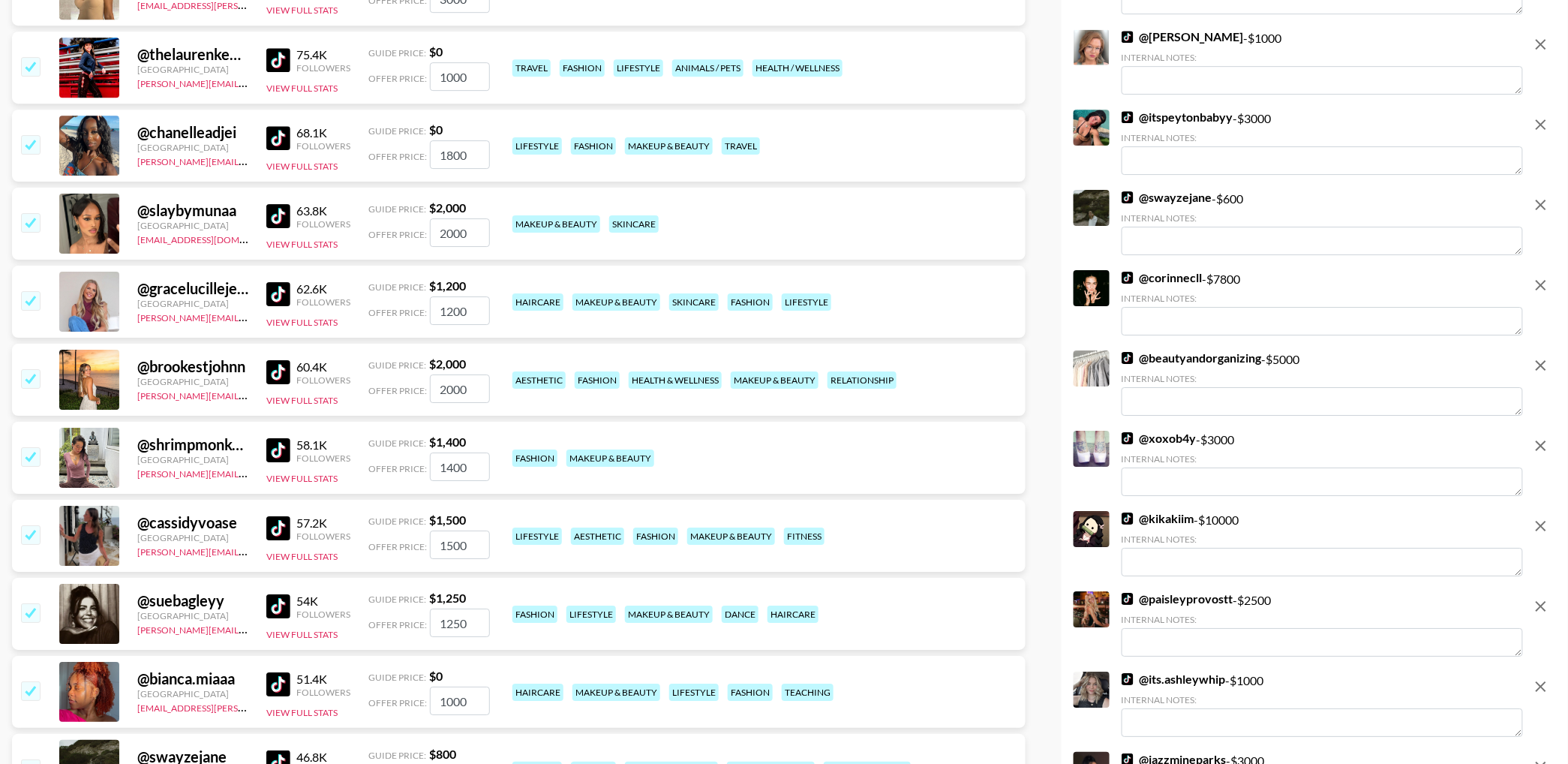
scroll to position [6636, 0]
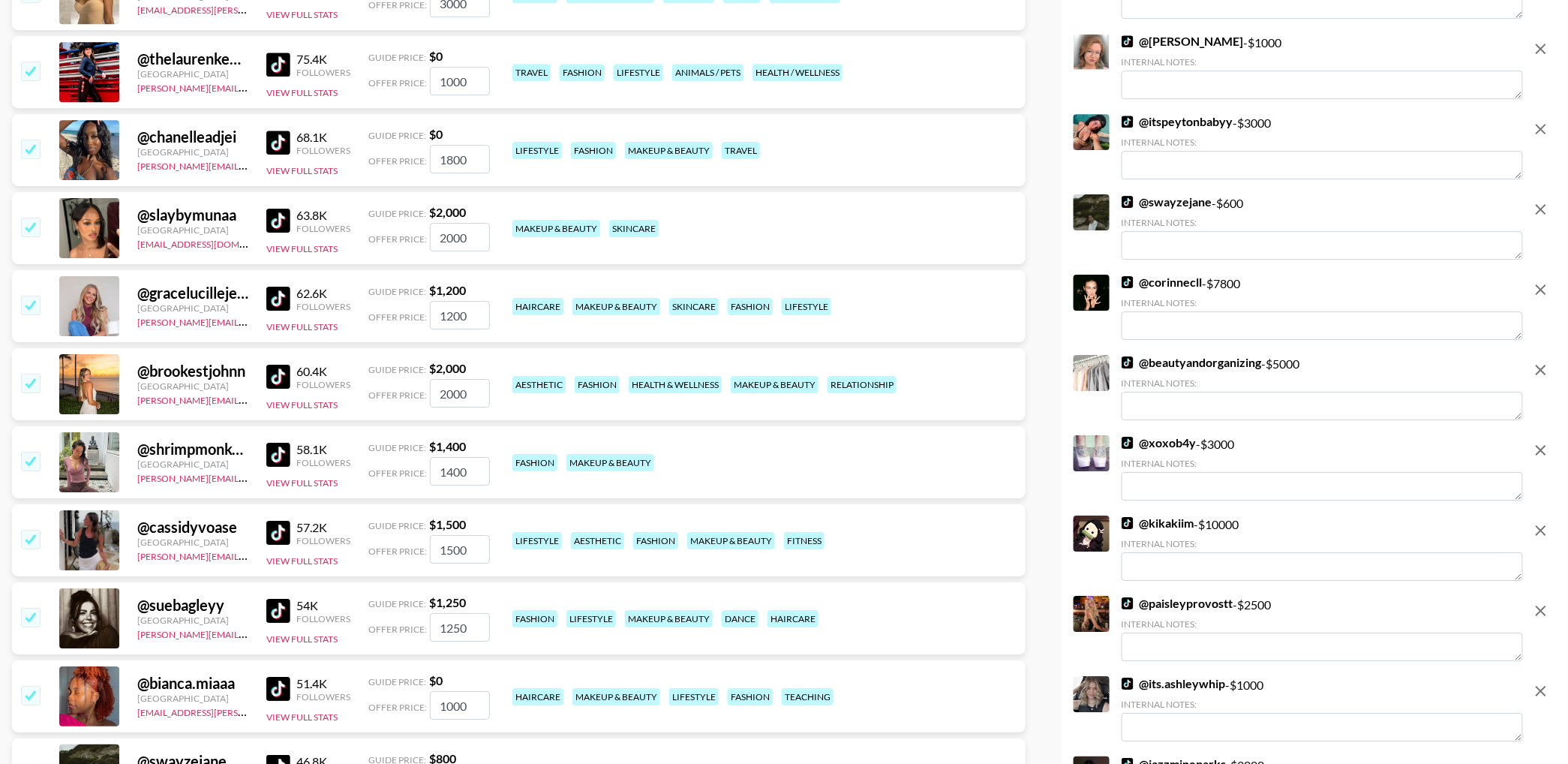
click at [21, 232] on input "checkbox" at bounding box center [30, 227] width 18 height 18
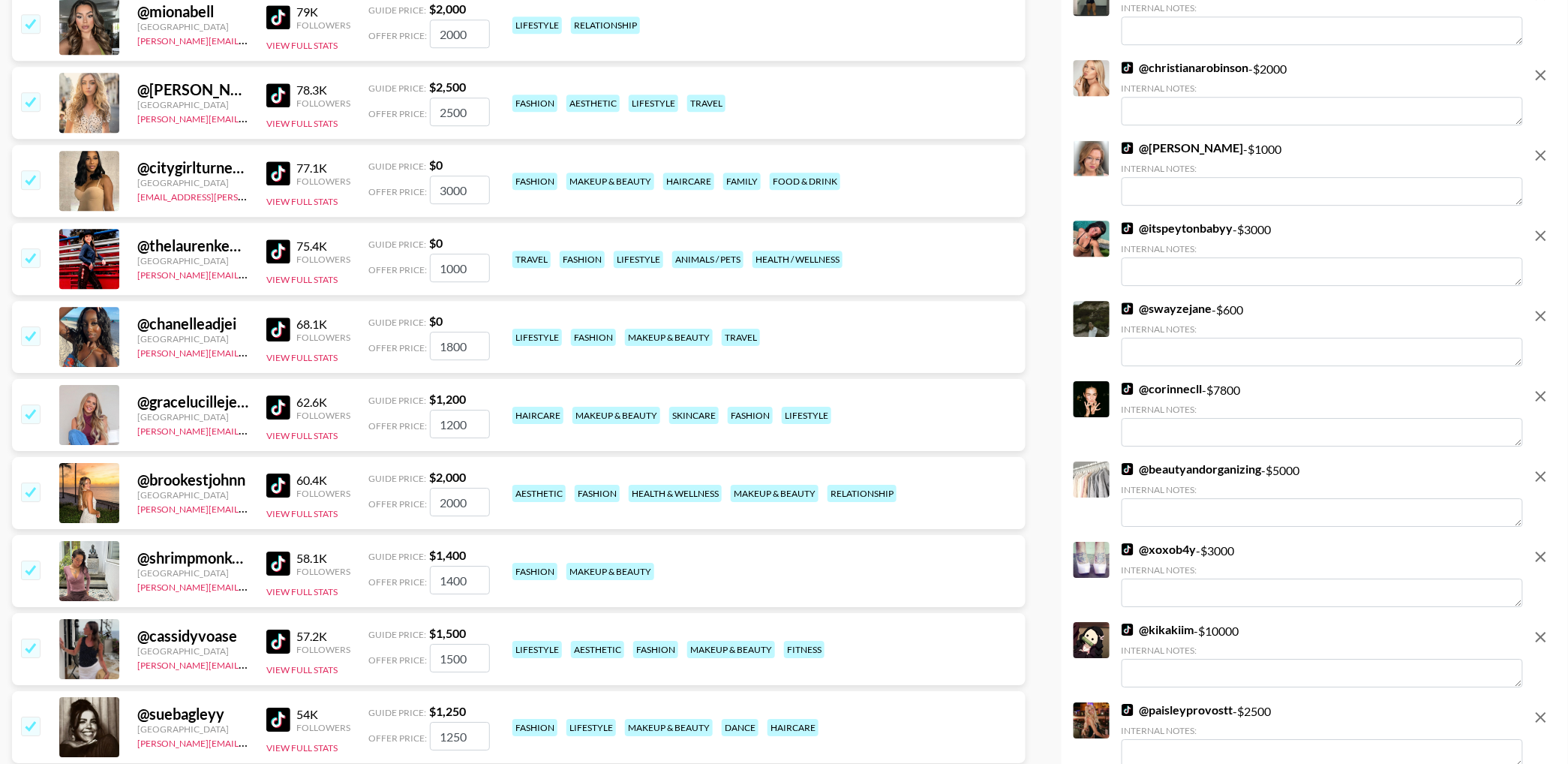
scroll to position [6443, 0]
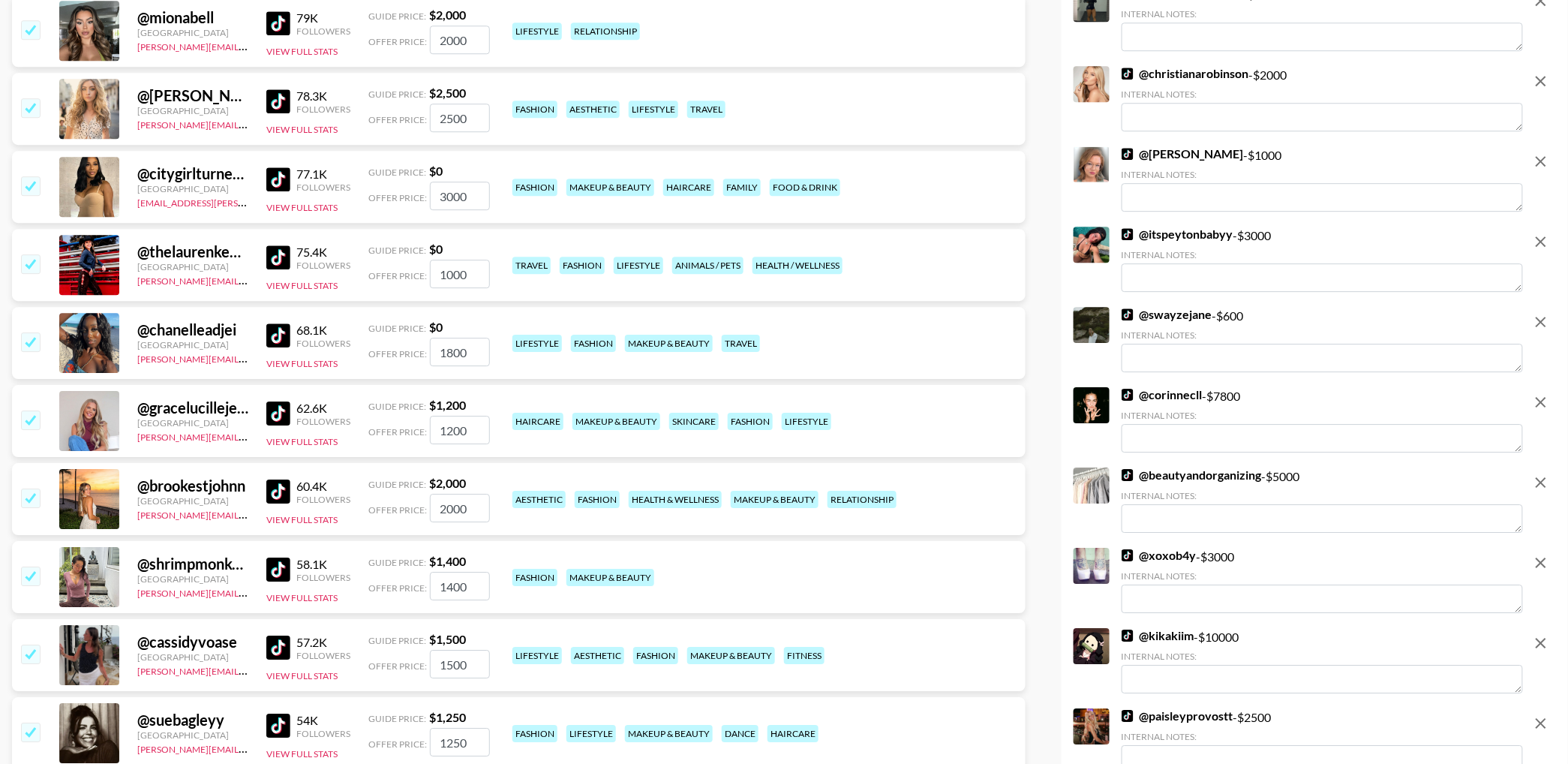
click at [36, 266] on input "checkbox" at bounding box center [30, 263] width 18 height 18
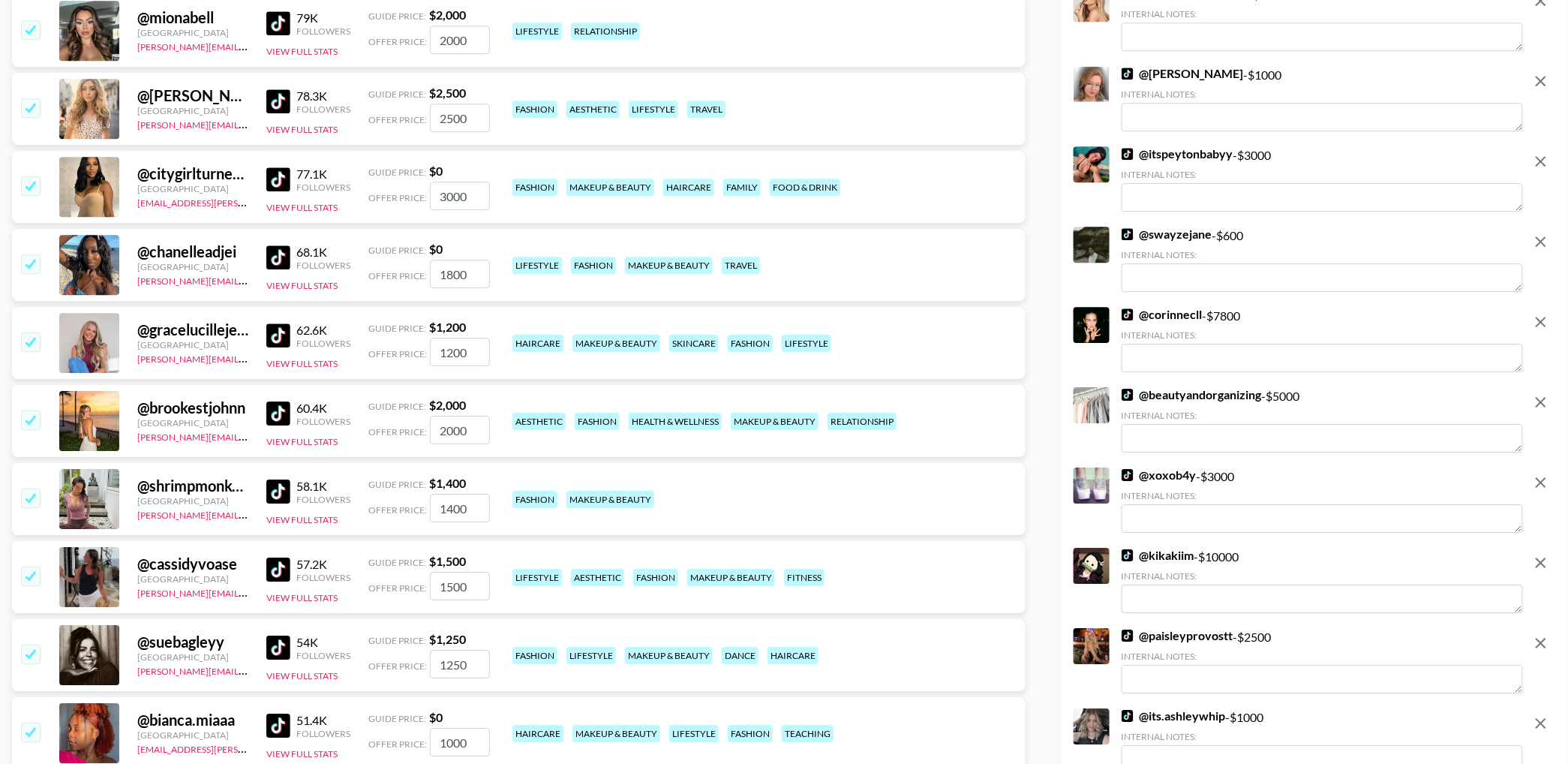
scroll to position [6374, 0]
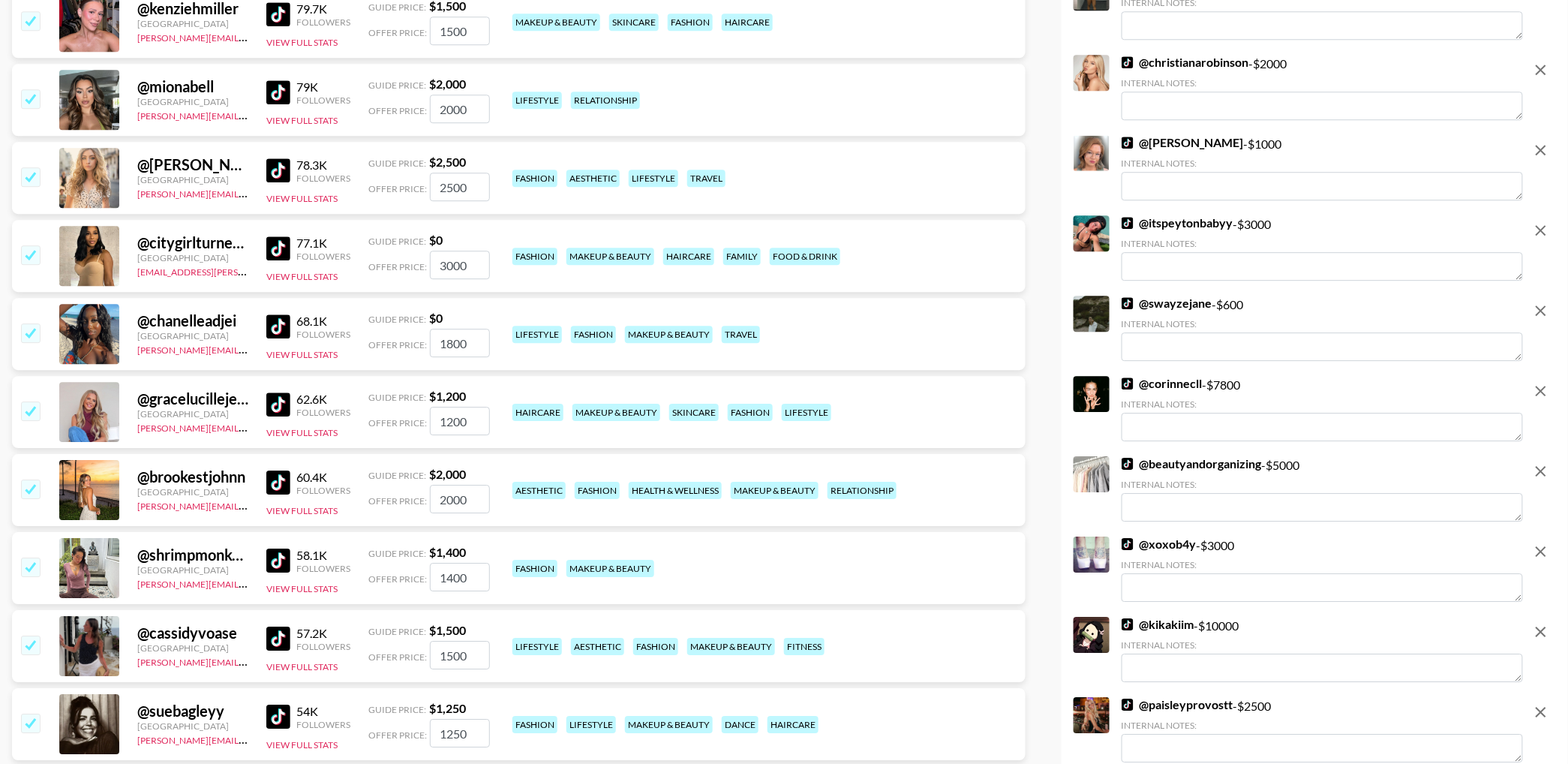
drag, startPoint x: 27, startPoint y: 250, endPoint x: 17, endPoint y: 193, distance: 57.9
click at [27, 250] on input "checkbox" at bounding box center [30, 254] width 18 height 18
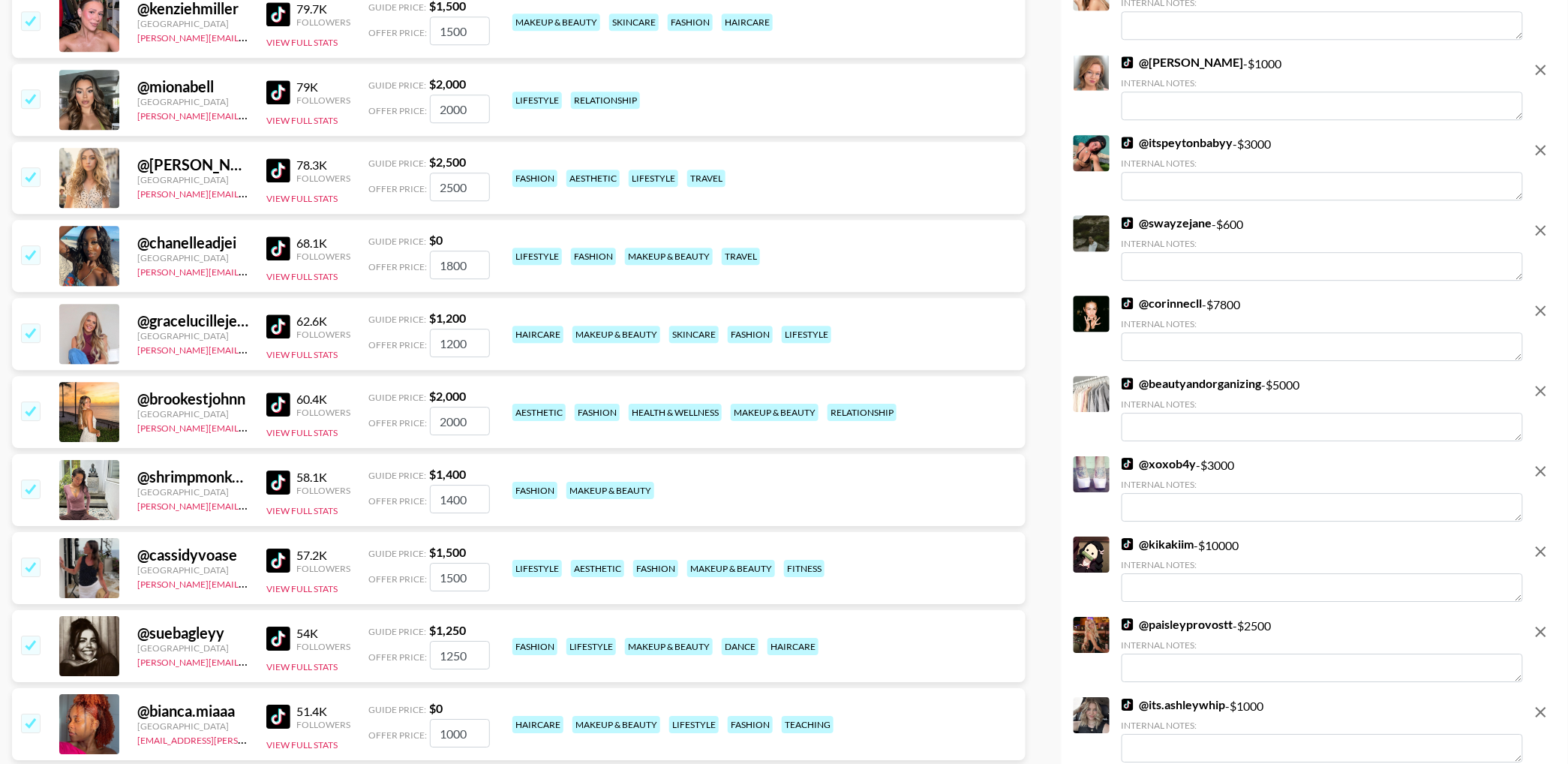
click at [27, 179] on input "checkbox" at bounding box center [30, 177] width 18 height 18
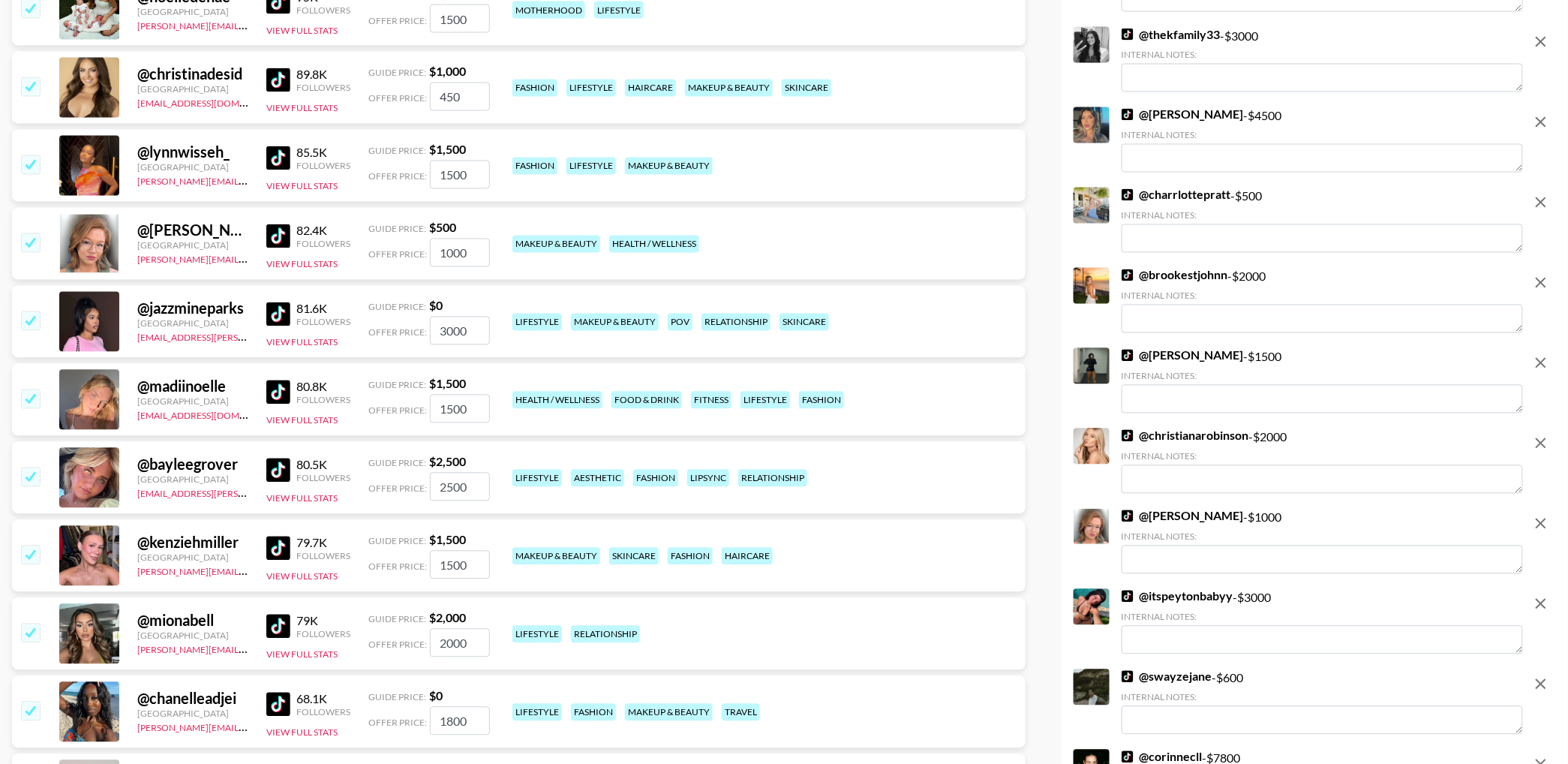
scroll to position [5840, 0]
click at [26, 319] on input "checkbox" at bounding box center [30, 320] width 18 height 18
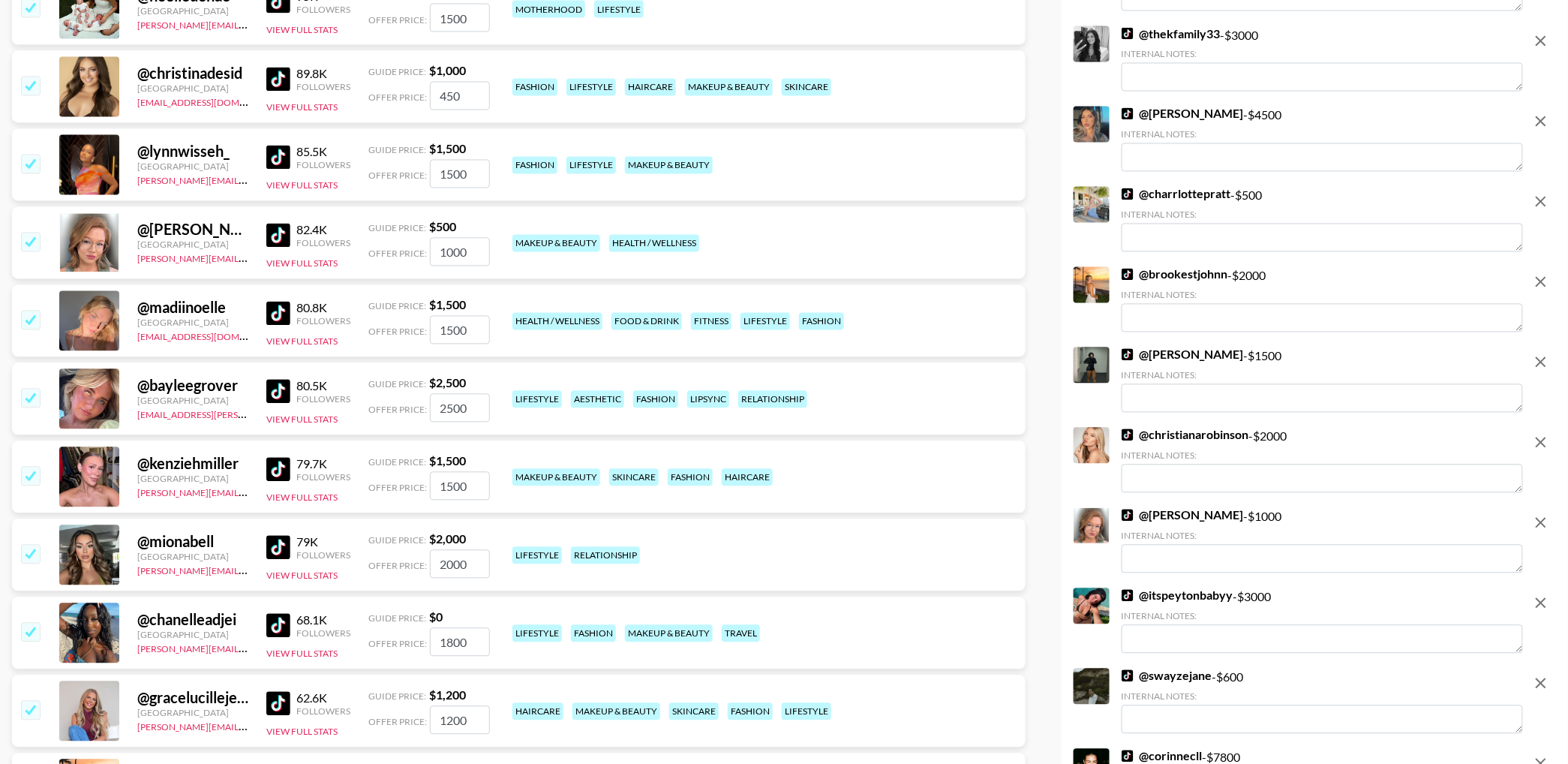
scroll to position [5686, 0]
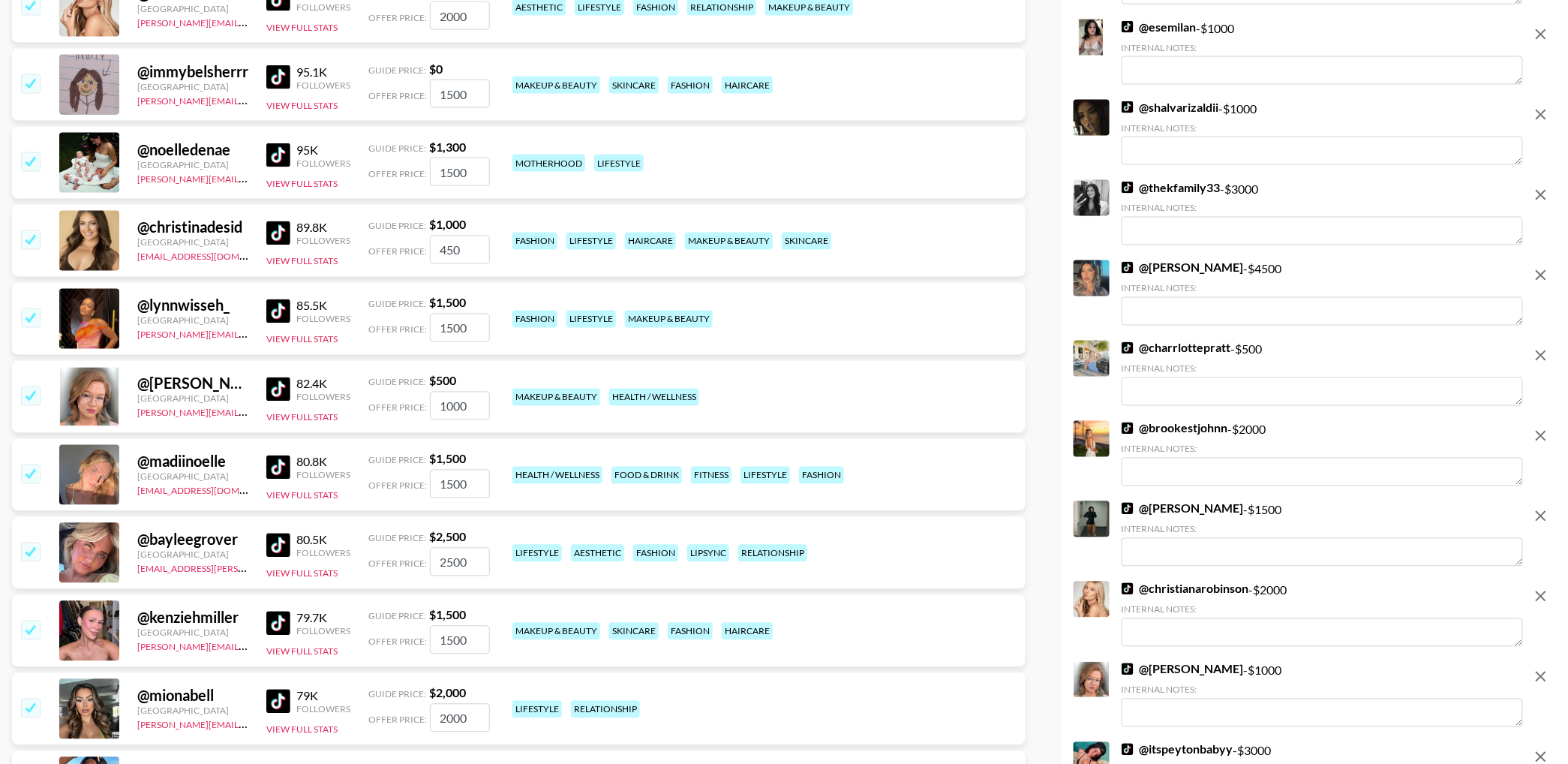
click at [33, 168] on input "checkbox" at bounding box center [30, 161] width 18 height 18
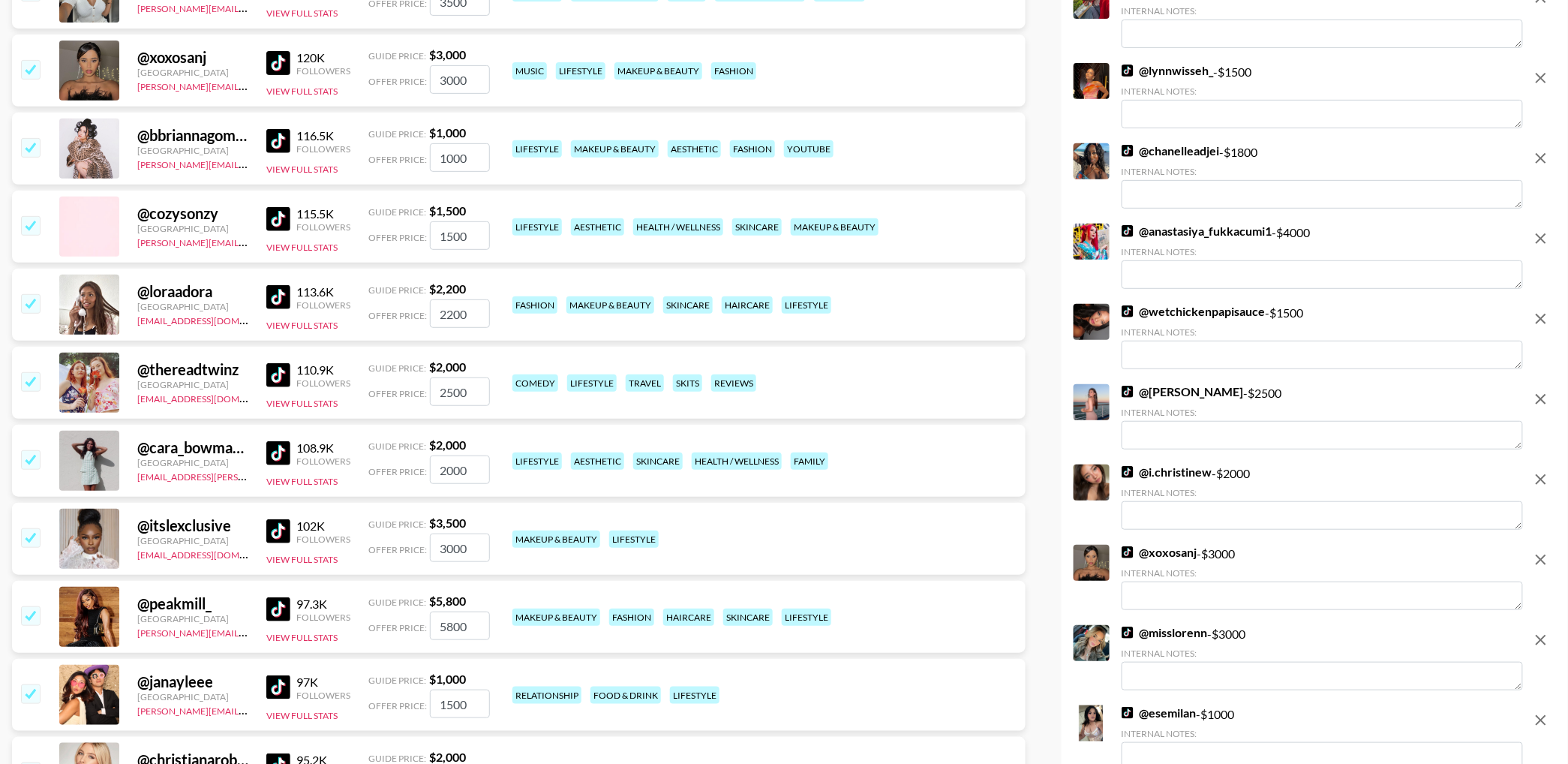
scroll to position [4902, 0]
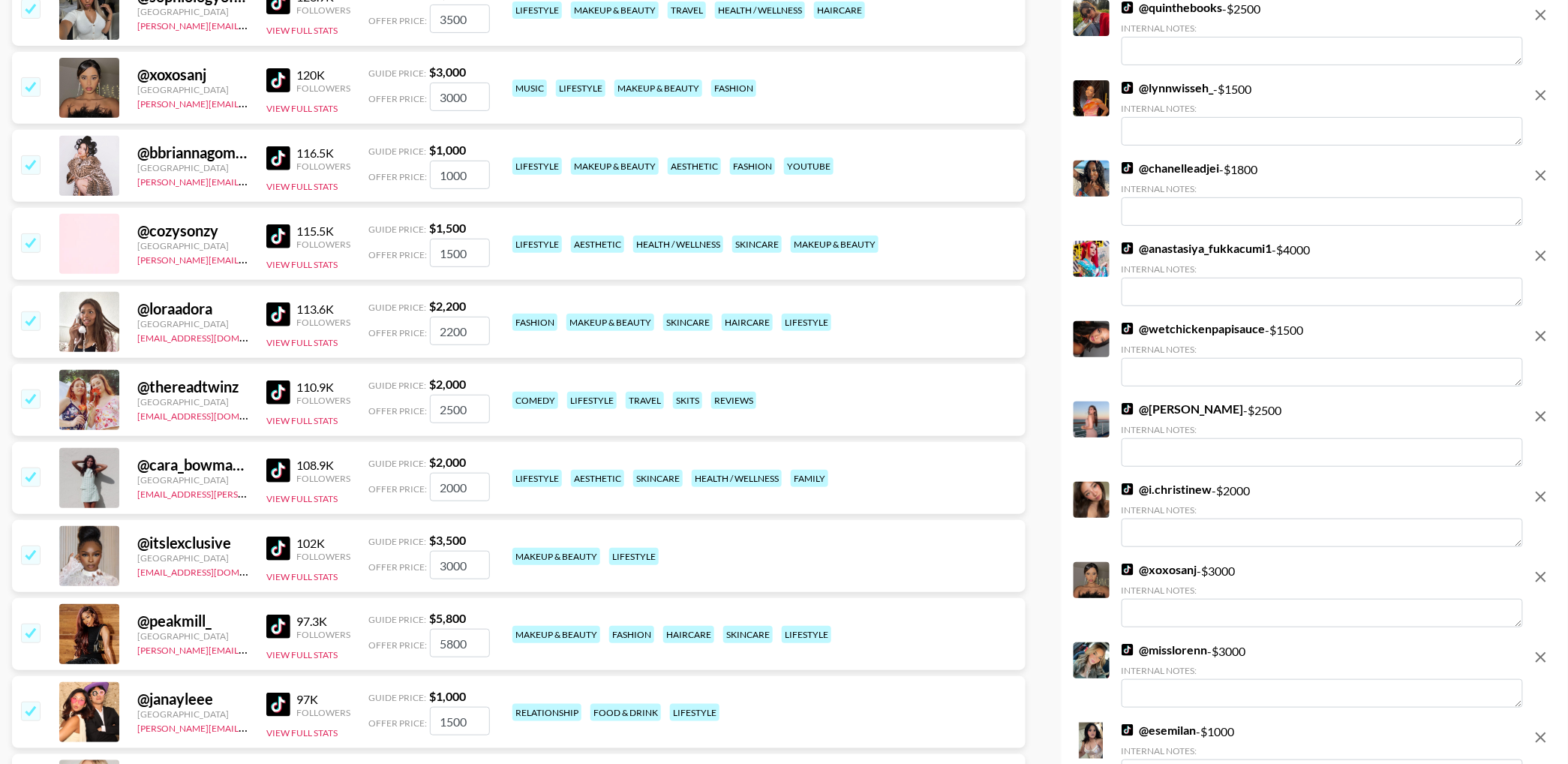
click at [27, 319] on input "checkbox" at bounding box center [30, 321] width 18 height 18
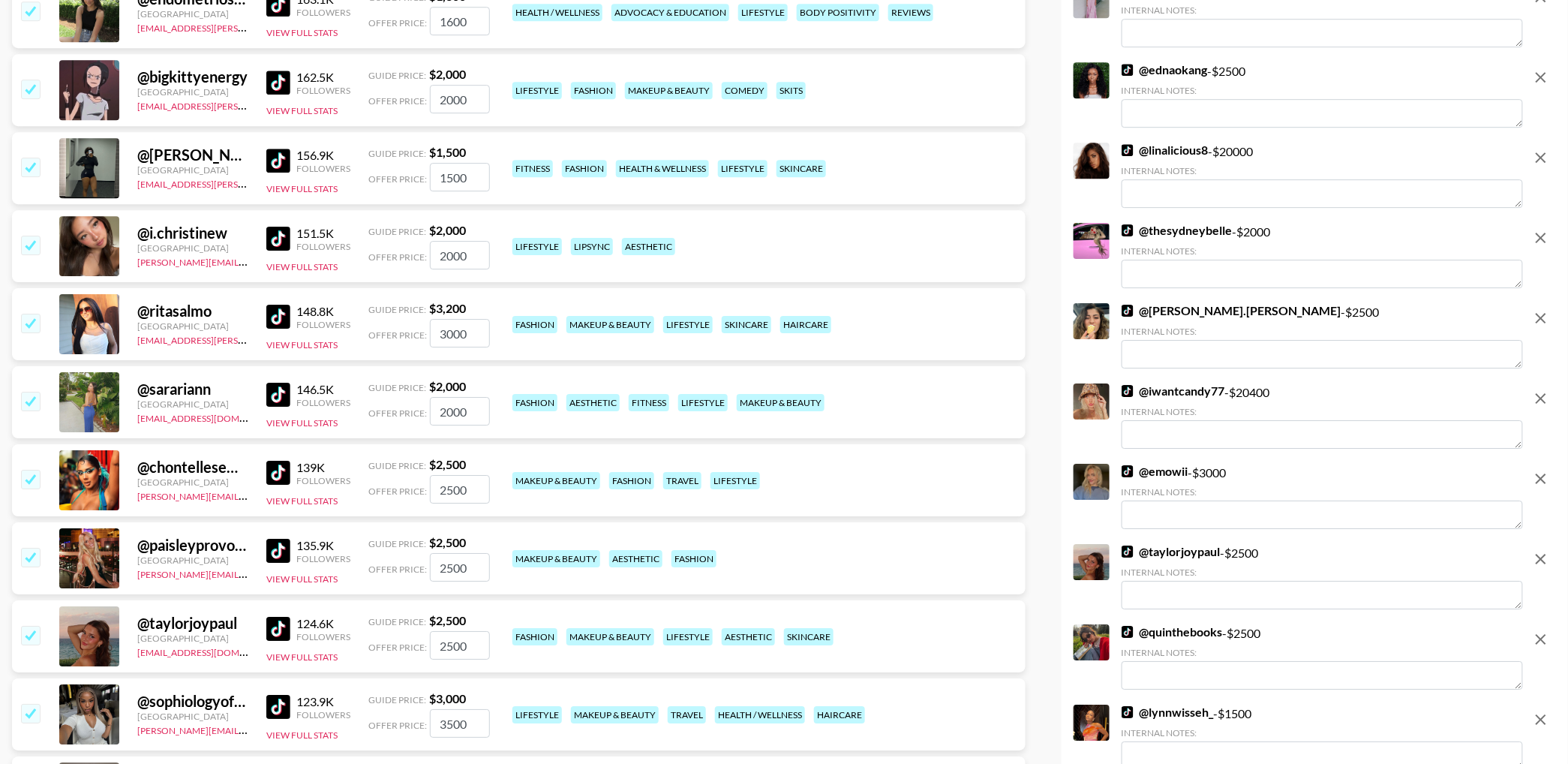
scroll to position [4194, 0]
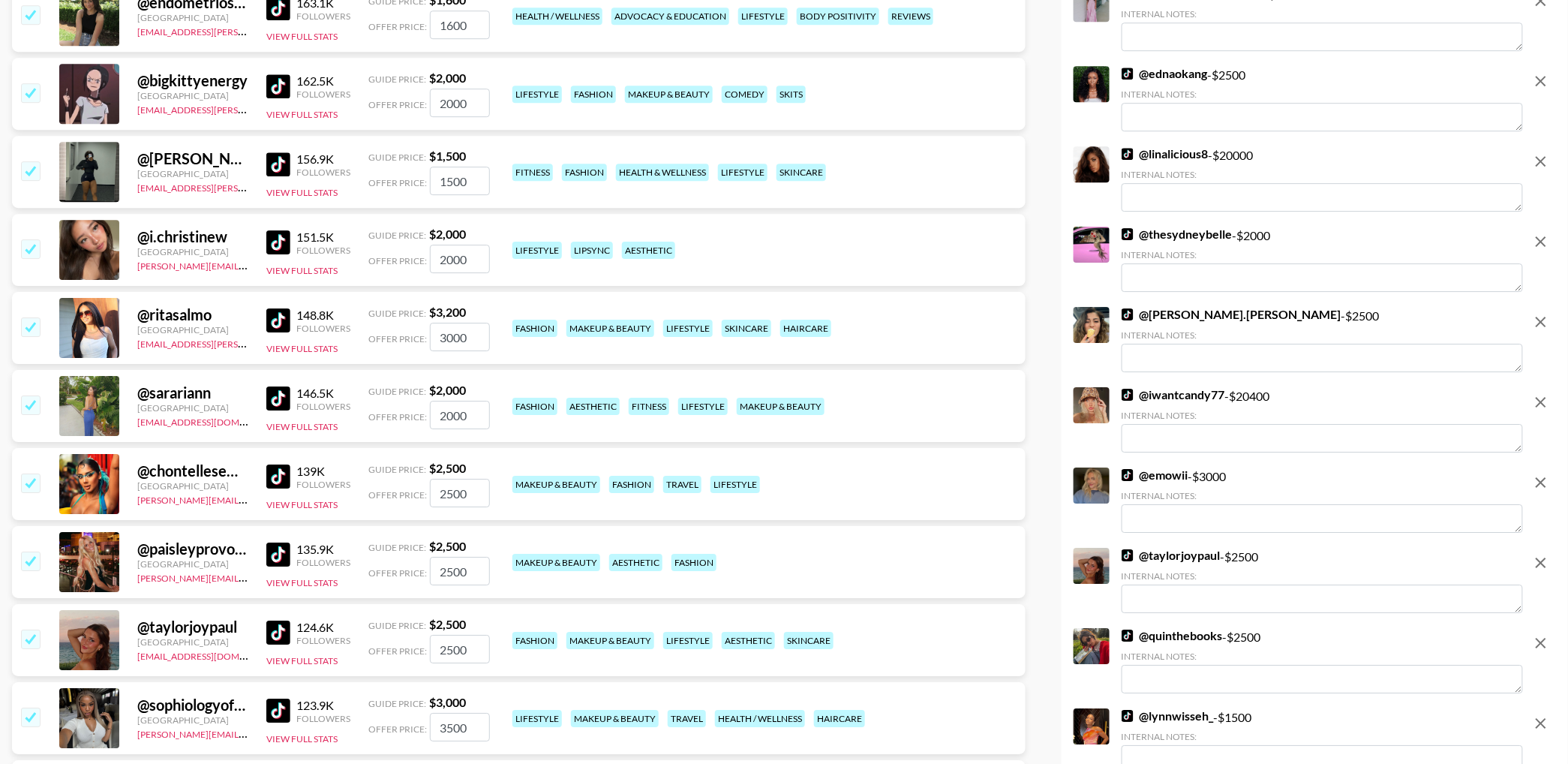
click at [32, 177] on input "checkbox" at bounding box center [30, 170] width 18 height 18
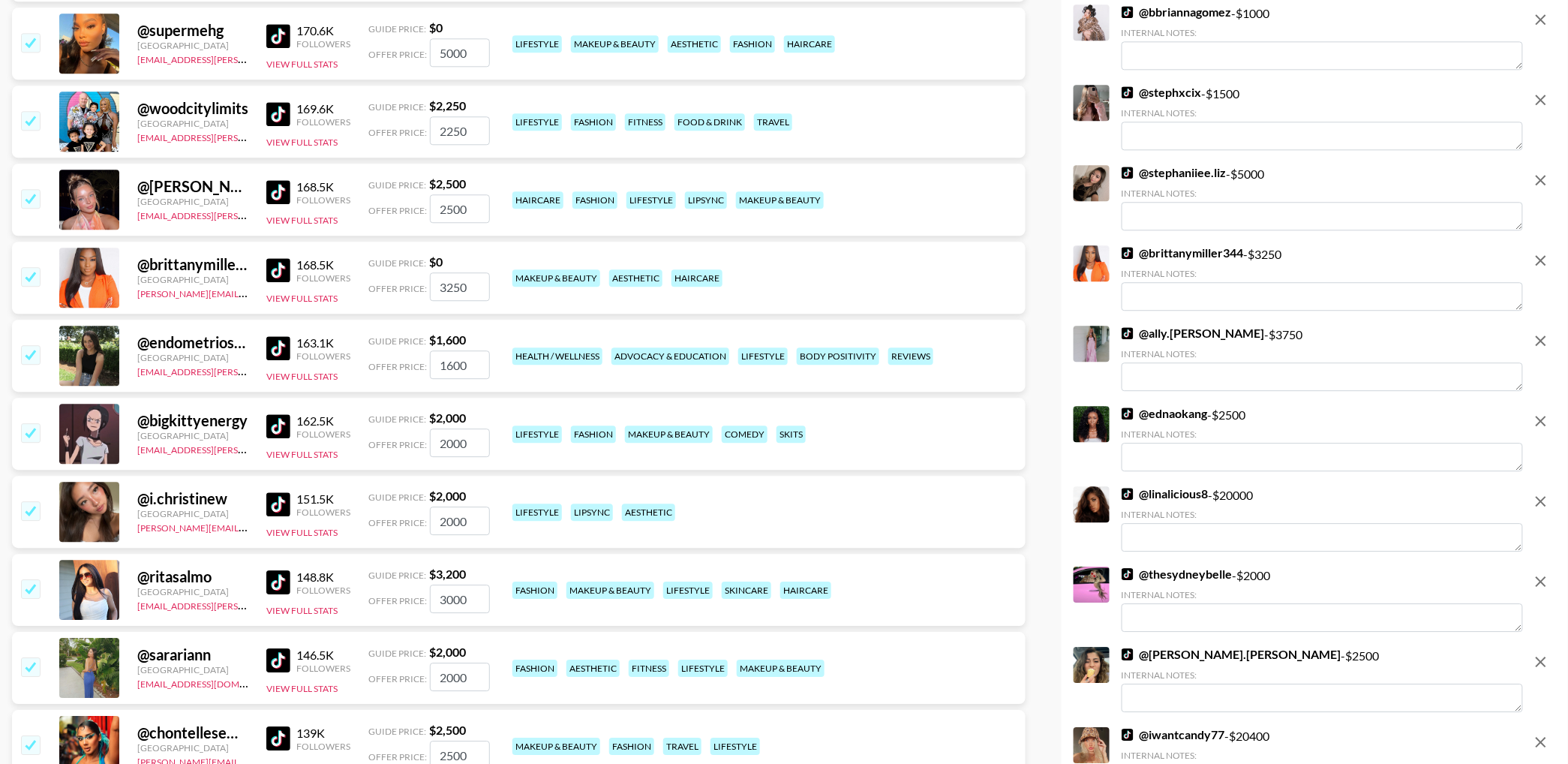
scroll to position [3852, 0]
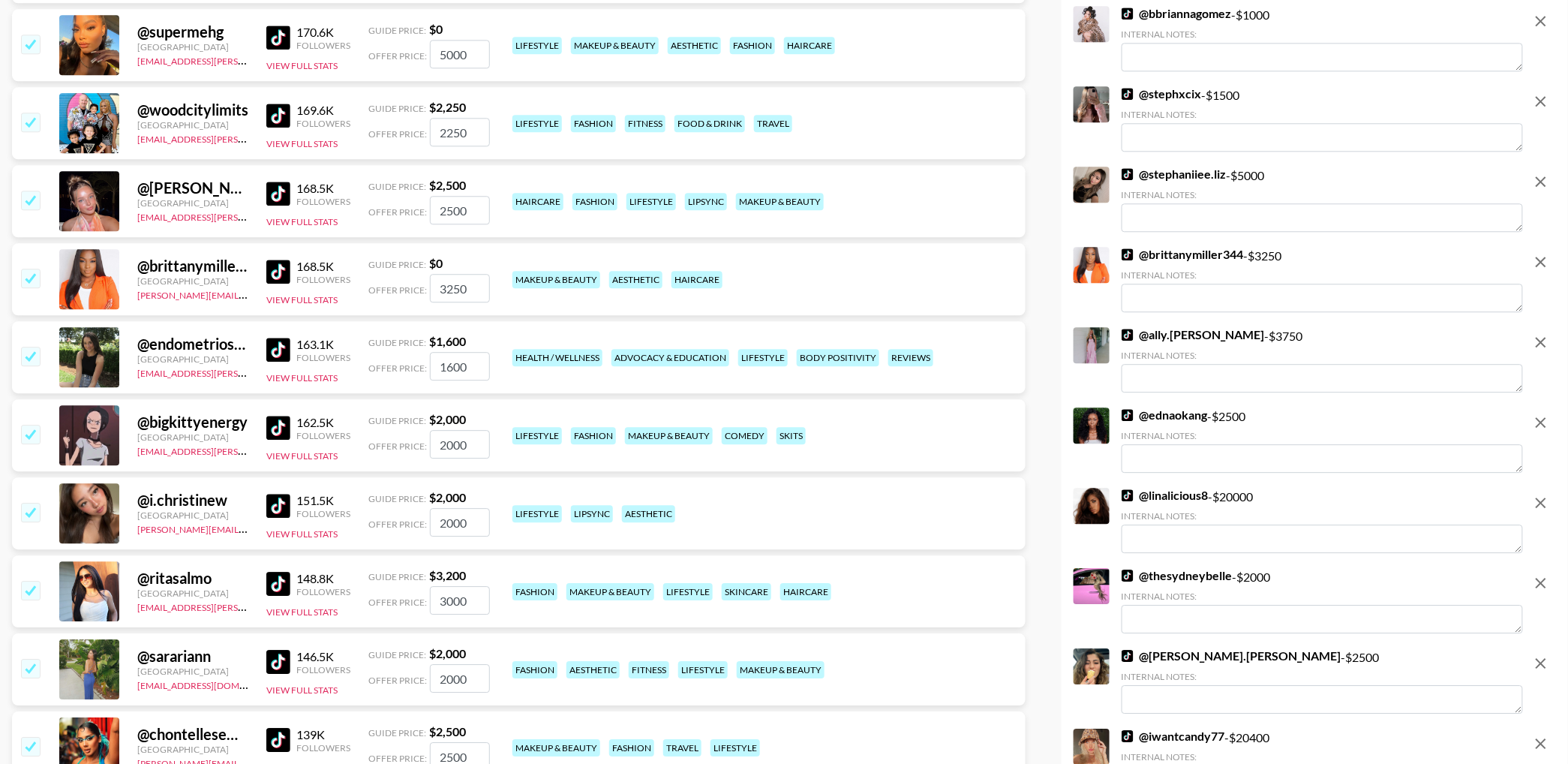
click at [27, 121] on input "checkbox" at bounding box center [30, 122] width 18 height 18
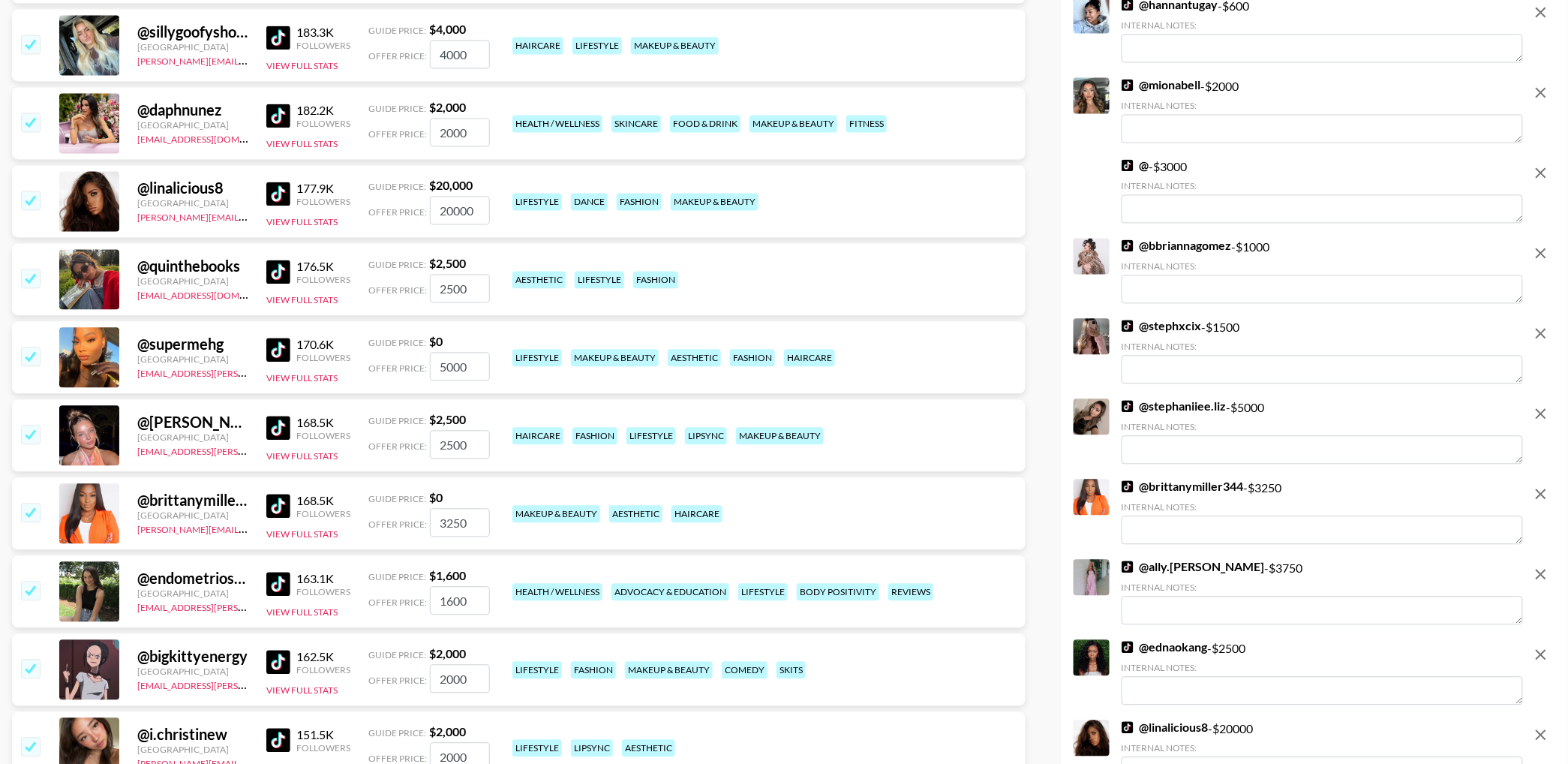
scroll to position [3490, 0]
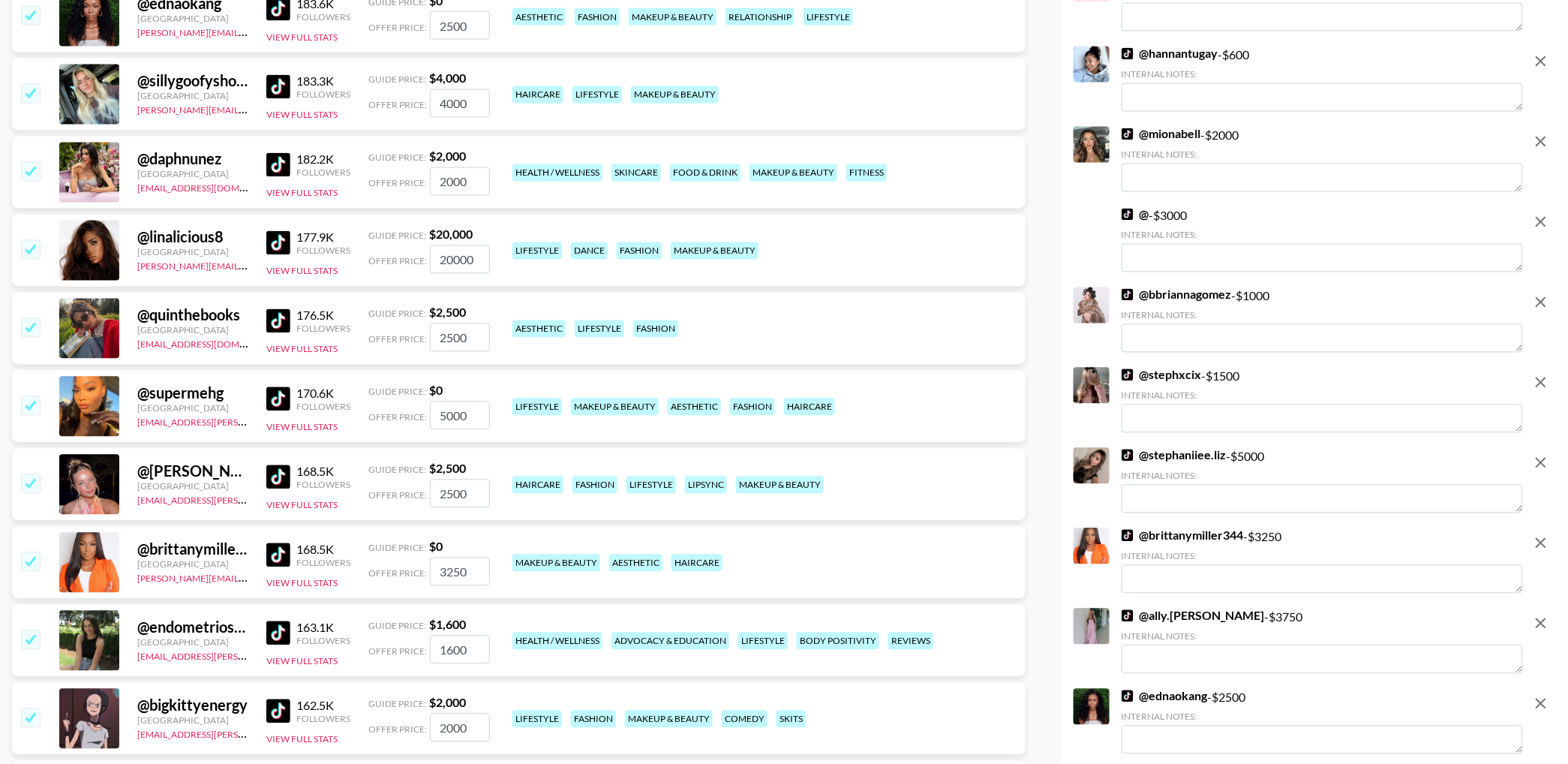
click at [31, 332] on input "checkbox" at bounding box center [30, 327] width 18 height 18
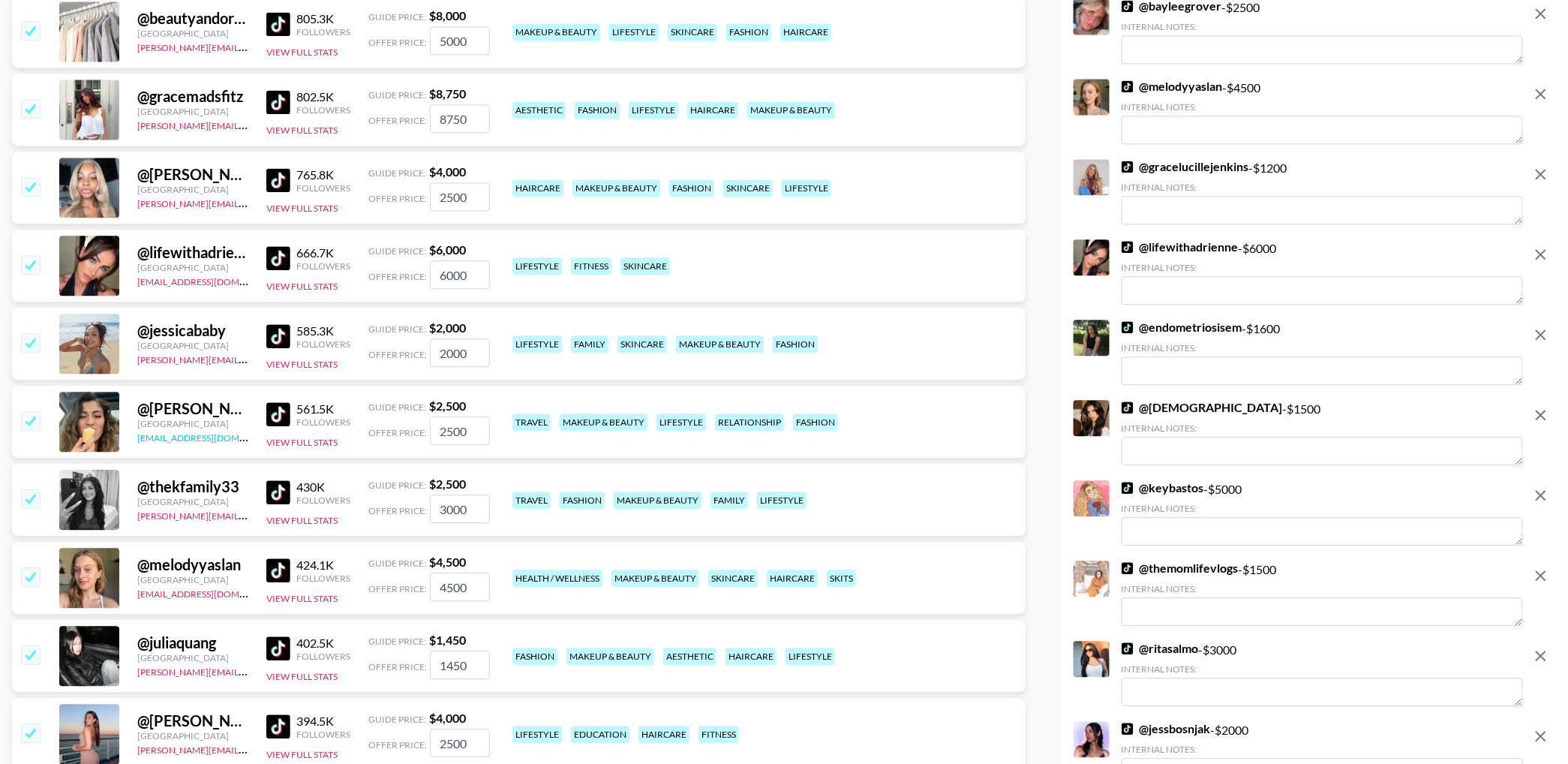
scroll to position [1301, 0]
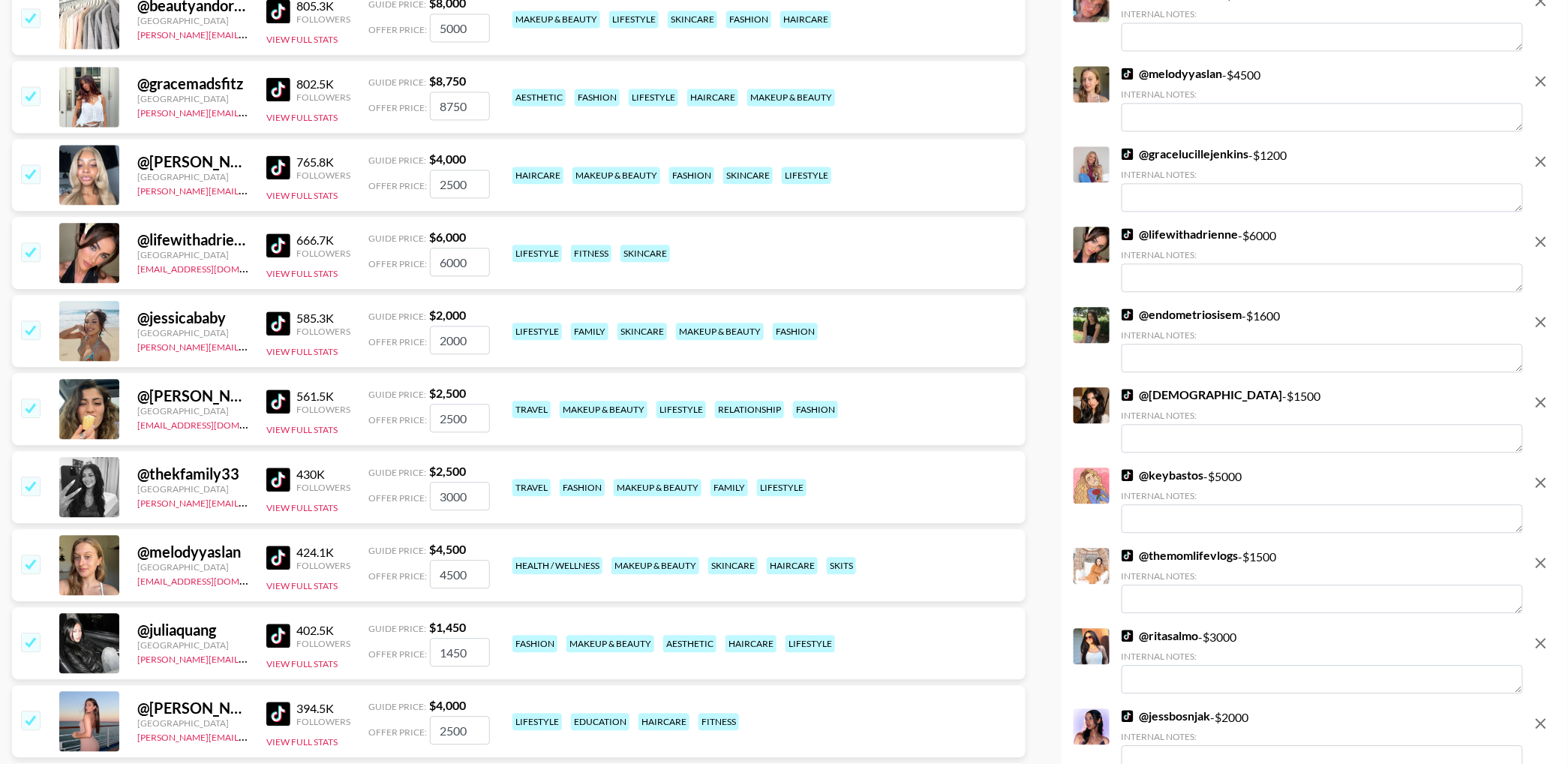
click at [282, 244] on img at bounding box center [278, 245] width 24 height 24
click at [272, 325] on img at bounding box center [278, 324] width 24 height 24
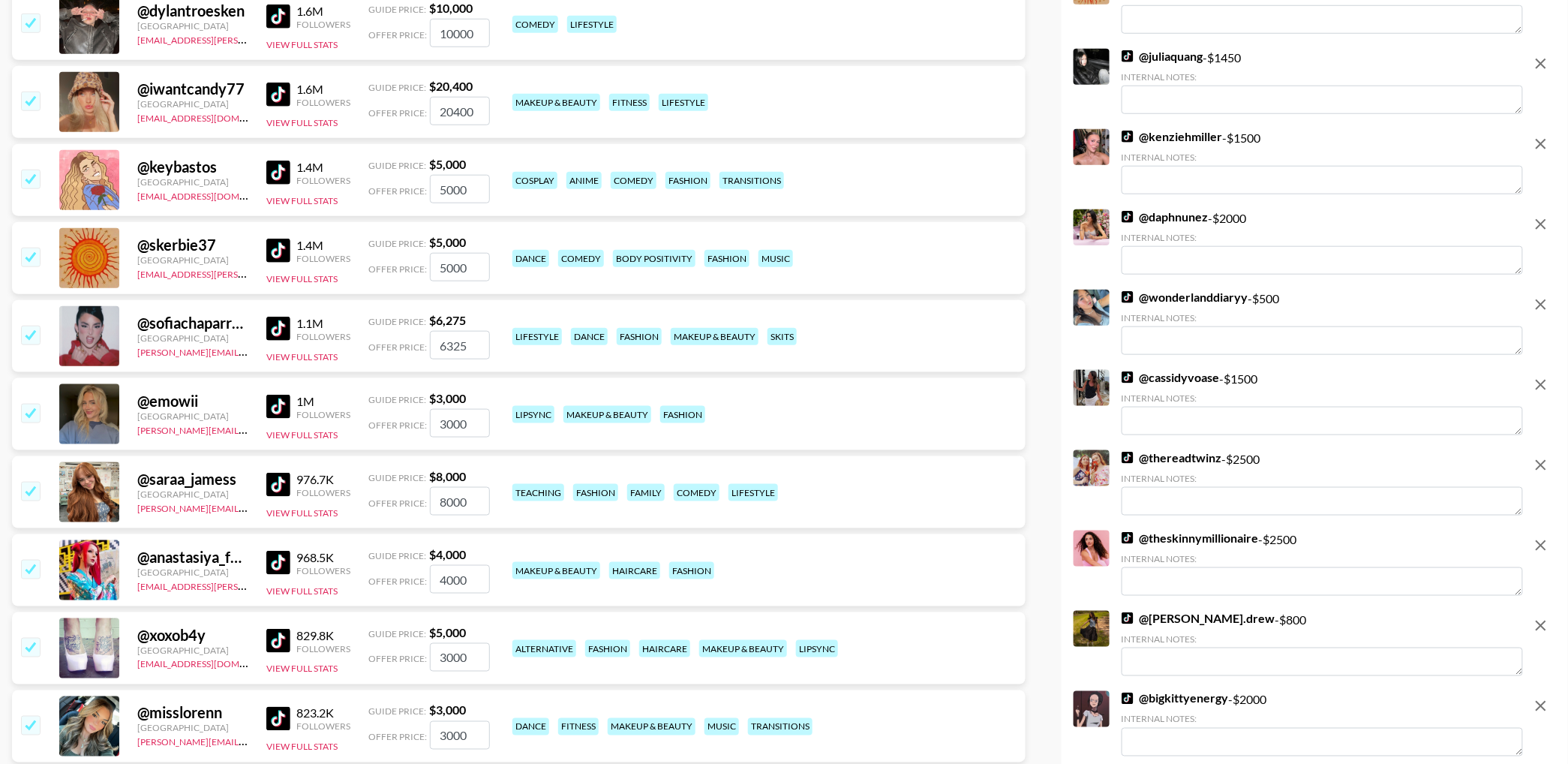
scroll to position [520, 0]
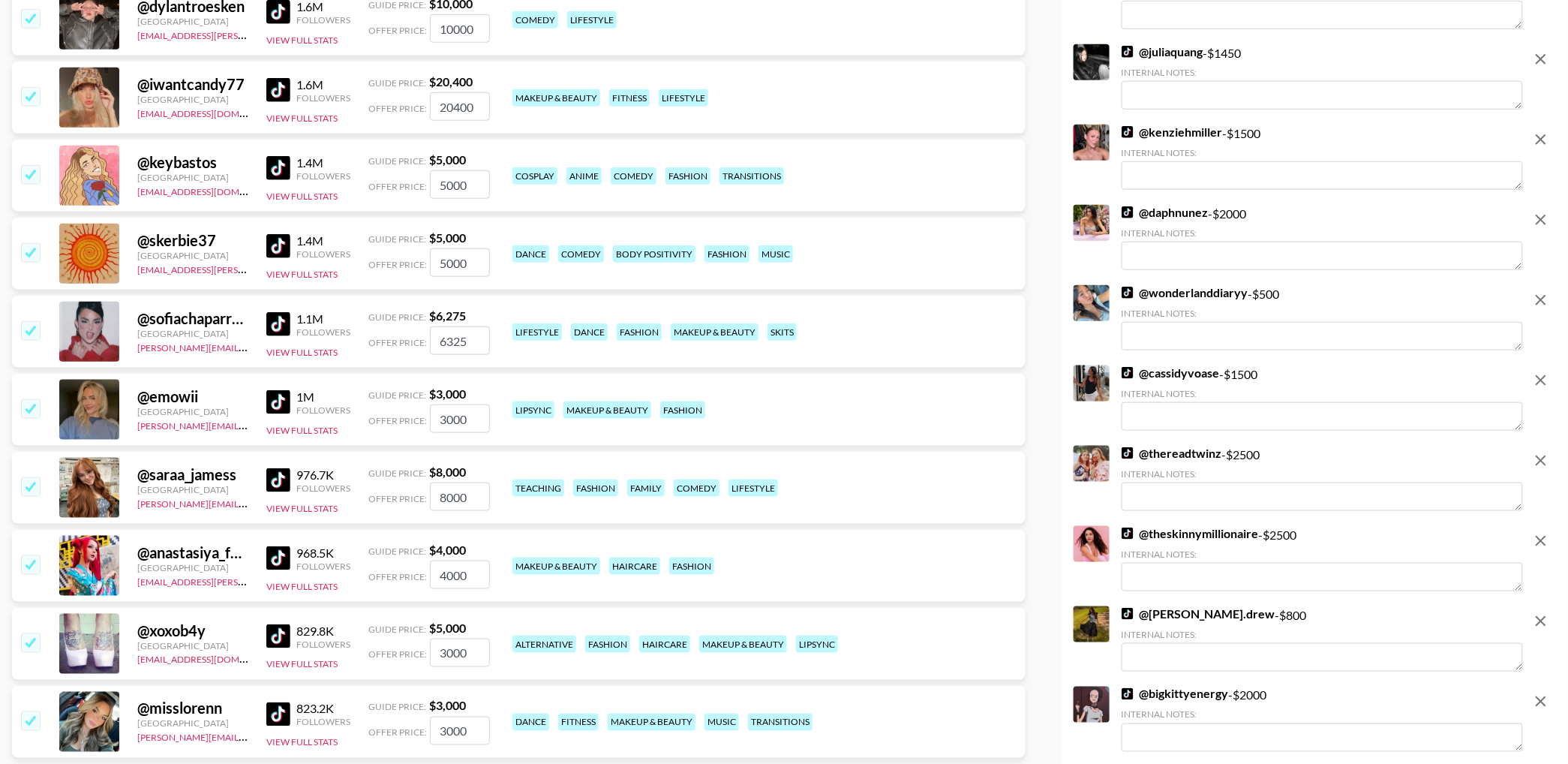
click at [282, 404] on img at bounding box center [278, 402] width 24 height 24
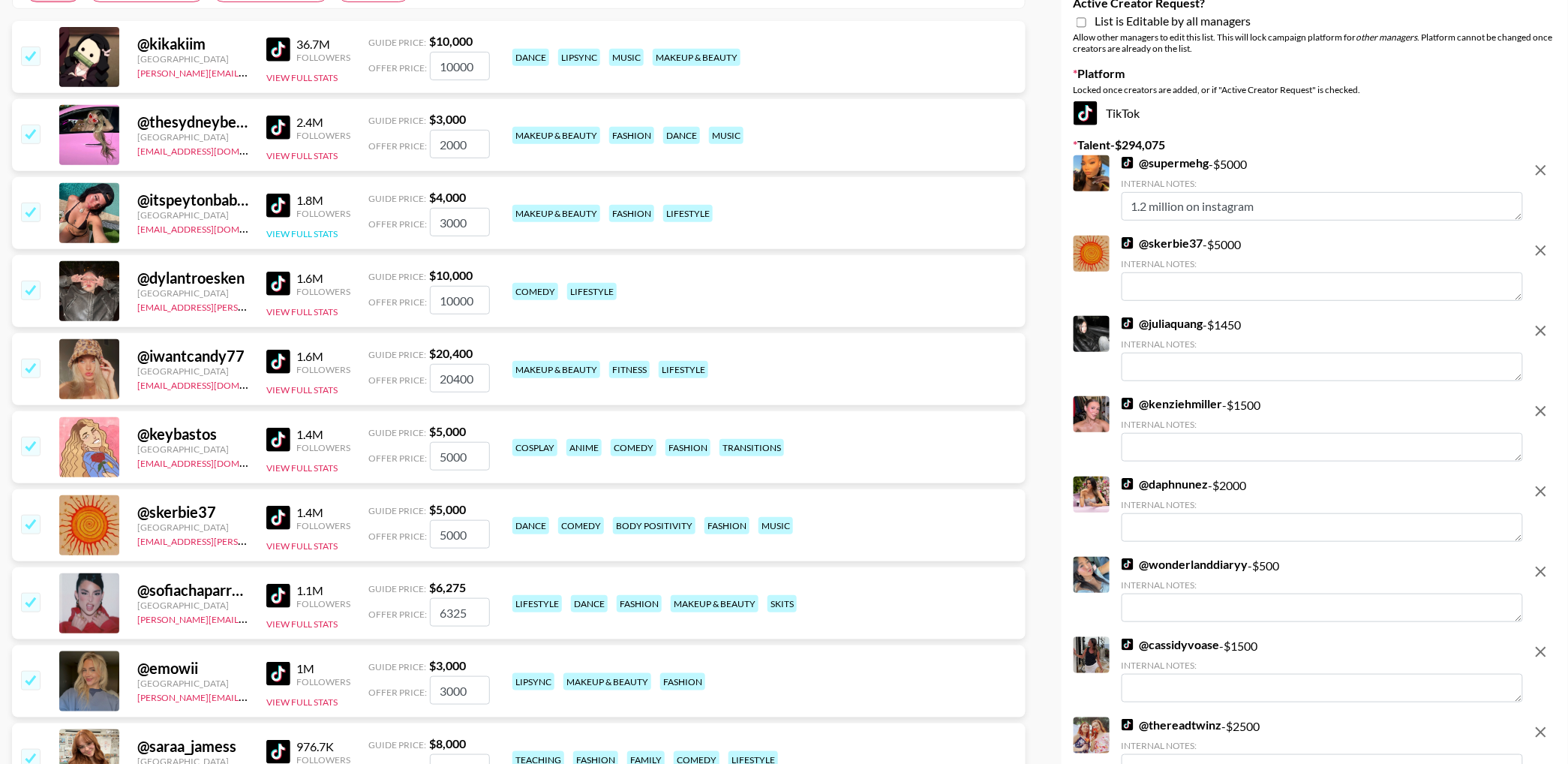
scroll to position [0, 0]
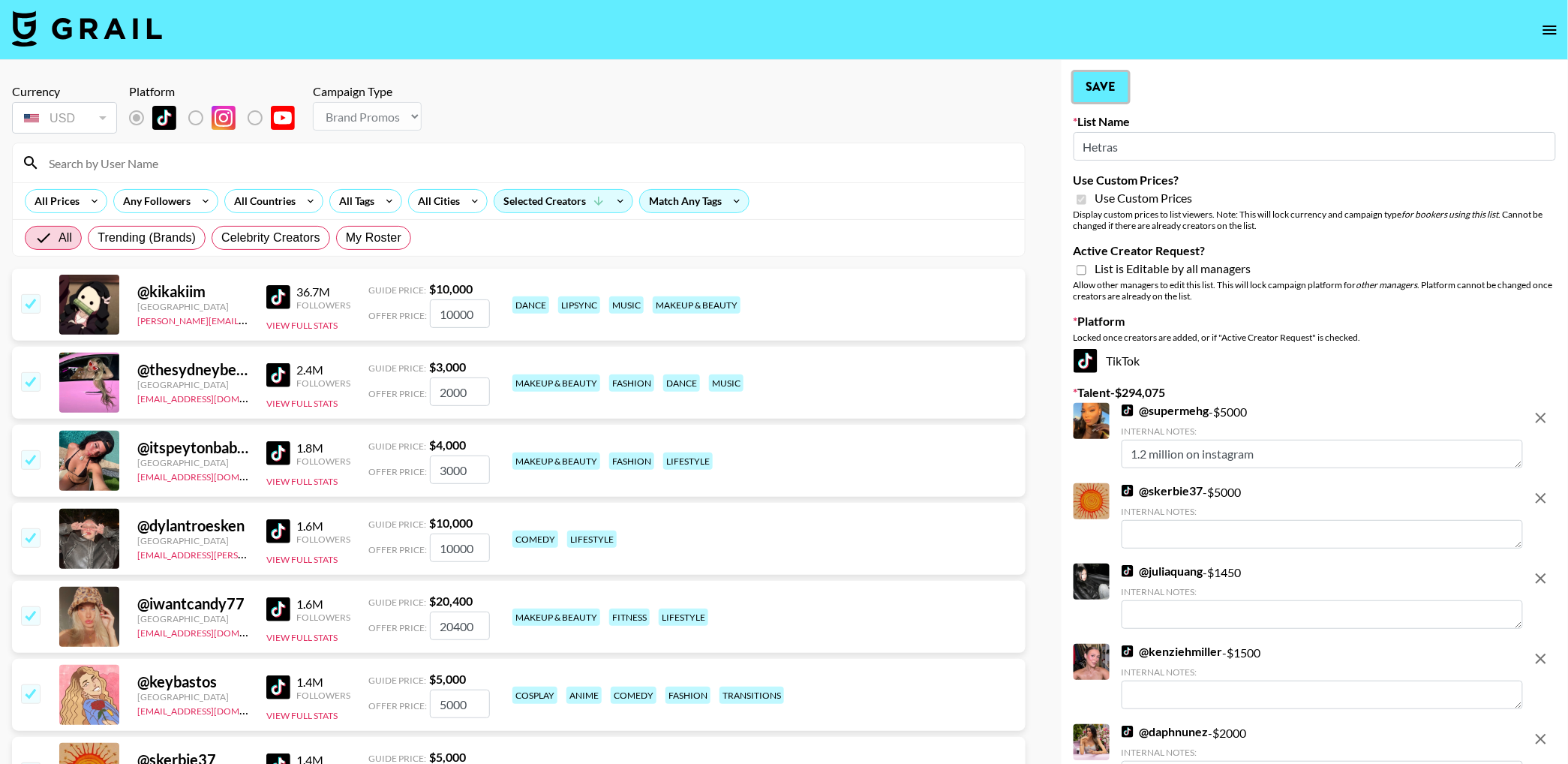
click at [1105, 83] on button "Save" at bounding box center [1102, 87] width 55 height 30
click at [1550, 32] on icon "open drawer" at bounding box center [1550, 30] width 14 height 9
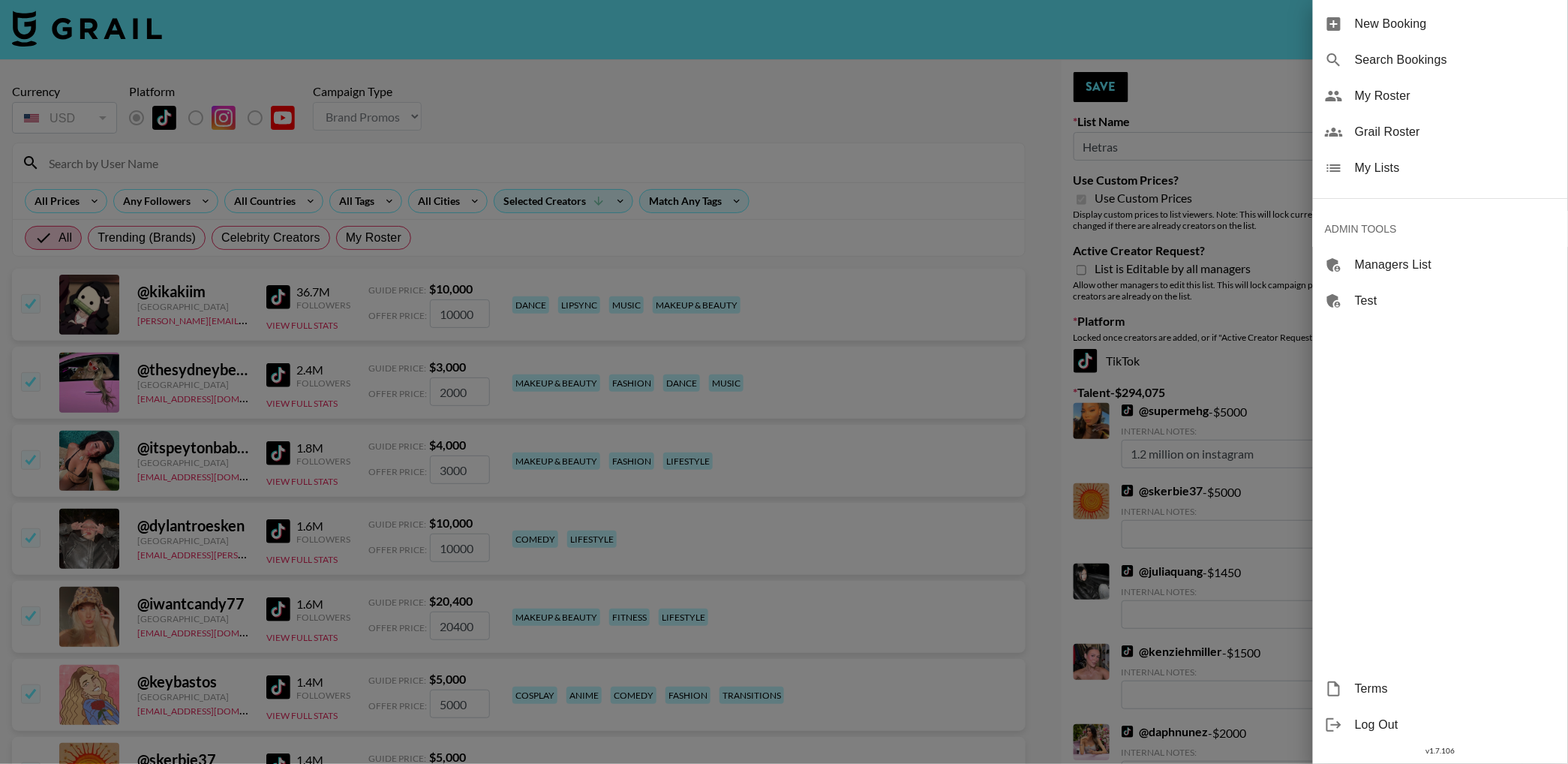
click at [1385, 155] on div "My Lists" at bounding box center [1440, 169] width 255 height 36
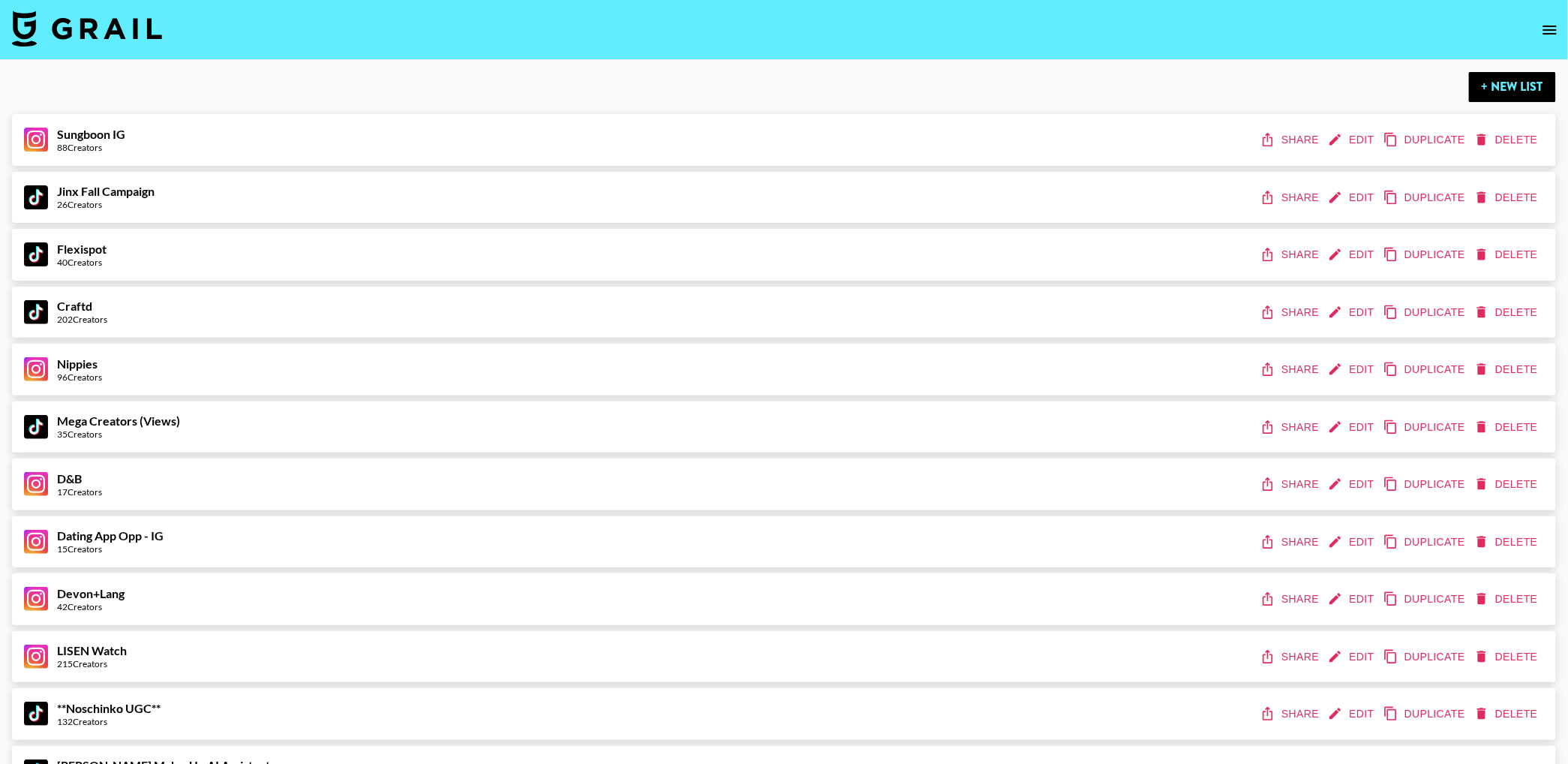
scroll to position [1820, 0]
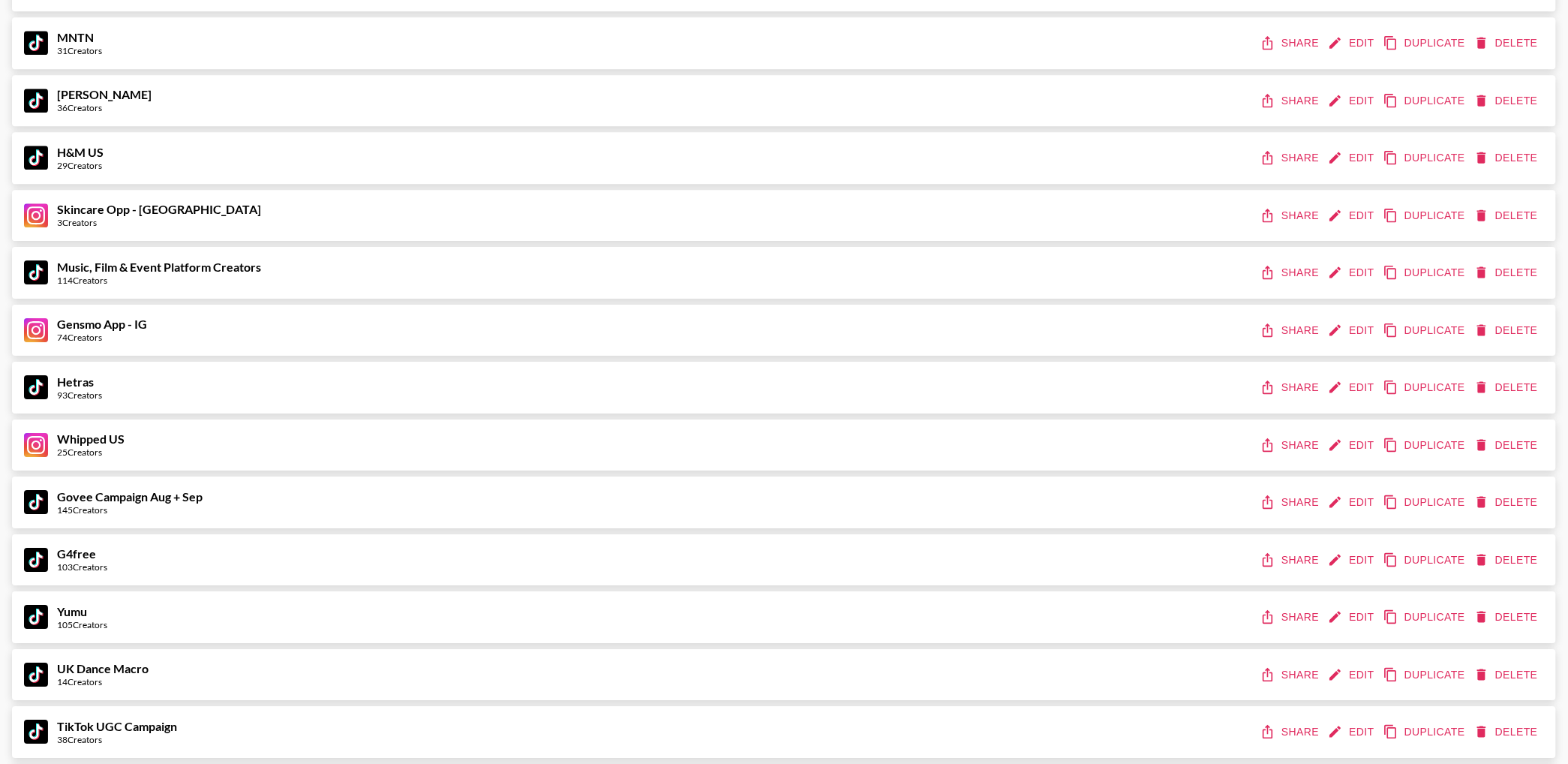
click at [1296, 392] on button "Share" at bounding box center [1291, 387] width 67 height 27
click at [562, 64] on div "MNTN 31 Creators Share Edit Duplicate Delete" at bounding box center [784, 43] width 1544 height 52
